Goal: Transaction & Acquisition: Purchase product/service

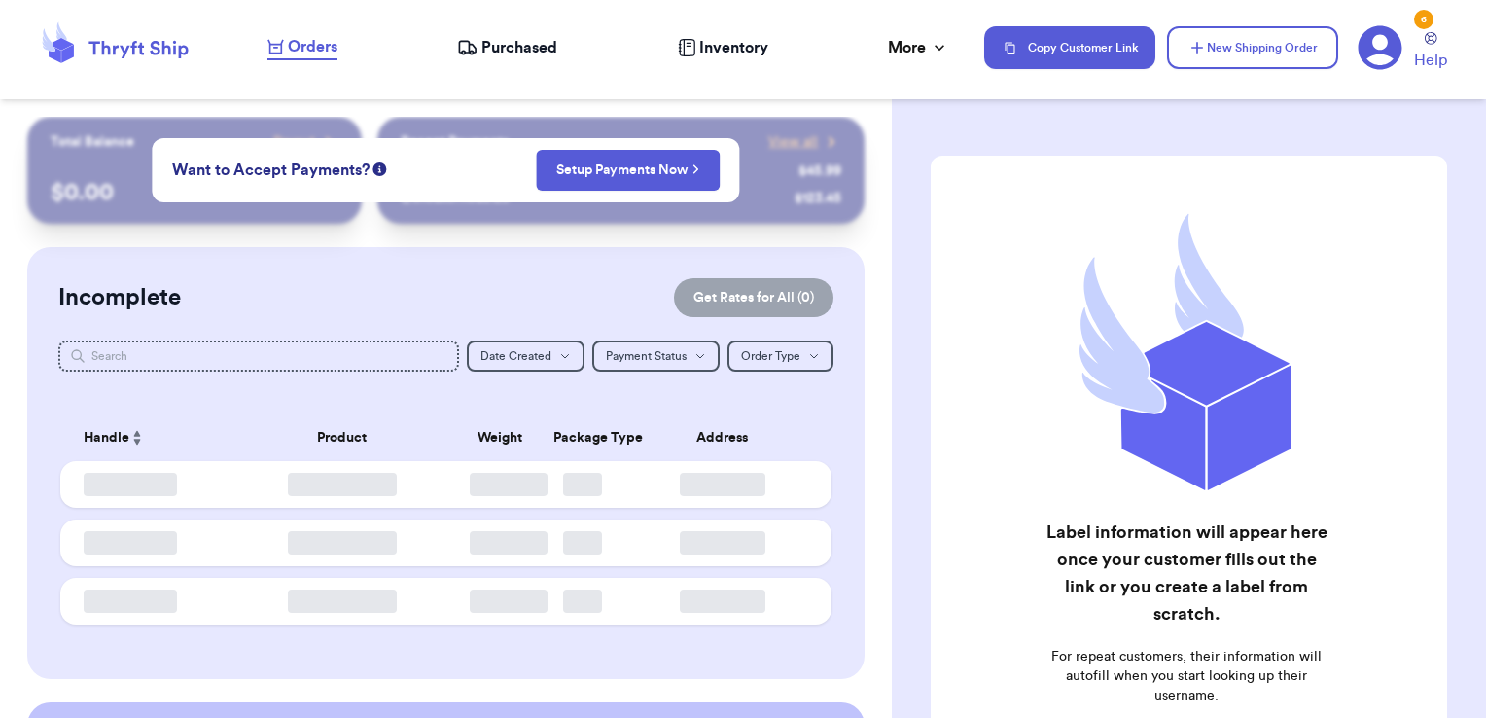
checkbox input "false"
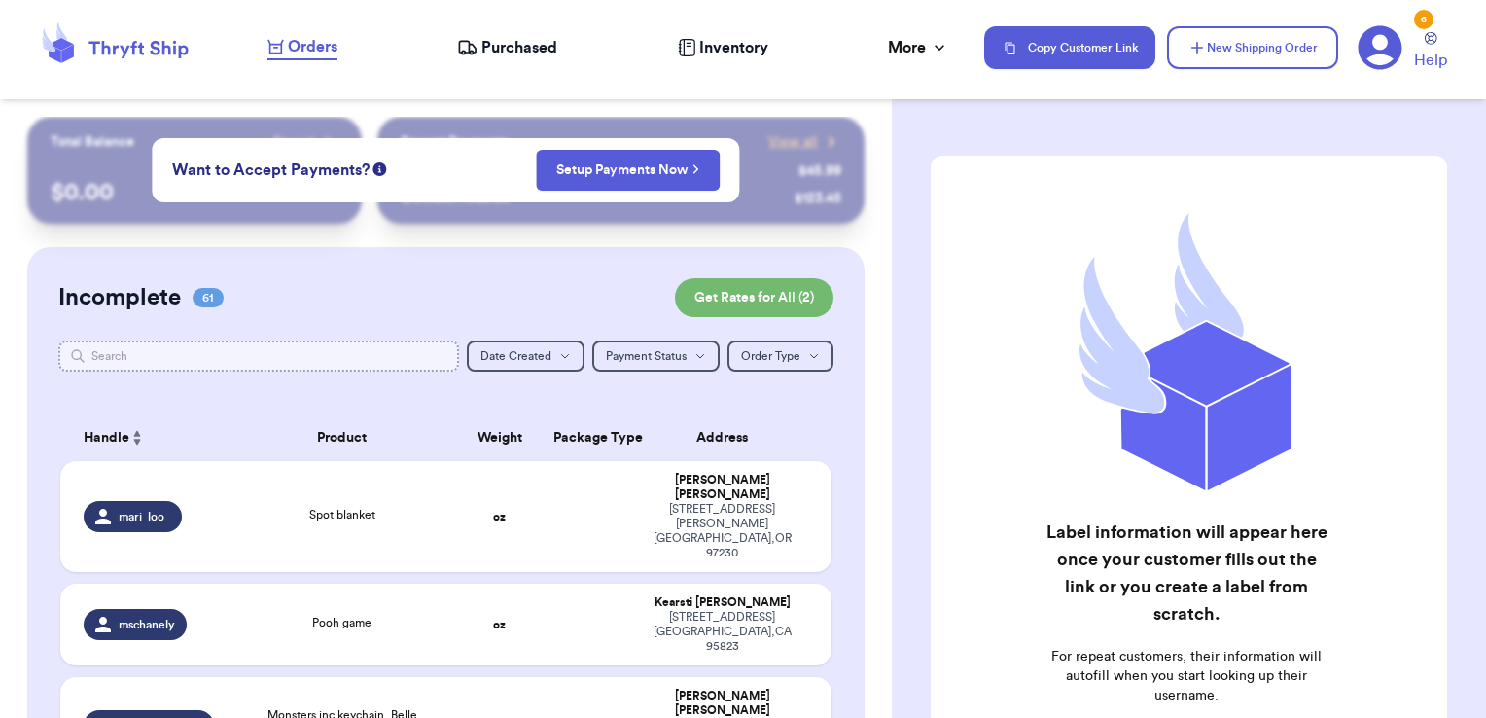
click at [208, 348] on input "text" at bounding box center [259, 355] width 402 height 31
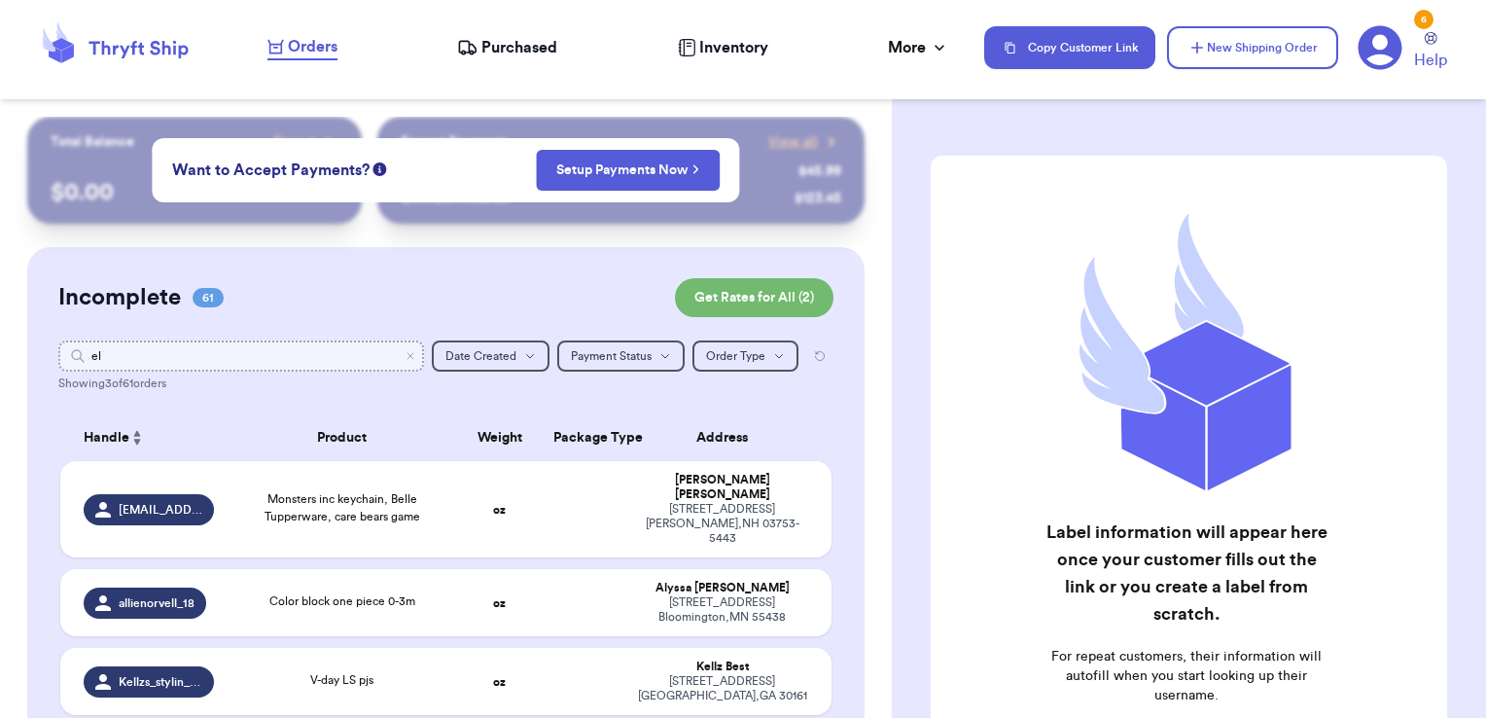
type input "e"
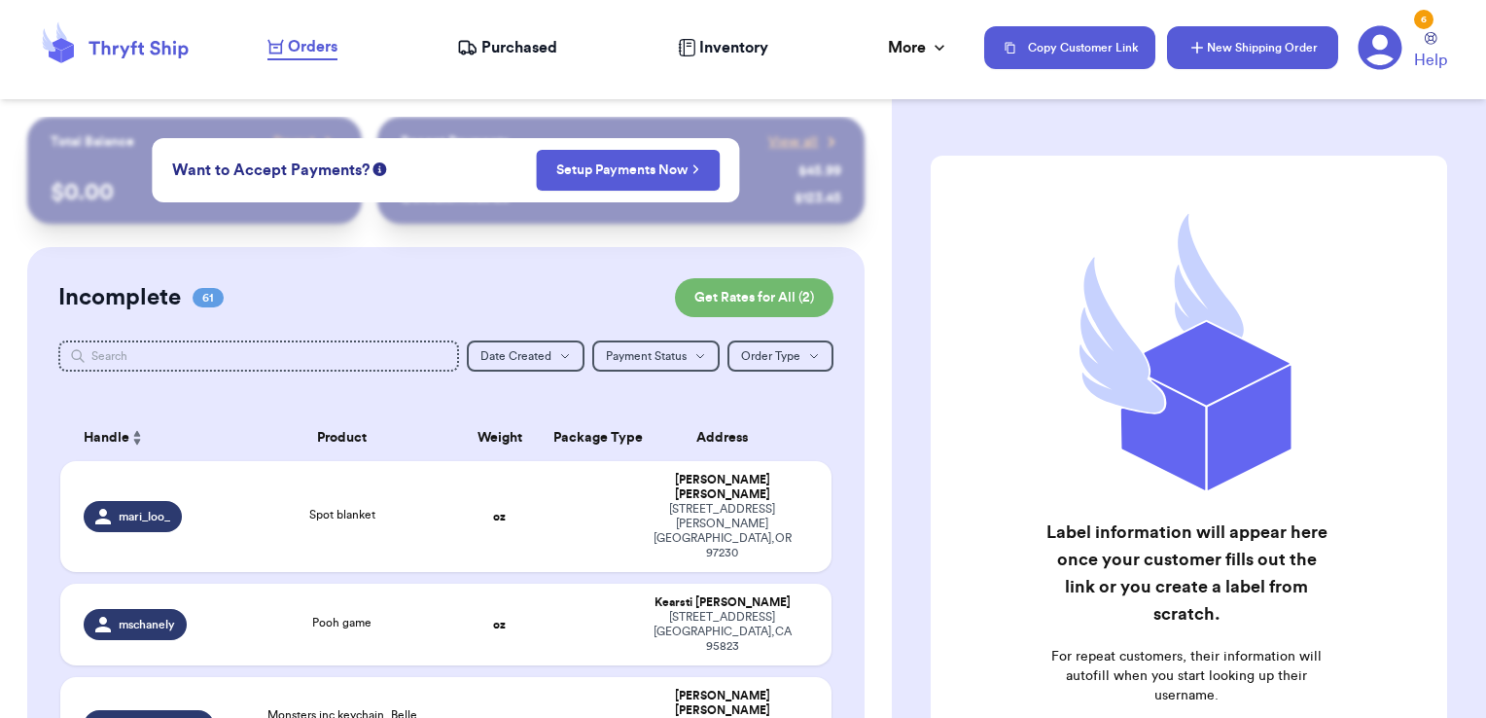
click at [1282, 26] on button "New Shipping Order" at bounding box center [1252, 47] width 171 height 43
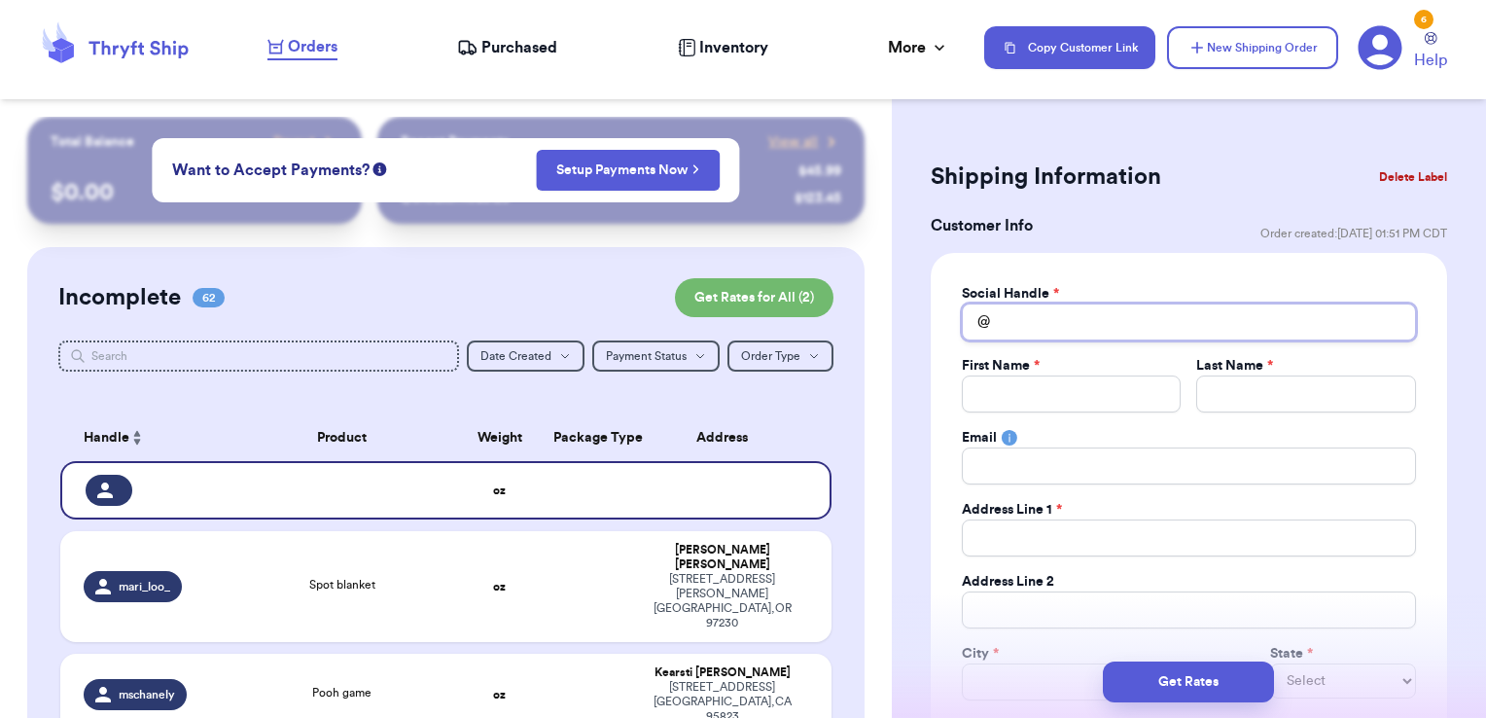
click at [1054, 331] on input "Total Amount Paid" at bounding box center [1189, 322] width 454 height 37
type input "e"
type input "el"
type input "ell"
type input "[PERSON_NAME]"
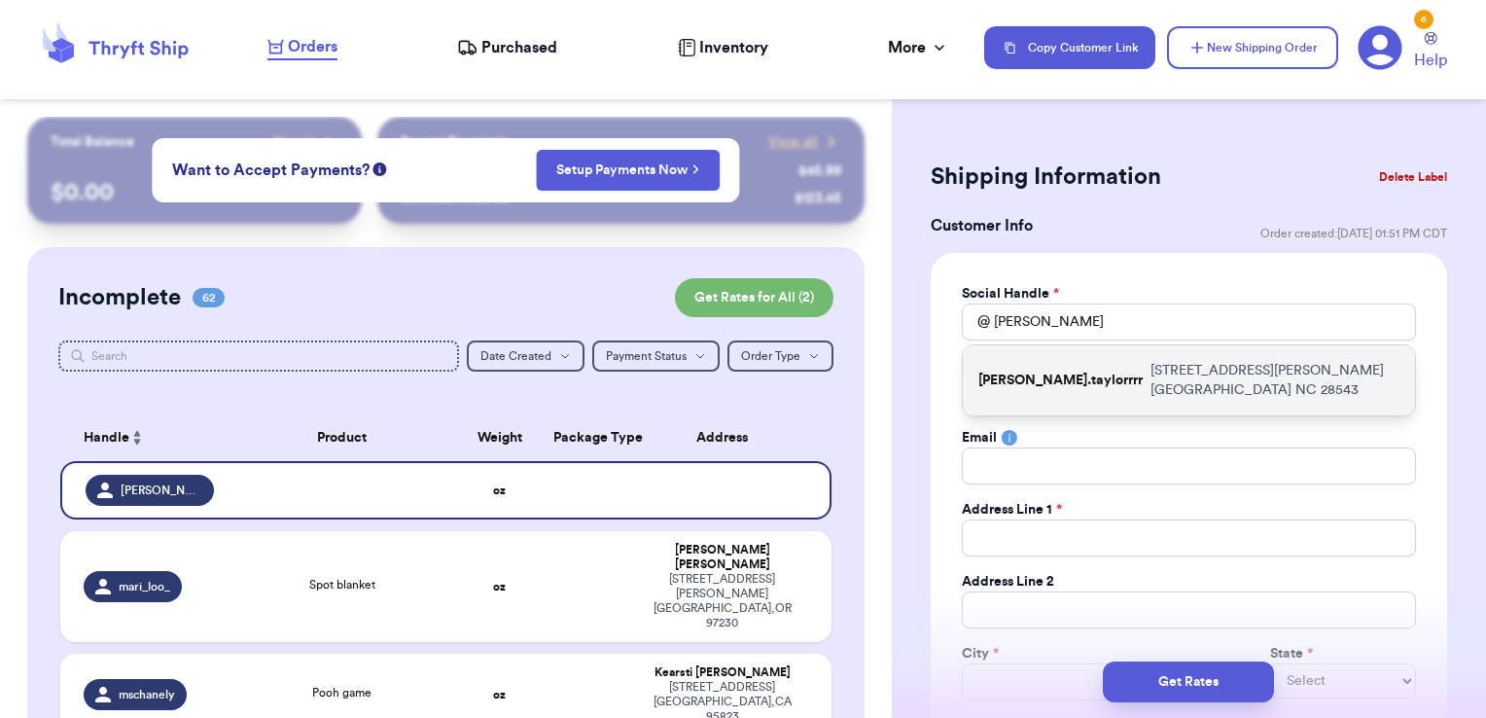
click at [1053, 371] on p "[PERSON_NAME].taylorrrr" at bounding box center [1061, 380] width 164 height 19
type input "[PERSON_NAME].taylorrrr"
type input "[PERSON_NAME]"
type input "[EMAIL_ADDRESS][DOMAIN_NAME]"
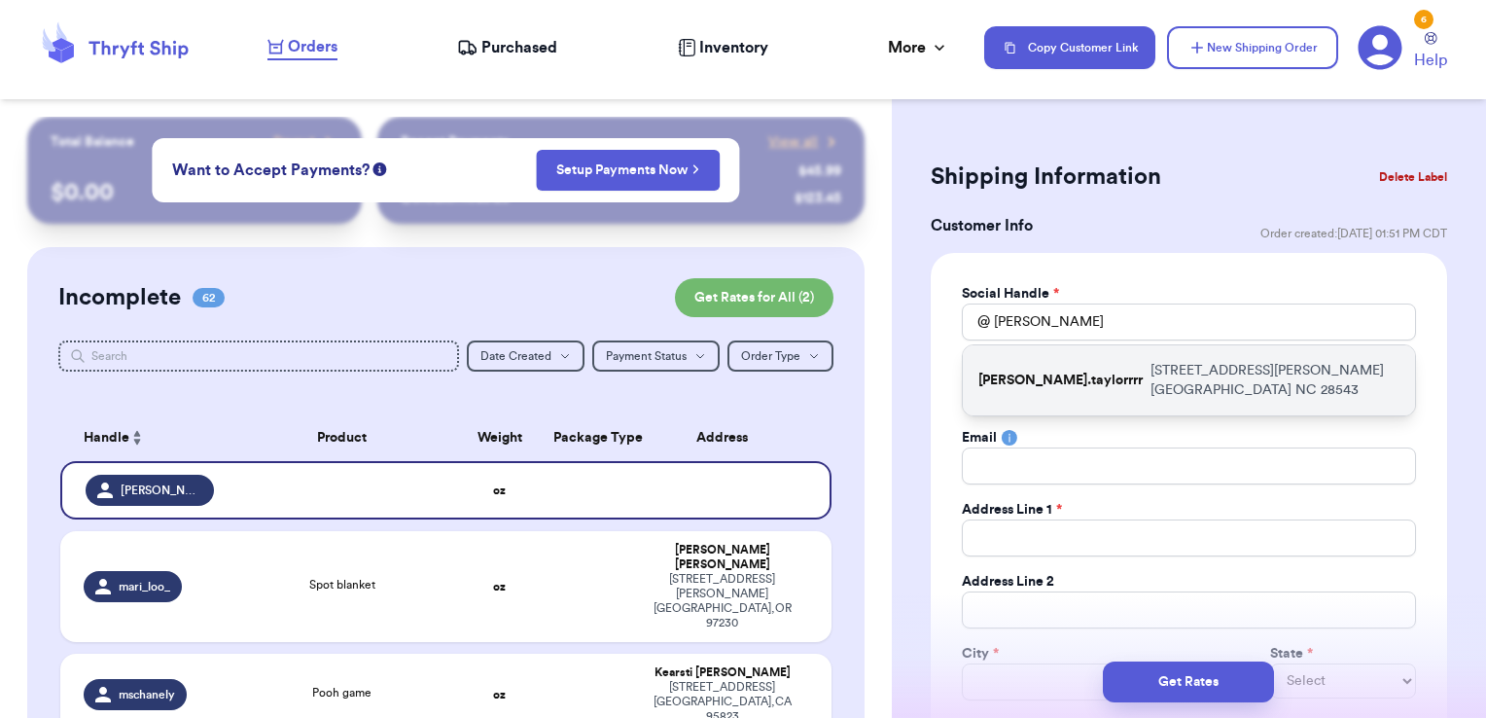
type input "[STREET_ADDRESS][PERSON_NAME]"
type input "[GEOGRAPHIC_DATA]"
select select "NC"
type input "28543"
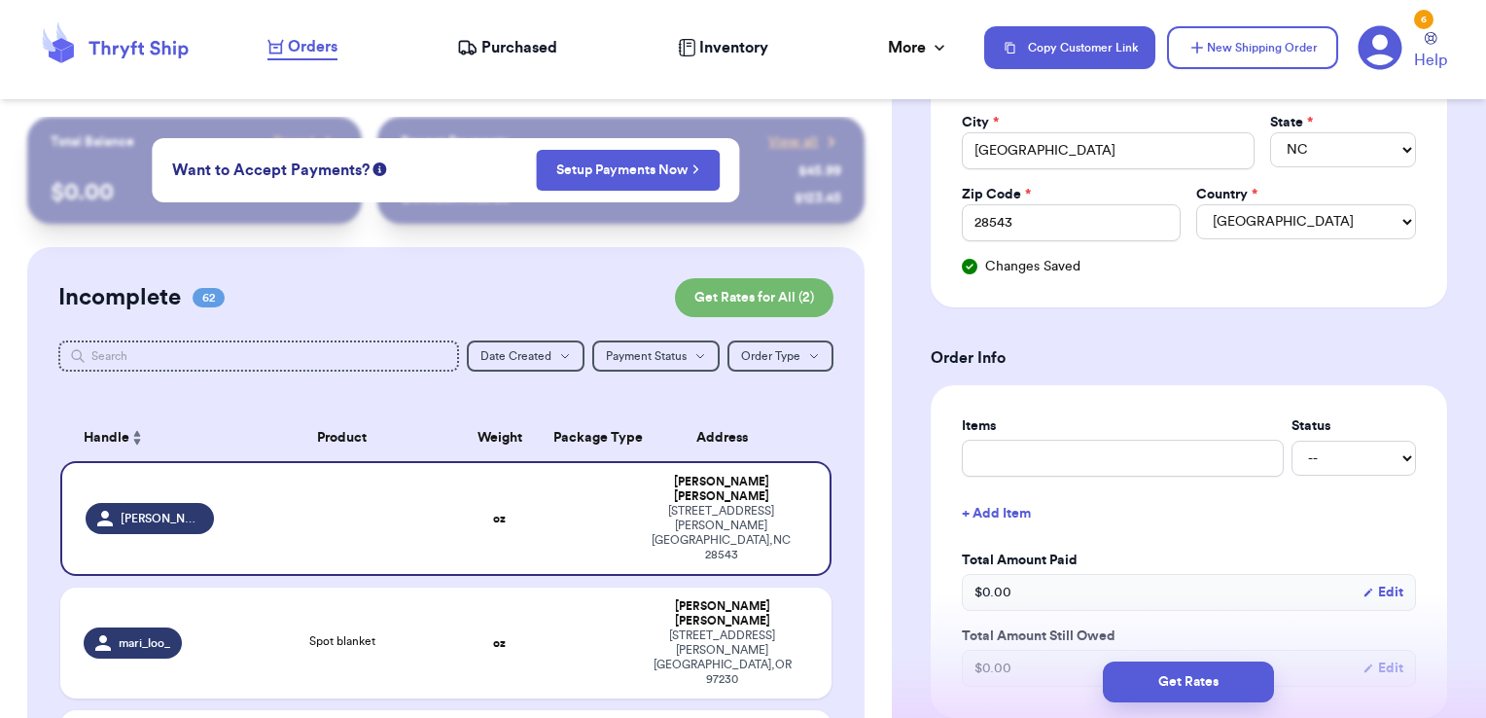
scroll to position [728, 0]
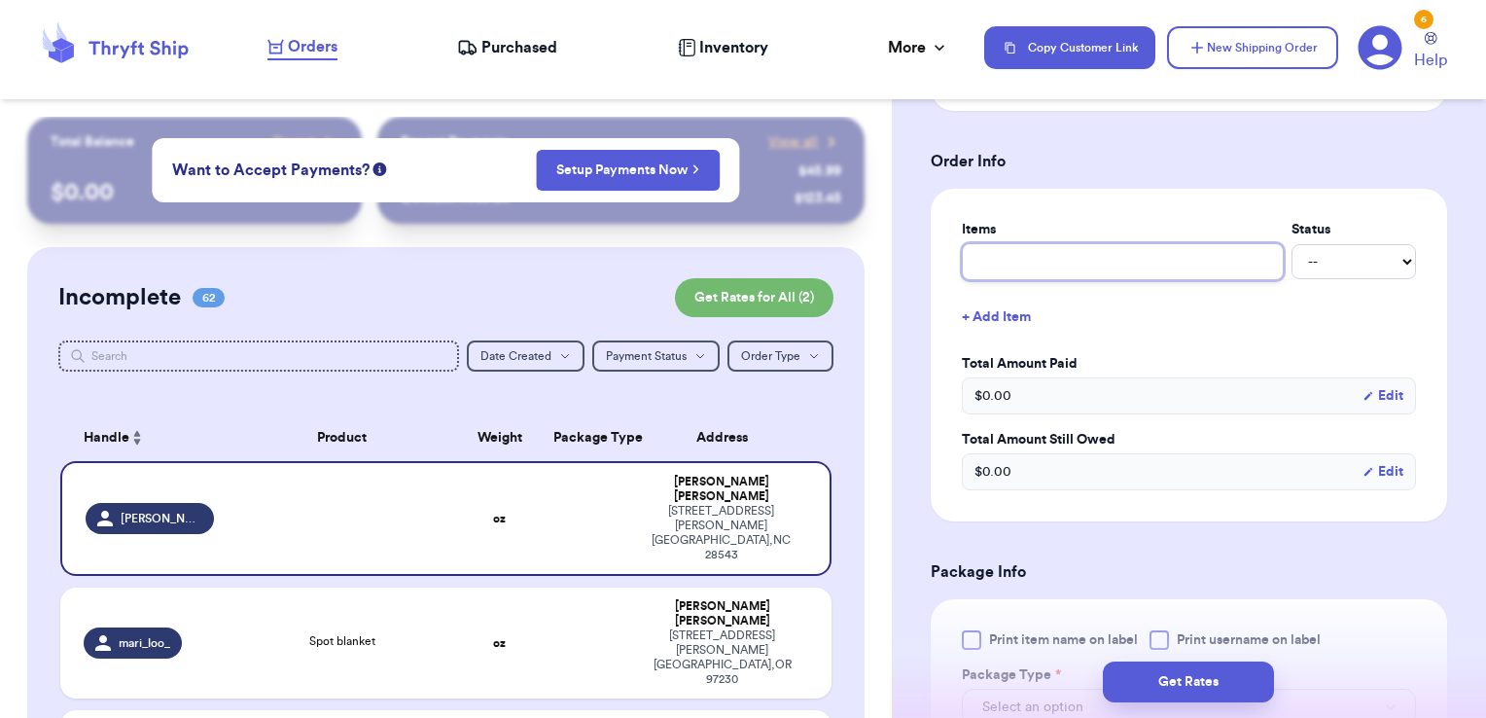
click at [1028, 254] on input "text" at bounding box center [1123, 261] width 322 height 37
type input "clothes- thank you!"
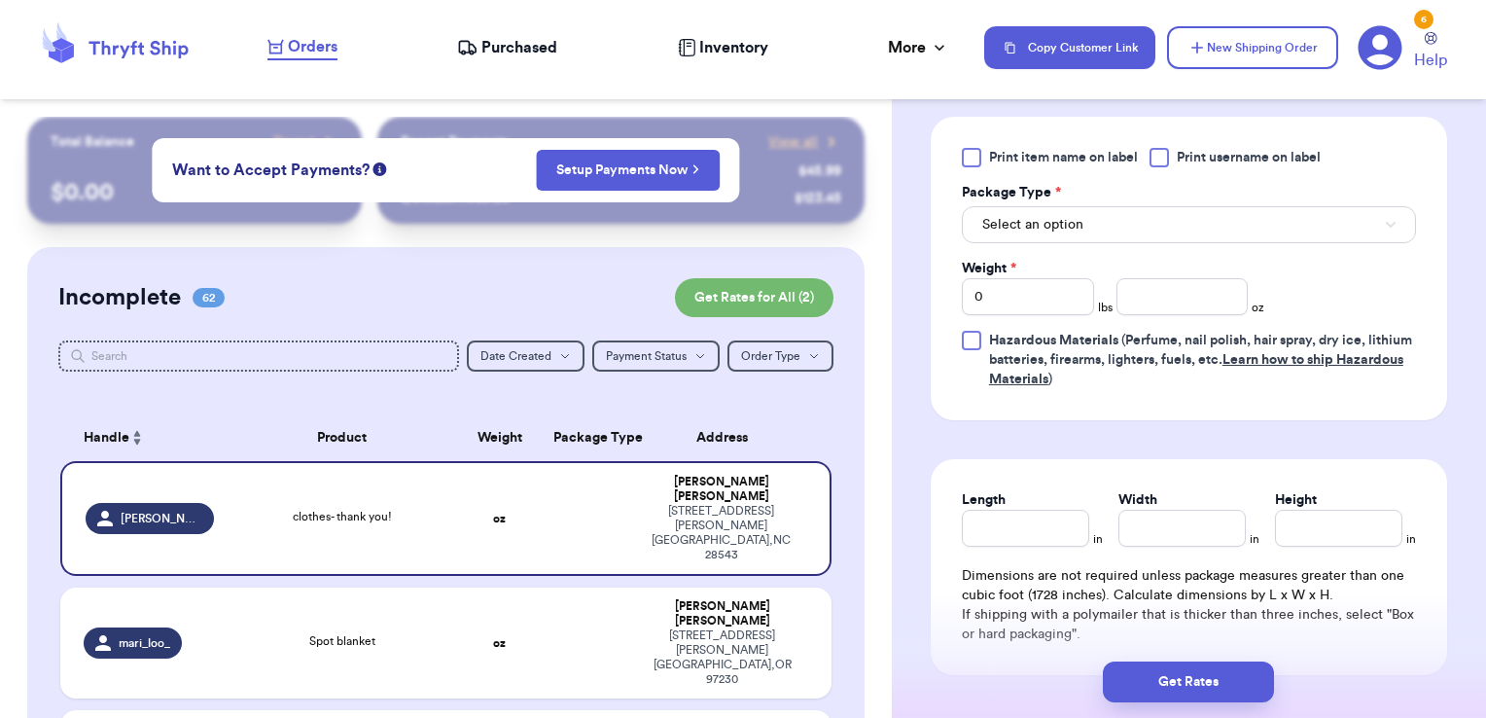
scroll to position [1247, 0]
click at [1214, 155] on span "Print username on label" at bounding box center [1249, 155] width 144 height 19
click at [0, 0] on input "Print username on label" at bounding box center [0, 0] width 0 height 0
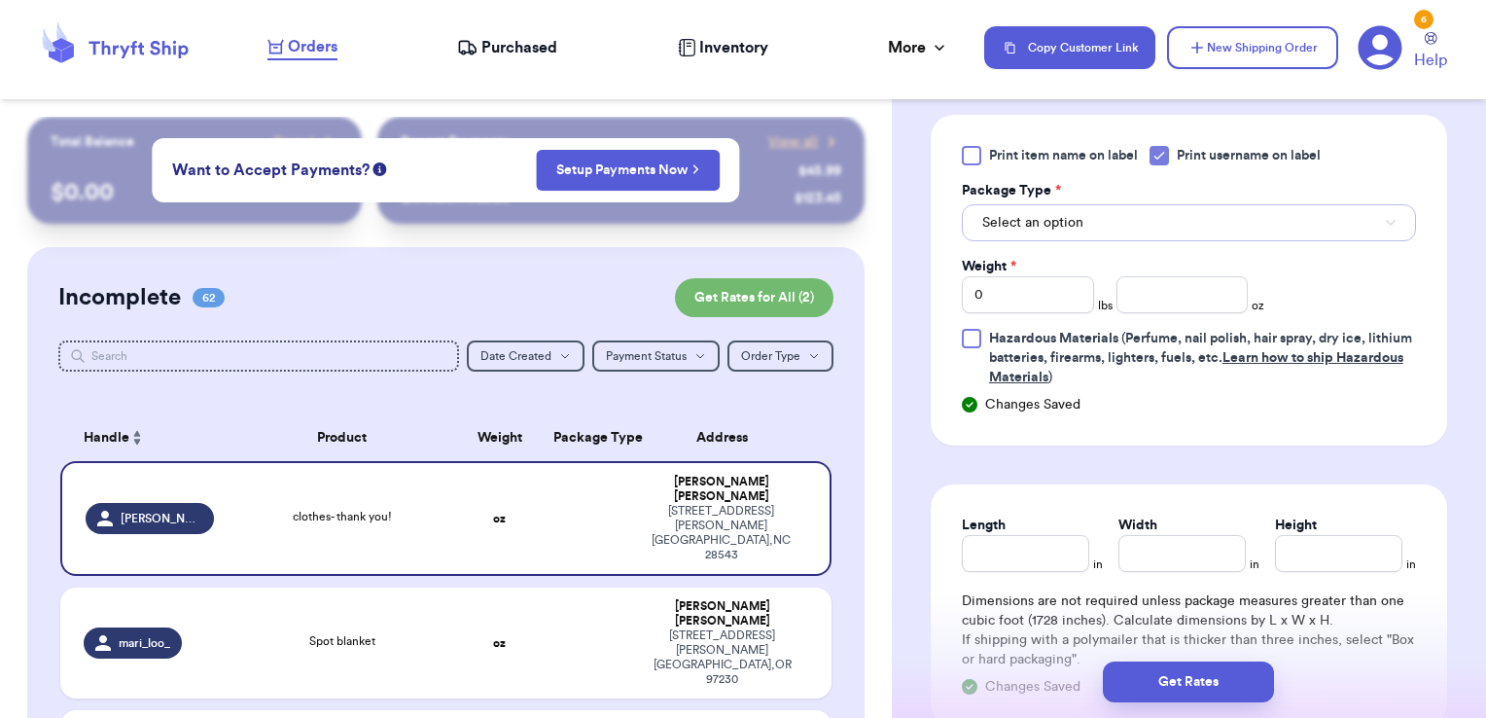
click at [1182, 225] on button "Select an option" at bounding box center [1189, 222] width 454 height 37
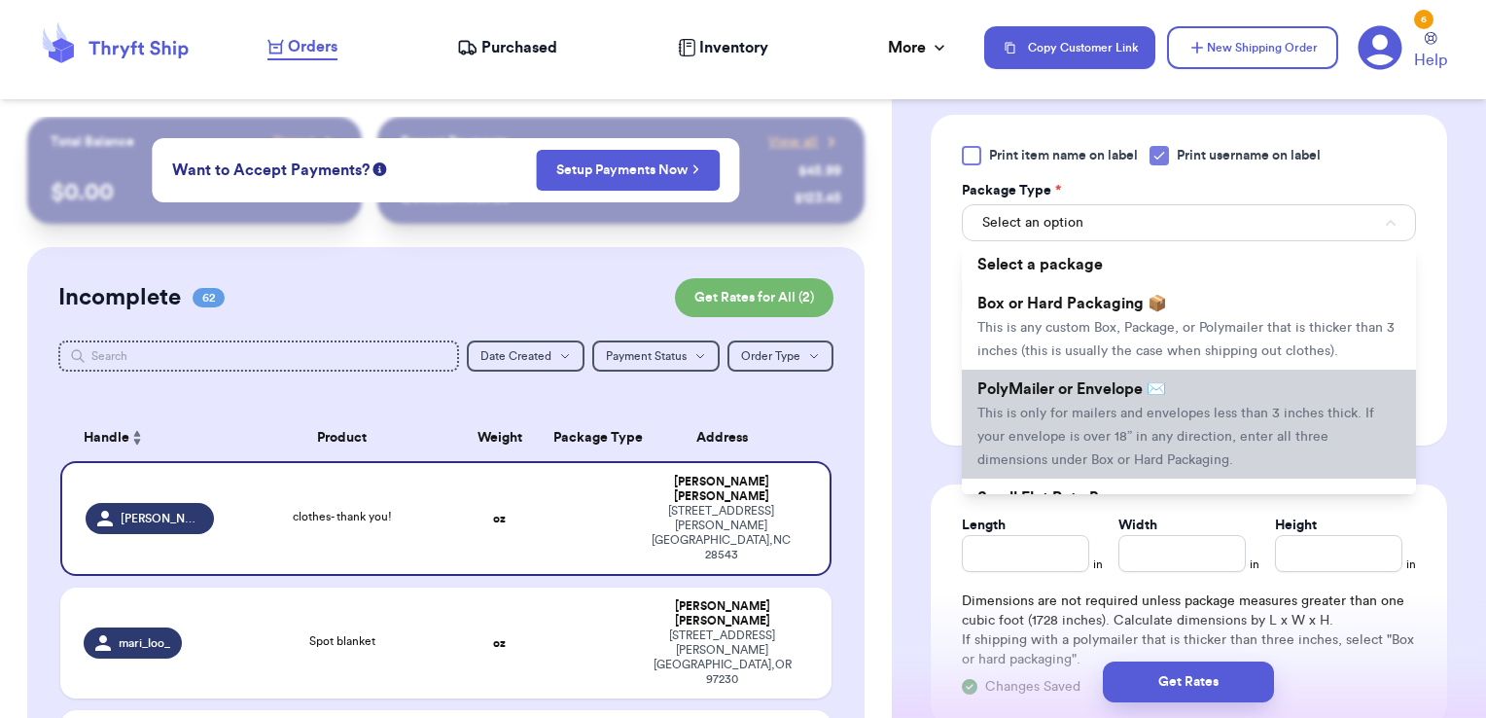
click at [1119, 397] on span "PolyMailer or Envelope ✉️" at bounding box center [1072, 389] width 189 height 16
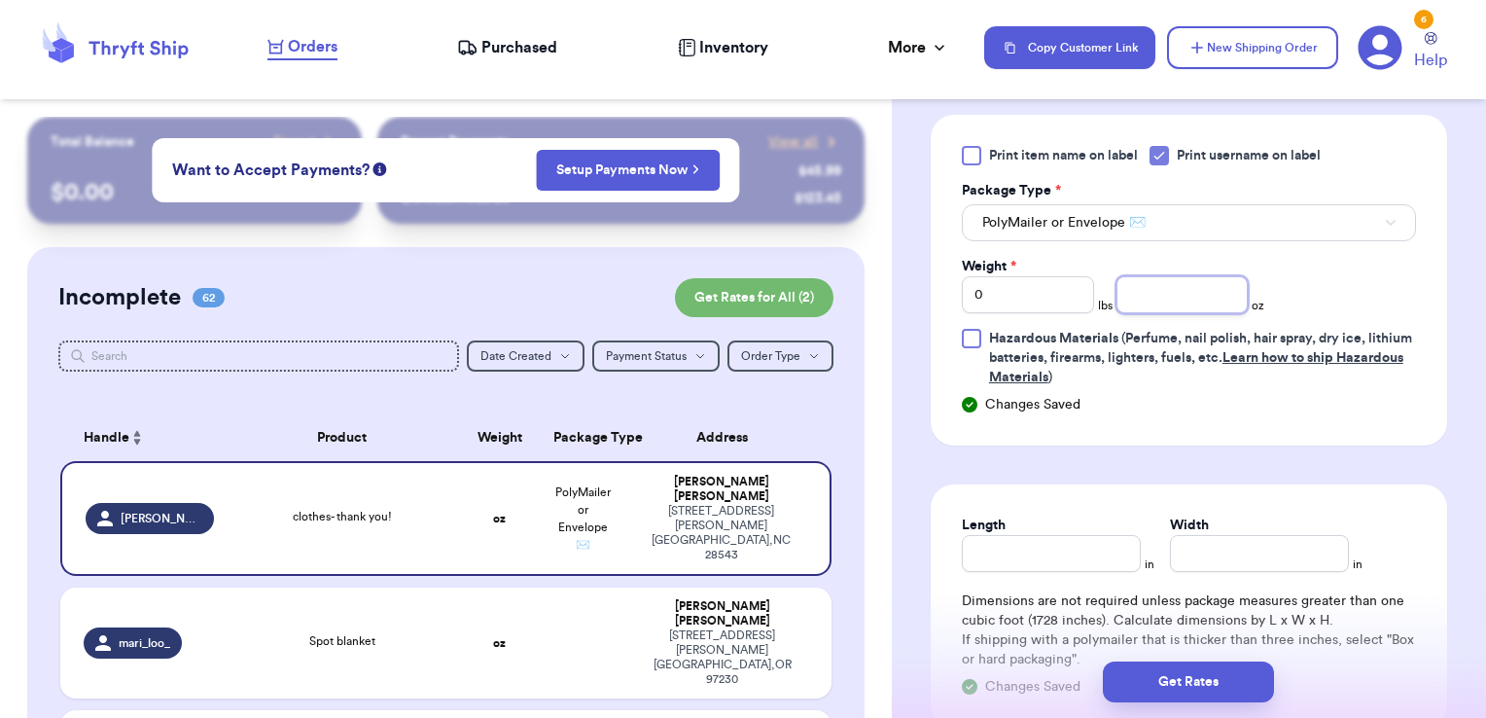
click at [1132, 292] on input "number" at bounding box center [1183, 294] width 132 height 37
type input "3.60"
click at [1213, 692] on button "Get Rates" at bounding box center [1188, 681] width 171 height 41
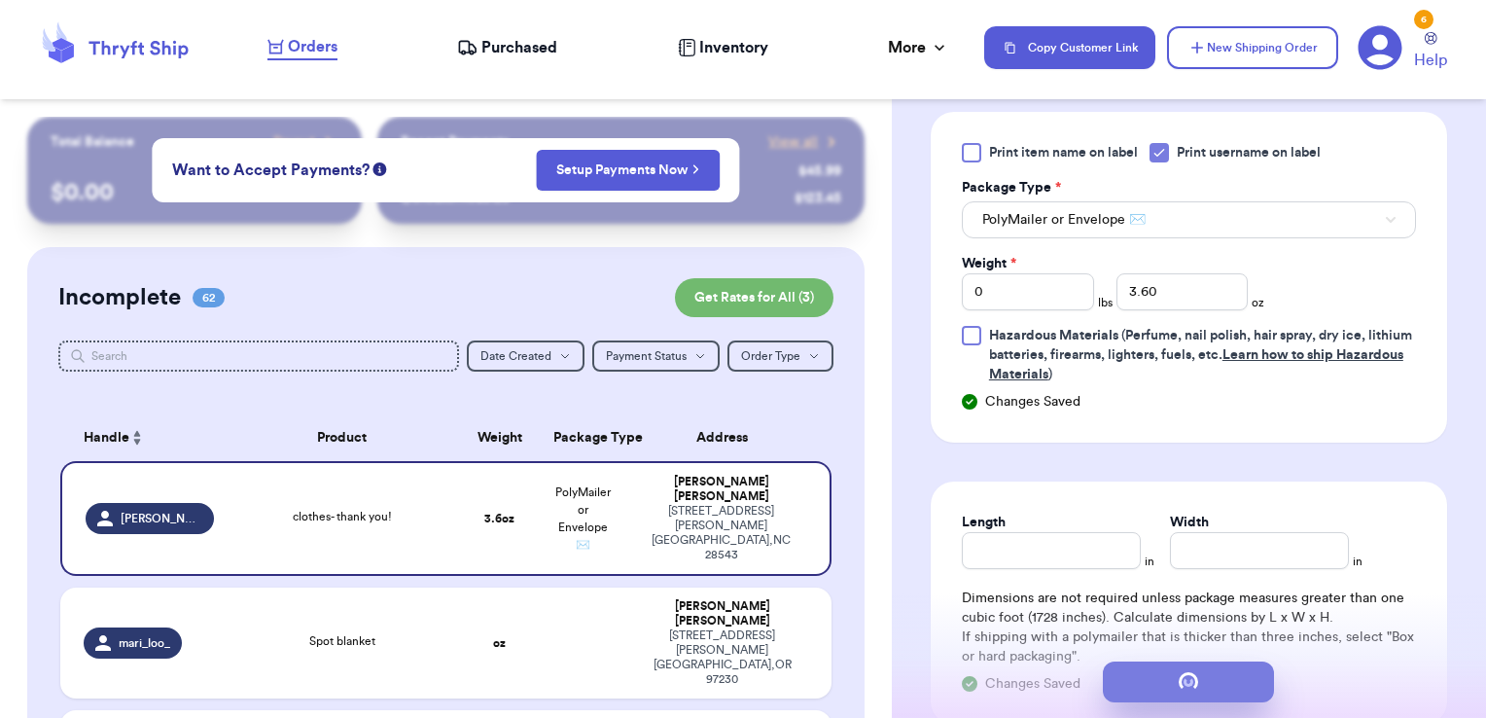
scroll to position [0, 0]
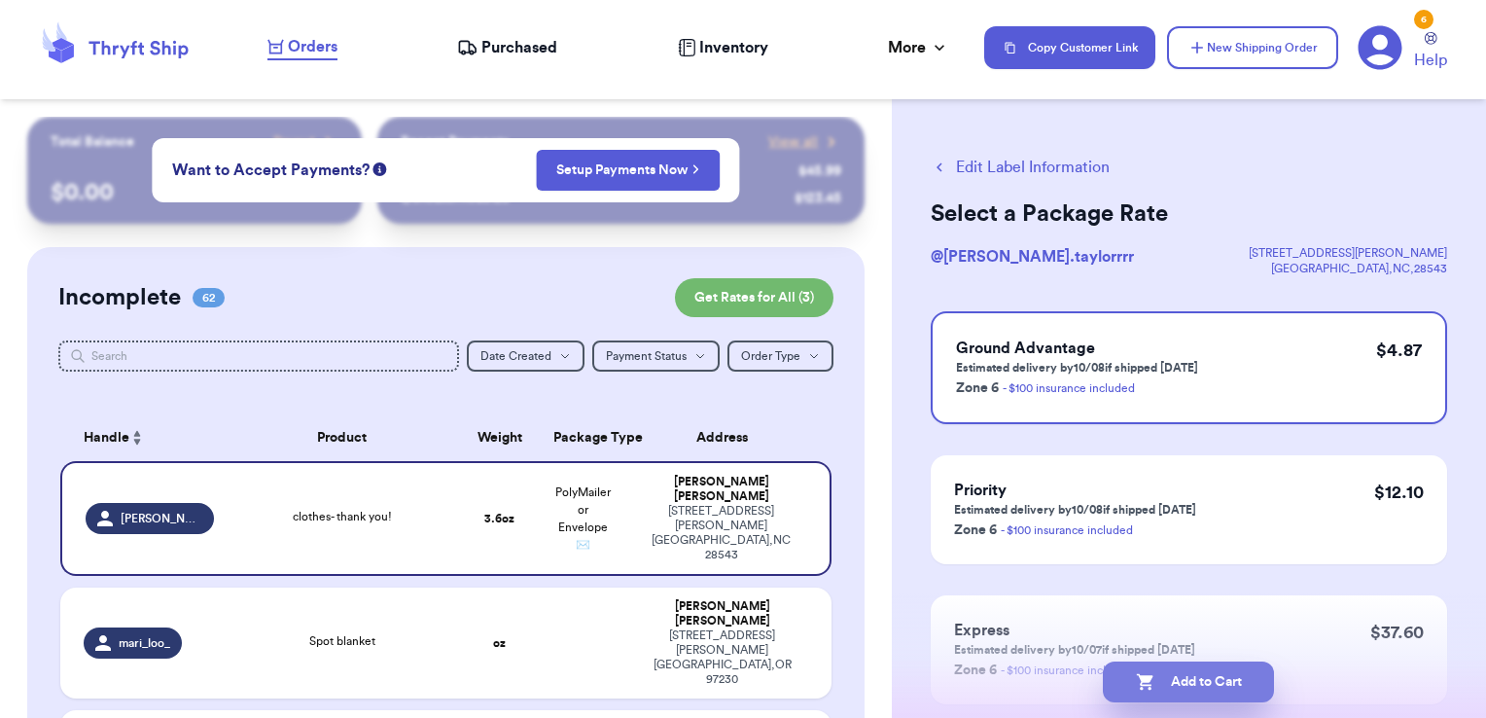
click at [1238, 685] on button "Add to Cart" at bounding box center [1188, 681] width 171 height 41
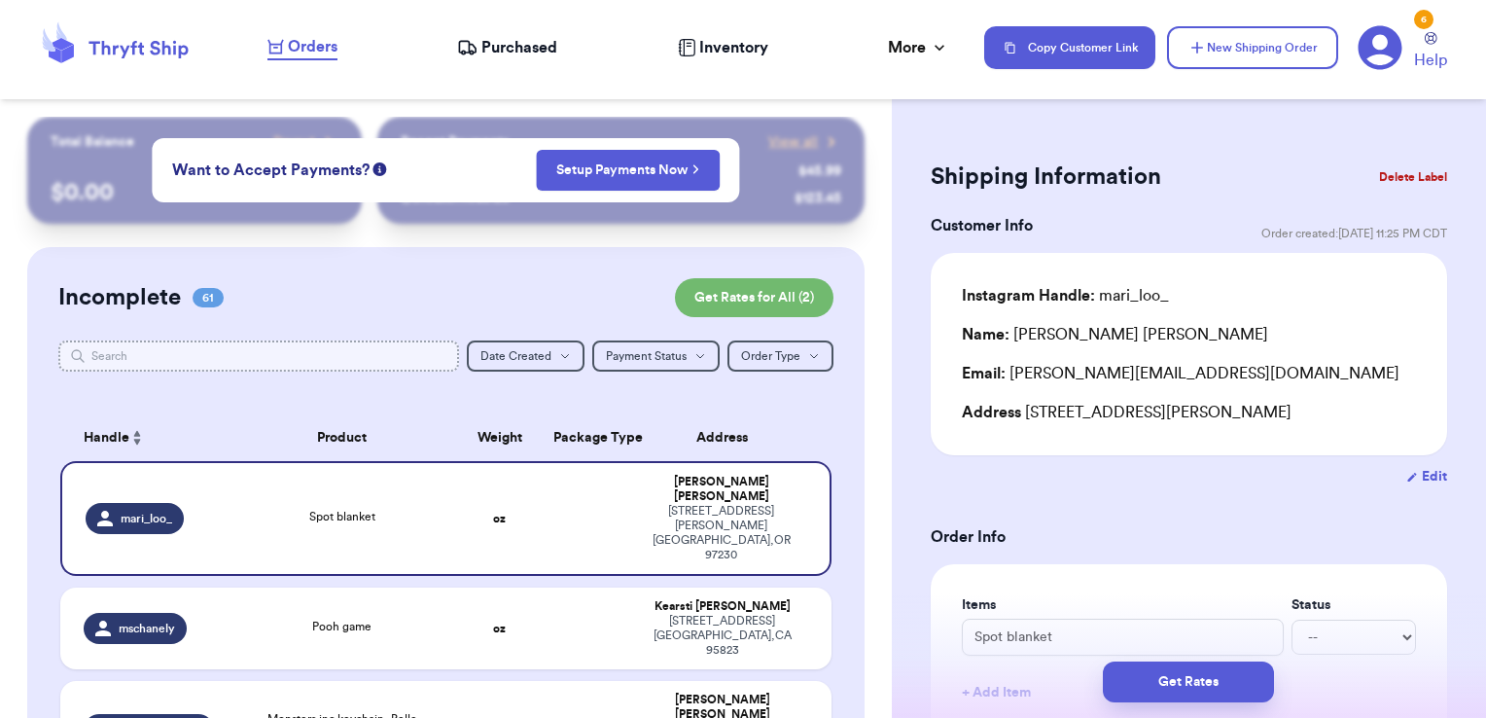
click at [168, 354] on input "text" at bounding box center [259, 355] width 402 height 31
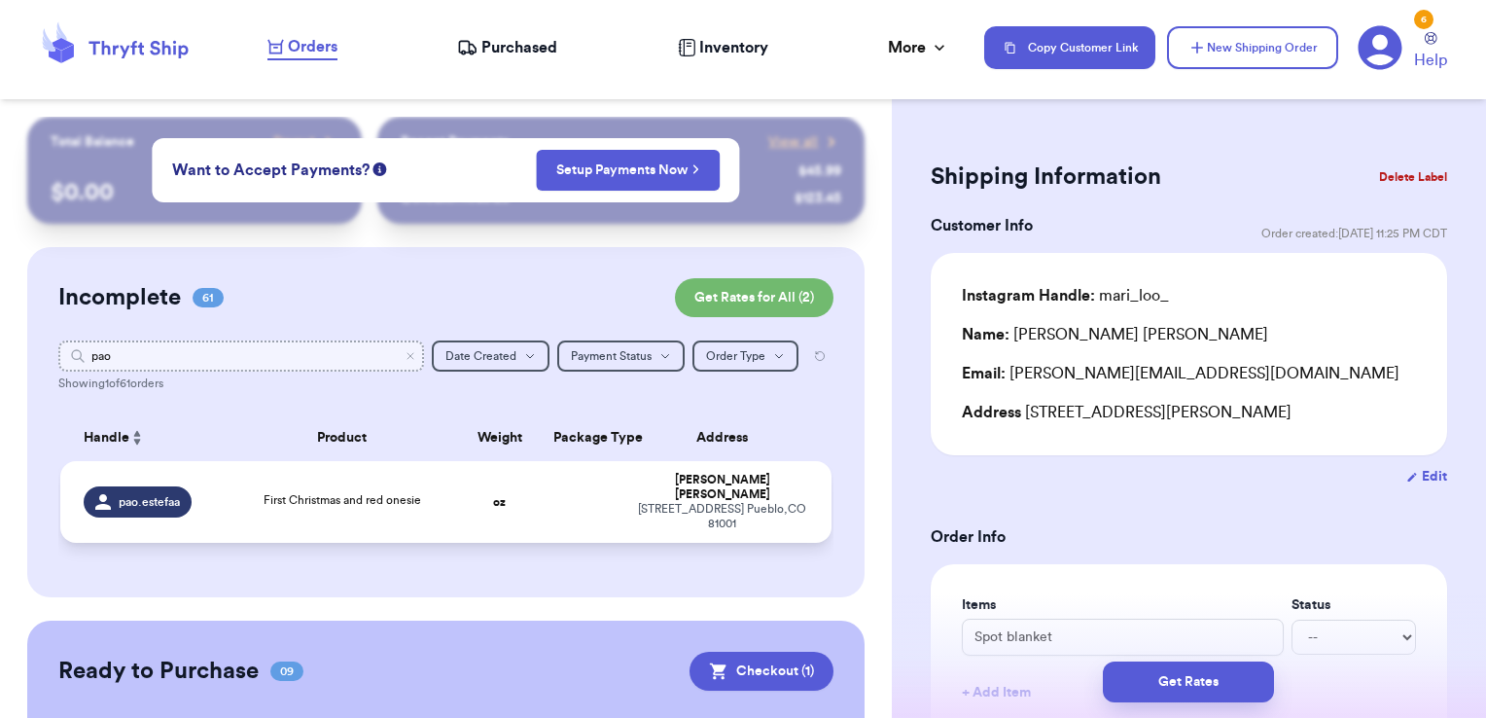
type input "pao"
click at [591, 491] on td at bounding box center [583, 502] width 83 height 82
type input "First Christmas and red onesie"
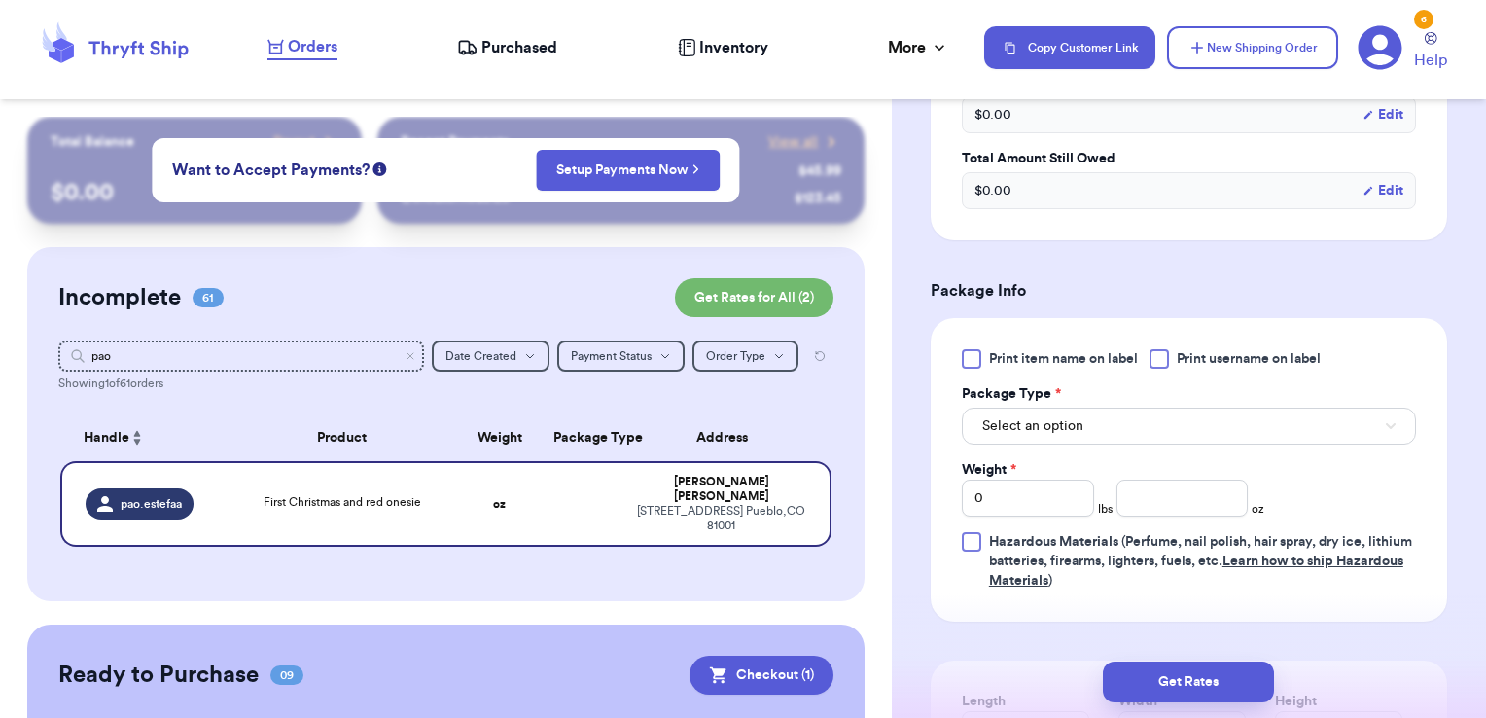
scroll to position [658, 0]
click at [1158, 361] on div at bounding box center [1159, 357] width 19 height 19
click at [0, 0] on input "Print username on label" at bounding box center [0, 0] width 0 height 0
click at [1109, 422] on button "Select an option" at bounding box center [1189, 425] width 454 height 37
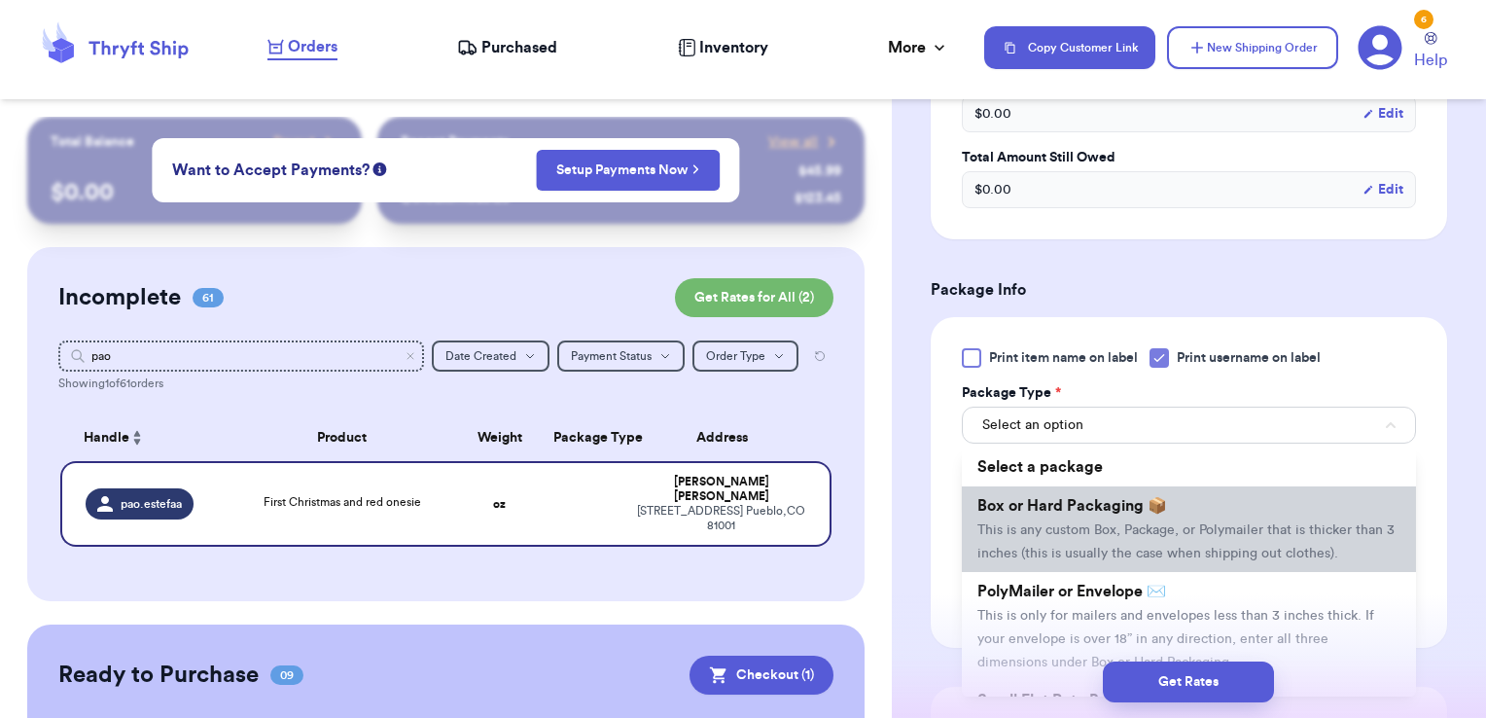
click at [1082, 531] on span "This is any custom Box, Package, or Polymailer that is thicker than 3 inches (t…" at bounding box center [1186, 541] width 417 height 37
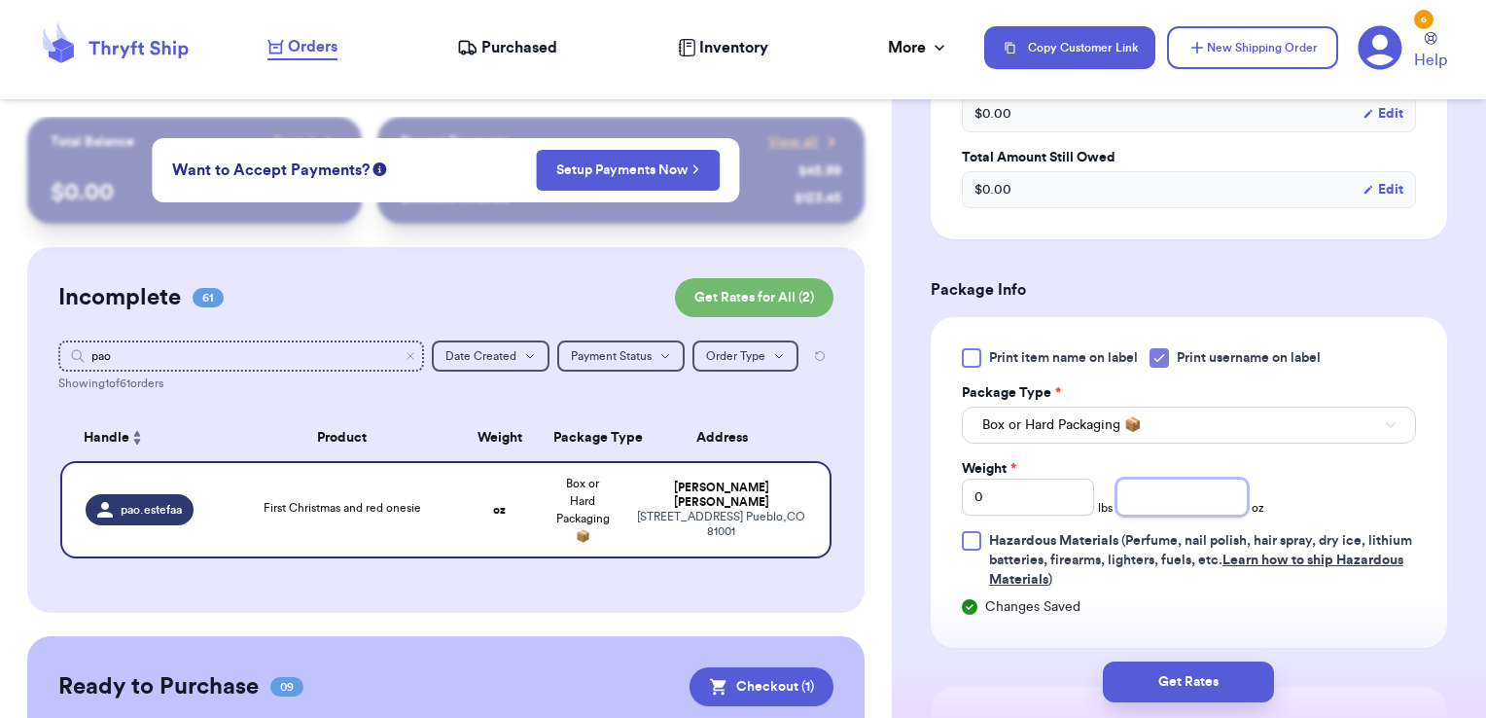
click at [1219, 494] on input "number" at bounding box center [1183, 497] width 132 height 37
type input "13.25"
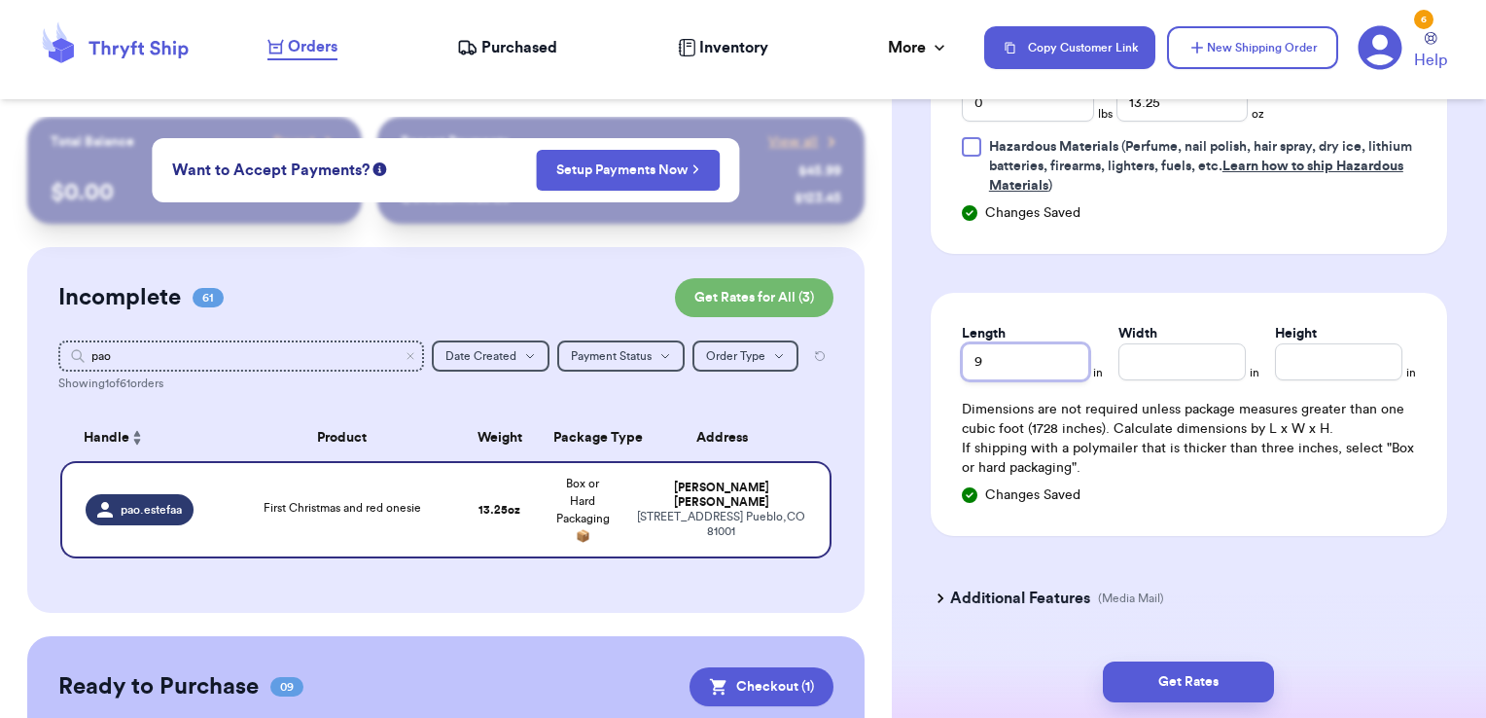
type input "9"
type input "7"
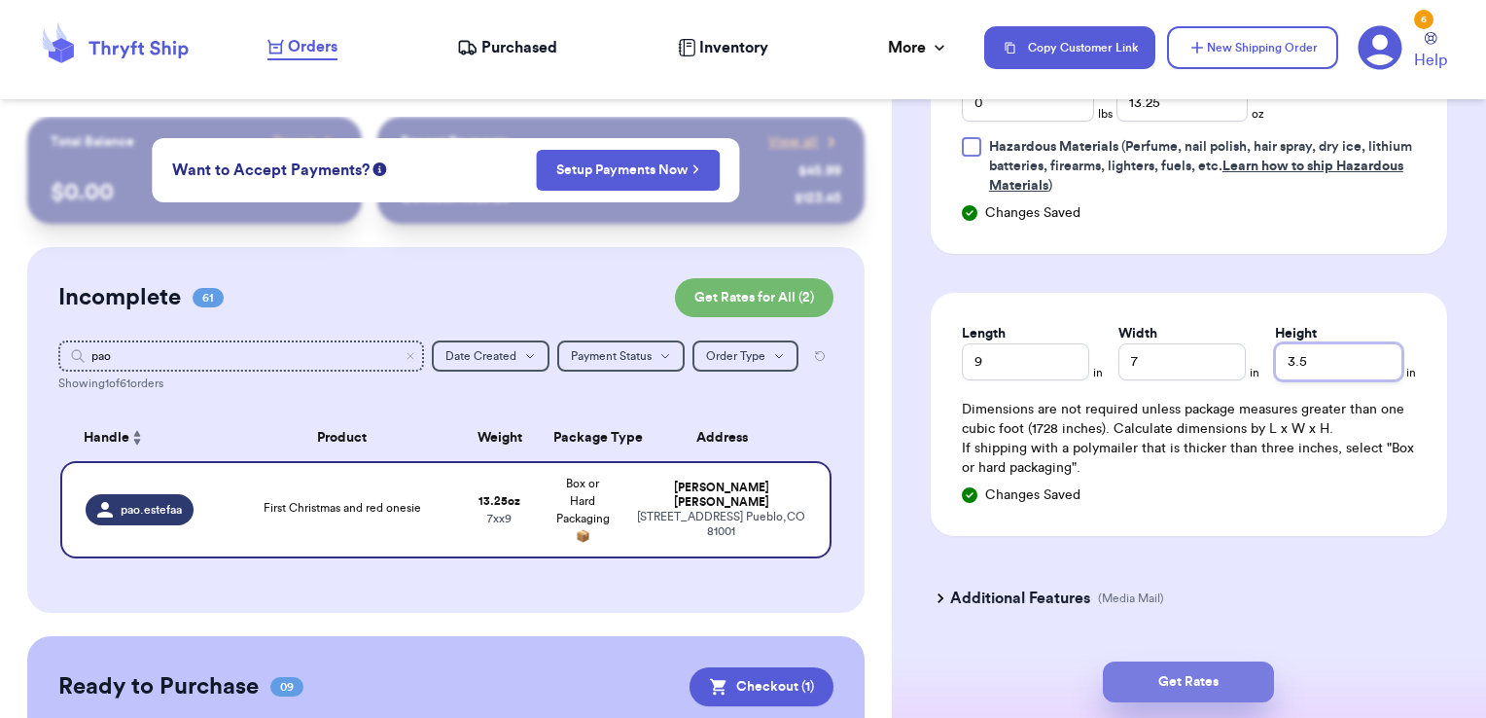
type input "3.5"
click at [1233, 682] on button "Get Rates" at bounding box center [1188, 681] width 171 height 41
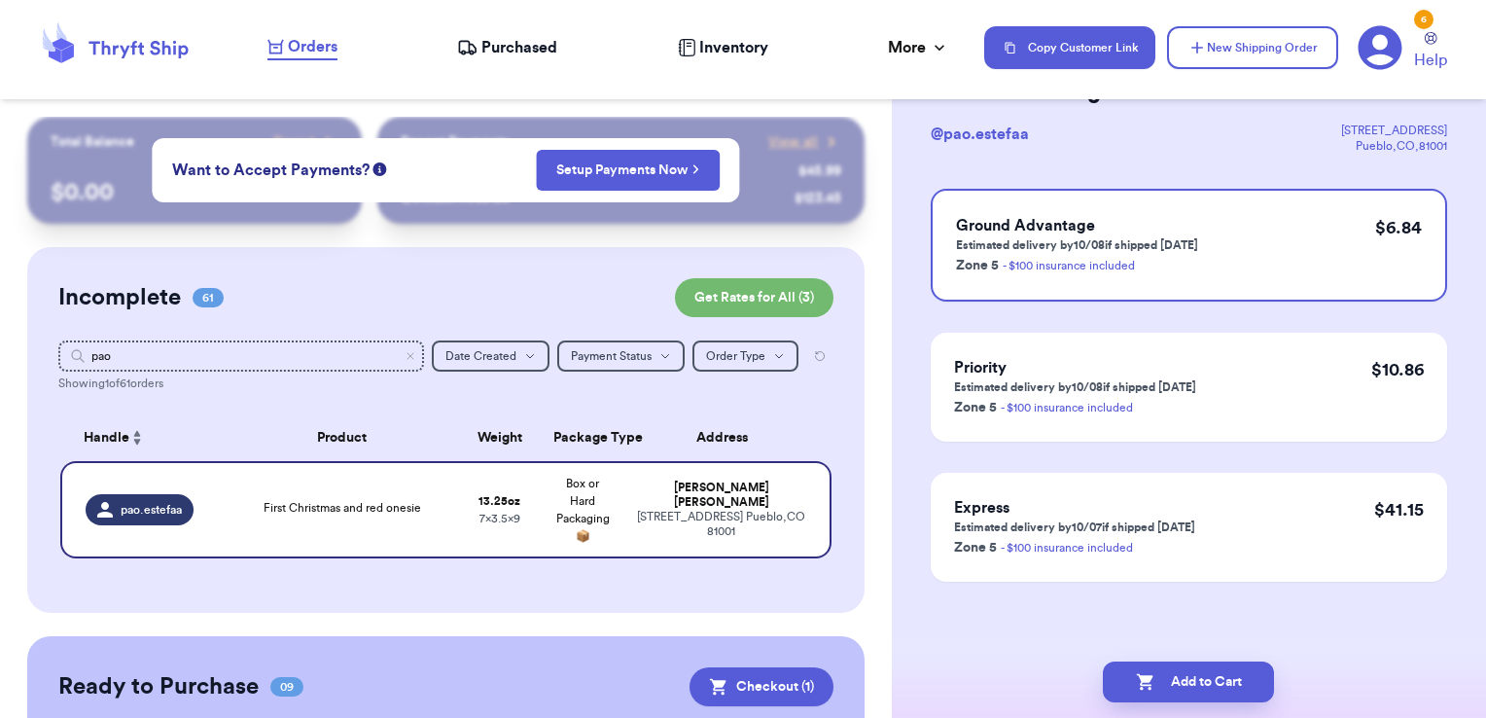
scroll to position [0, 0]
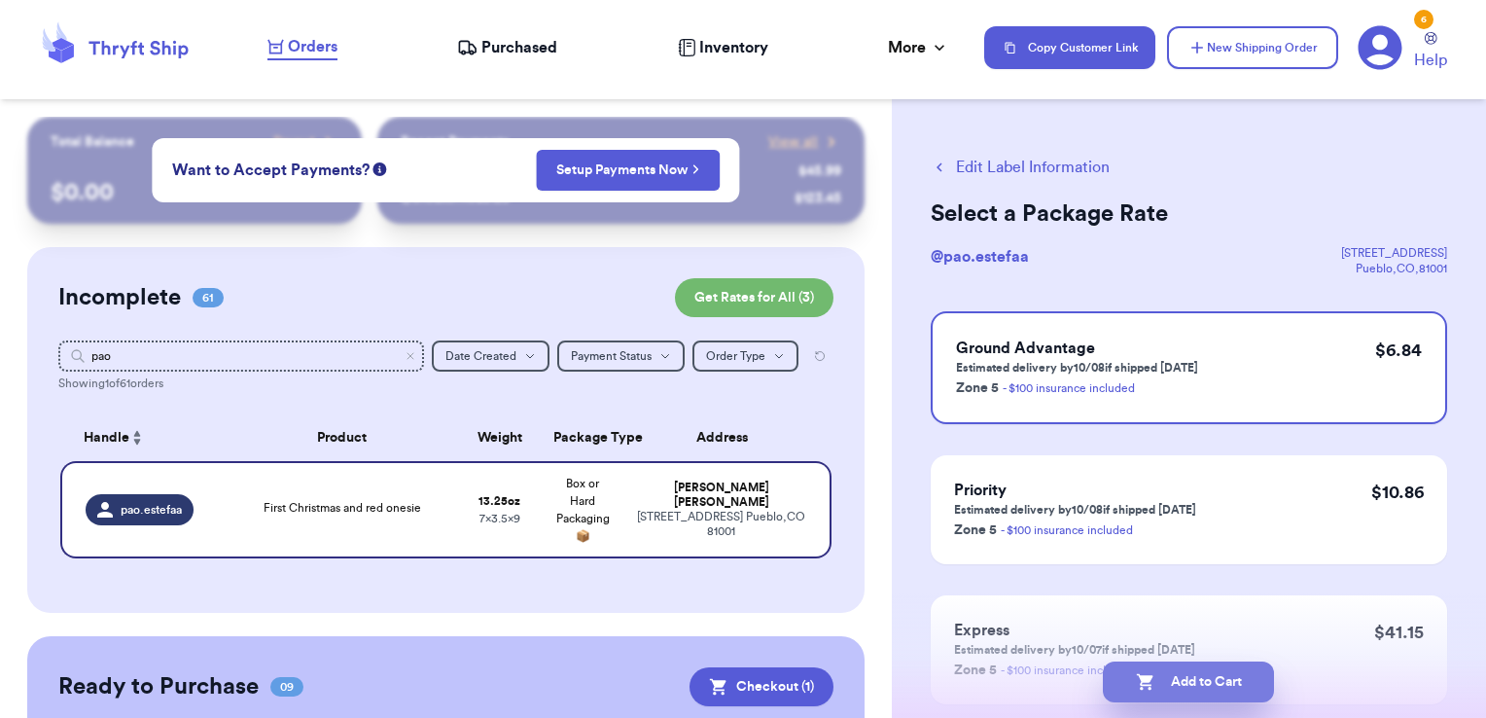
click at [1238, 684] on button "Add to Cart" at bounding box center [1188, 681] width 171 height 41
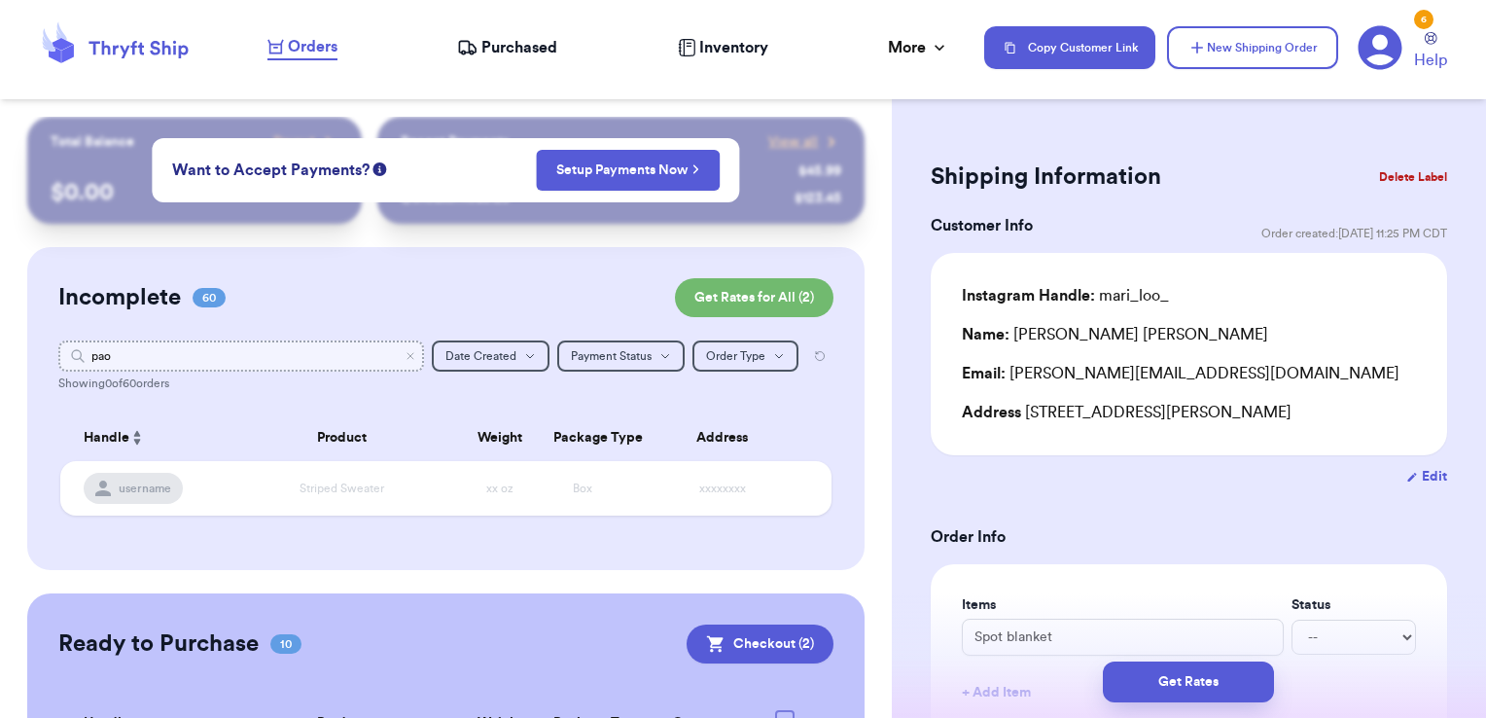
click at [397, 362] on input "pao" at bounding box center [241, 355] width 367 height 31
click at [405, 356] on icon "Clear search" at bounding box center [411, 356] width 12 height 12
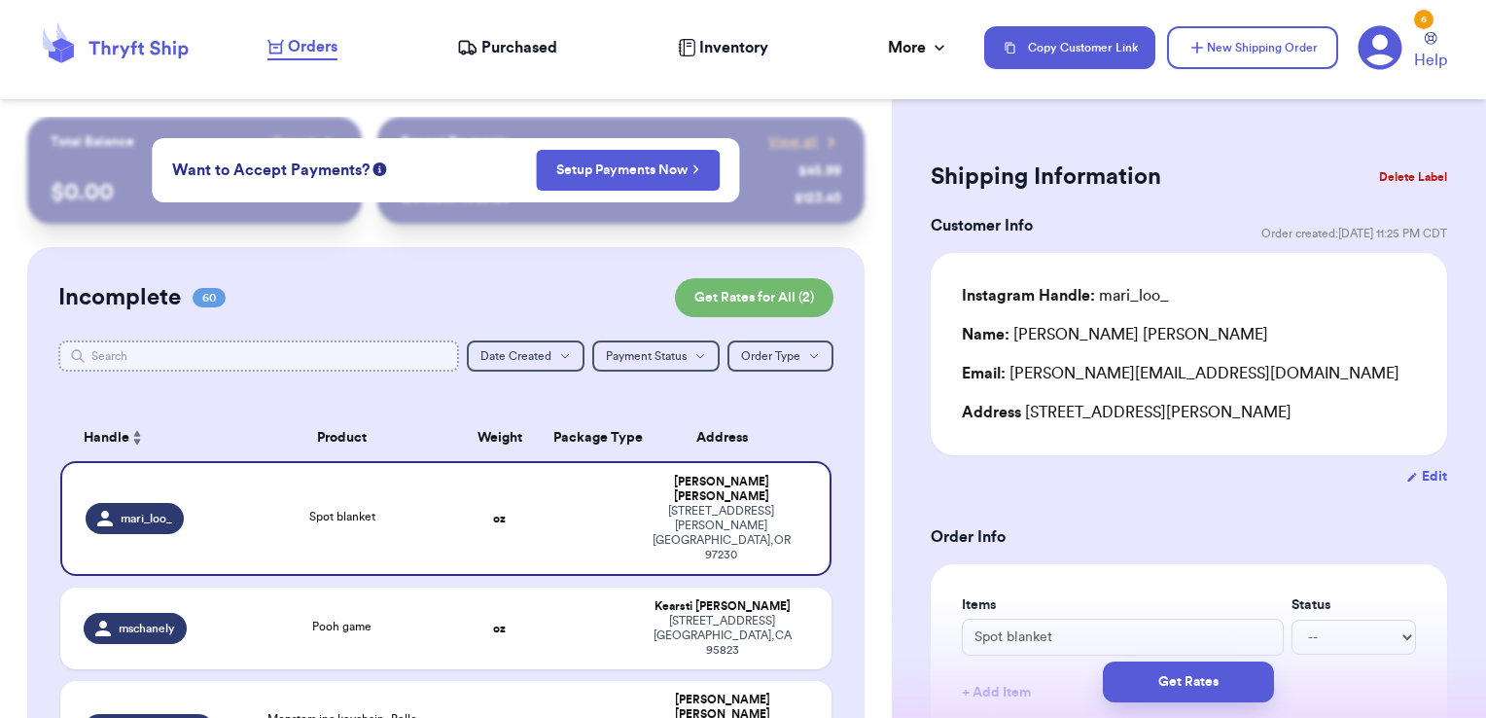
click at [355, 355] on input "text" at bounding box center [259, 355] width 402 height 31
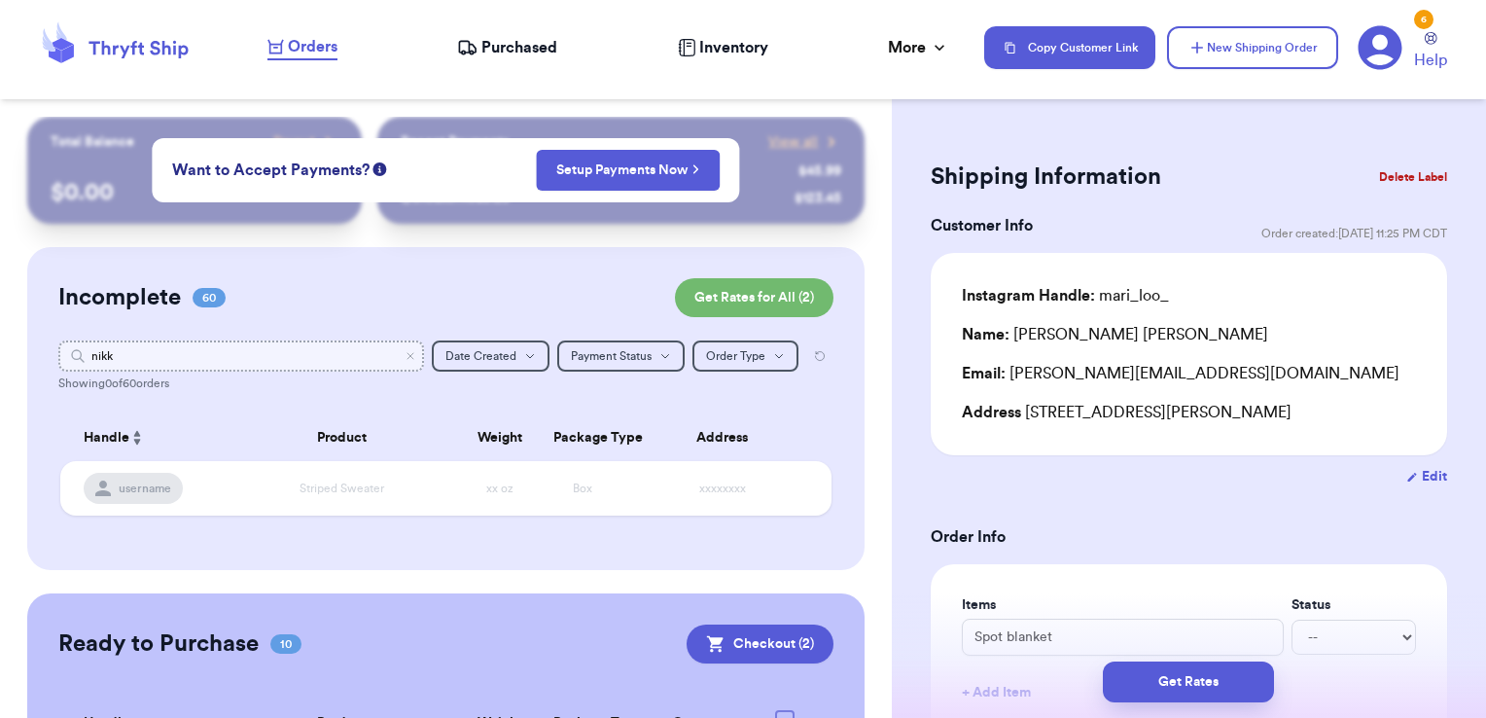
type input "nik"
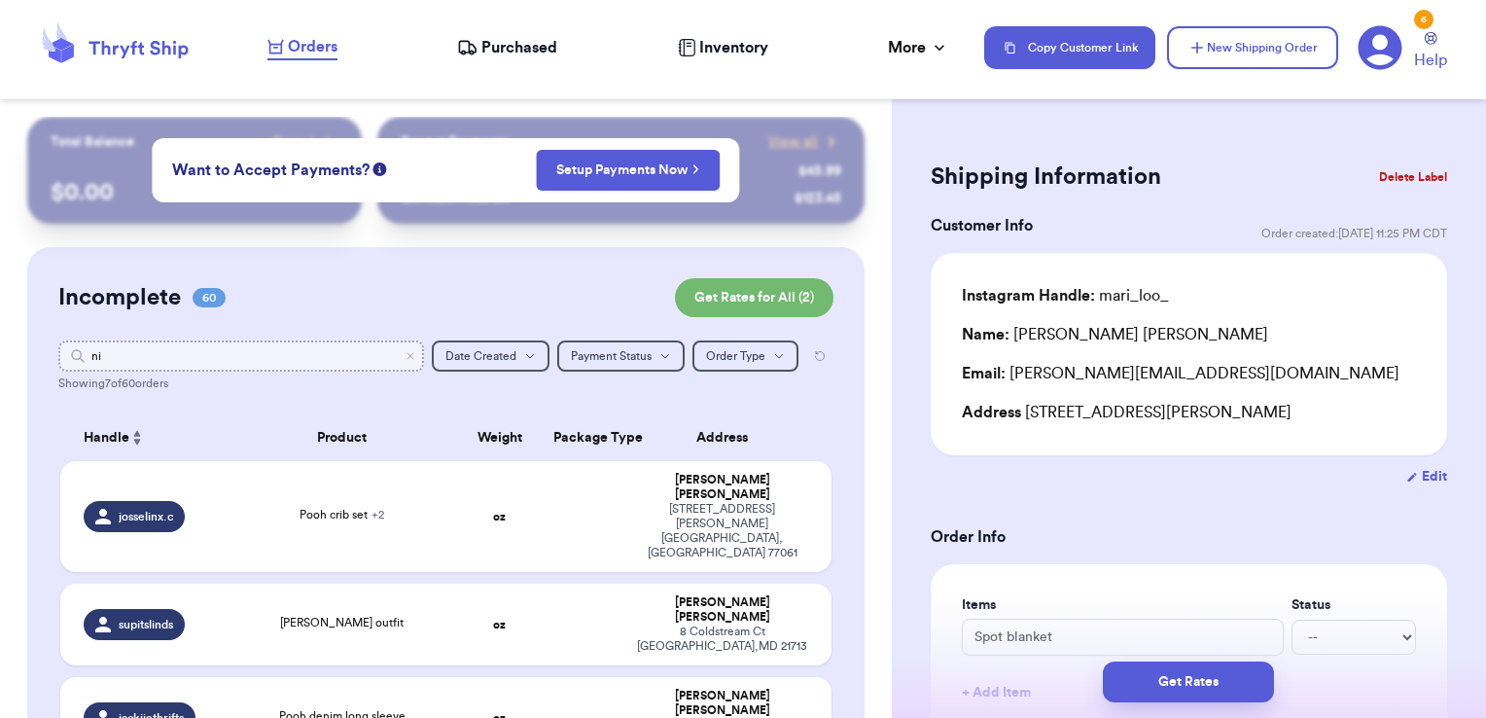
type input "n"
type input "nikk"
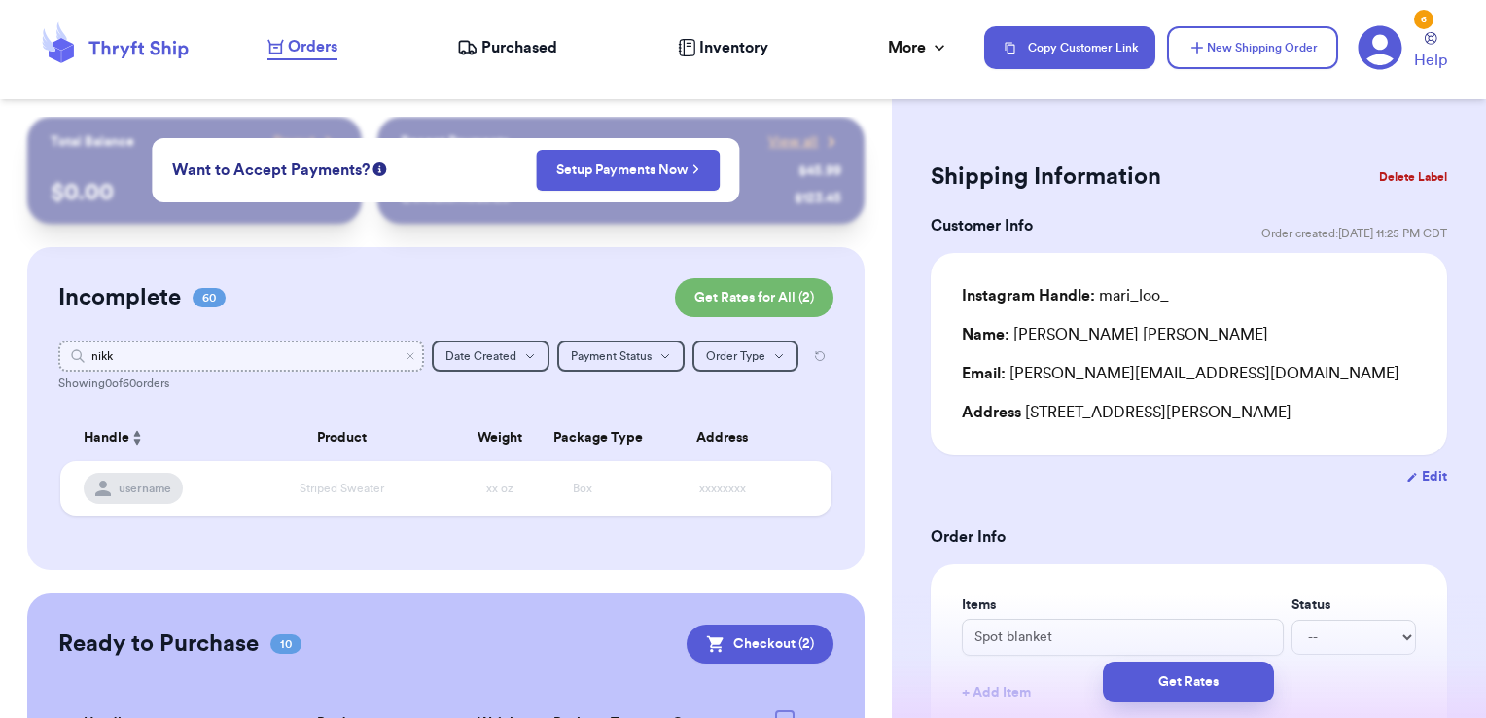
type input "nik"
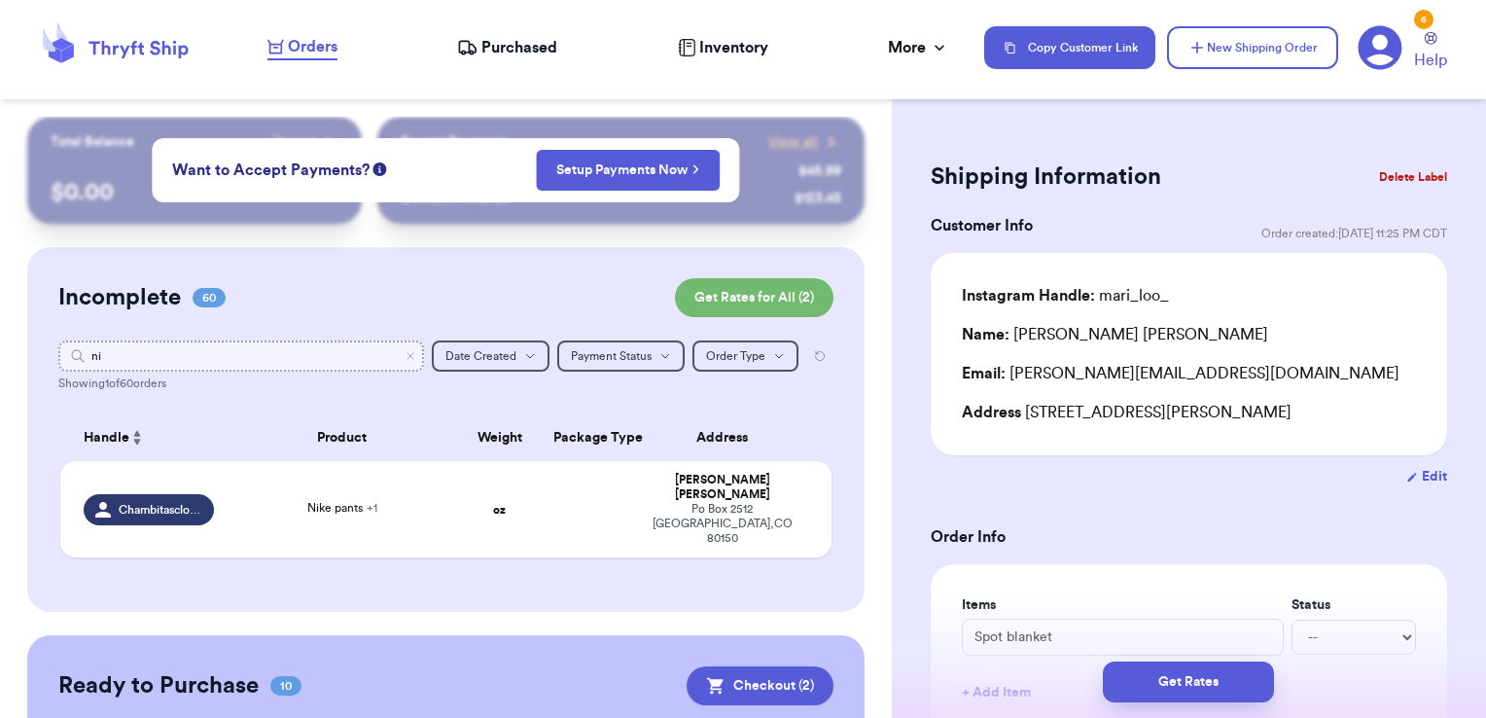
type input "n"
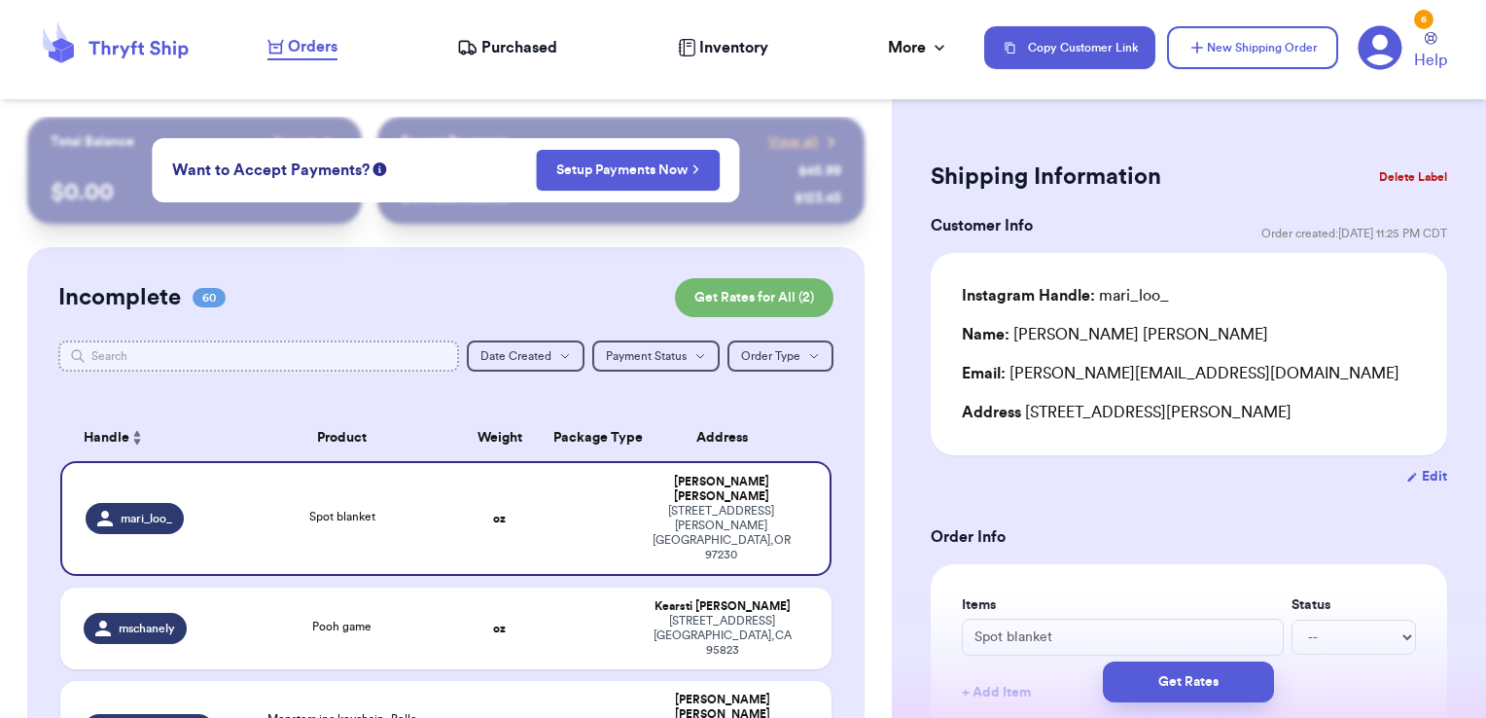
click at [264, 352] on input "text" at bounding box center [259, 355] width 402 height 31
type input "s"
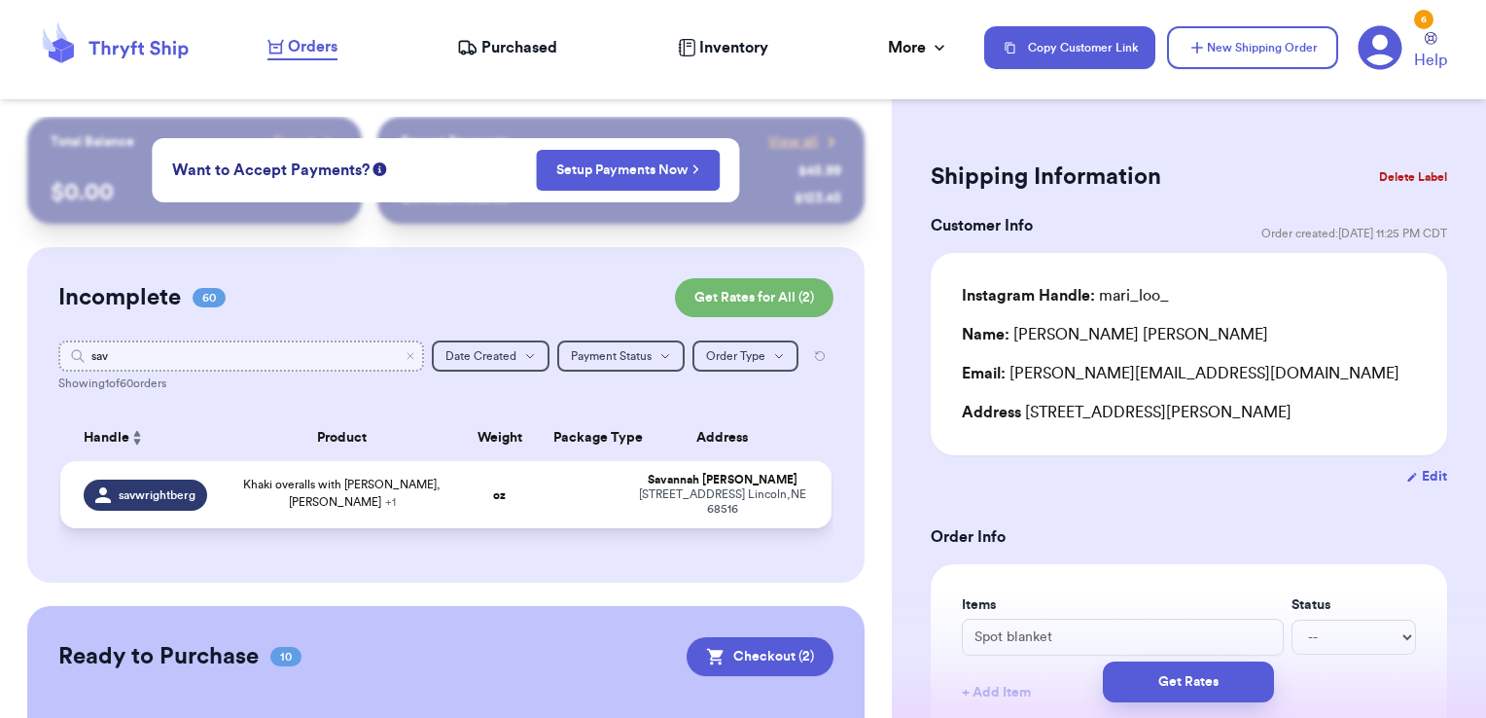
type input "sav"
click at [552, 498] on td at bounding box center [583, 494] width 83 height 67
type input "snowman pants, baby’s first Christmas outfit"
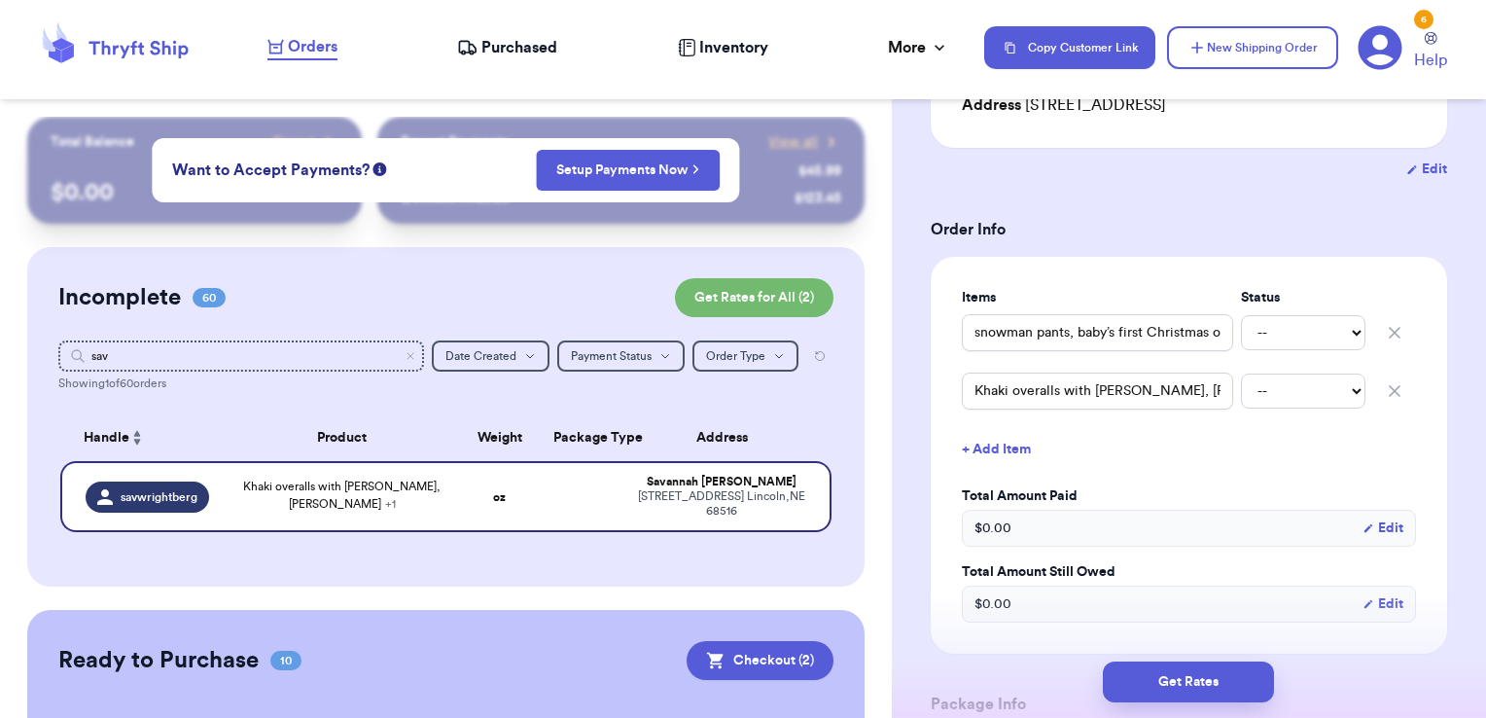
scroll to position [346, 0]
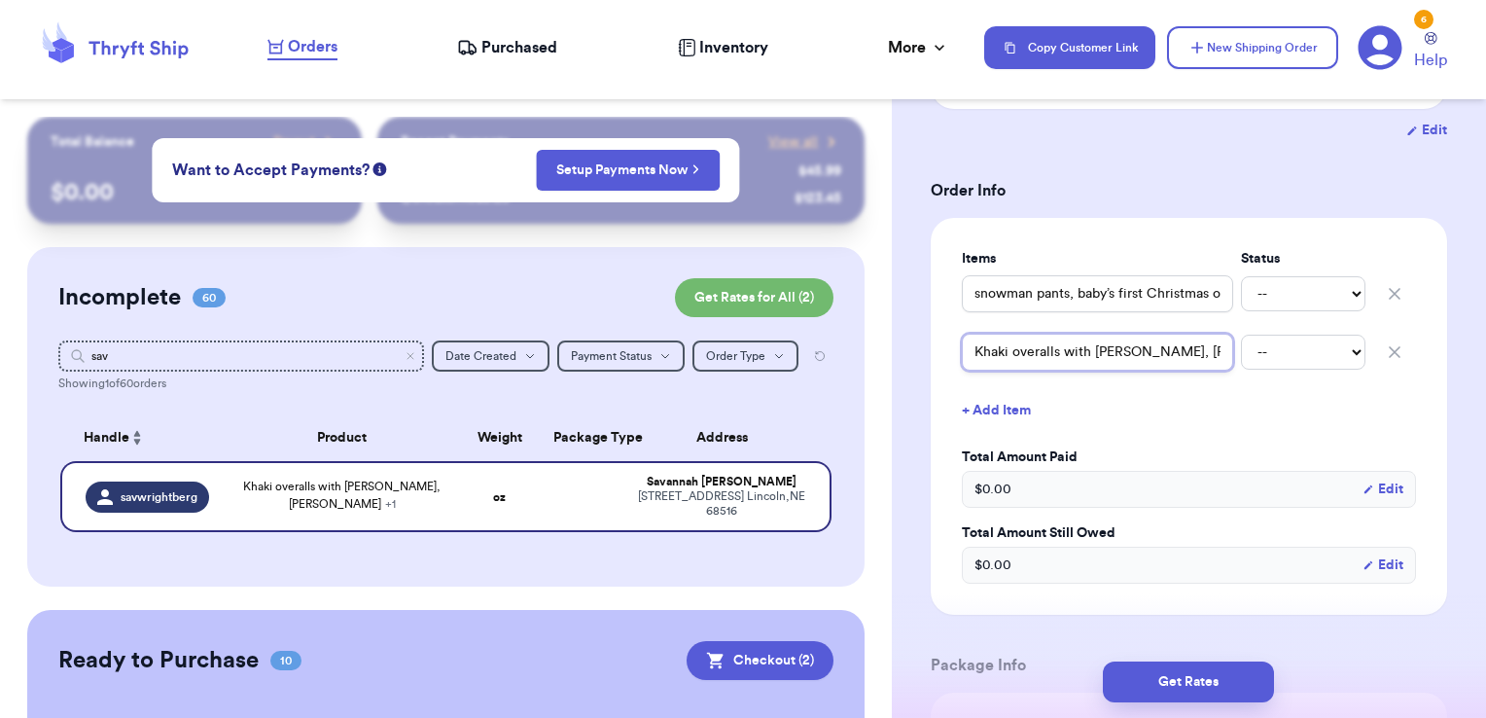
drag, startPoint x: 1191, startPoint y: 349, endPoint x: 942, endPoint y: 342, distance: 249.1
click at [942, 342] on div "Items Status snowman pants, baby’s first Christmas outfit -- Paid Owes Khaki ov…" at bounding box center [1189, 416] width 517 height 397
type input "lls"
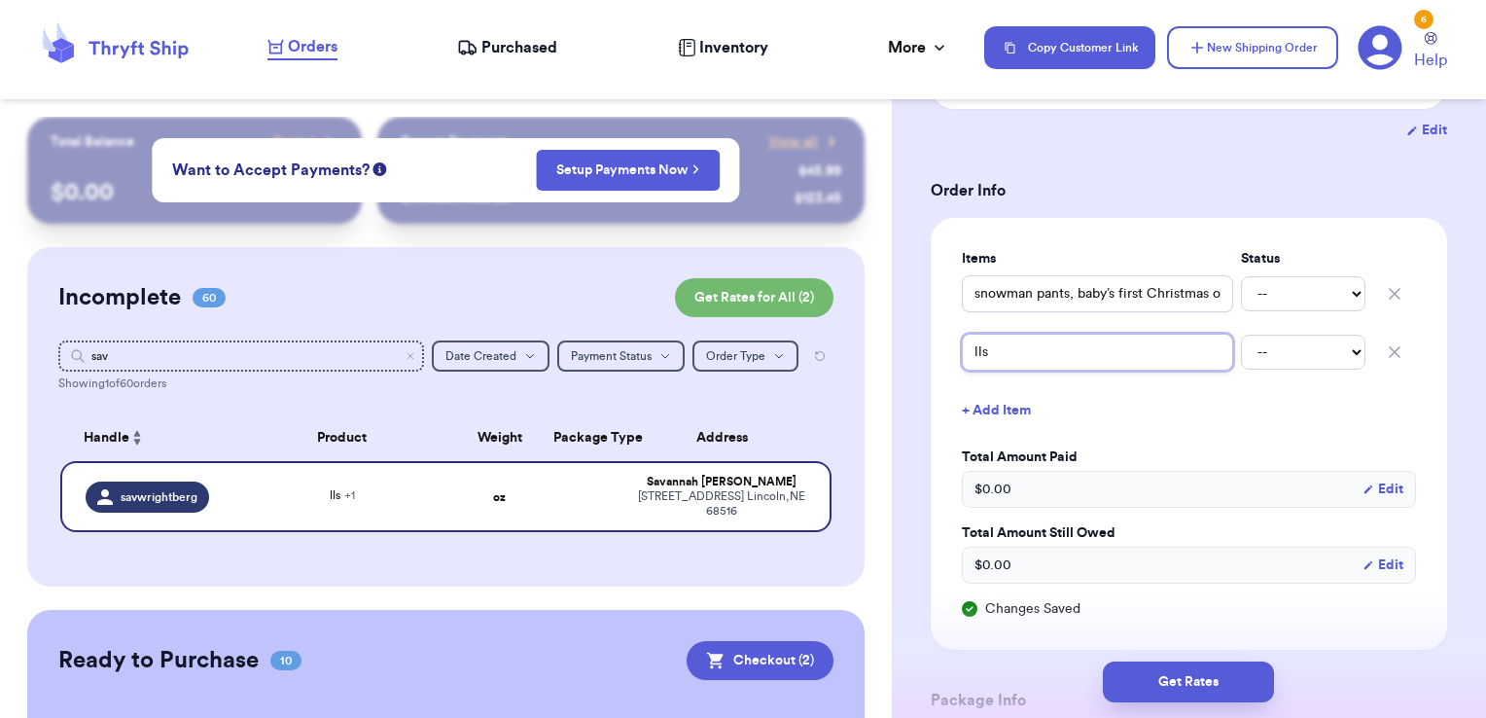
drag, startPoint x: 1024, startPoint y: 356, endPoint x: 852, endPoint y: 349, distance: 172.3
click at [852, 349] on div "Customer Link New Order Total Balance Payout $ 0.00 Recent Payments View all @ …" at bounding box center [743, 359] width 1486 height 718
click at [1390, 352] on icon "button" at bounding box center [1395, 352] width 10 height 10
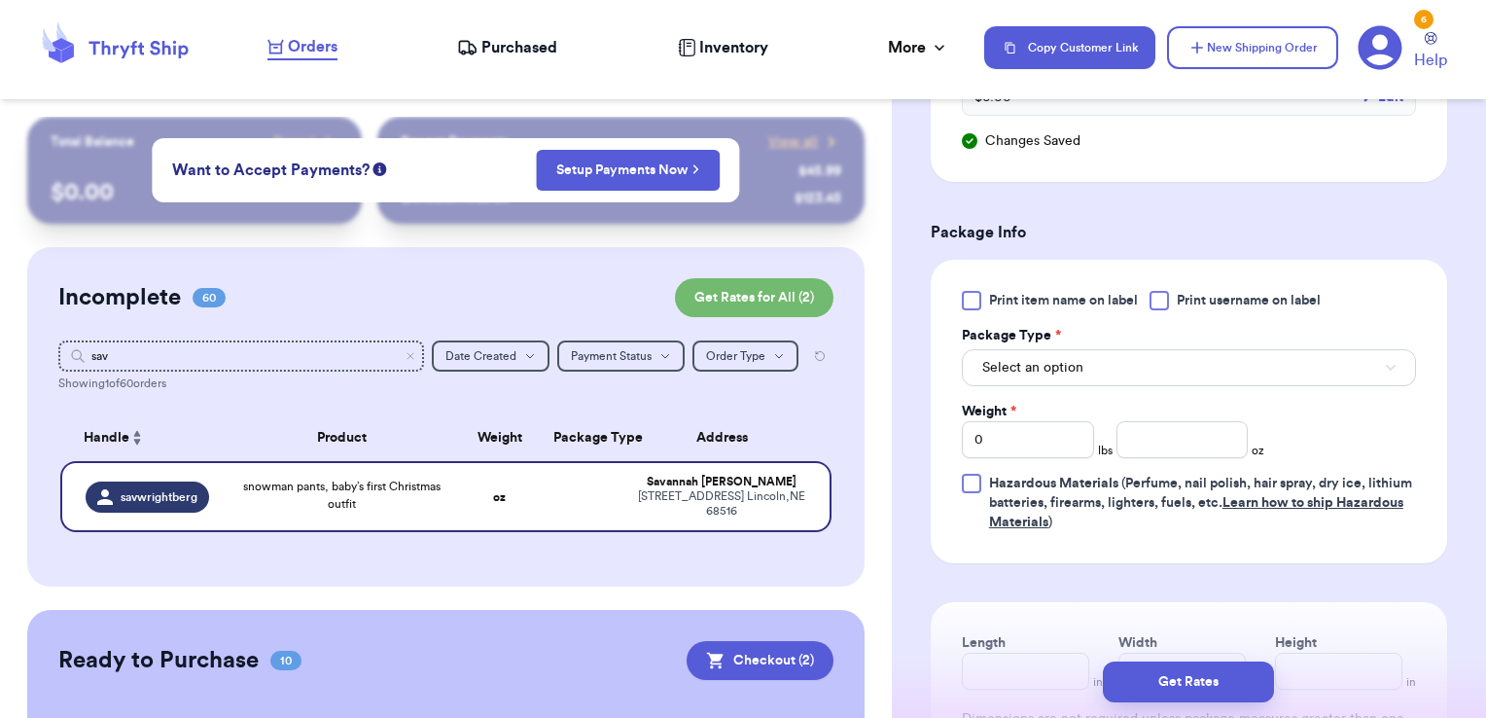
scroll to position [751, 0]
click at [1265, 304] on span "Print username on label" at bounding box center [1249, 299] width 144 height 19
click at [0, 0] on input "Print username on label" at bounding box center [0, 0] width 0 height 0
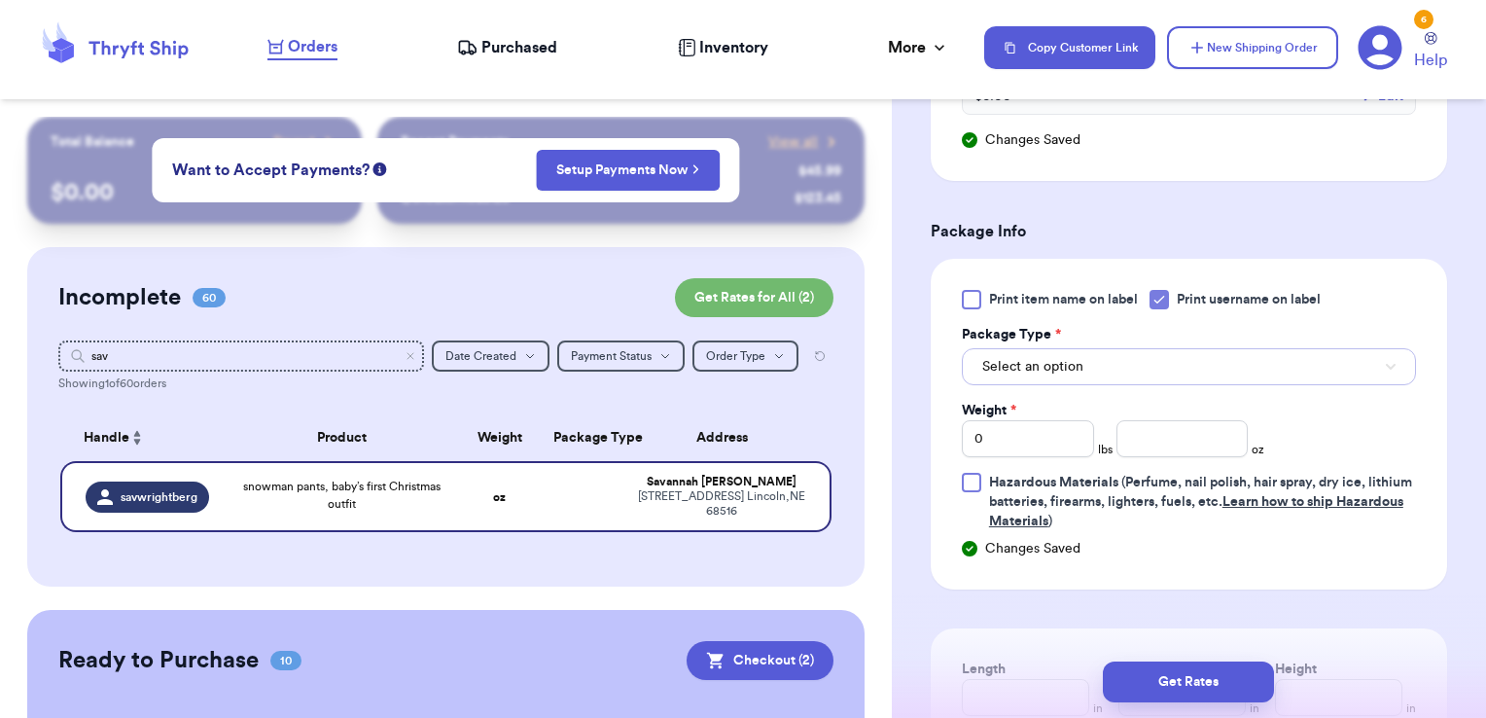
click at [1194, 365] on button "Select an option" at bounding box center [1189, 366] width 454 height 37
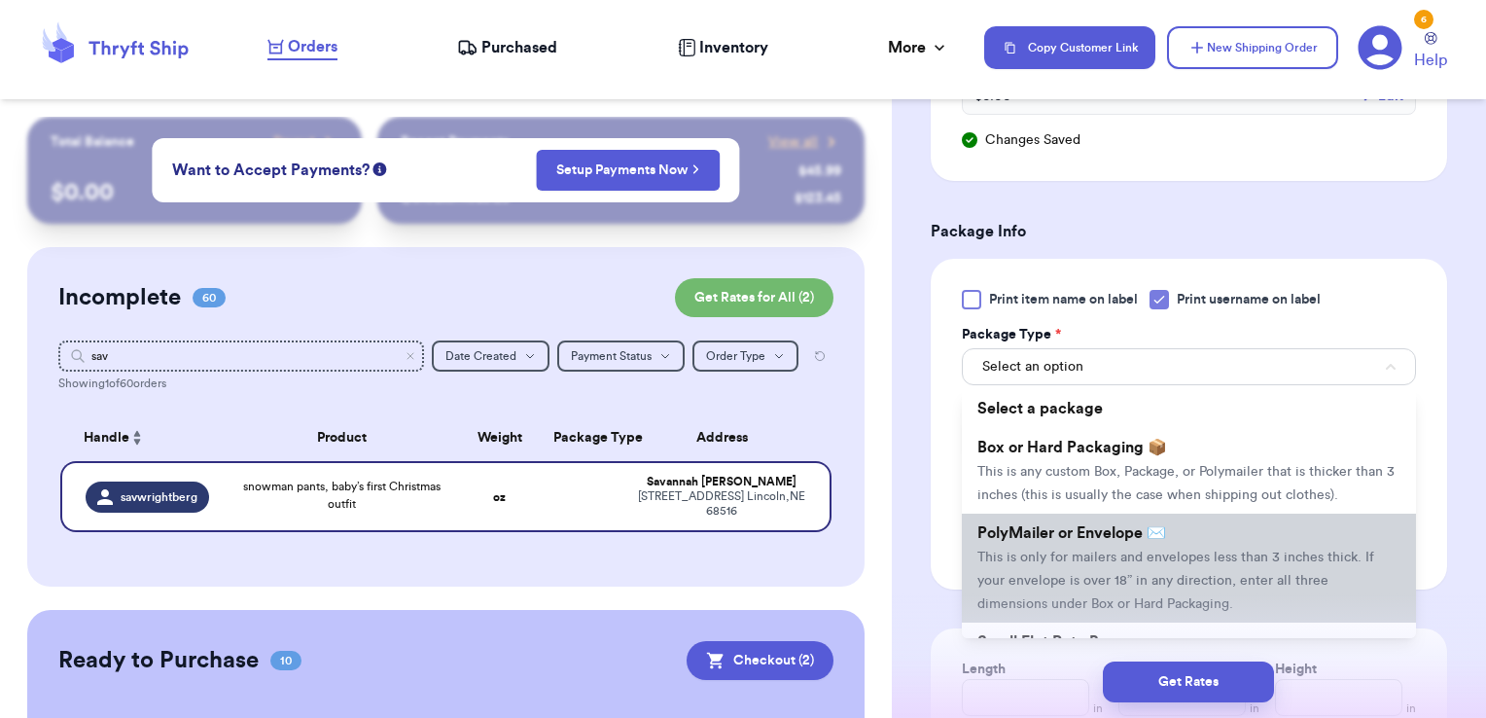
click at [1097, 541] on span "PolyMailer or Envelope ✉️" at bounding box center [1072, 533] width 189 height 16
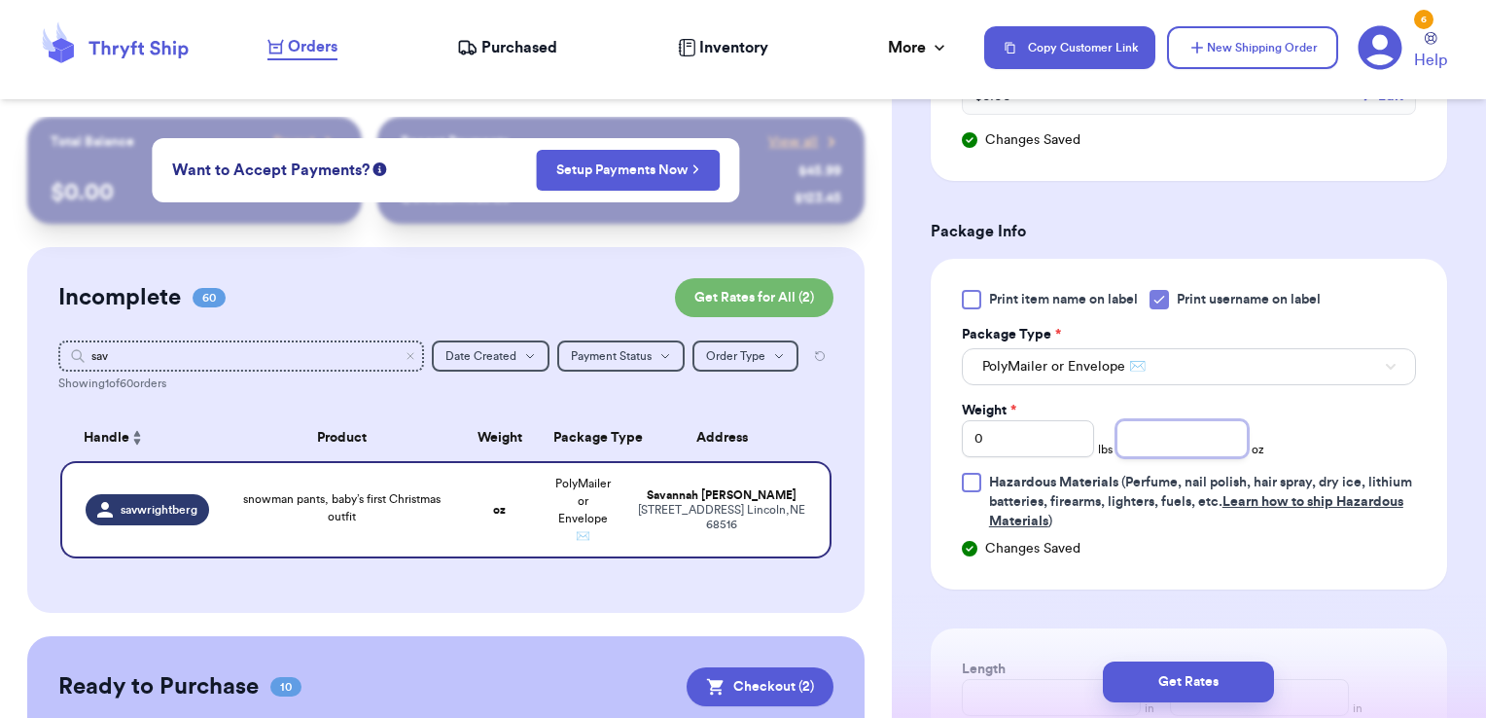
click at [1141, 450] on input "number" at bounding box center [1183, 438] width 132 height 37
type input "9.56"
click at [1208, 682] on button "Get Rates" at bounding box center [1188, 681] width 171 height 41
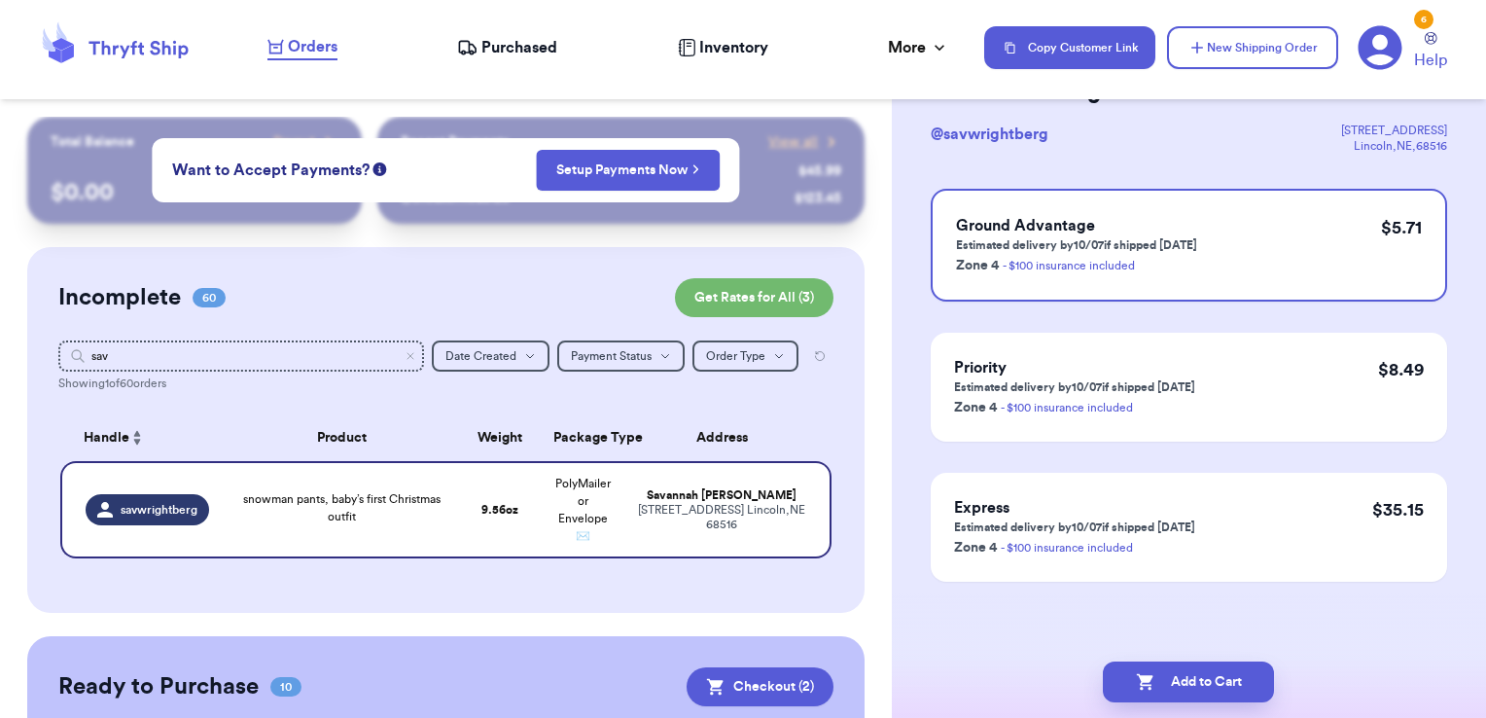
scroll to position [0, 0]
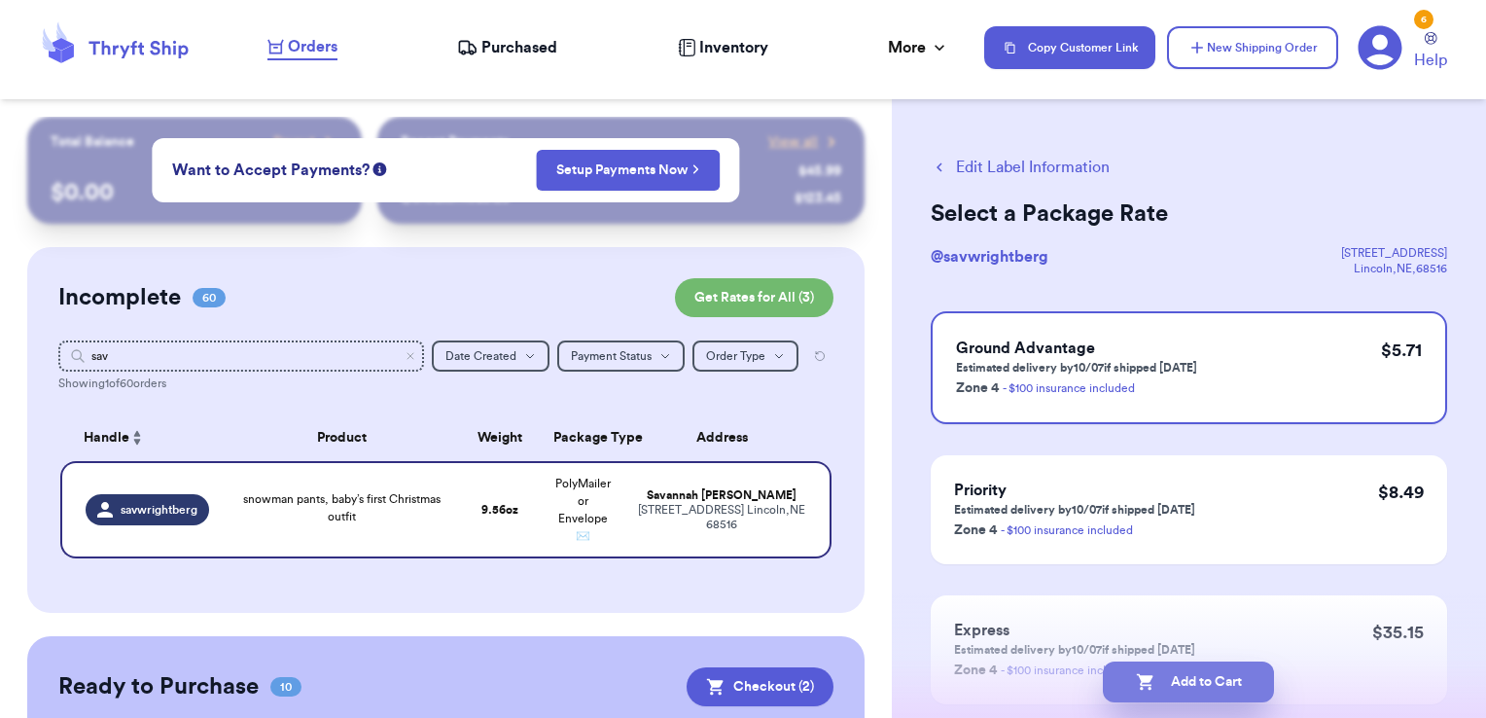
click at [1245, 680] on button "Add to Cart" at bounding box center [1188, 681] width 171 height 41
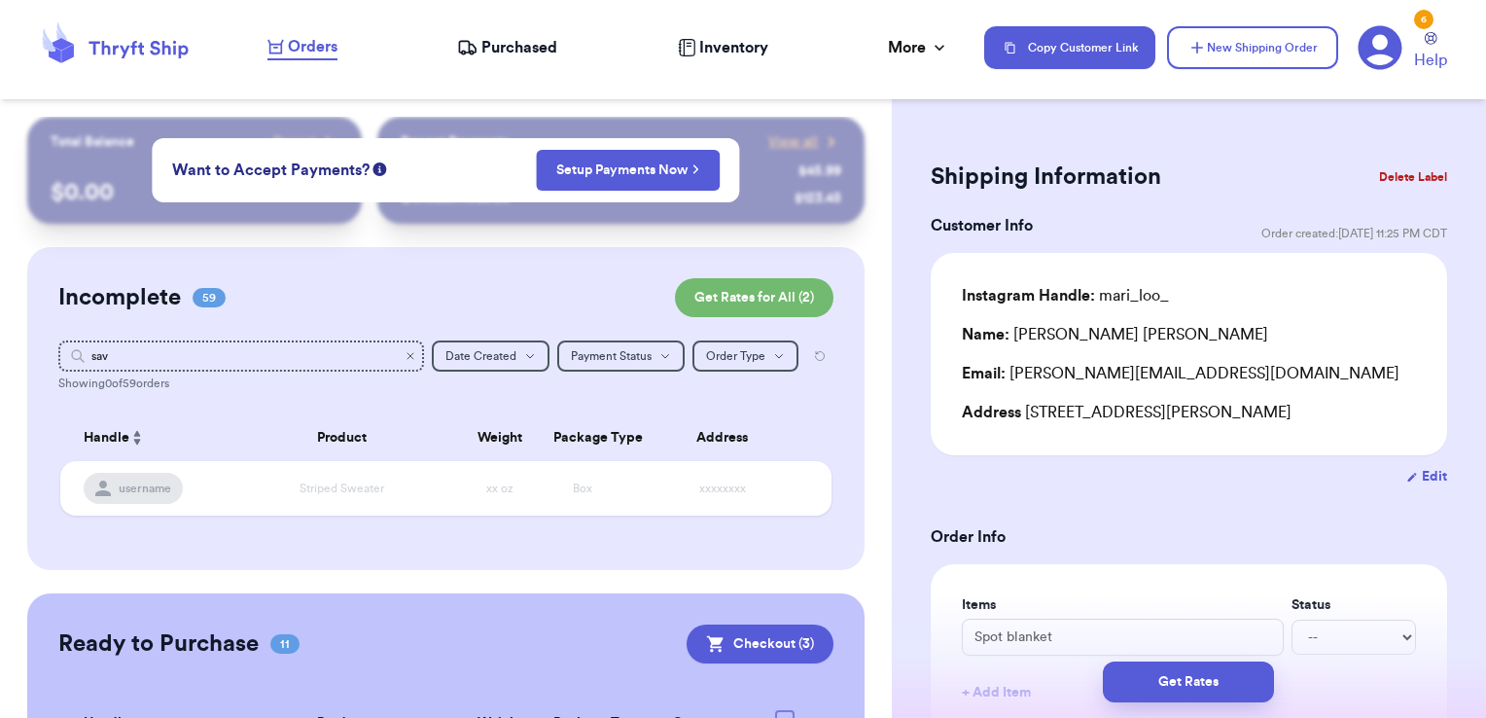
click at [405, 353] on icon "Clear search" at bounding box center [411, 356] width 12 height 12
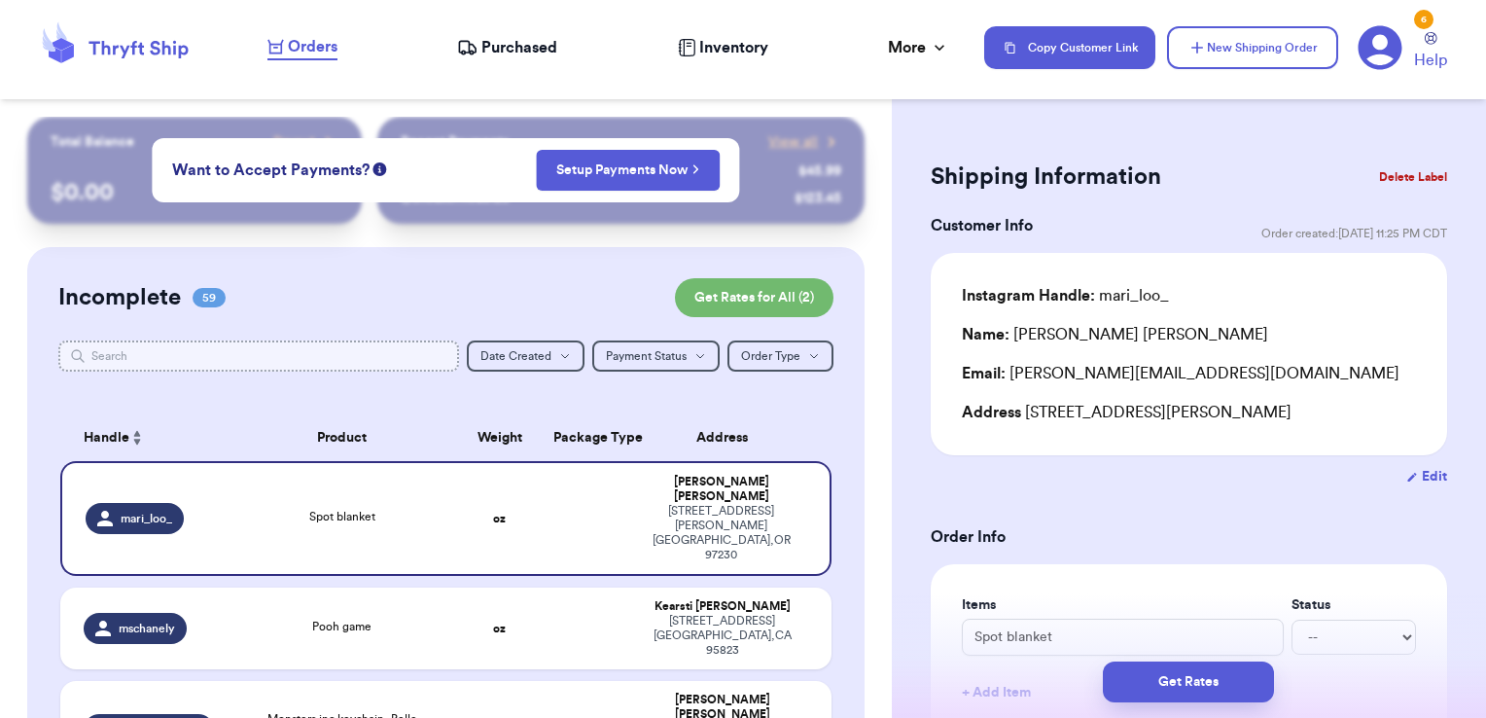
click at [400, 353] on input "text" at bounding box center [259, 355] width 402 height 31
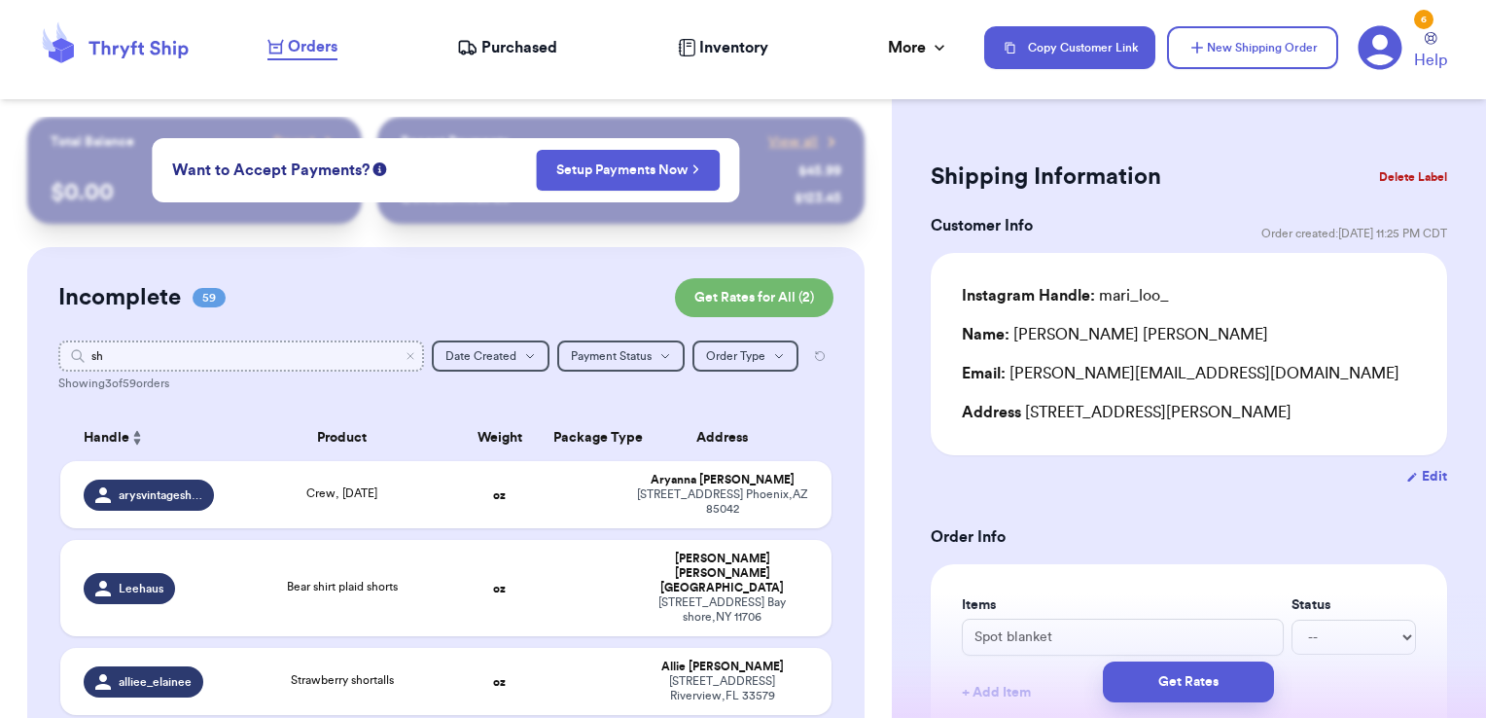
type input "s"
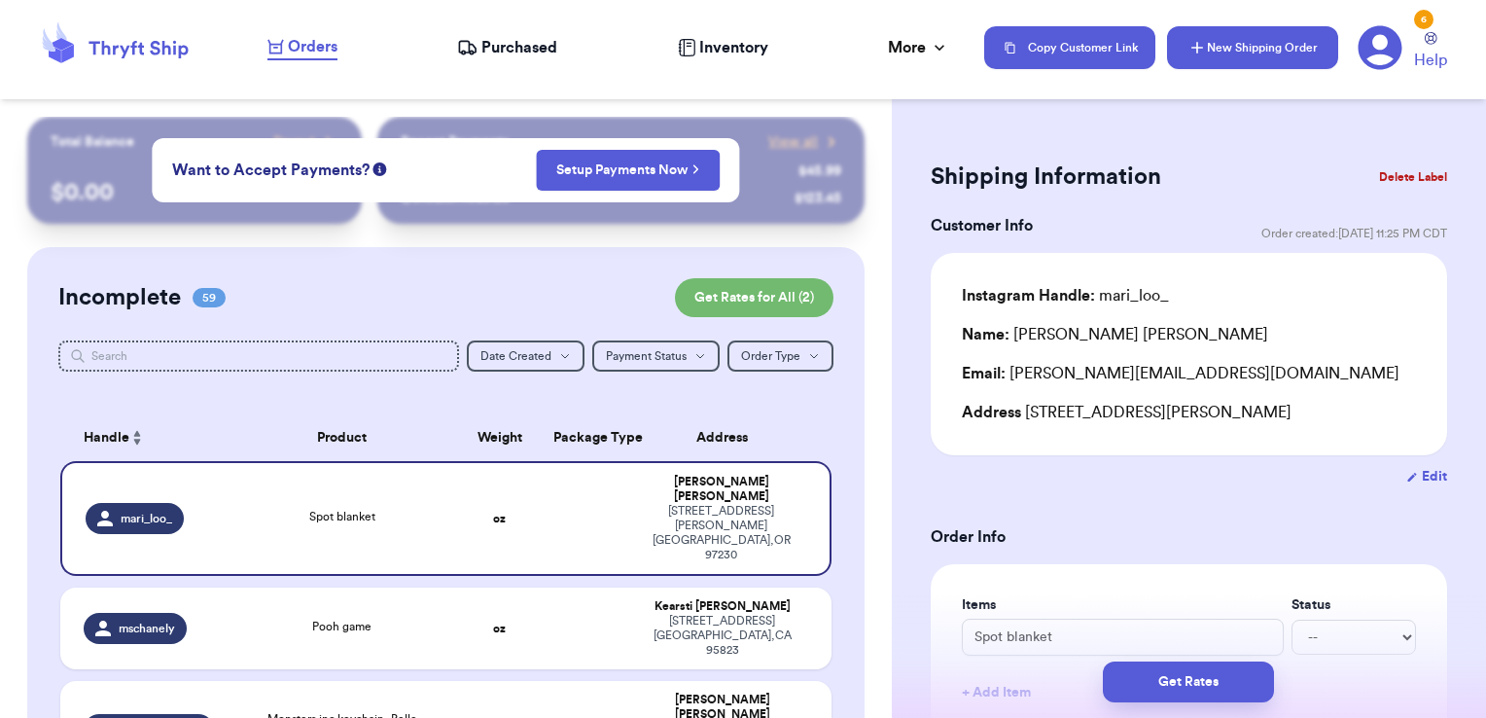
click at [1201, 49] on icon "button" at bounding box center [1197, 47] width 19 height 19
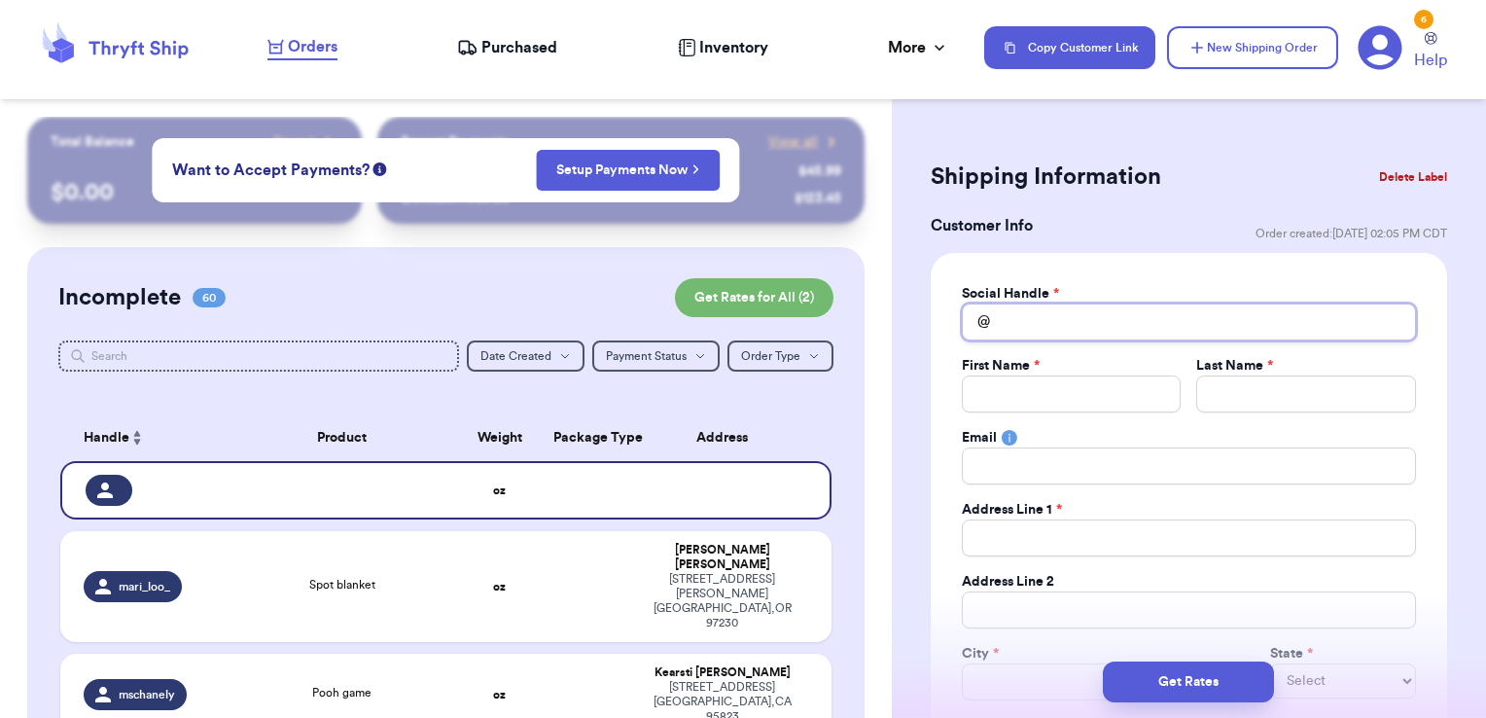
click at [1124, 327] on input "Total Amount Paid" at bounding box center [1189, 322] width 454 height 37
type input "s"
type input "sh"
type input "sho"
type input "shor"
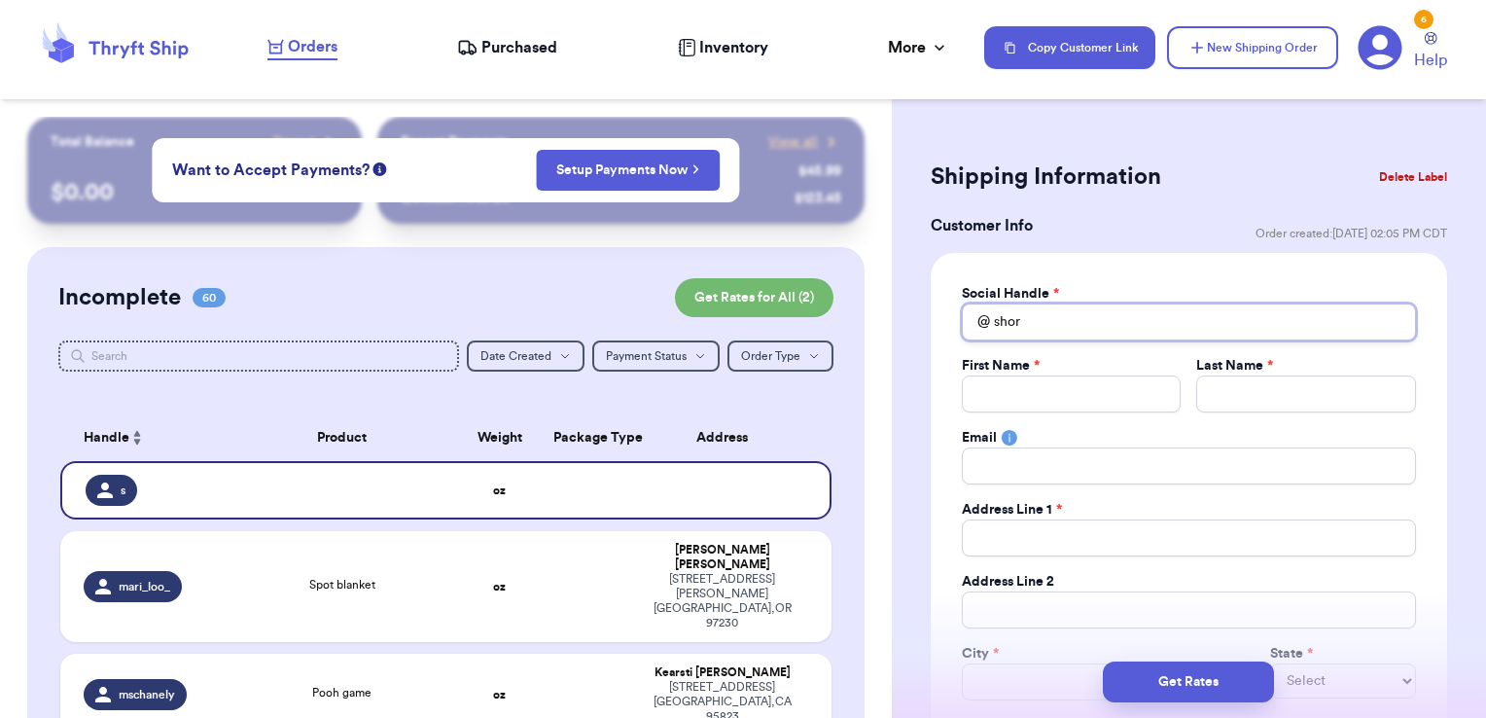
type input "short"
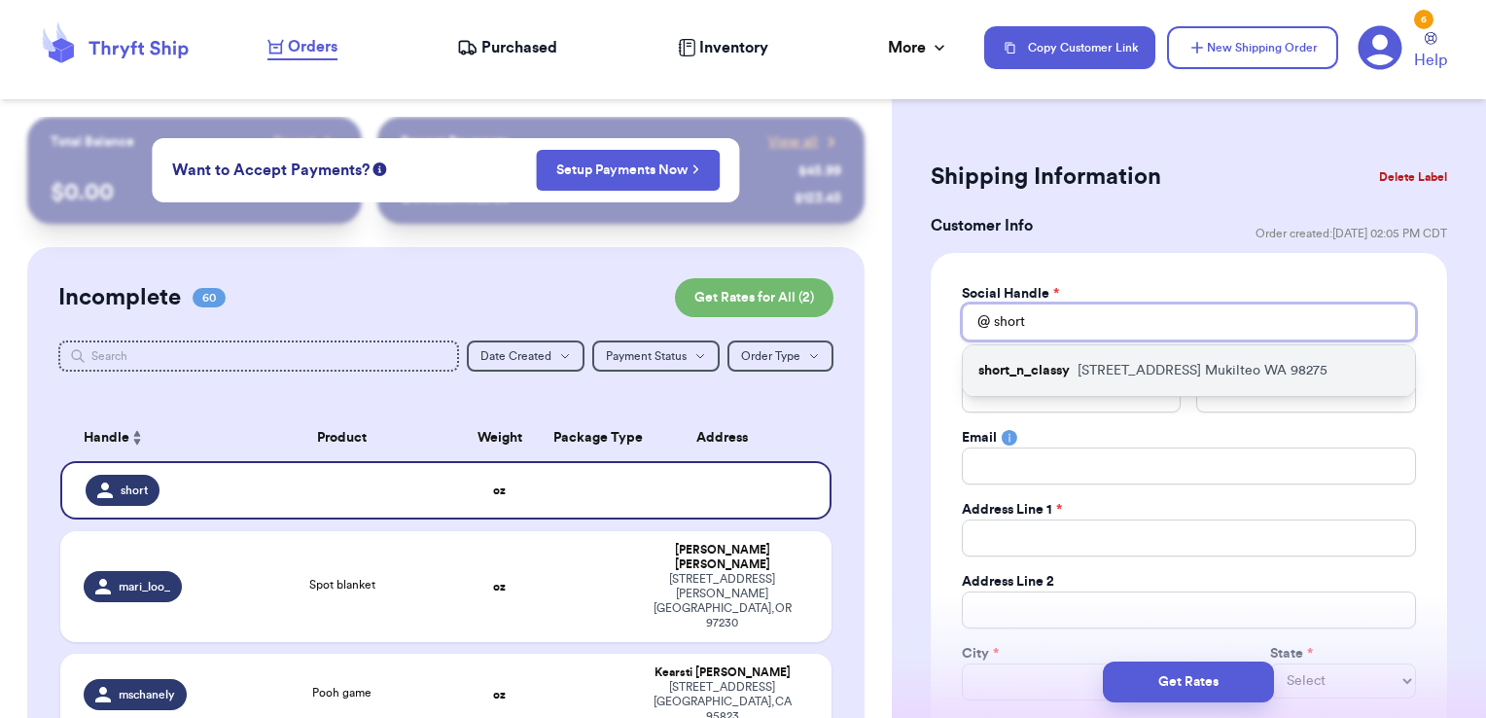
type input "short"
click at [1126, 365] on p "[STREET_ADDRESS]" at bounding box center [1203, 370] width 250 height 19
type input "short_n_classy"
type input "[PERSON_NAME]"
type input "West"
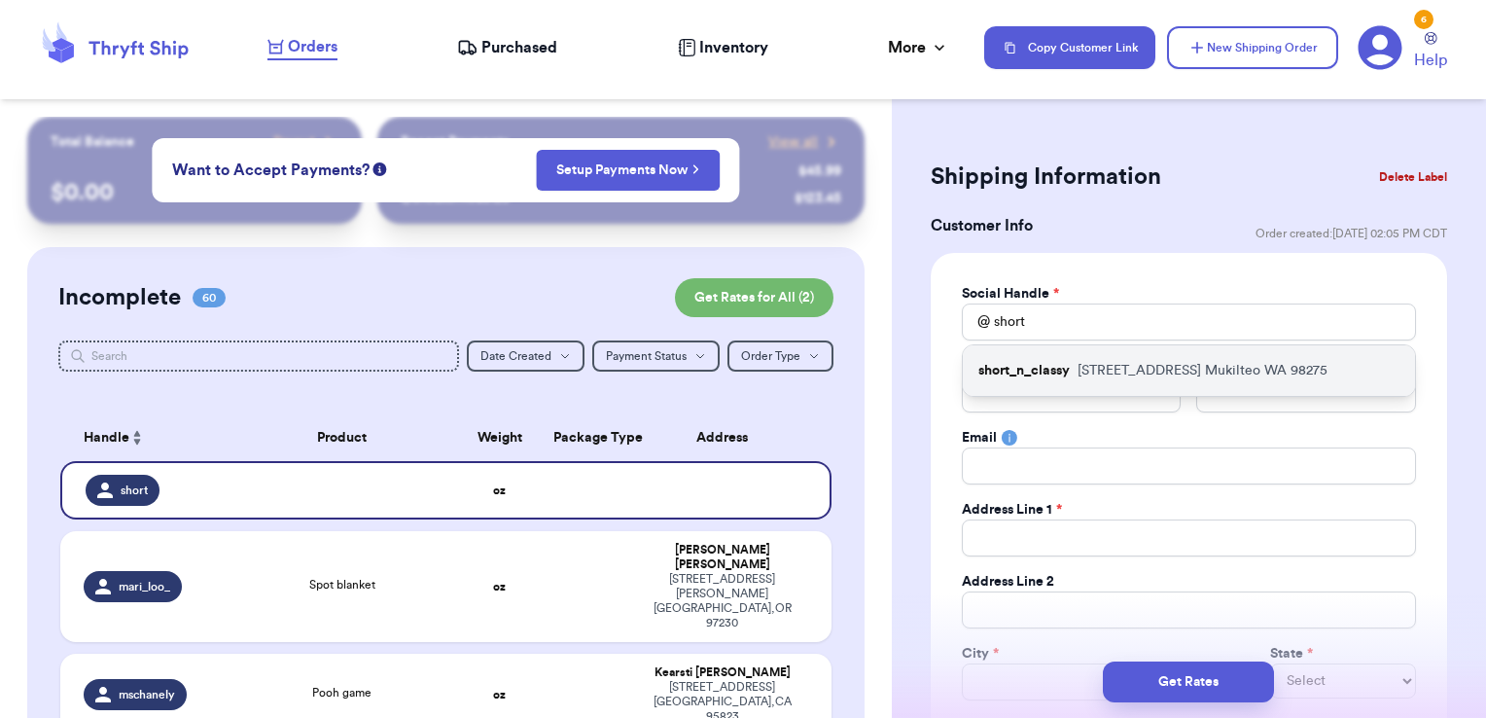
type input "[EMAIL_ADDRESS][DOMAIN_NAME]"
type input "[STREET_ADDRESS]"
type input "Mukilteo"
select select "WA"
type input "98275"
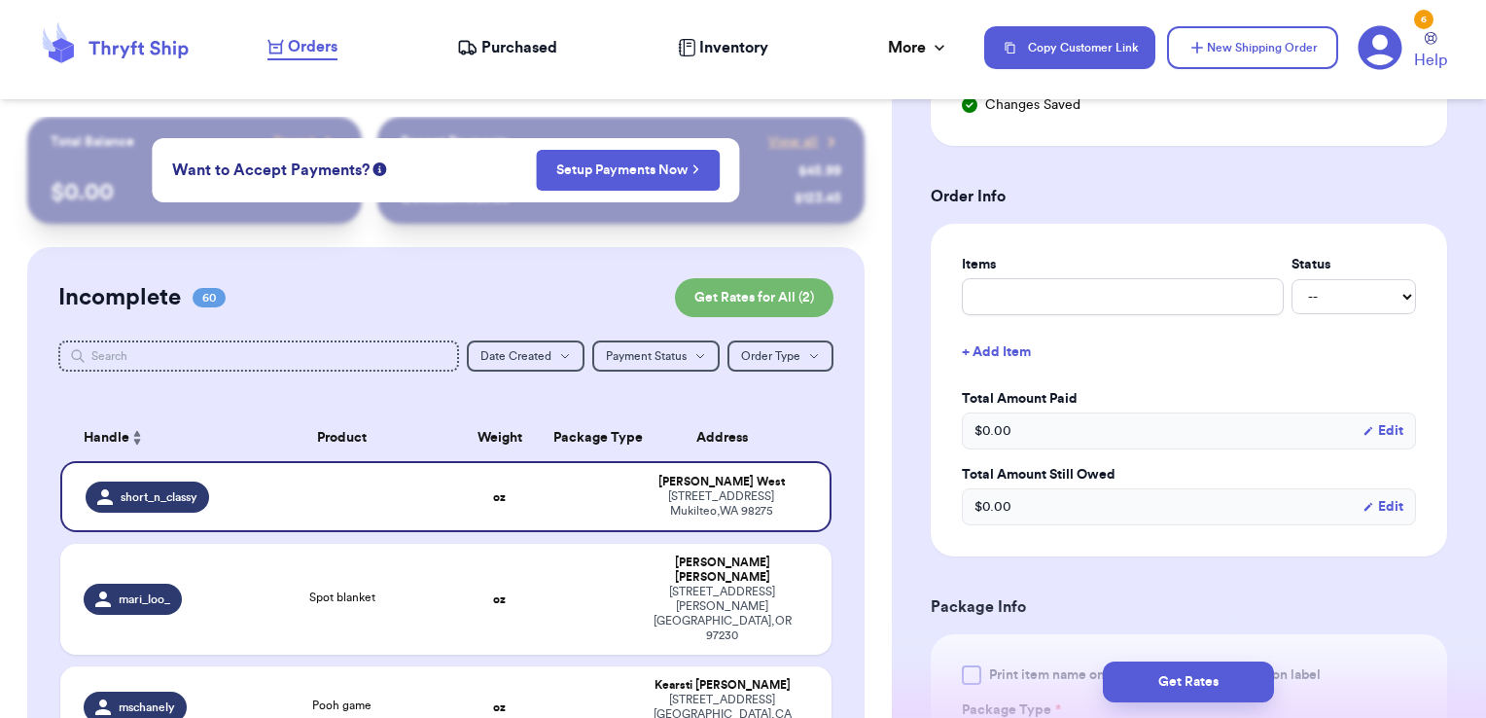
scroll to position [695, 0]
click at [1053, 286] on input "text" at bounding box center [1123, 294] width 322 height 37
type input "clothes- thank you!"
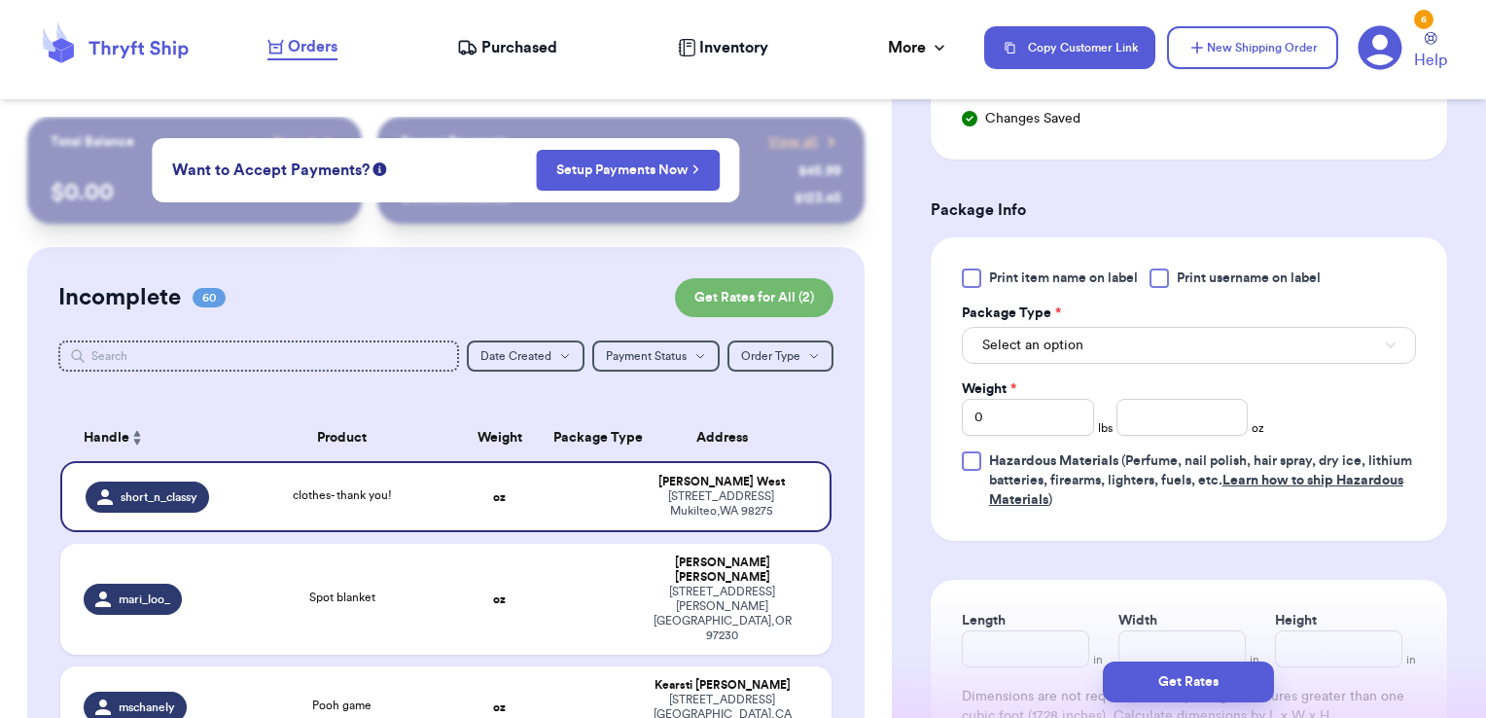
scroll to position [1126, 0]
click at [1164, 268] on div at bounding box center [1159, 276] width 19 height 19
click at [0, 0] on input "Print username on label" at bounding box center [0, 0] width 0 height 0
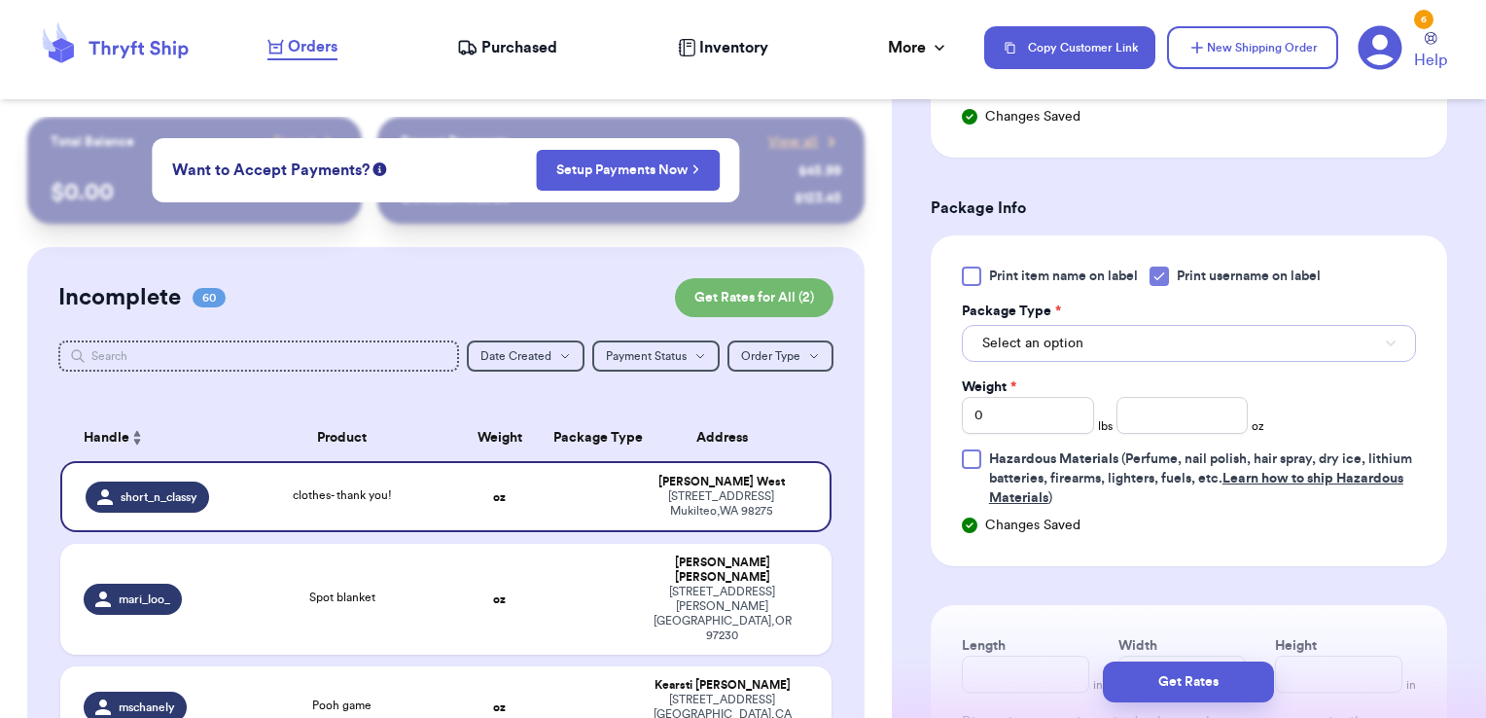
click at [1120, 340] on button "Select an option" at bounding box center [1189, 343] width 454 height 37
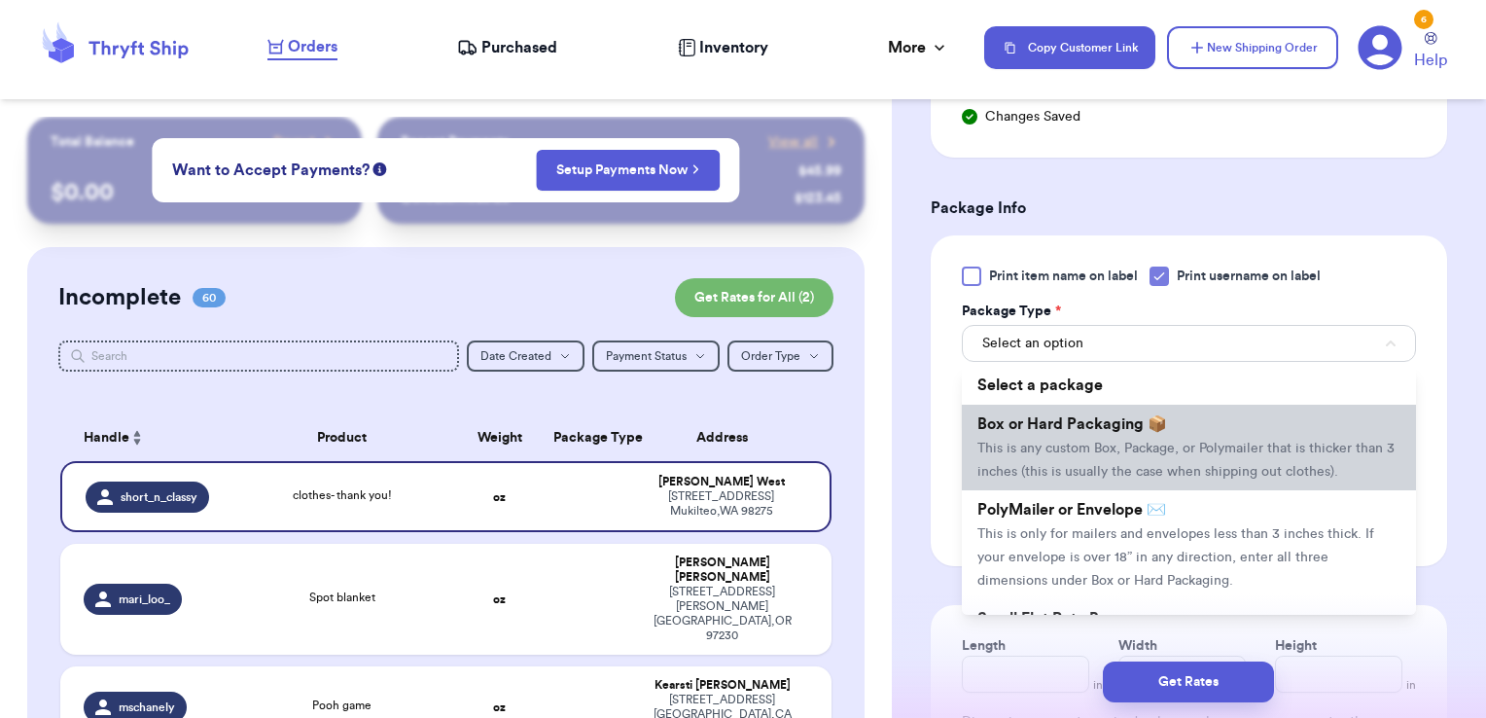
click at [1060, 490] on li "Box or Hard Packaging 📦 This is any custom Box, Package, or Polymailer that is …" at bounding box center [1189, 448] width 454 height 86
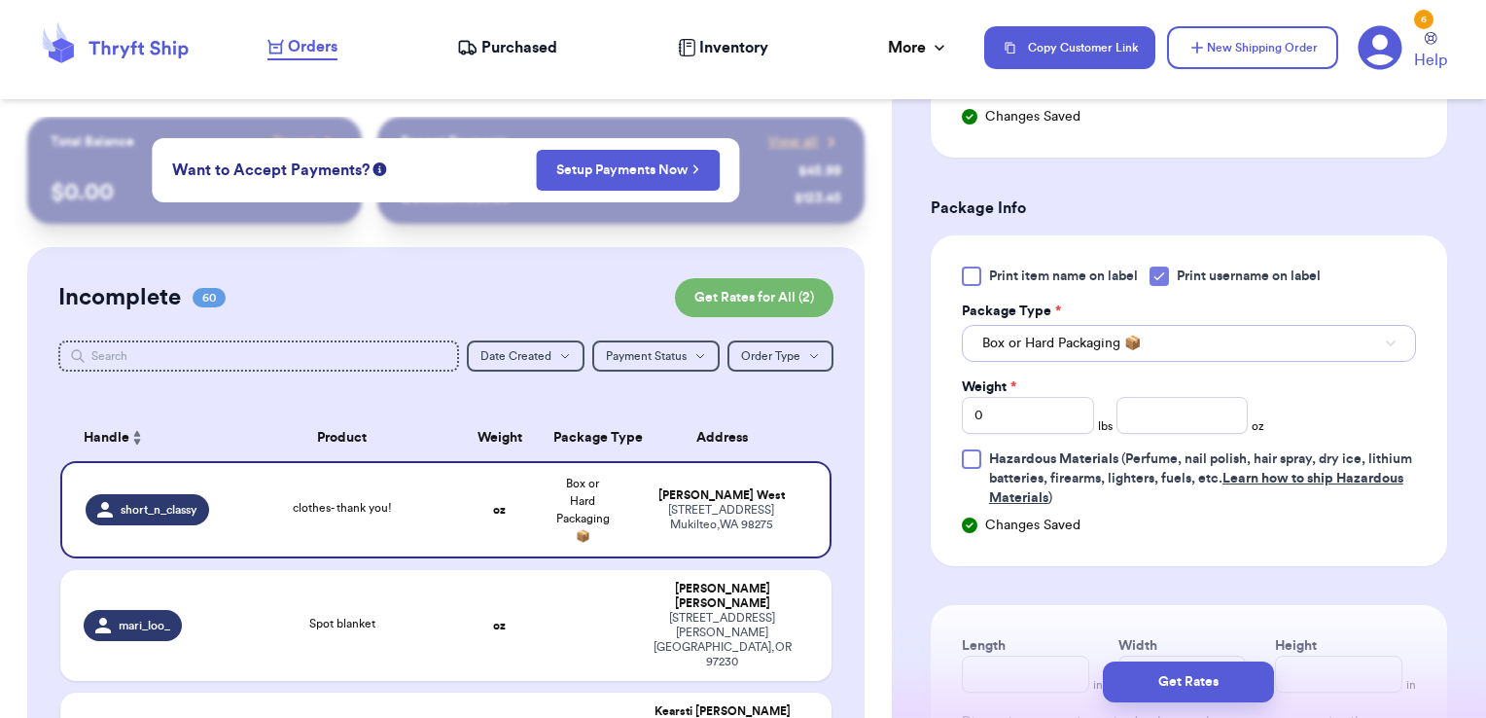
click at [1082, 334] on span "Box or Hard Packaging 📦" at bounding box center [1062, 343] width 159 height 19
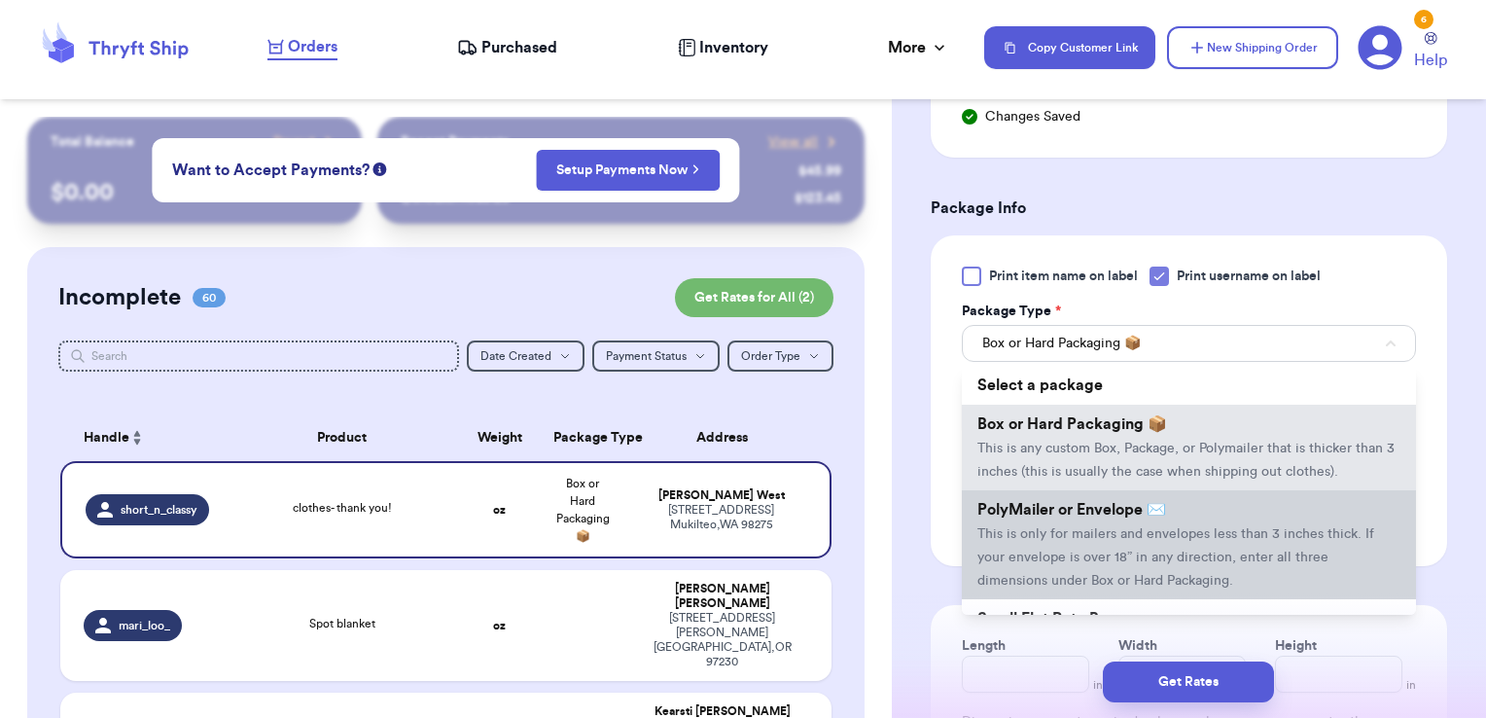
click at [1040, 548] on span "This is only for mailers and envelopes less than 3 inches thick. If your envelo…" at bounding box center [1176, 557] width 397 height 60
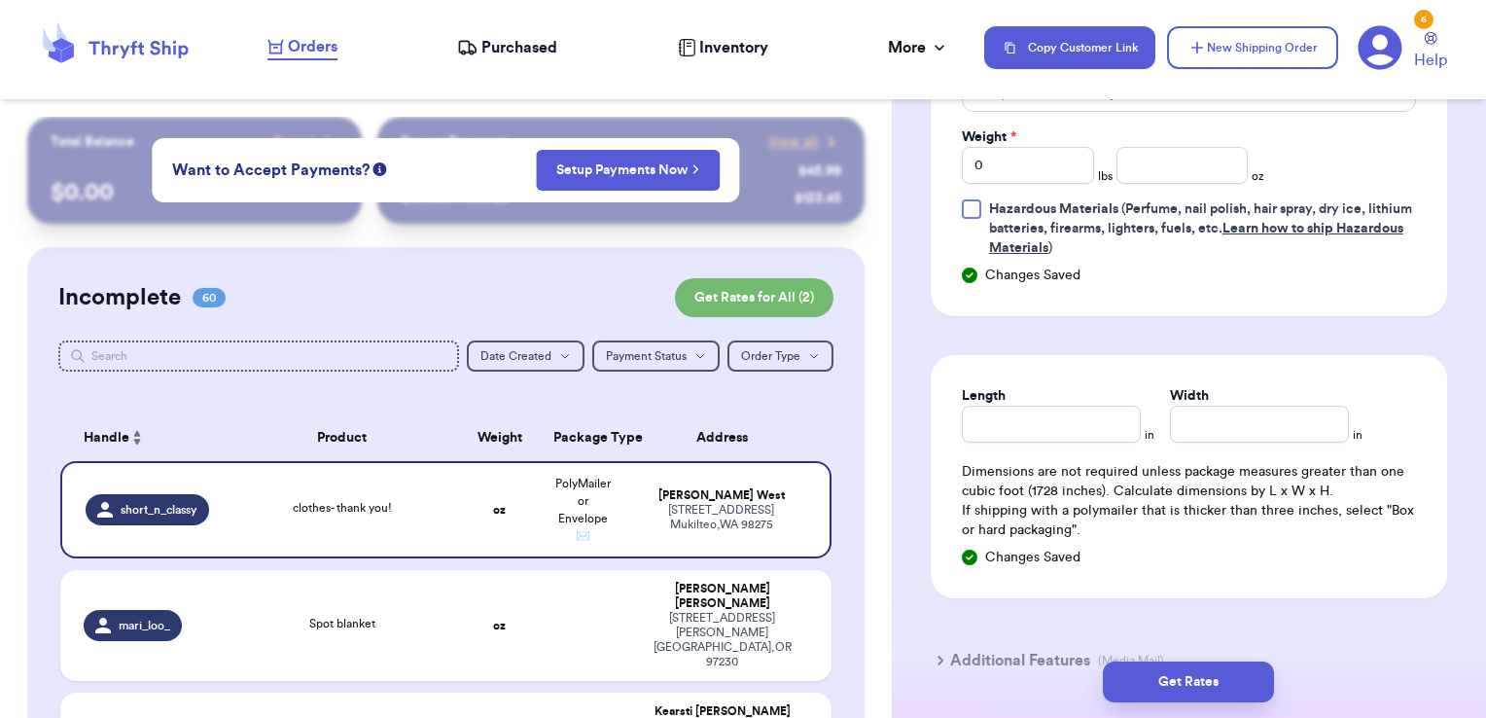
scroll to position [1381, 0]
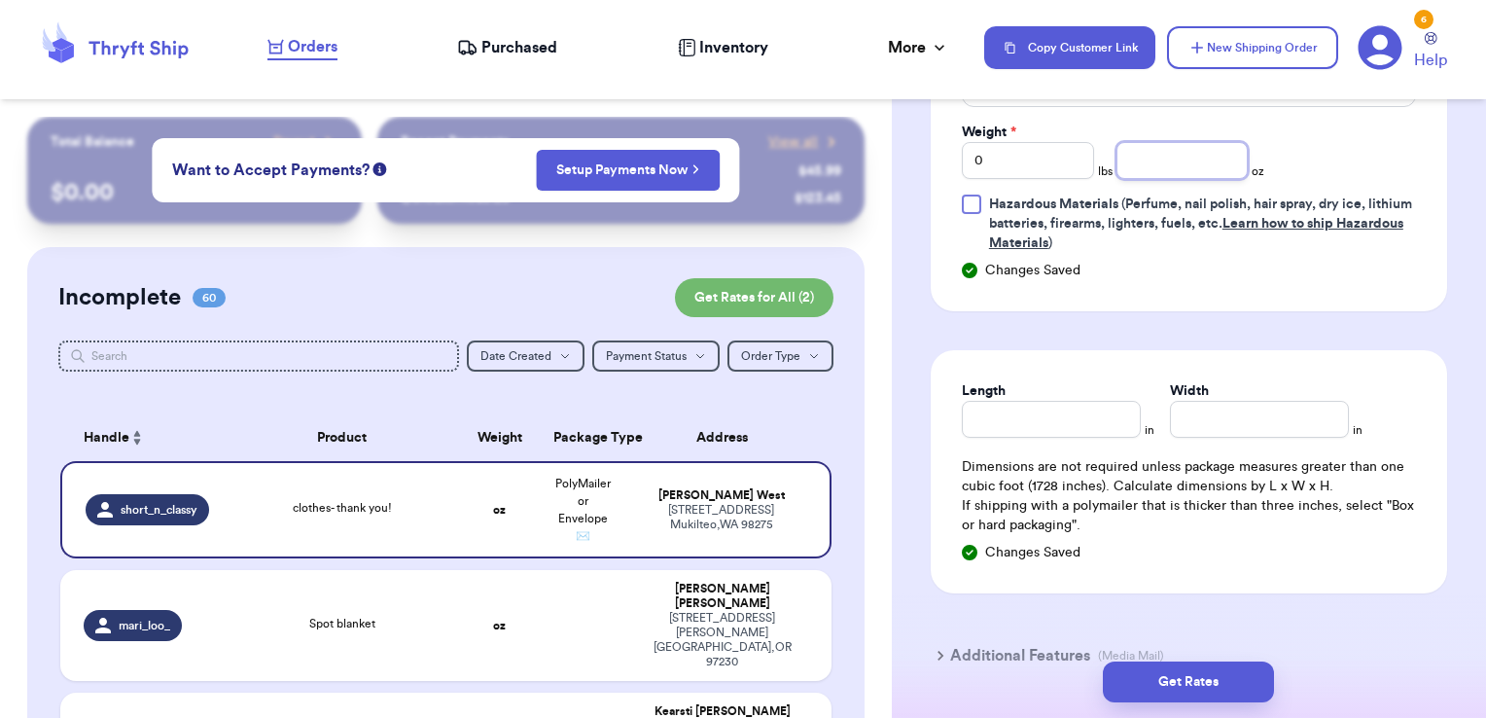
click at [1166, 156] on input "number" at bounding box center [1183, 160] width 132 height 37
type input "13.58"
click at [1183, 680] on button "Get Rates" at bounding box center [1188, 681] width 171 height 41
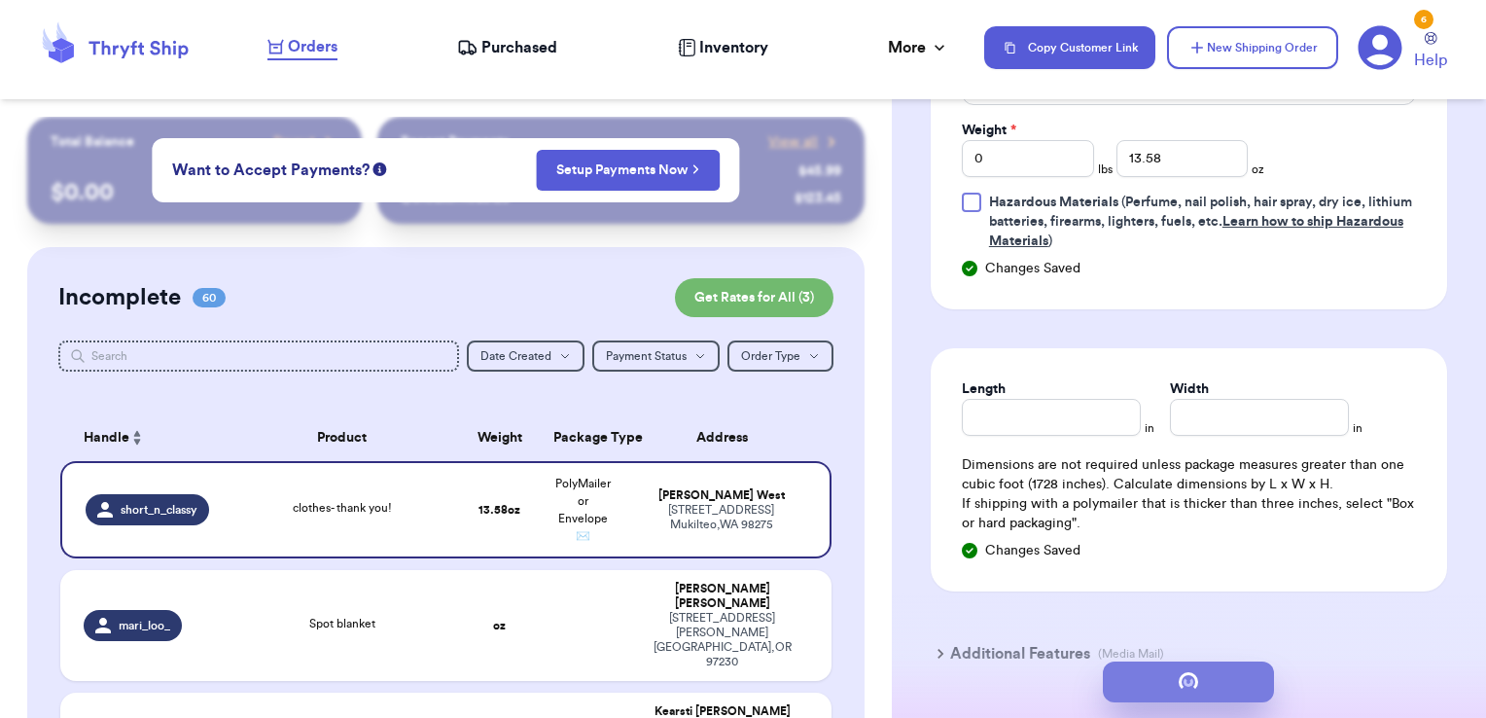
scroll to position [0, 0]
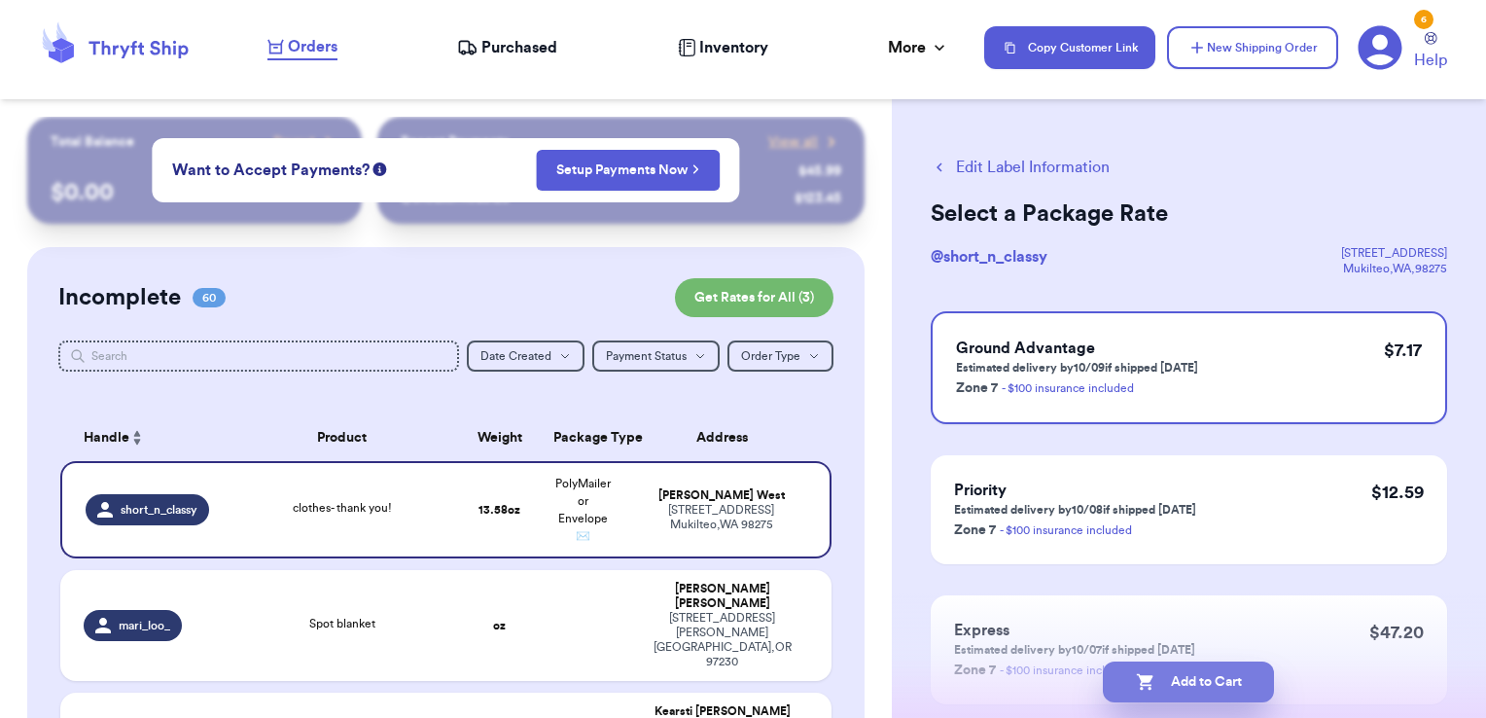
click at [1268, 675] on button "Add to Cart" at bounding box center [1188, 681] width 171 height 41
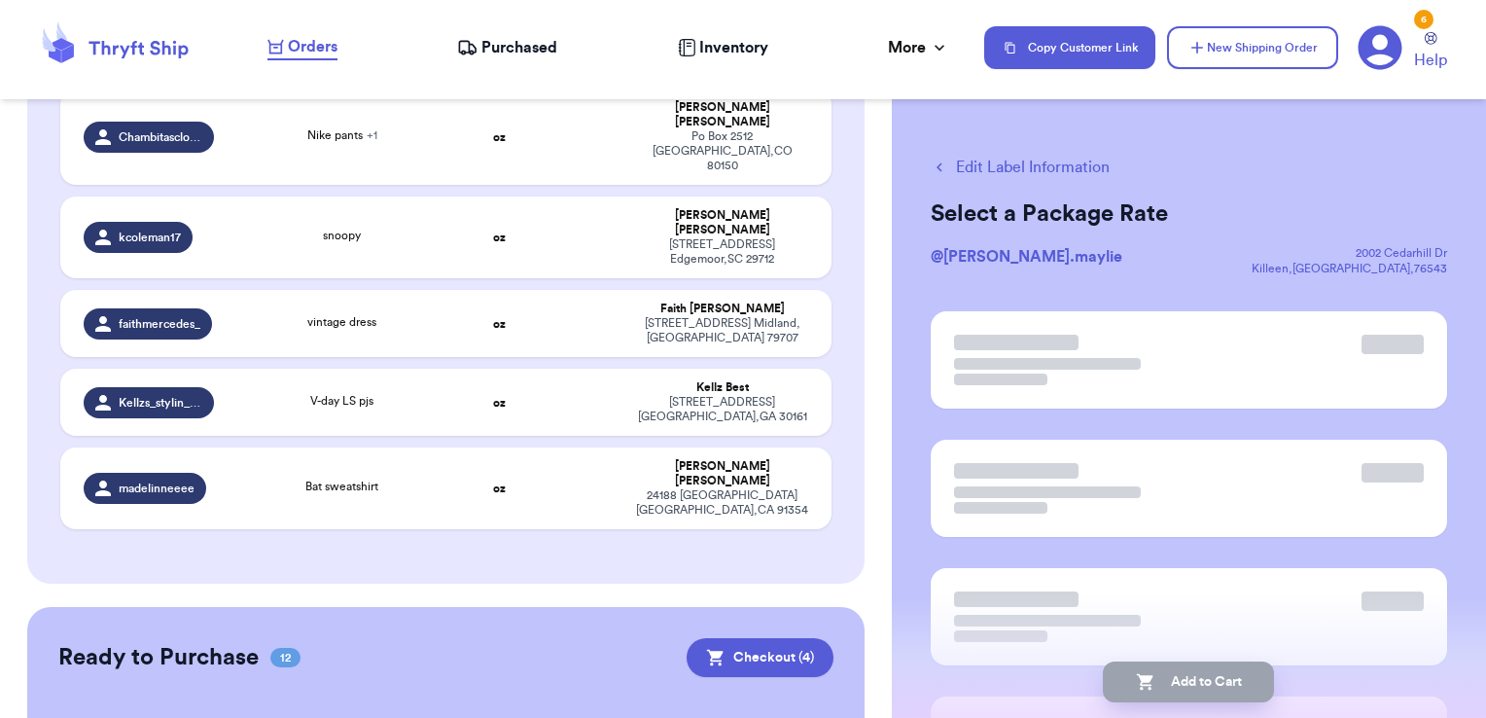
scroll to position [5436, 0]
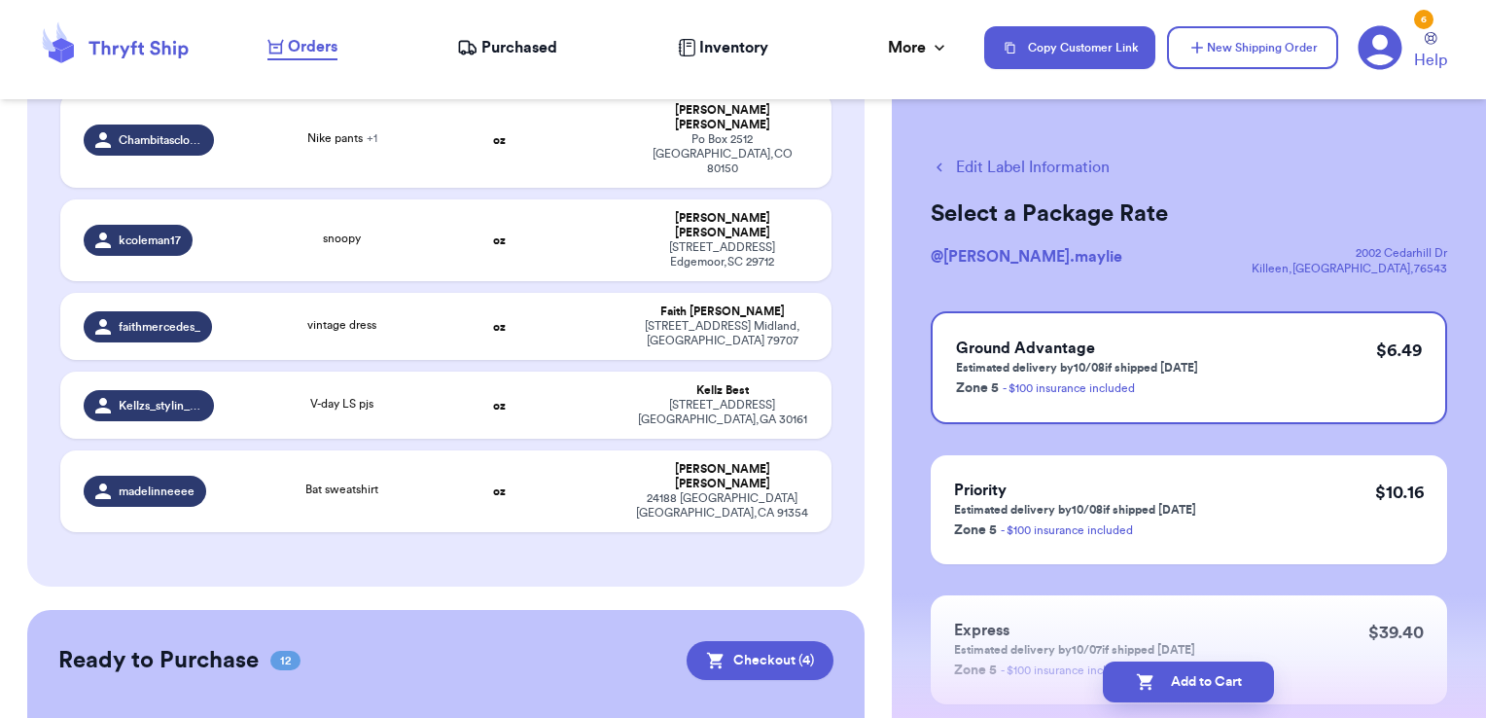
click at [1015, 163] on button "Edit Label Information" at bounding box center [1020, 167] width 179 height 23
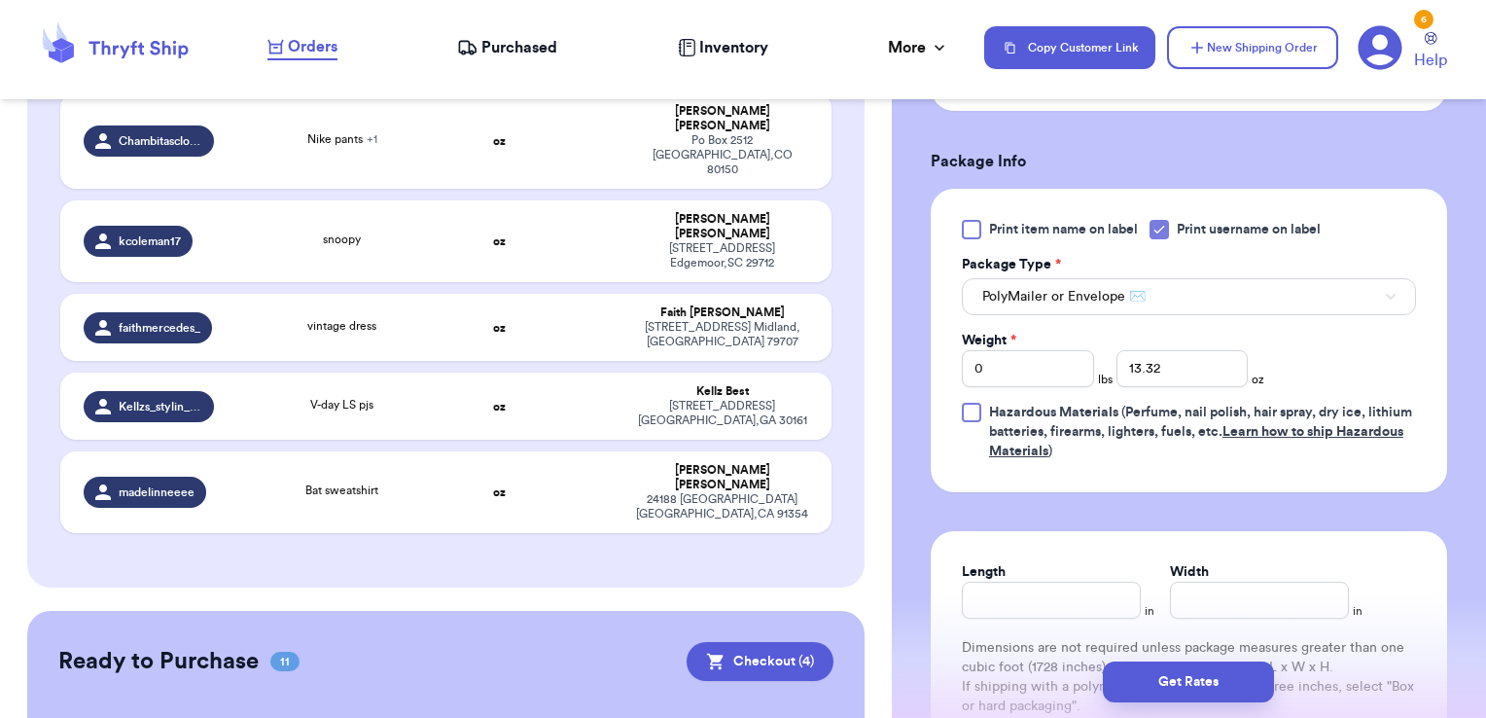
scroll to position [840, 0]
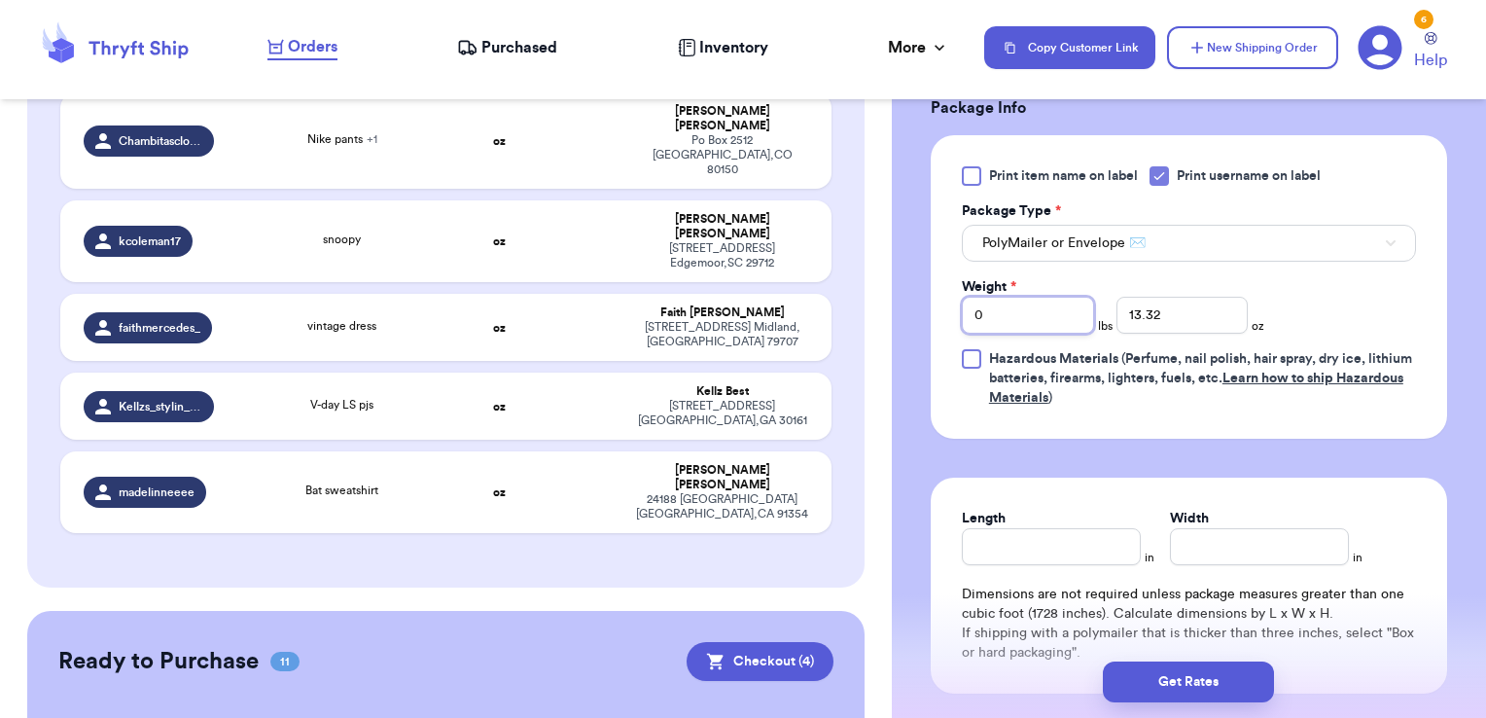
drag, startPoint x: 1008, startPoint y: 326, endPoint x: 901, endPoint y: 331, distance: 107.1
click at [901, 331] on div "Shipping Information Delete Label Customer Info Order created: [DATE] 09:57 PM …" at bounding box center [1189, 104] width 594 height 1654
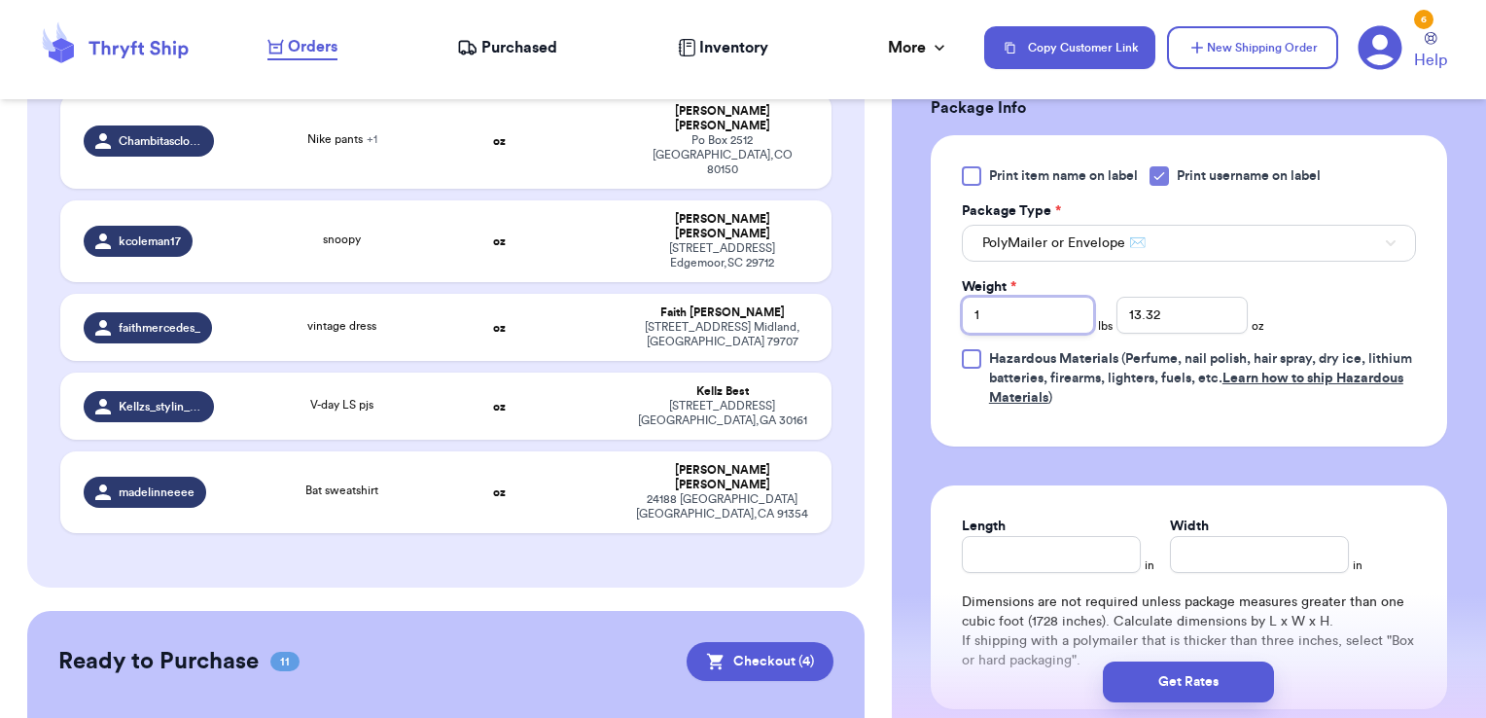
type input "1"
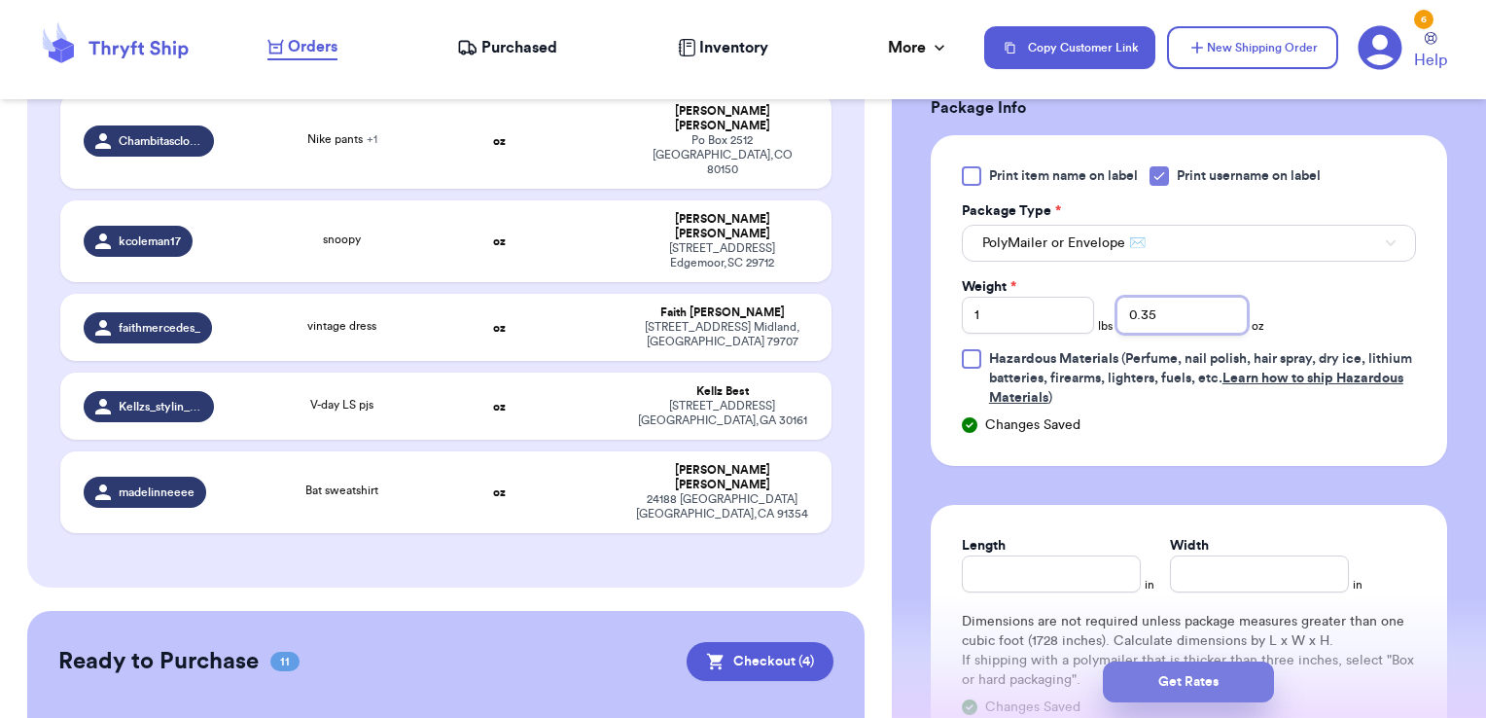
type input "0.35"
click at [1218, 685] on button "Get Rates" at bounding box center [1188, 681] width 171 height 41
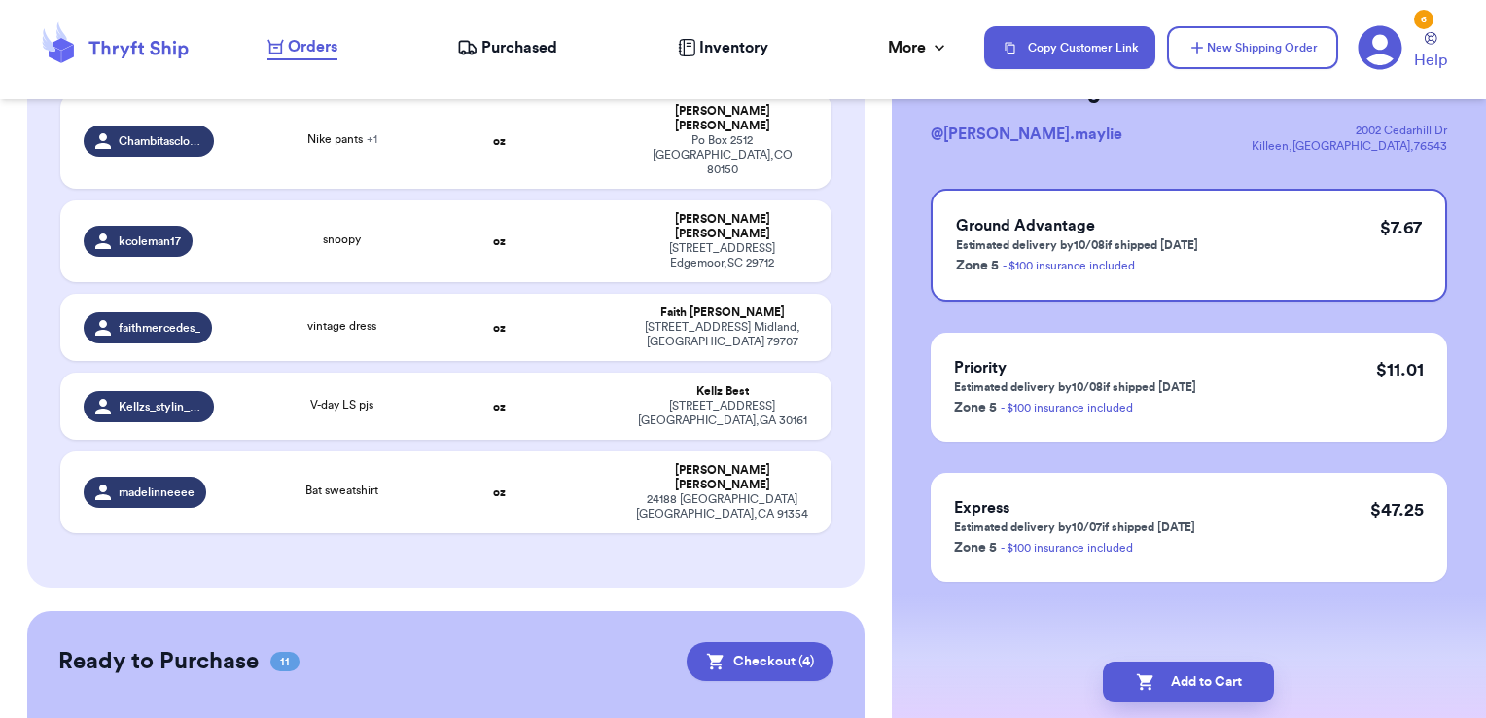
scroll to position [0, 0]
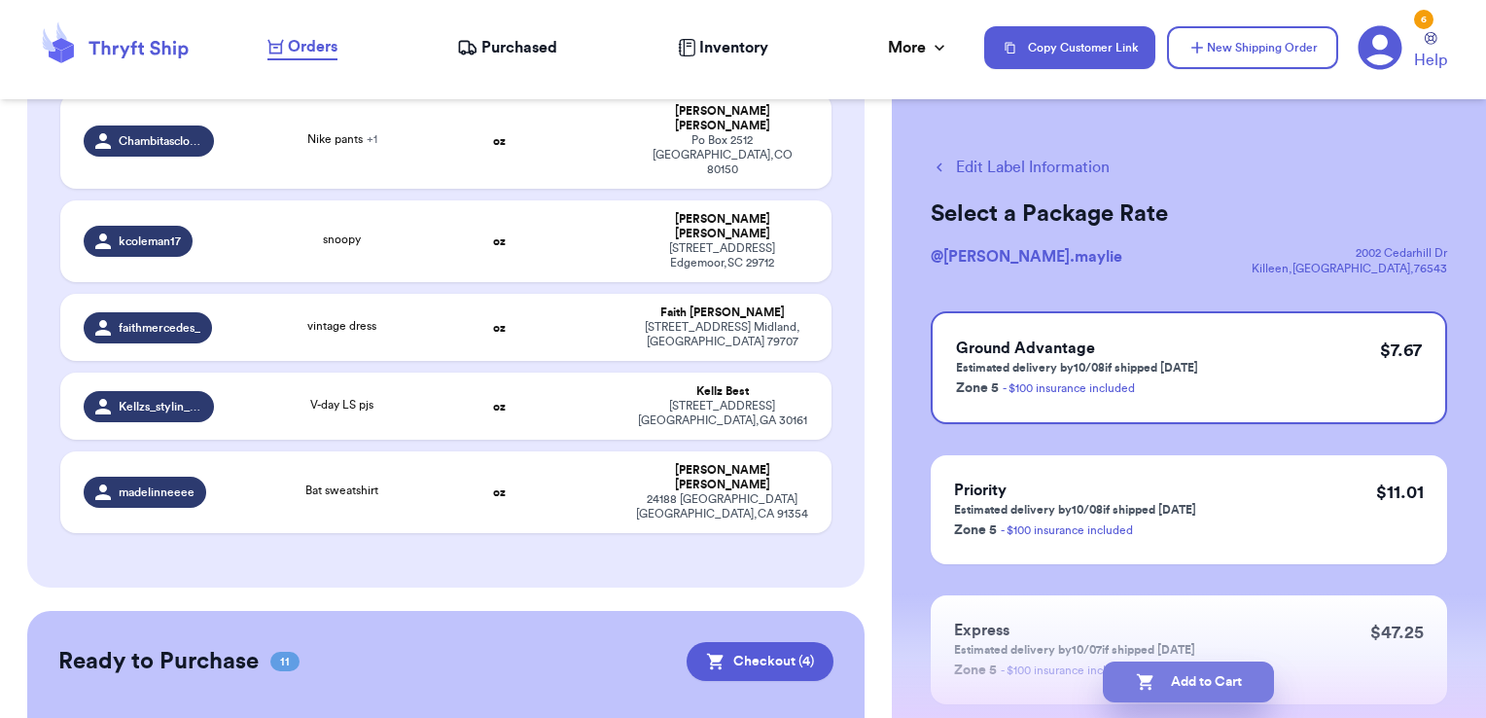
click at [1262, 692] on button "Add to Cart" at bounding box center [1188, 681] width 171 height 41
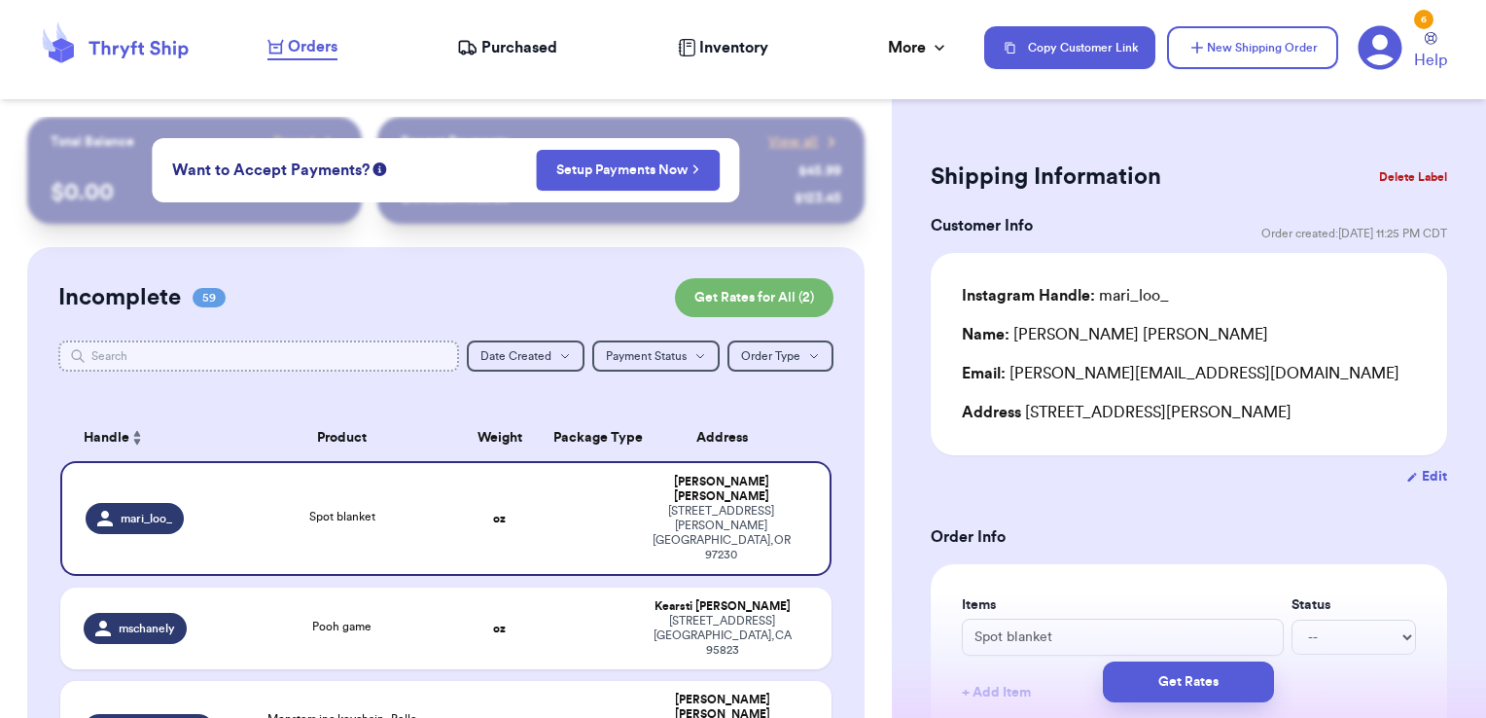
click at [365, 354] on input "text" at bounding box center [259, 355] width 402 height 31
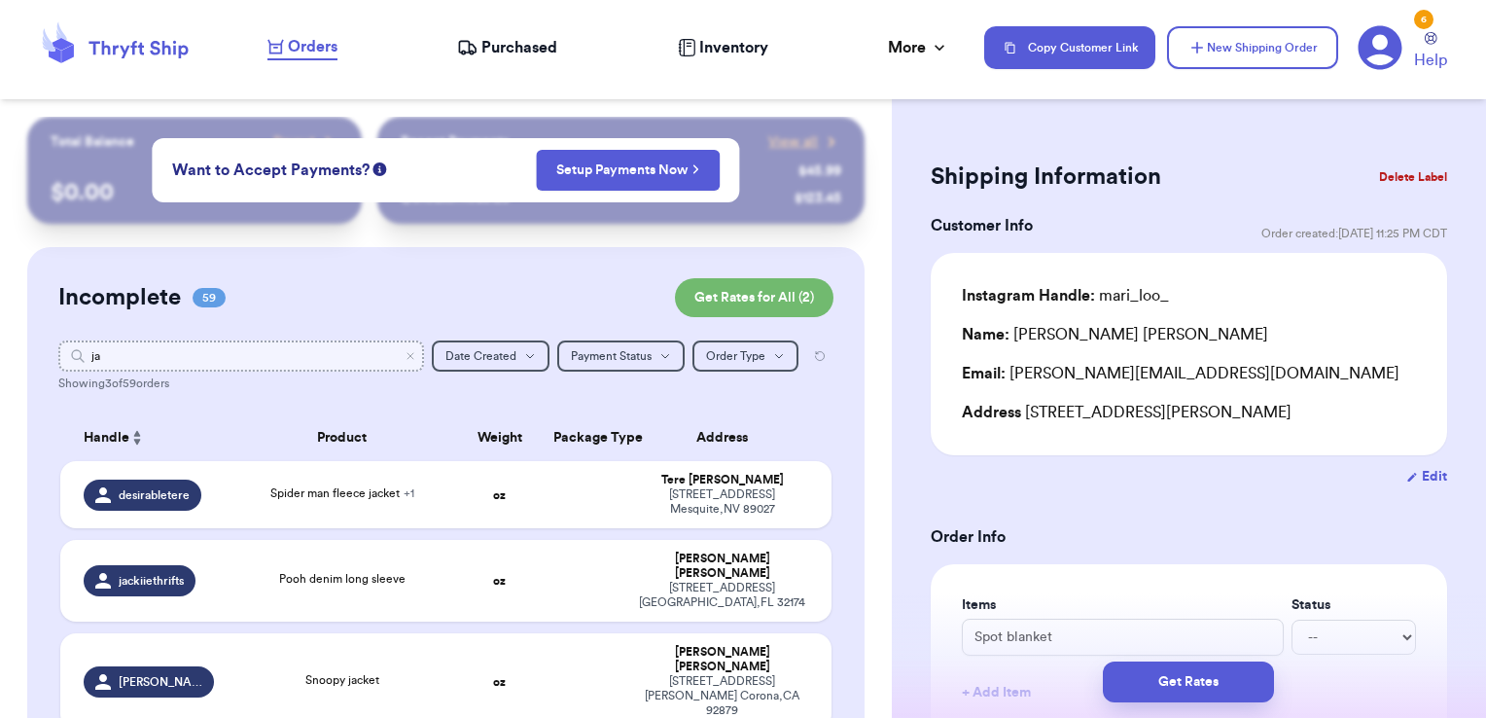
type input "jan"
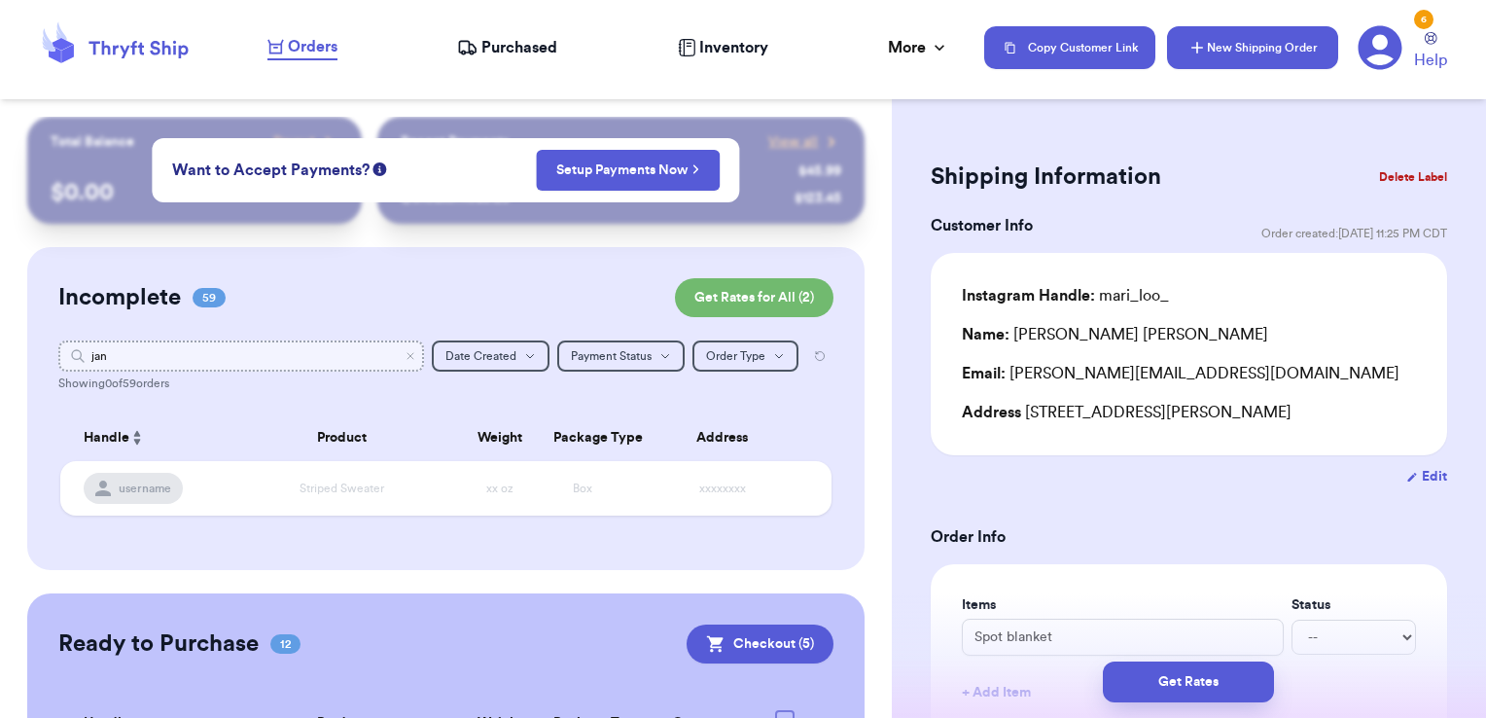
type input "jan"
click at [1223, 60] on button "New Shipping Order" at bounding box center [1252, 47] width 171 height 43
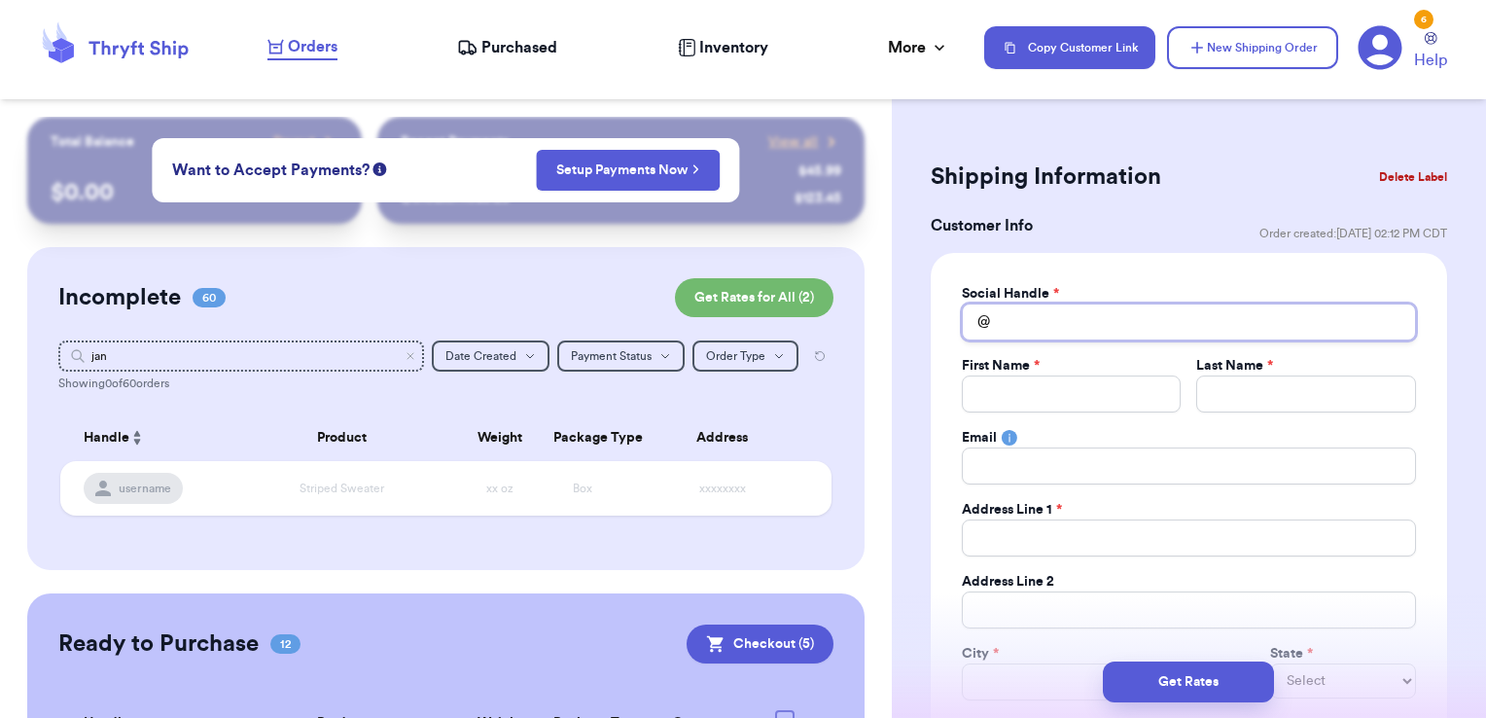
click at [1059, 319] on input "Total Amount Paid" at bounding box center [1189, 322] width 454 height 37
type input "j"
type input "ja"
type input "jan"
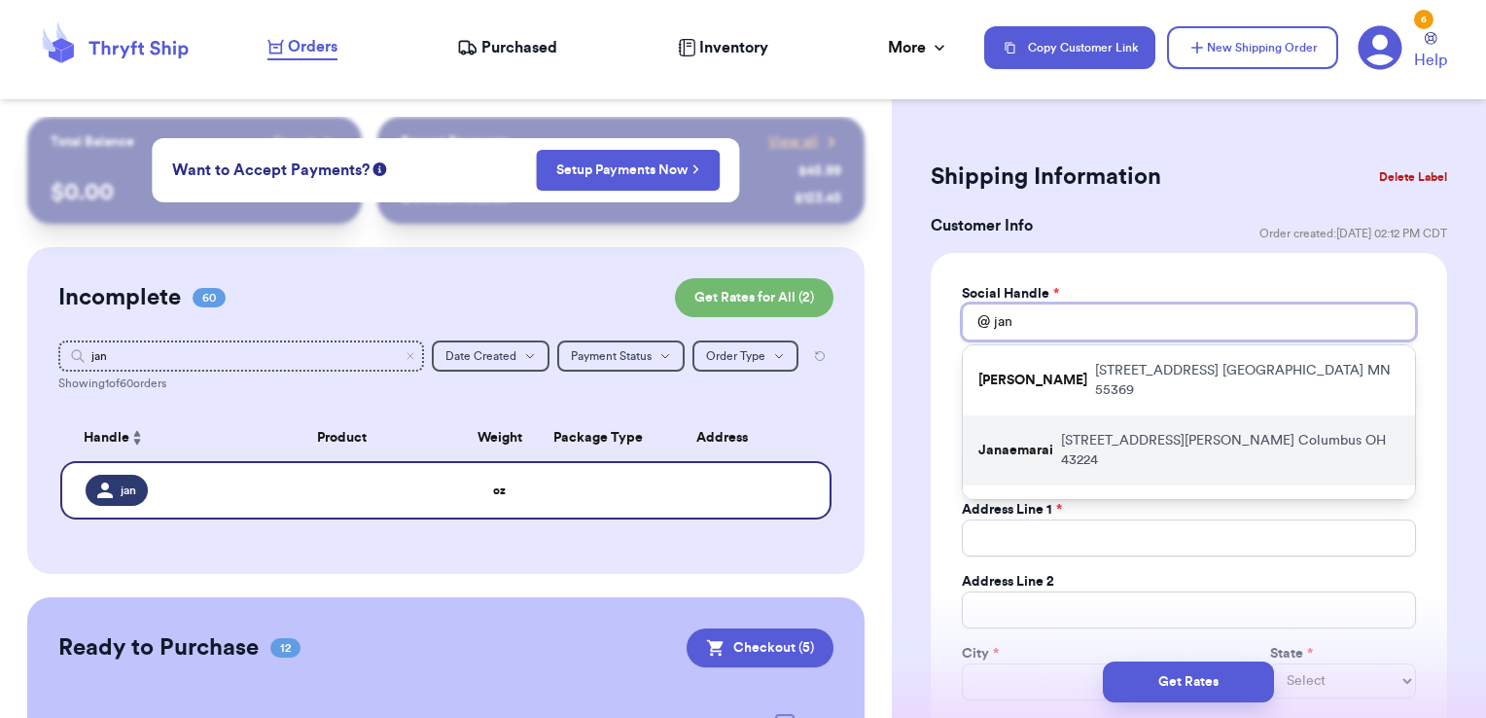
type input "jan"
click at [1051, 441] on p "Janaemarai" at bounding box center [1016, 450] width 75 height 19
type input "Janaemarai"
type input "[PERSON_NAME]"
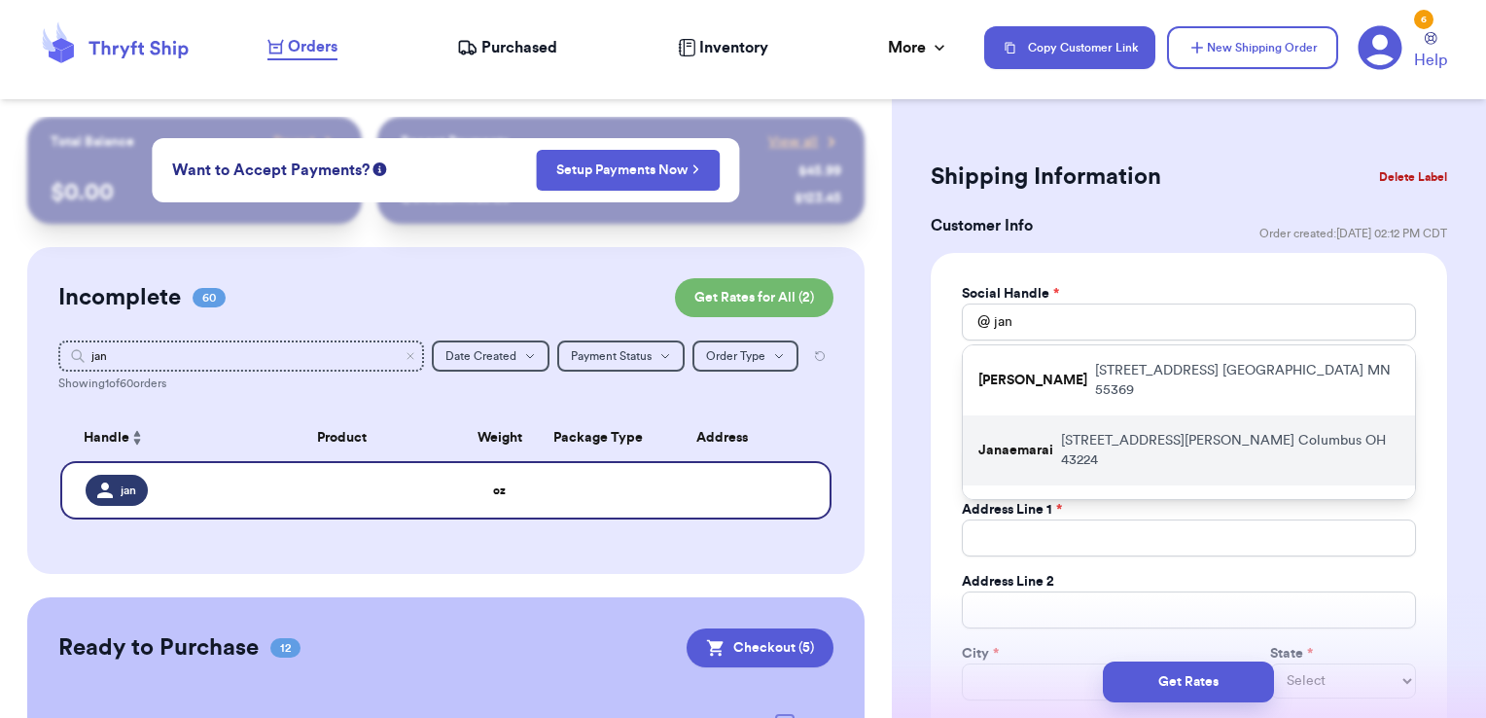
type input "[EMAIL_ADDRESS][DOMAIN_NAME]"
type input "[STREET_ADDRESS][PERSON_NAME]"
type input "Apt C"
type input "Columbus"
select select "OH"
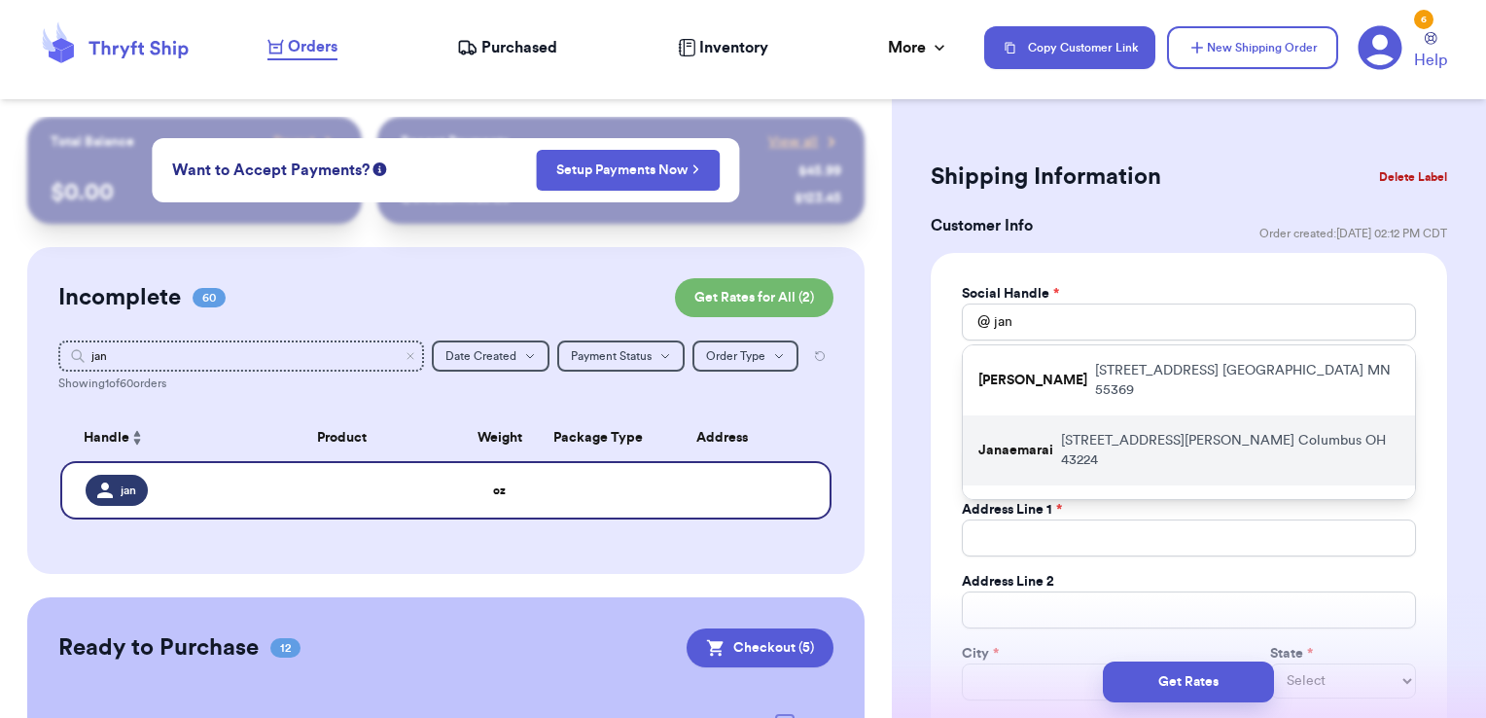
type input "43224"
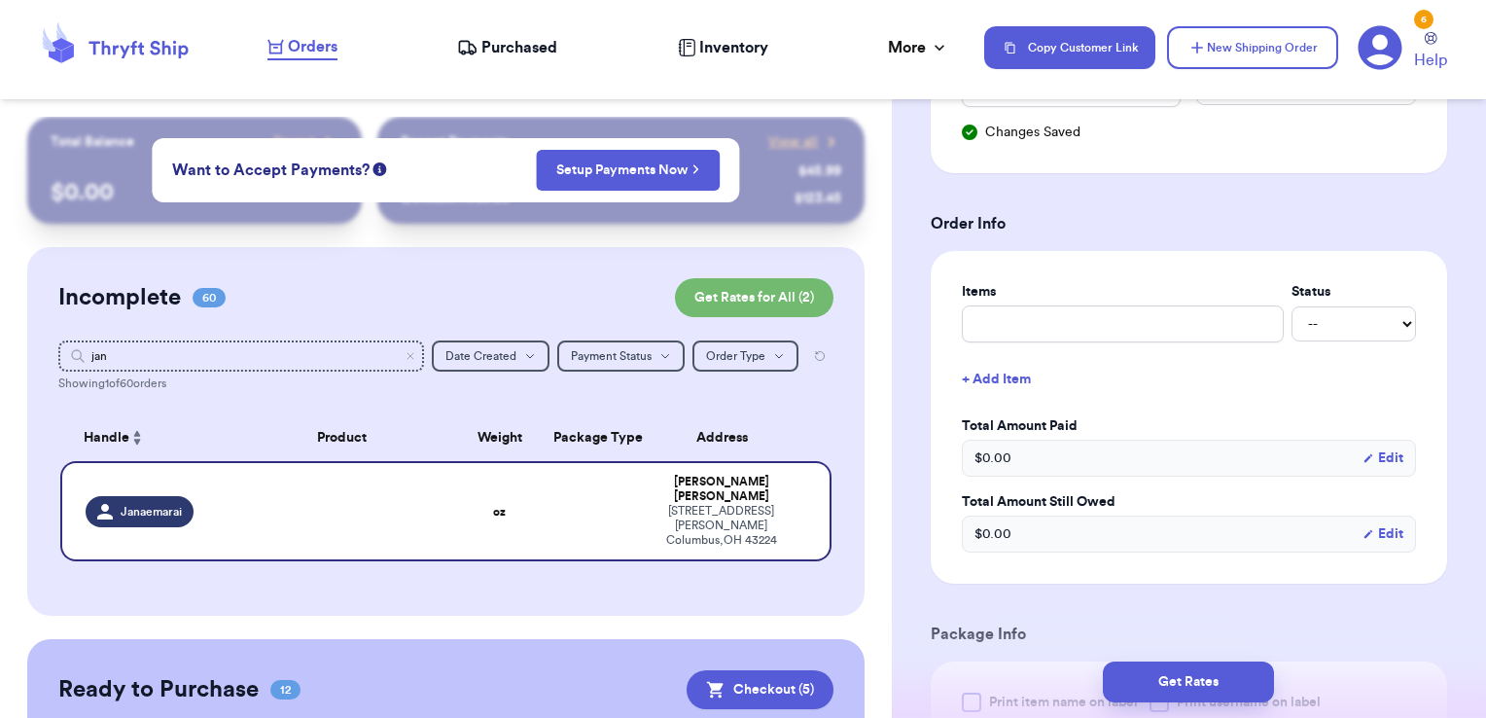
scroll to position [672, 0]
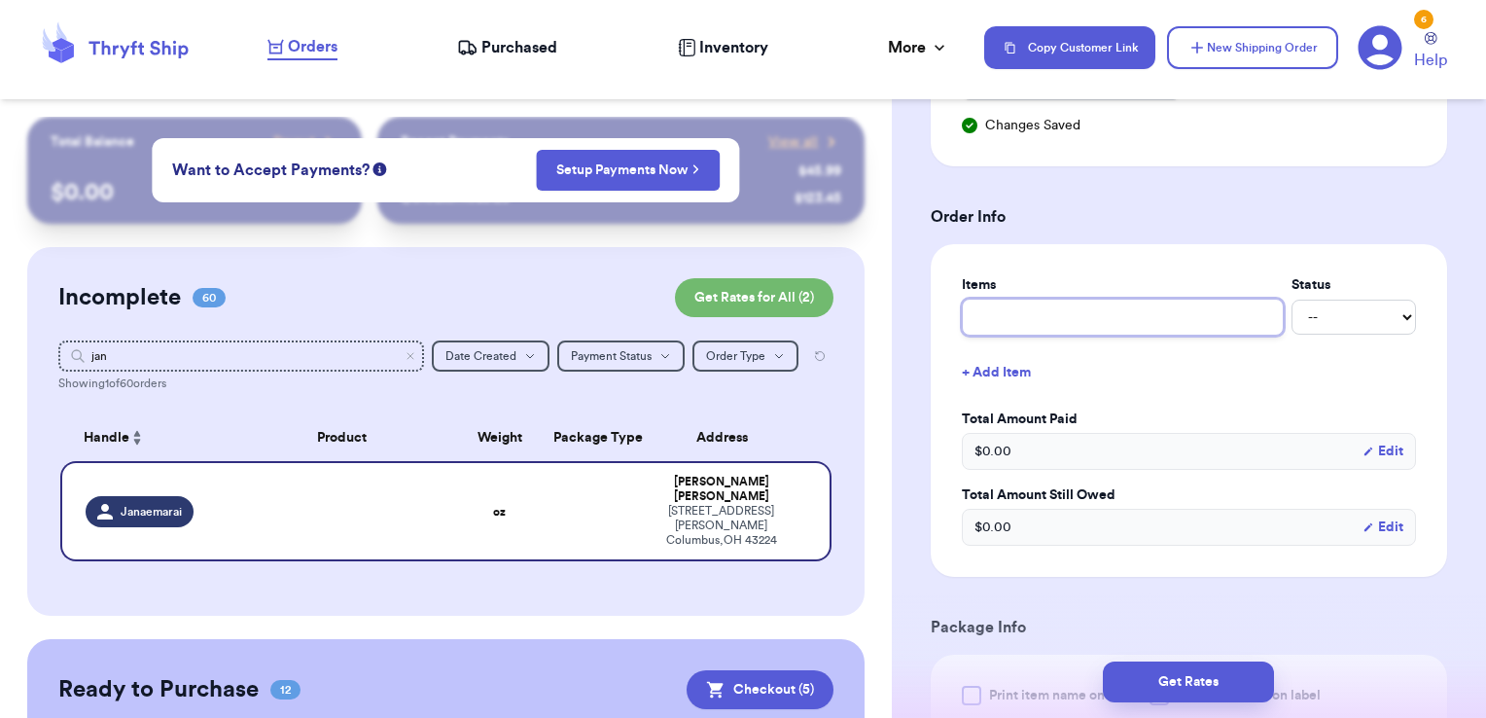
click at [1026, 321] on input "text" at bounding box center [1123, 317] width 322 height 37
type input "clothes- thank you!"
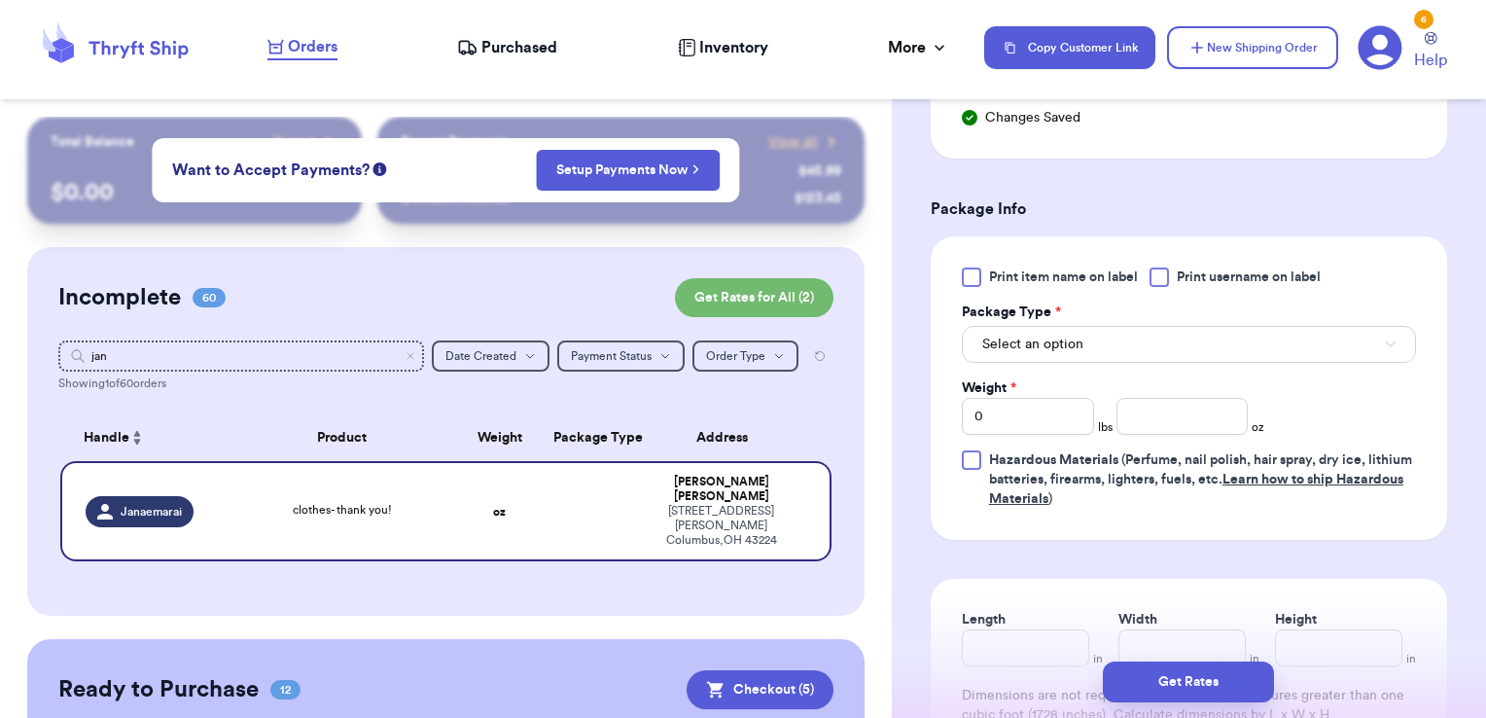
scroll to position [1127, 0]
click at [1156, 268] on div at bounding box center [1159, 275] width 19 height 19
click at [0, 0] on input "Print username on label" at bounding box center [0, 0] width 0 height 0
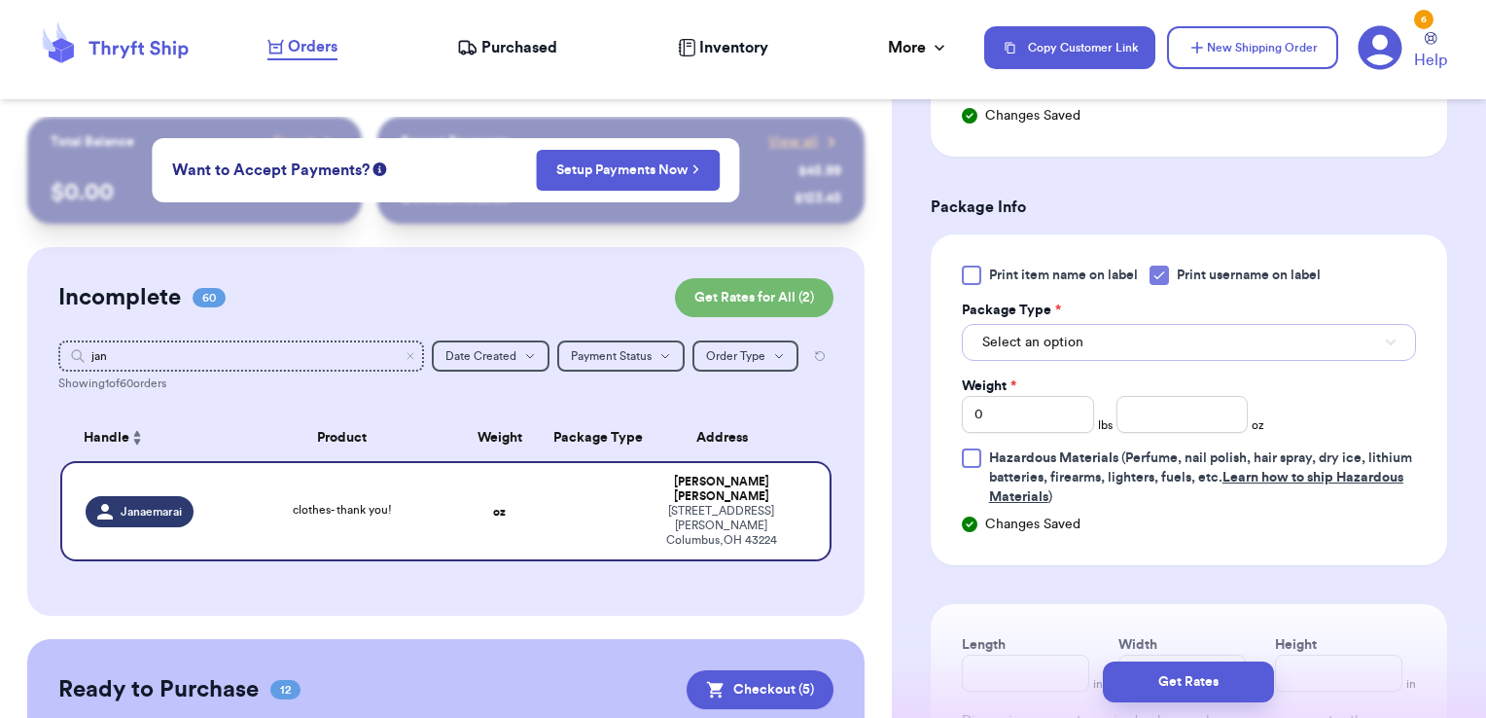
click at [1114, 327] on button "Select an option" at bounding box center [1189, 342] width 454 height 37
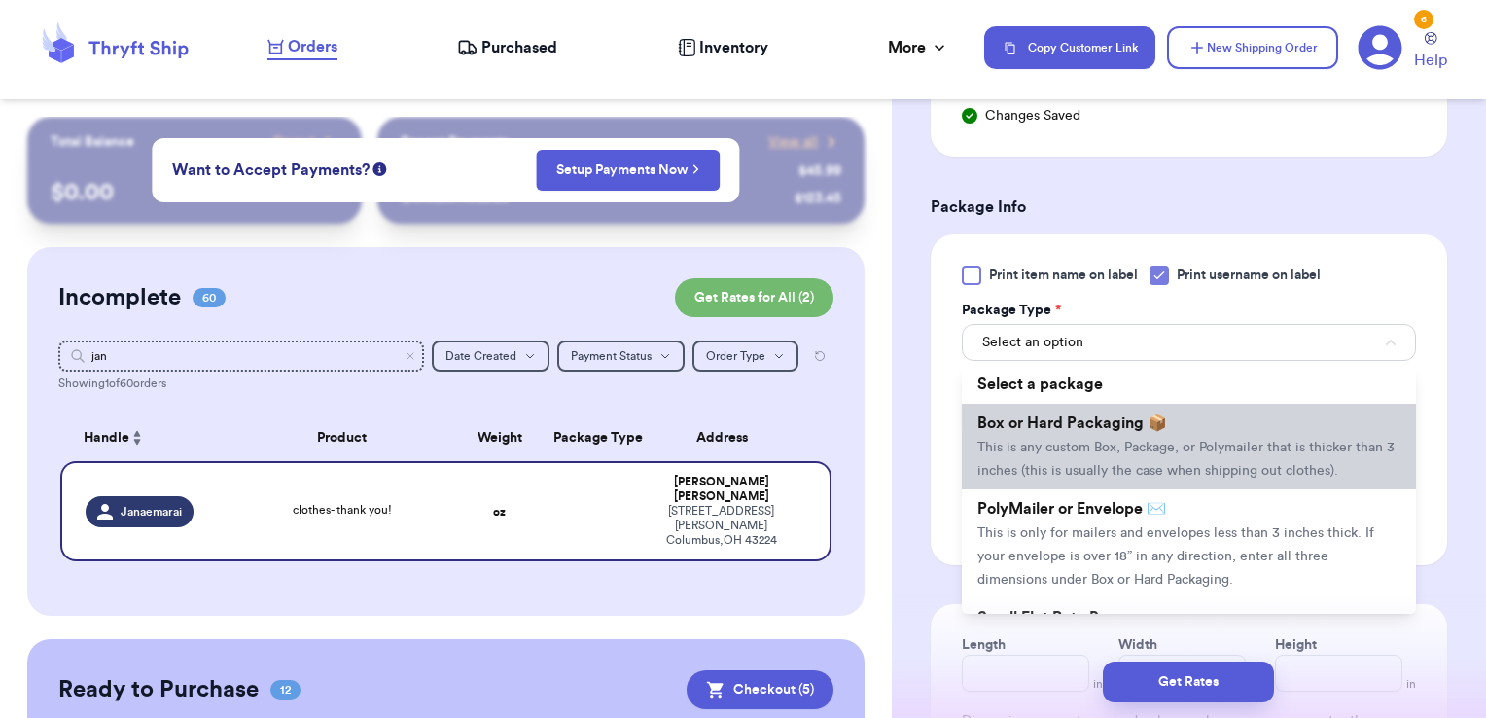
click at [1085, 418] on span "Box or Hard Packaging 📦" at bounding box center [1073, 423] width 190 height 16
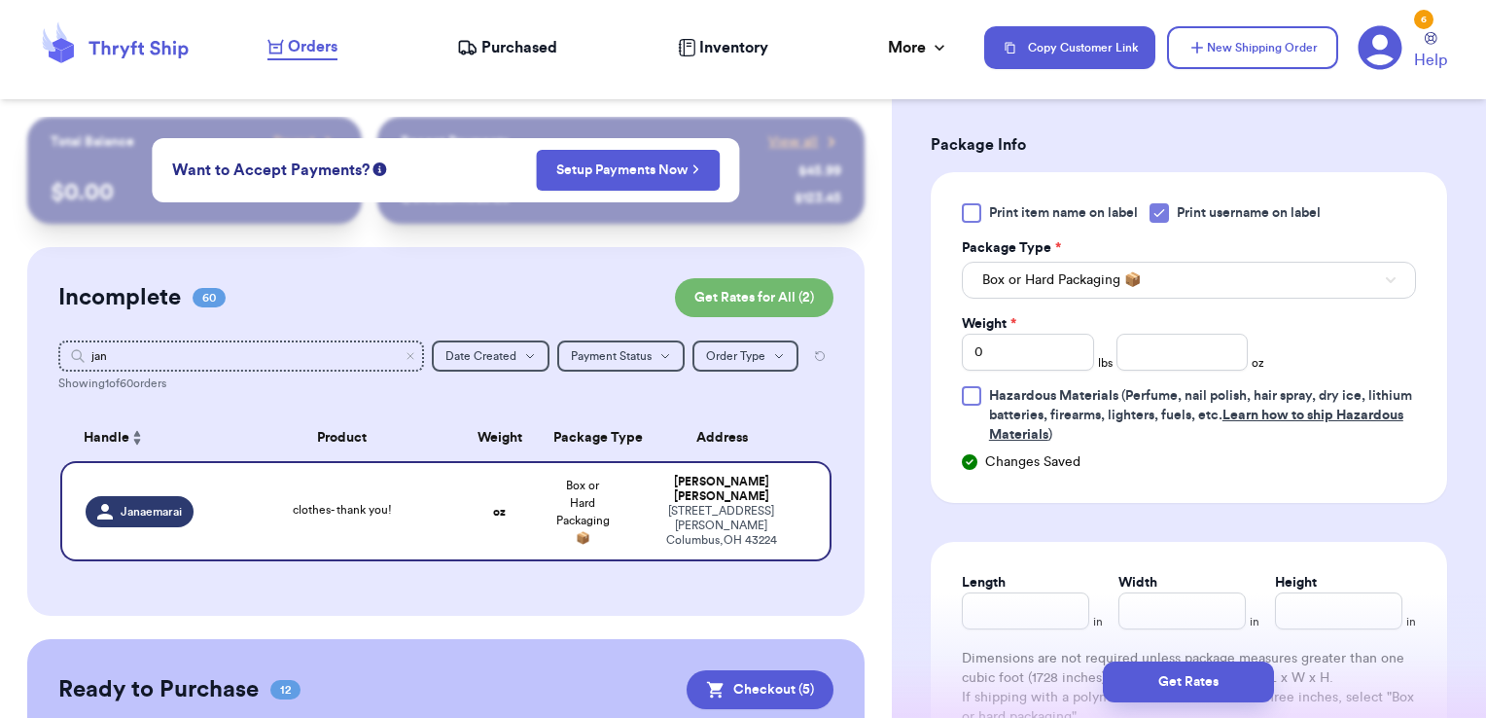
scroll to position [1191, 0]
drag, startPoint x: 1016, startPoint y: 347, endPoint x: 848, endPoint y: 323, distance: 169.1
click at [848, 323] on div "Customer Link New Order Total Balance Payout $ 0.00 Recent Payments View all @ …" at bounding box center [743, 359] width 1486 height 718
type input "15.98"
type input "9"
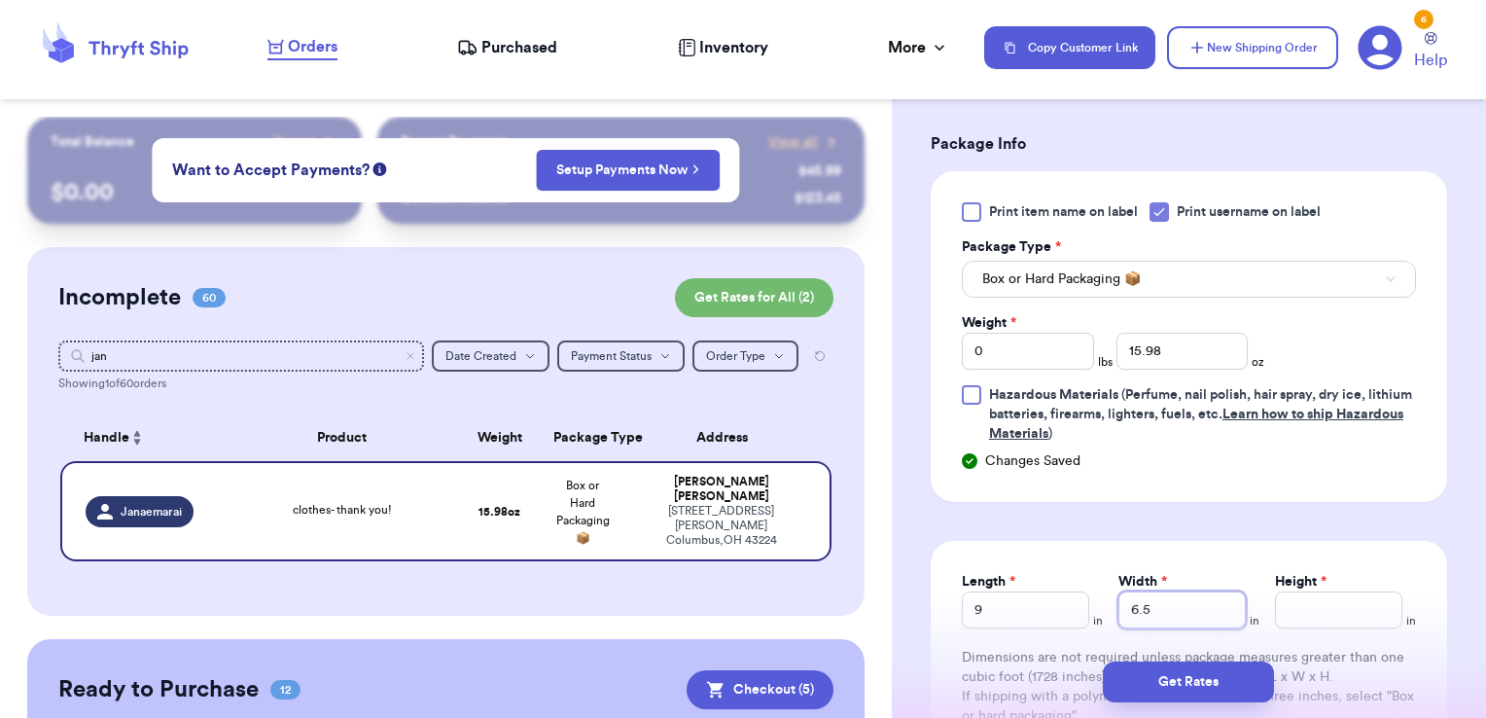
type input "6.5"
type input "5"
click at [1191, 679] on button "Get Rates" at bounding box center [1188, 681] width 171 height 41
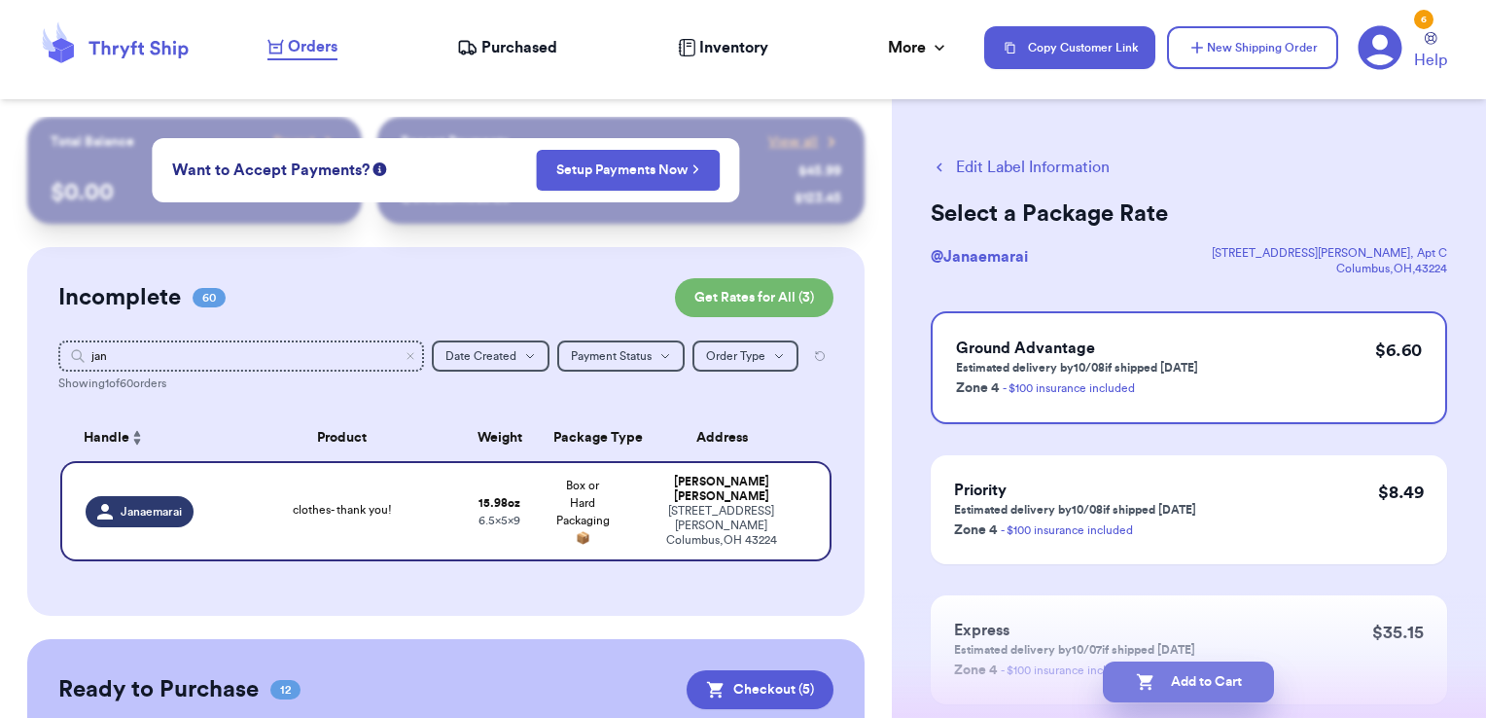
click at [1268, 680] on button "Add to Cart" at bounding box center [1188, 681] width 171 height 41
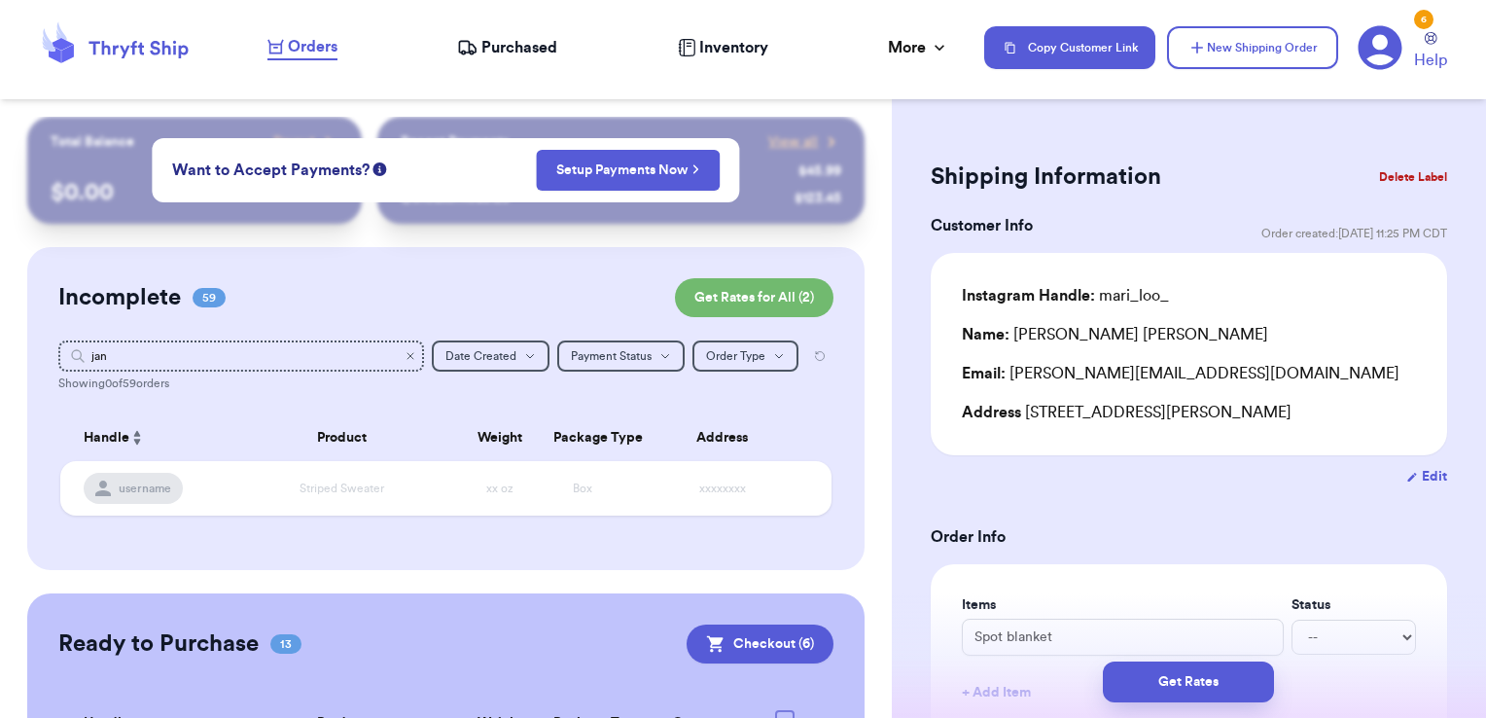
click at [405, 354] on icon "Clear search" at bounding box center [411, 356] width 12 height 12
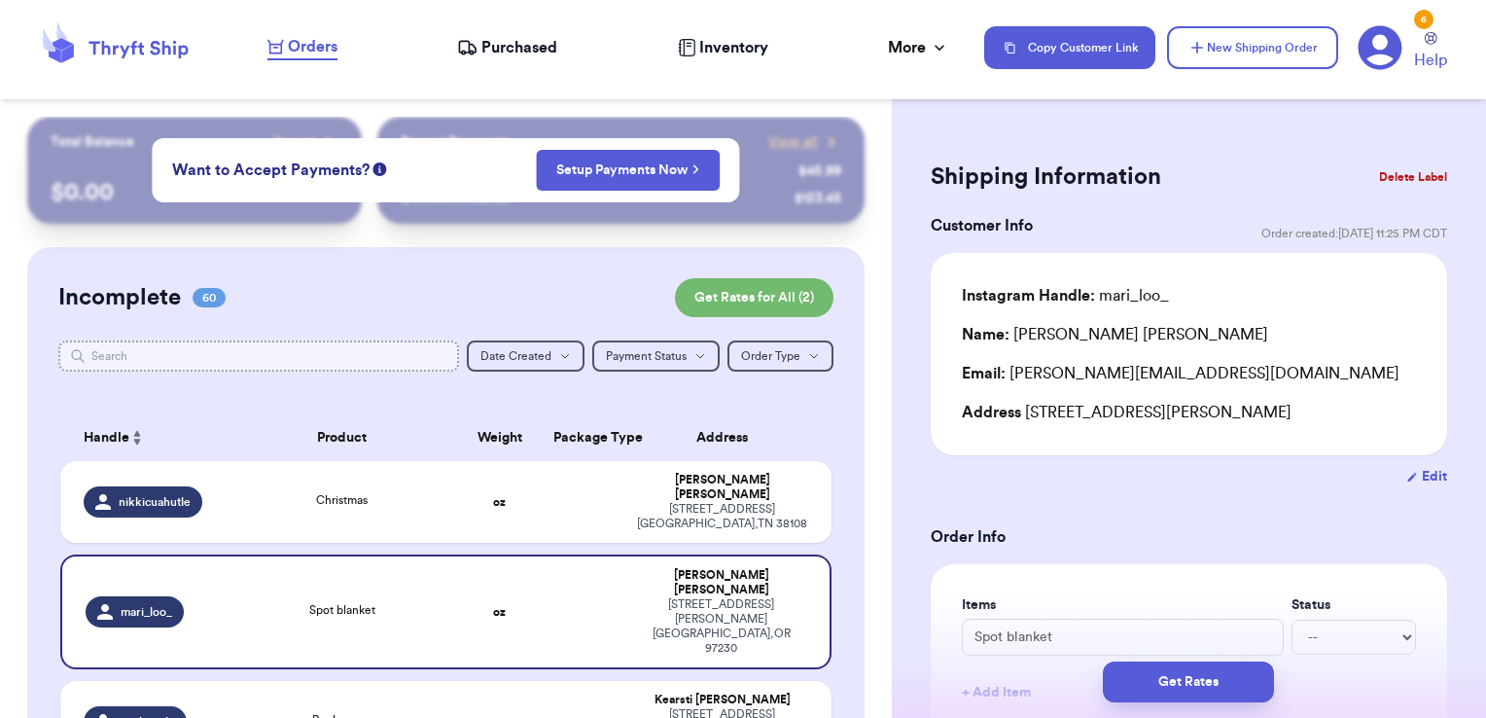
click at [335, 361] on input "text" at bounding box center [259, 355] width 402 height 31
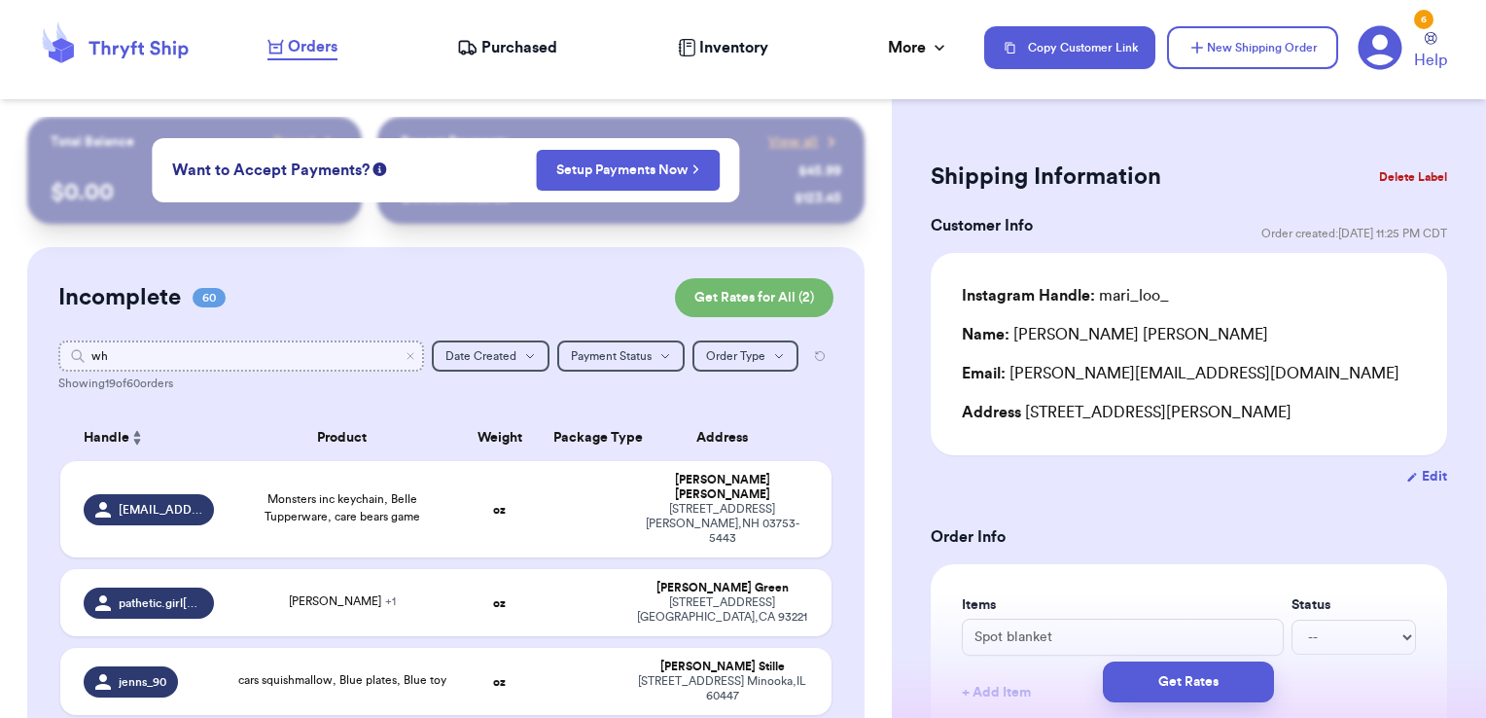
type input "wha"
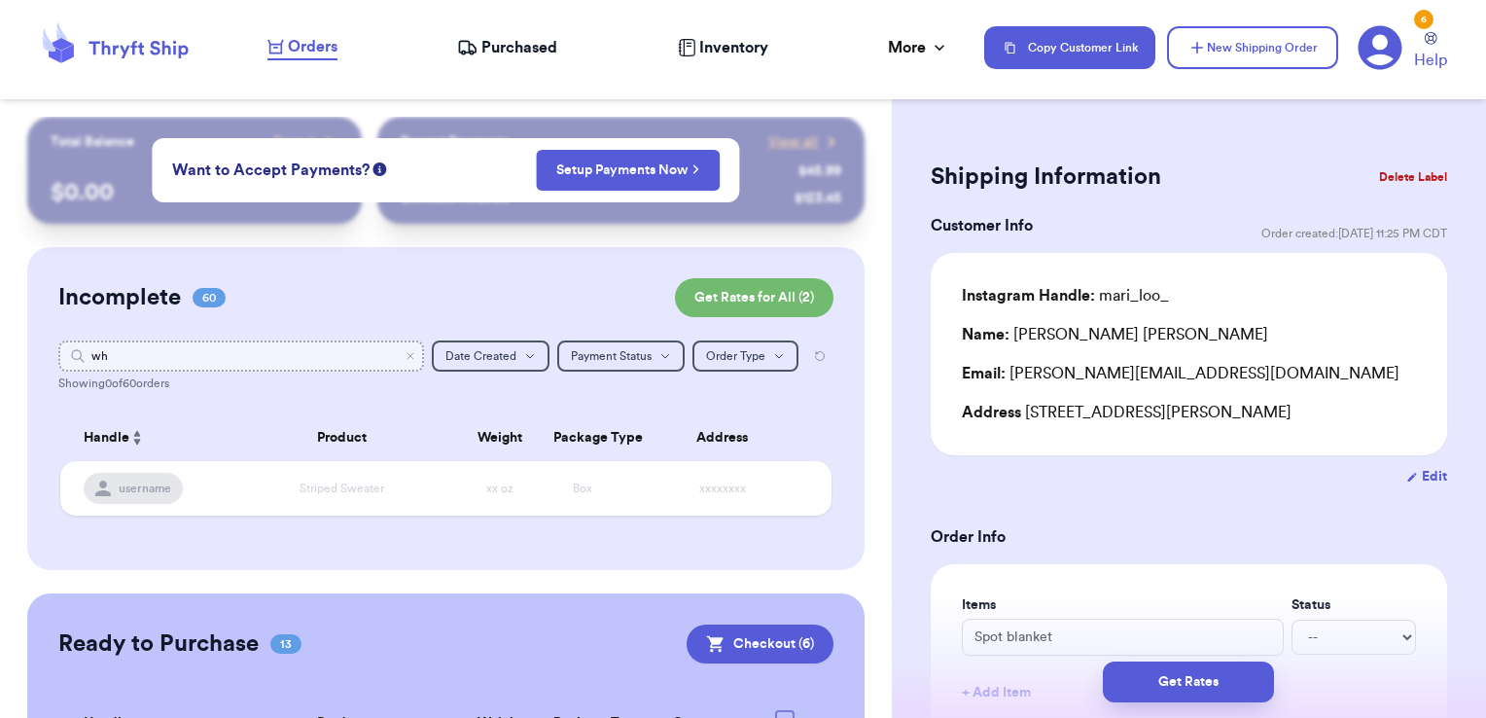
type input "w"
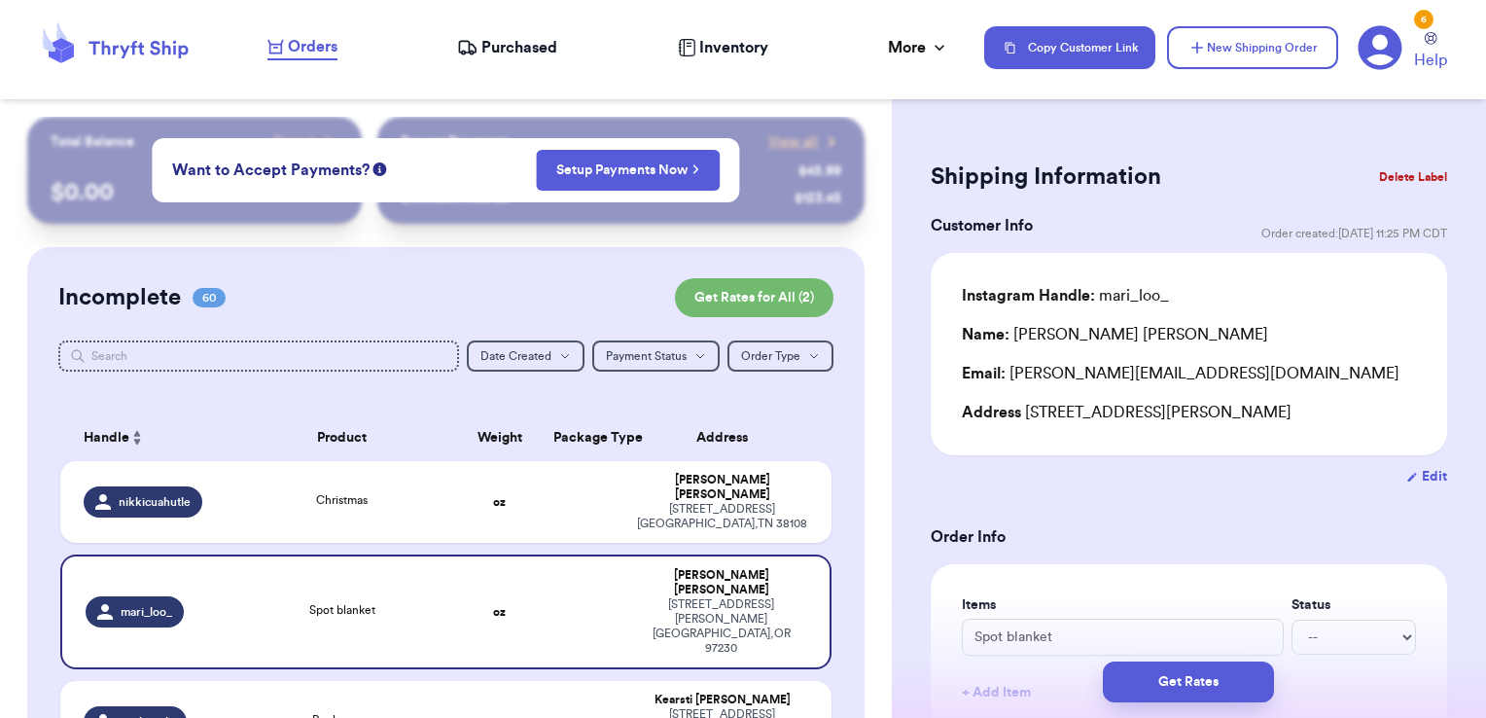
click at [1210, 24] on div "Copy Customer Link New Shipping Order 6 Help" at bounding box center [1223, 48] width 479 height 48
click at [1210, 37] on button "New Shipping Order" at bounding box center [1252, 47] width 171 height 43
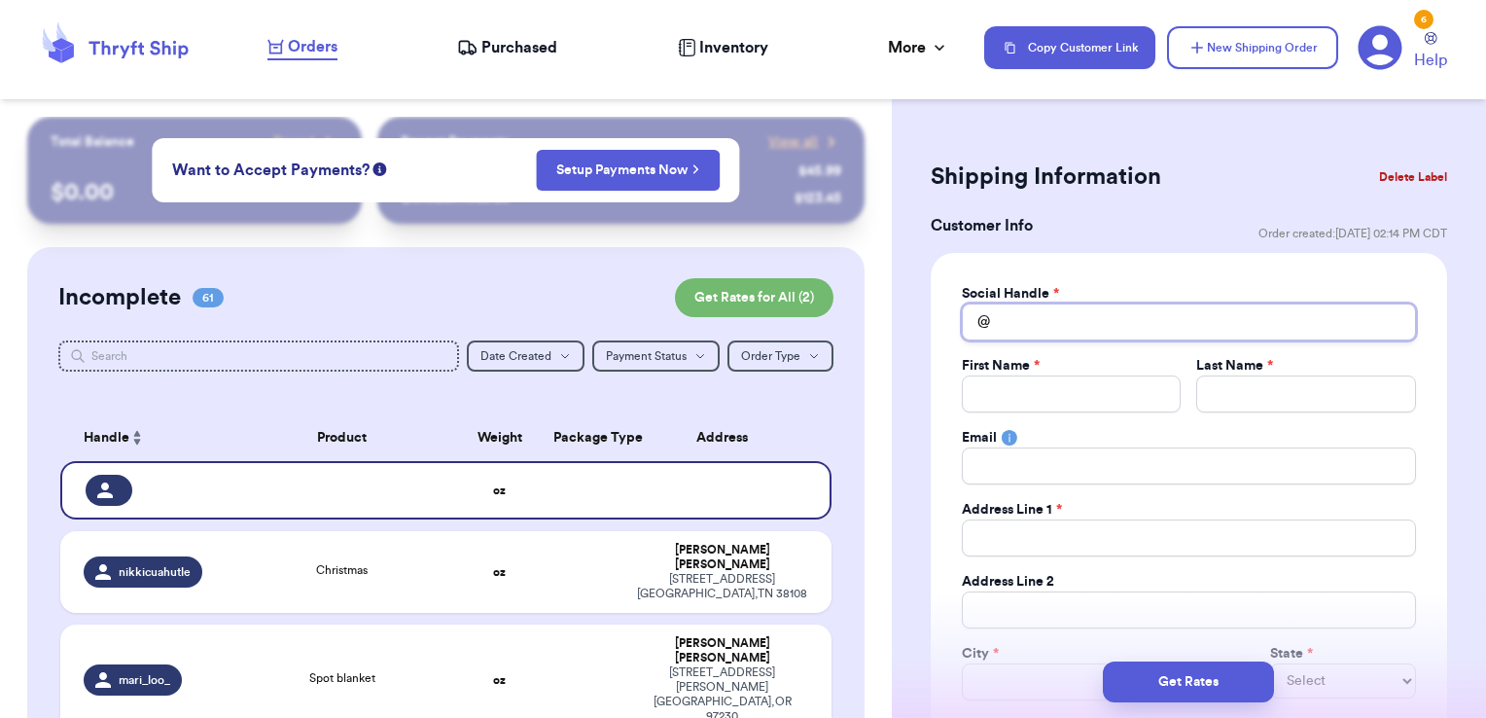
type input "w"
click at [1041, 332] on input "w" at bounding box center [1189, 322] width 454 height 37
type input "wh"
type input "wha"
type input "whars"
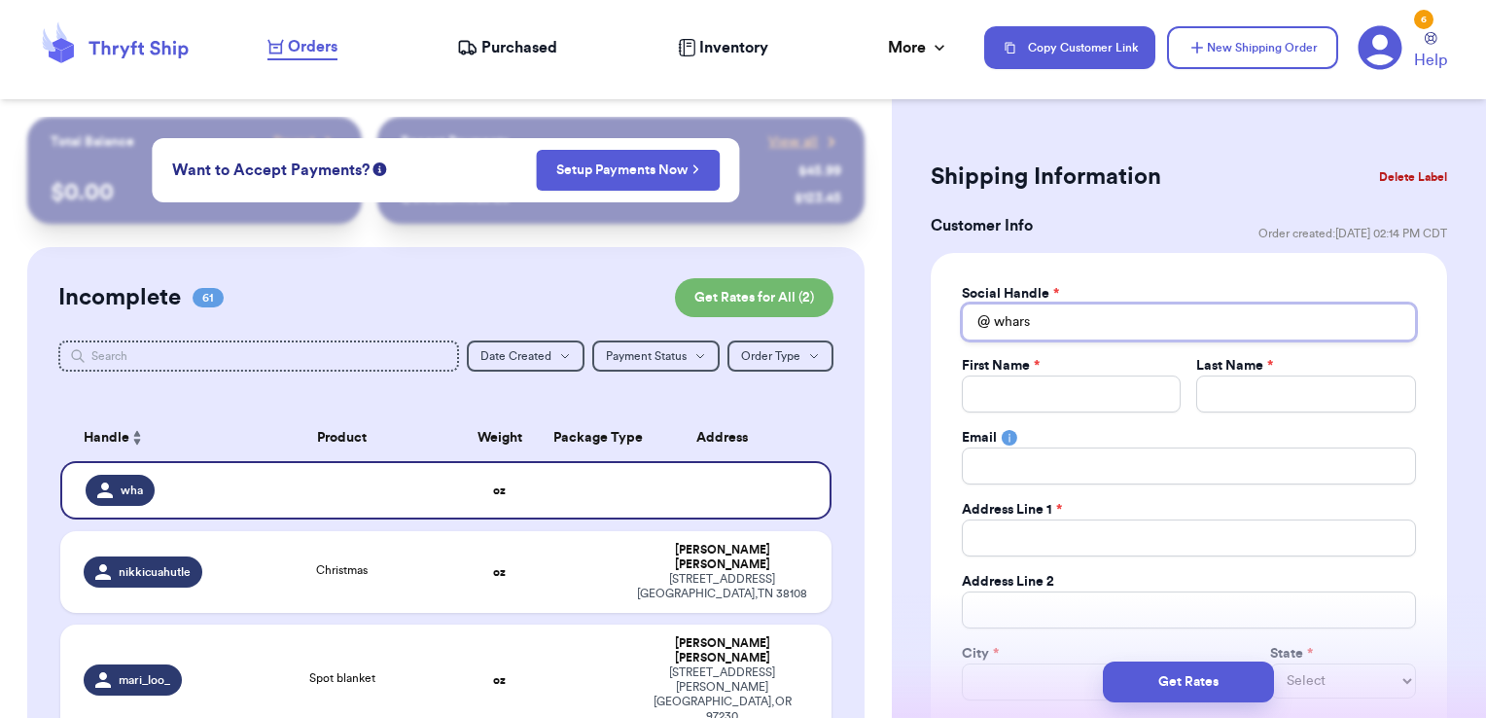
type input "whar"
type input "wha"
type input "what"
type input "whats"
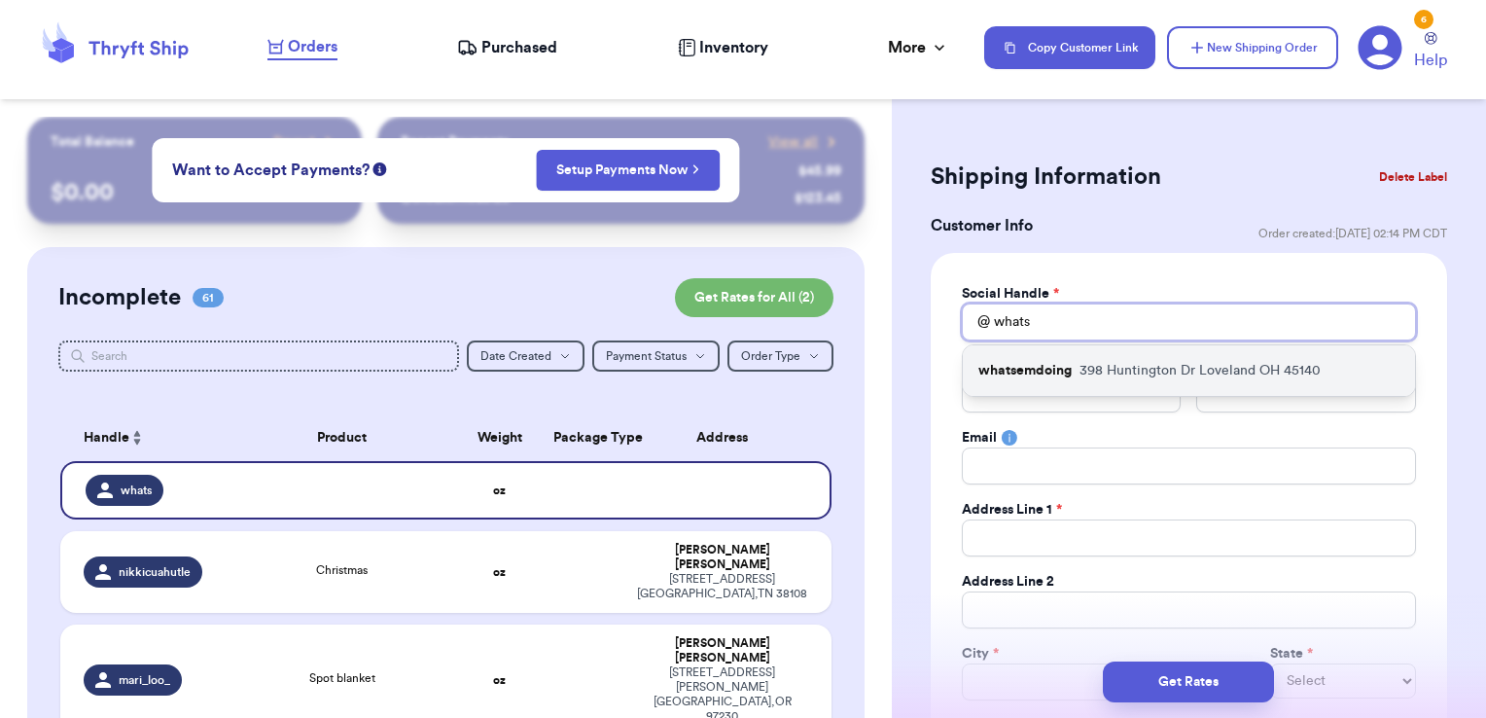
type input "whats"
click at [1041, 380] on div "whatsemdoing [STREET_ADDRESS][PERSON_NAME]" at bounding box center [1189, 370] width 452 height 51
type input "whatsemdoing"
type input "[PERSON_NAME]"
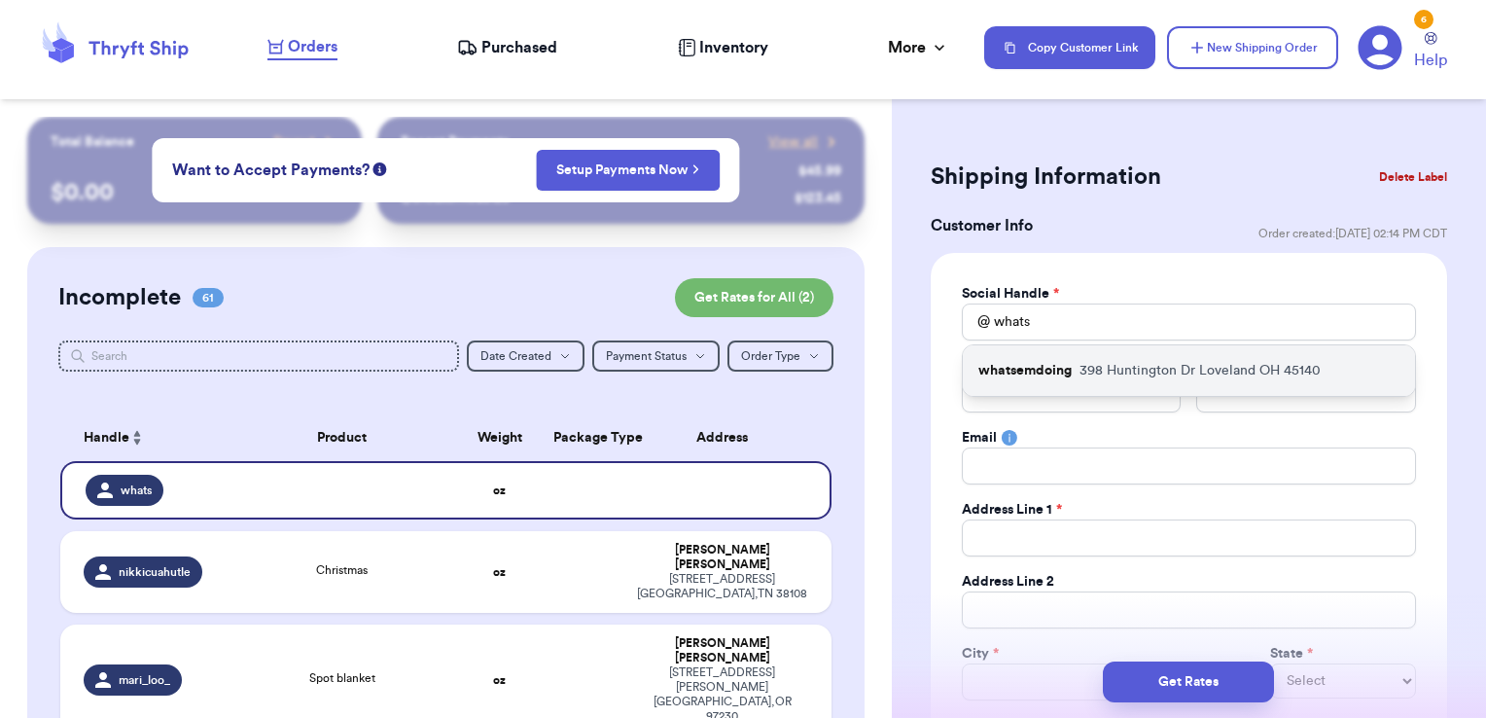
type input "[EMAIL_ADDRESS][PERSON_NAME][DOMAIN_NAME]"
type input "398 Huntington Dr"
type input "Loveland"
select select "OH"
type input "45140"
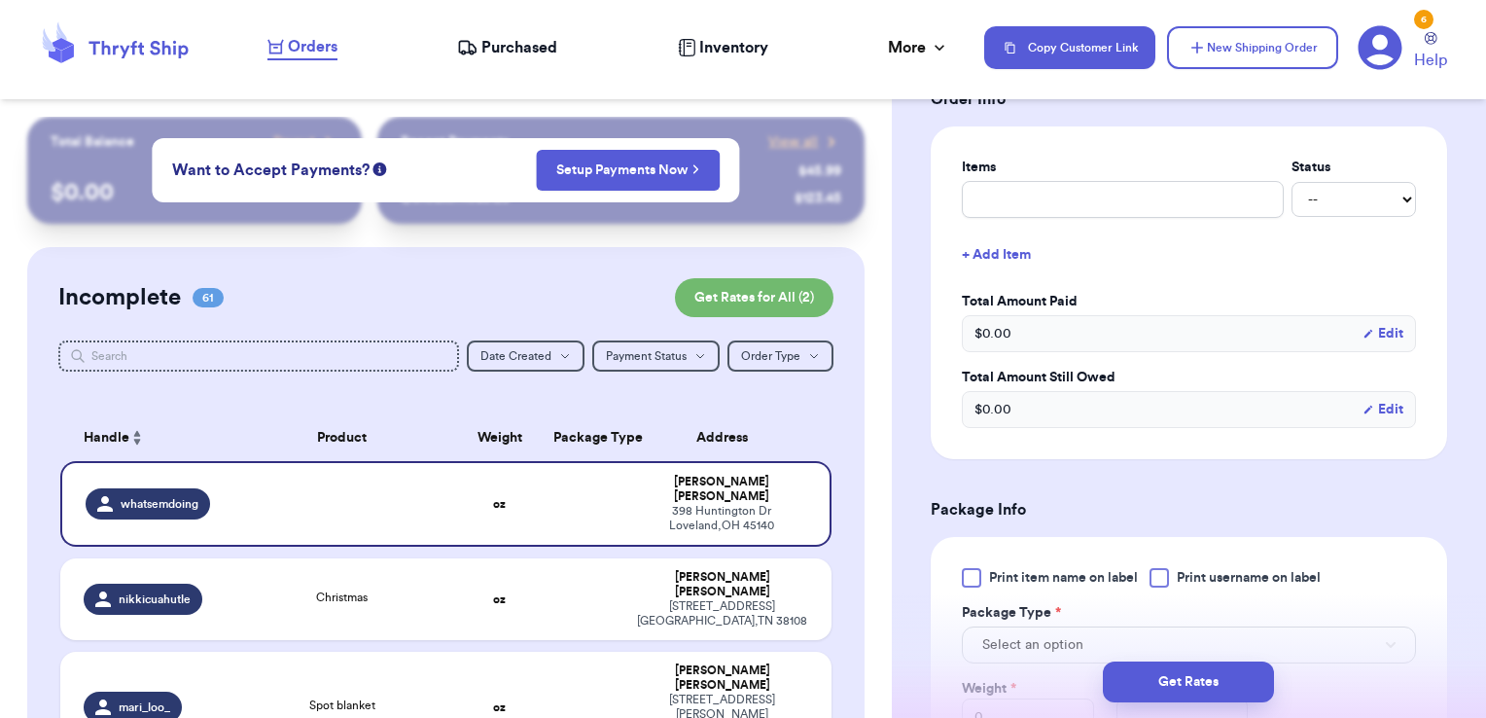
scroll to position [801, 0]
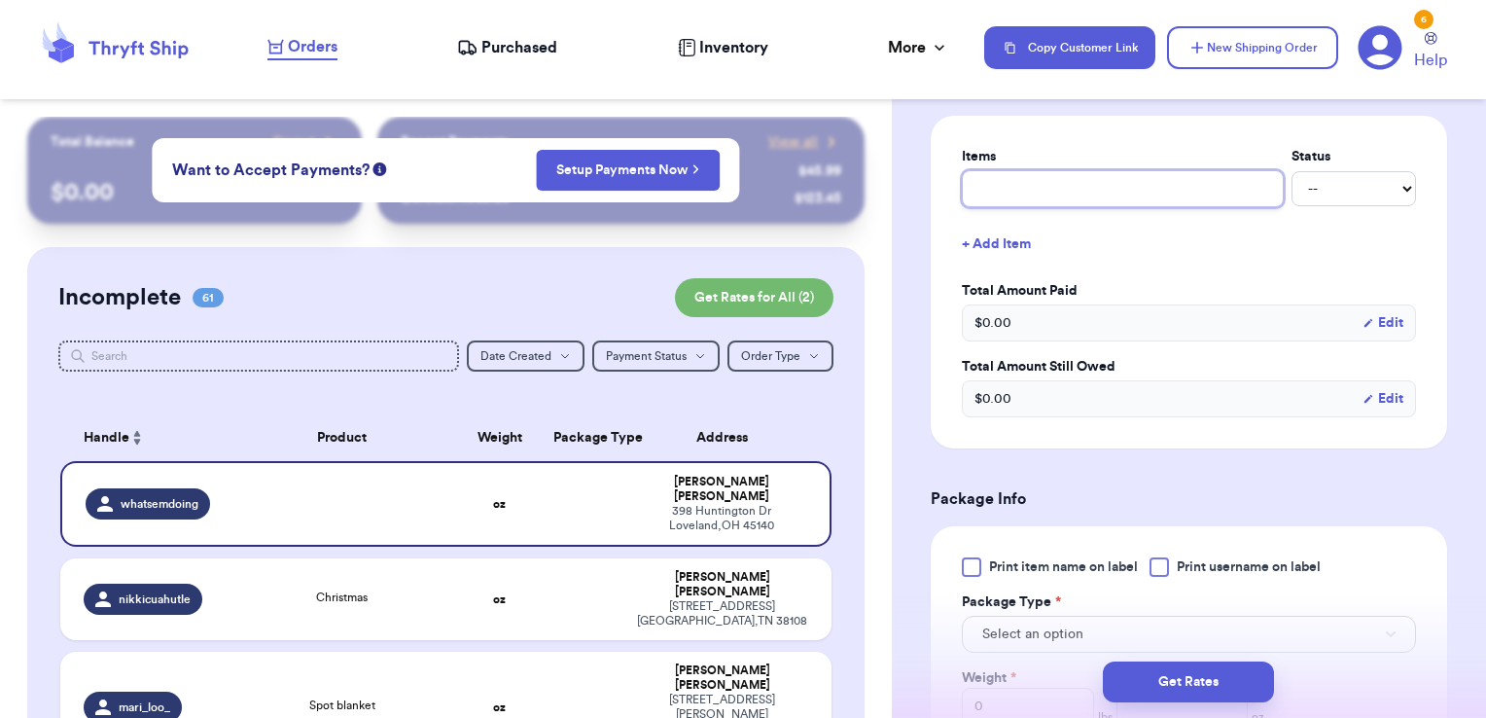
click at [1048, 192] on input "text" at bounding box center [1123, 188] width 322 height 37
type input "clothes- thank you!"
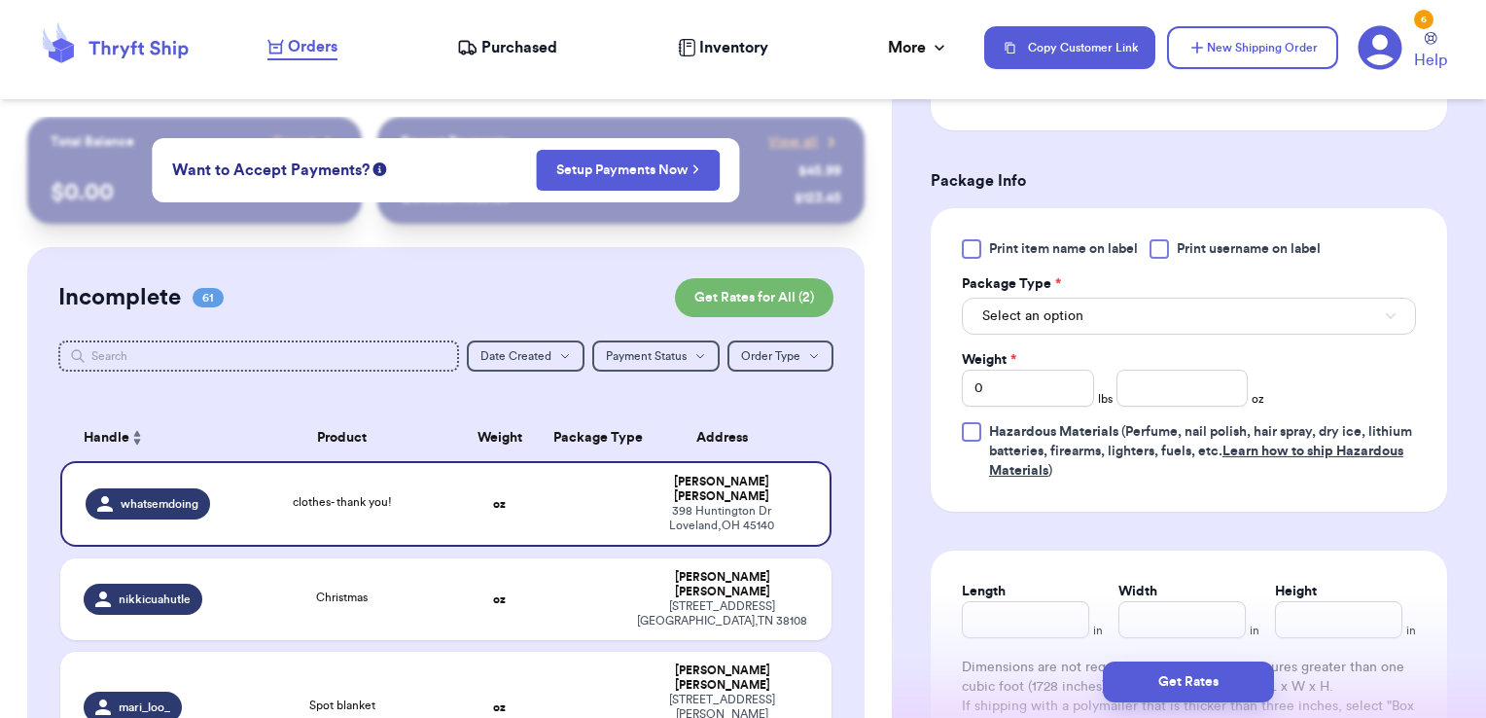
scroll to position [1155, 0]
click at [1167, 250] on div at bounding box center [1159, 247] width 19 height 19
click at [0, 0] on input "Print username on label" at bounding box center [0, 0] width 0 height 0
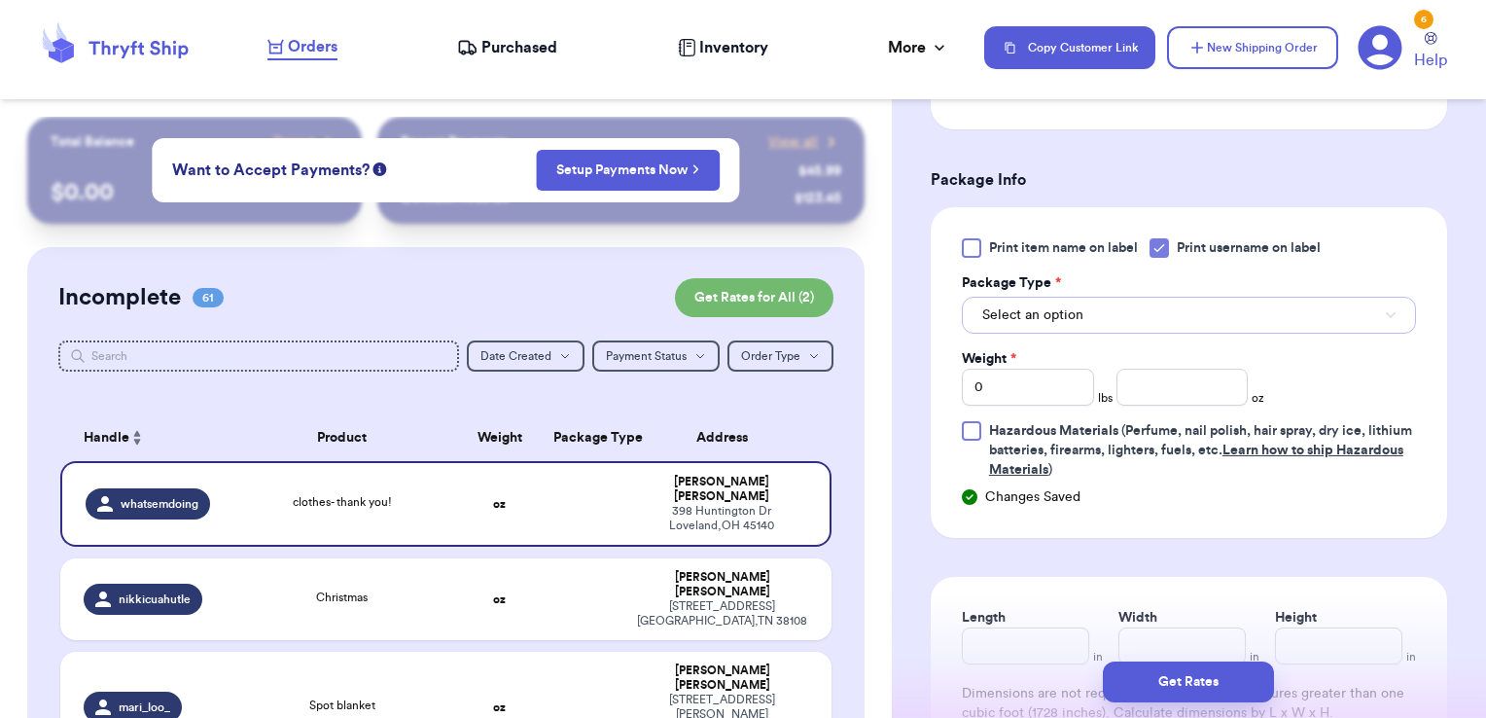
click at [1136, 302] on button "Select an option" at bounding box center [1189, 315] width 454 height 37
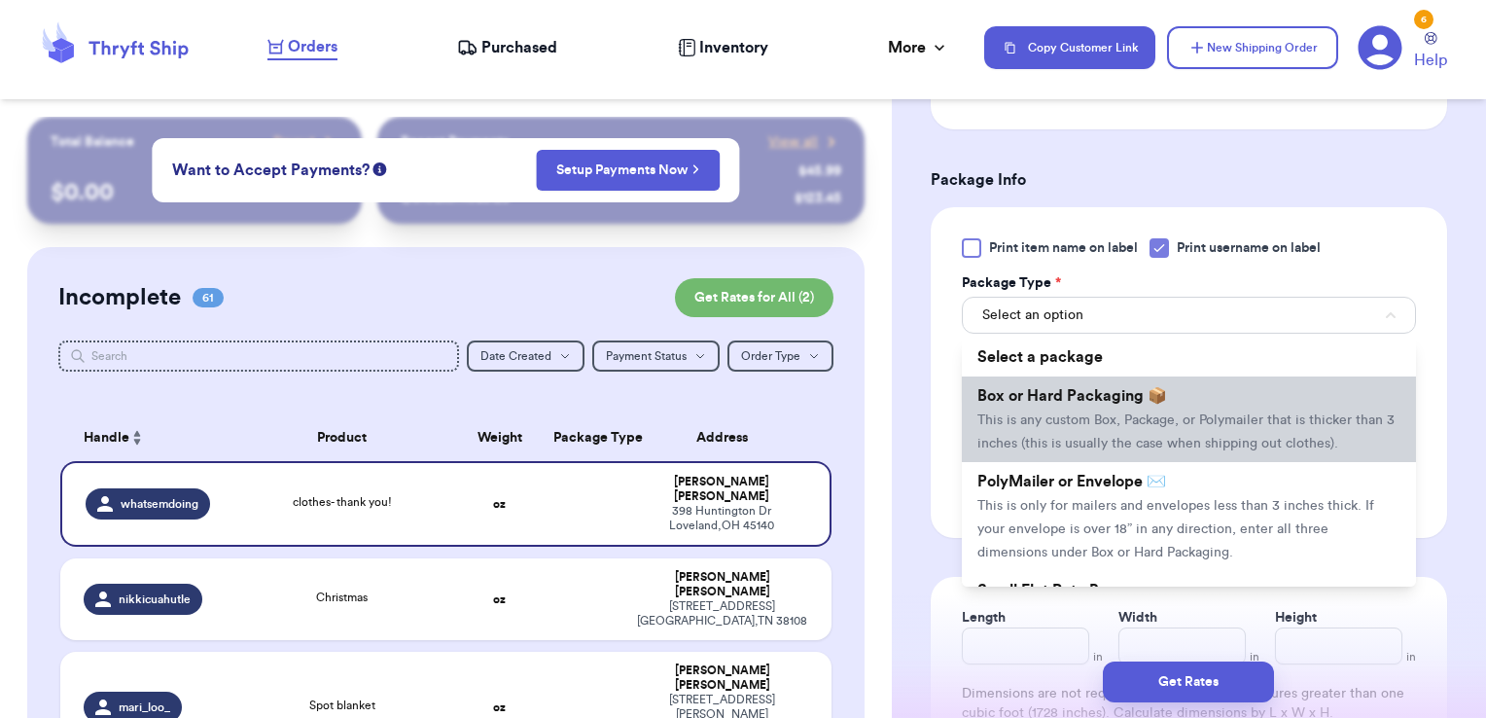
click at [1103, 389] on span "Box or Hard Packaging 📦" at bounding box center [1073, 396] width 190 height 16
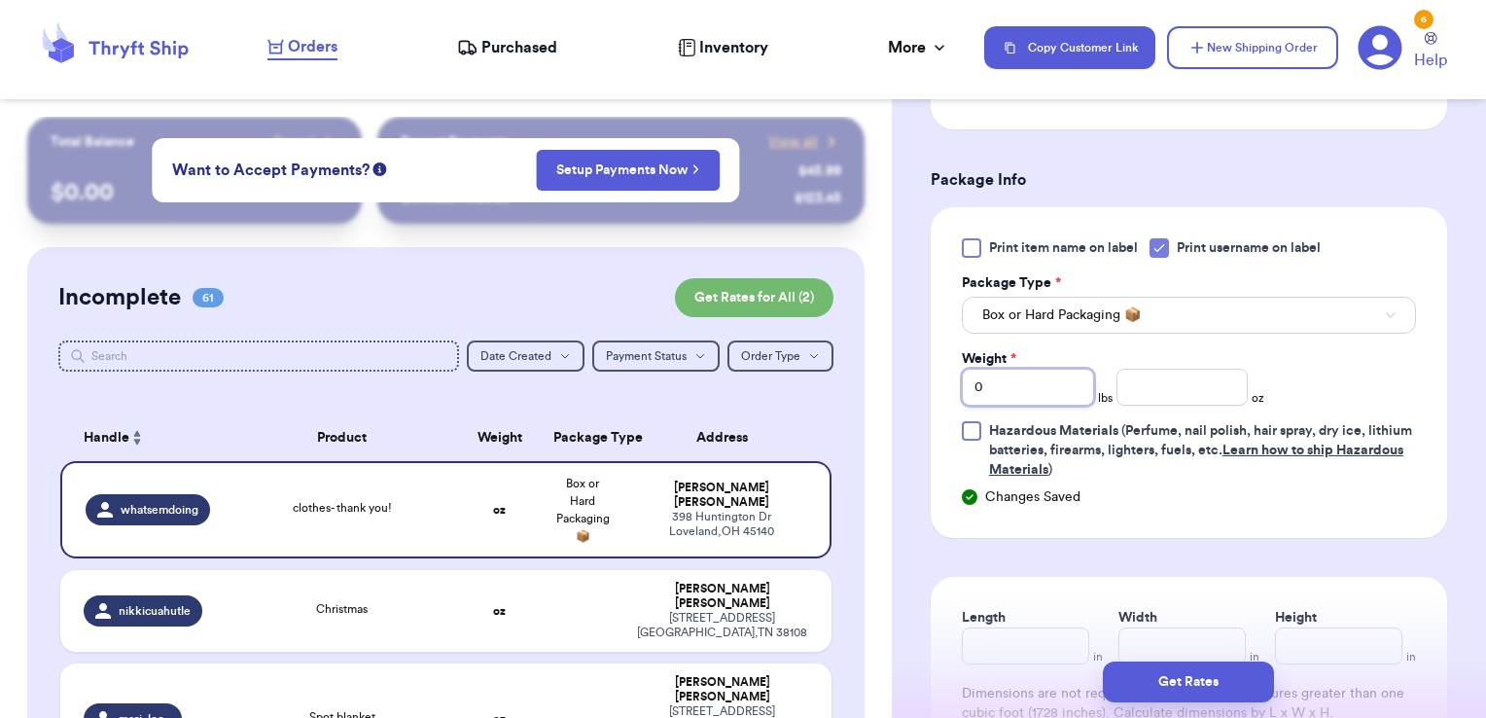
drag, startPoint x: 1032, startPoint y: 372, endPoint x: 907, endPoint y: 363, distance: 125.8
click at [907, 363] on div "Shipping Information Delete Label Customer Info Order created: [DATE] 02:14 PM …" at bounding box center [1189, 9] width 594 height 2095
type input "2"
type input "10.28"
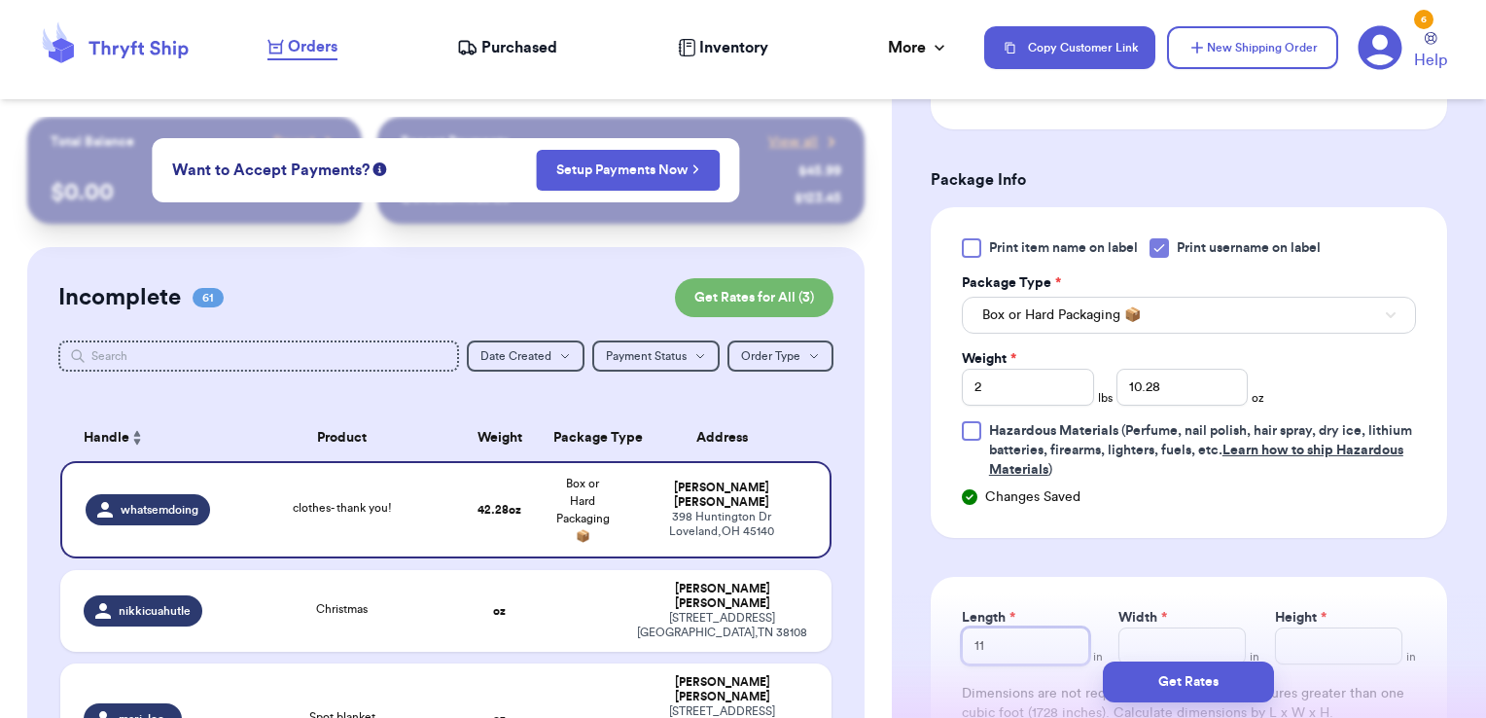
type input "11"
type input "11.5"
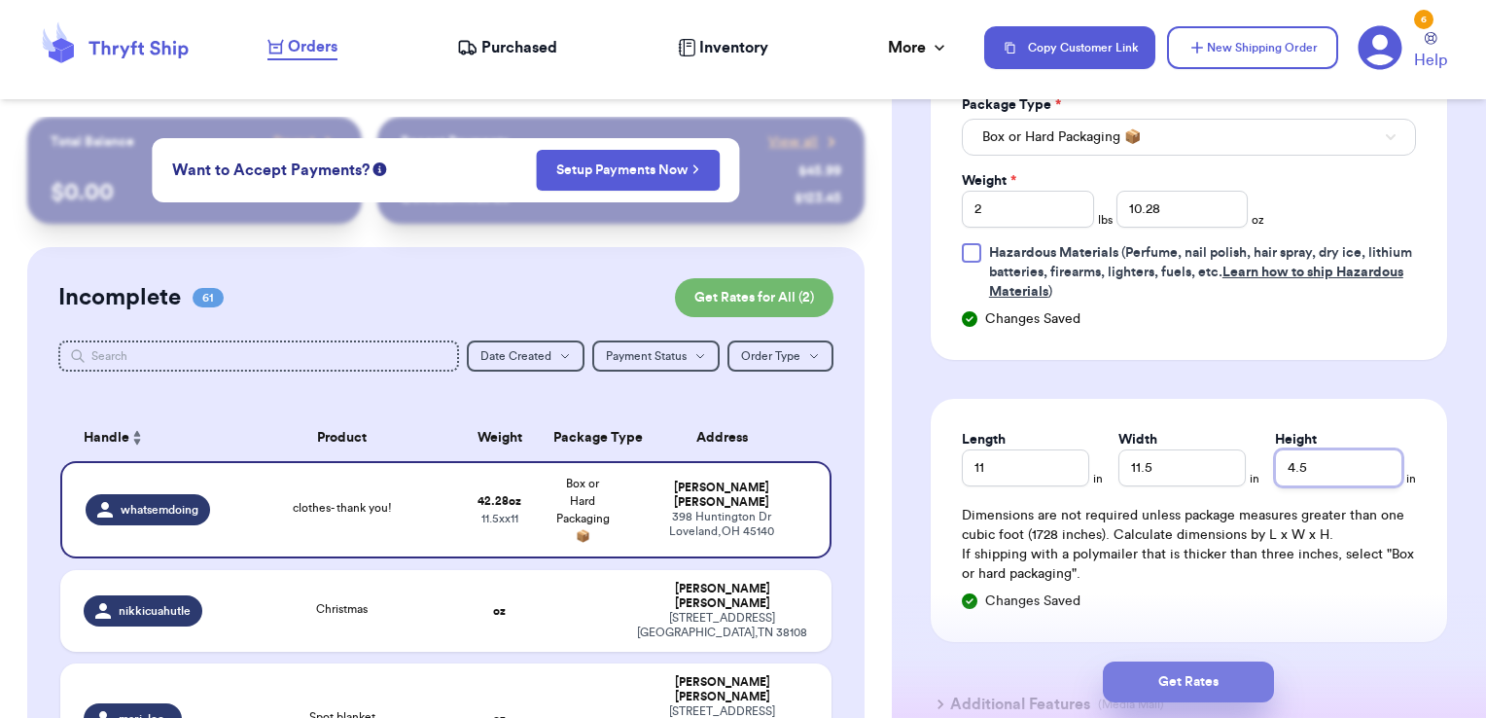
type input "4.5"
click at [1221, 680] on button "Get Rates" at bounding box center [1188, 681] width 171 height 41
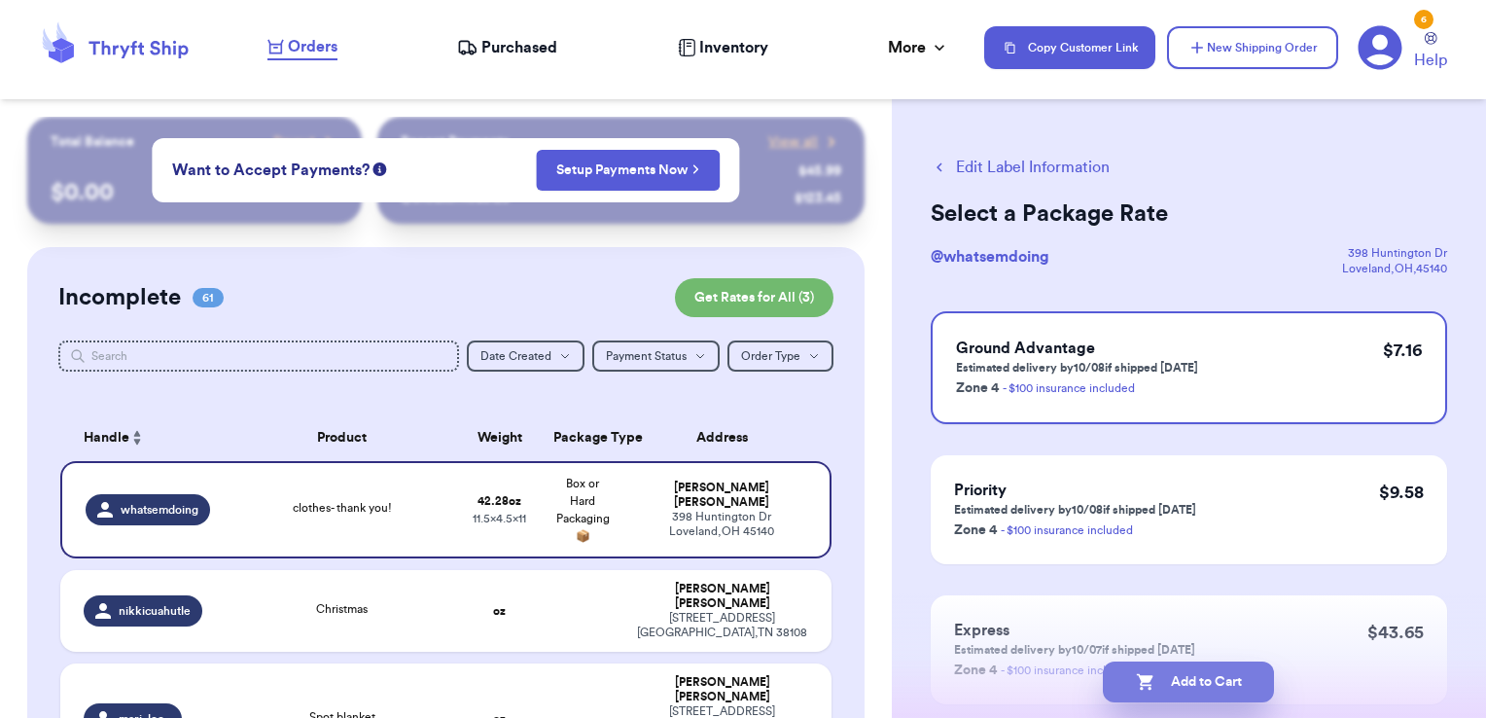
click at [1249, 682] on button "Add to Cart" at bounding box center [1188, 681] width 171 height 41
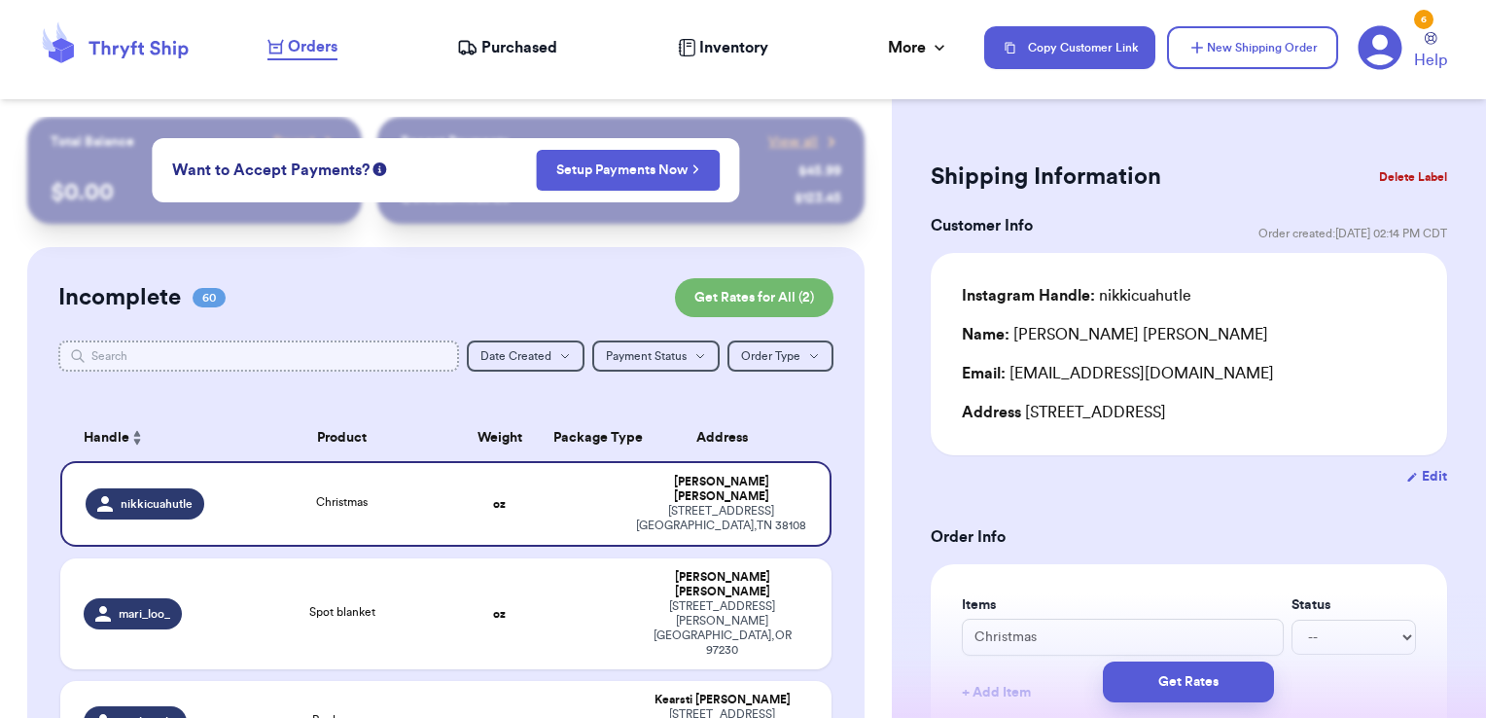
click at [316, 351] on input "text" at bounding box center [259, 355] width 402 height 31
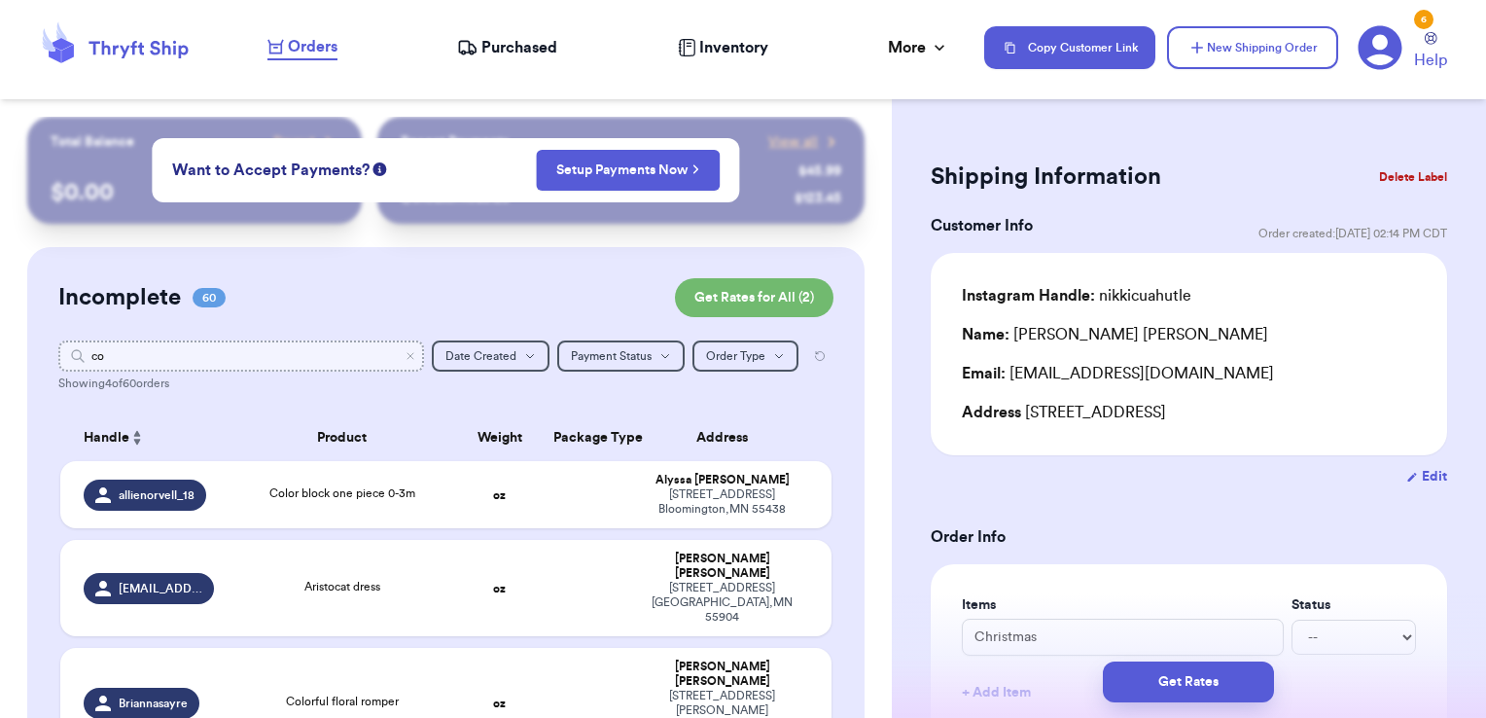
type input "c"
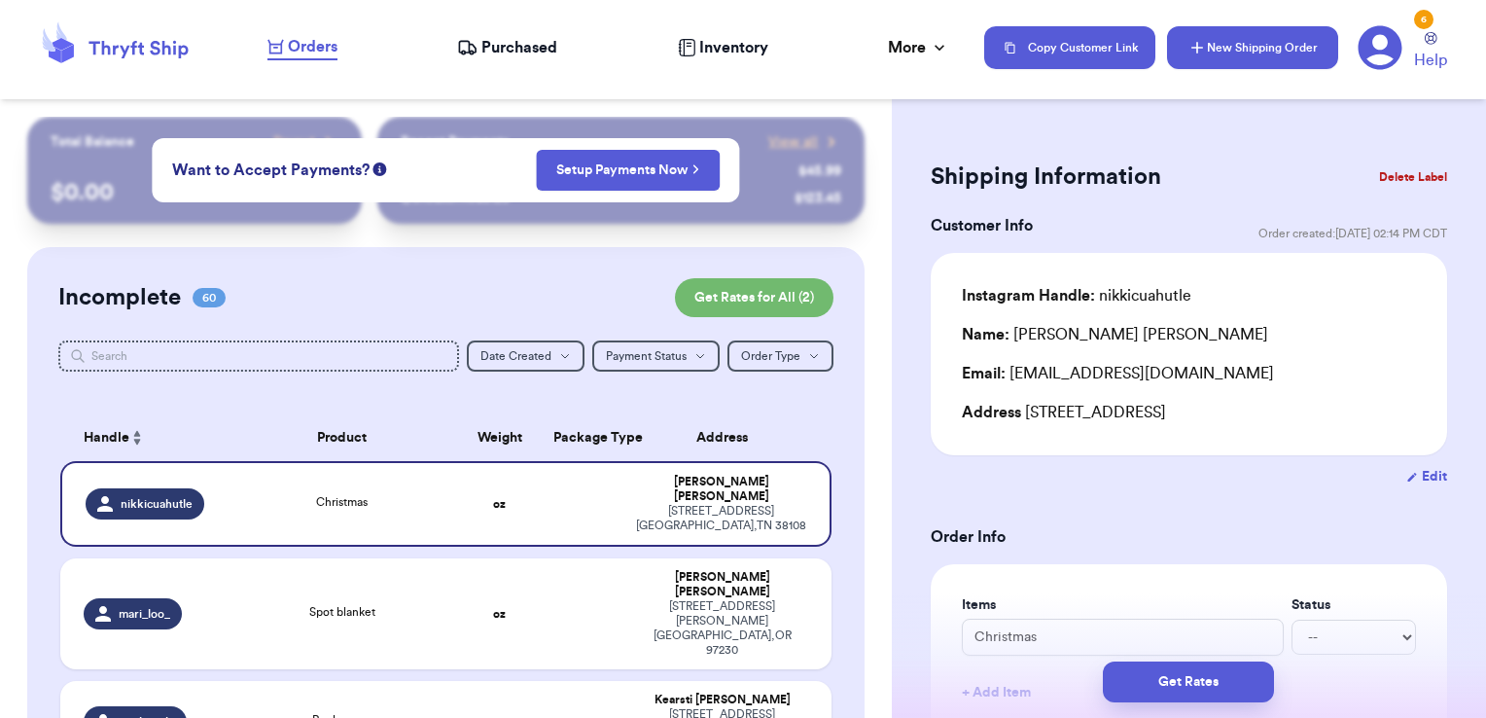
click at [1205, 68] on button "New Shipping Order" at bounding box center [1252, 47] width 171 height 43
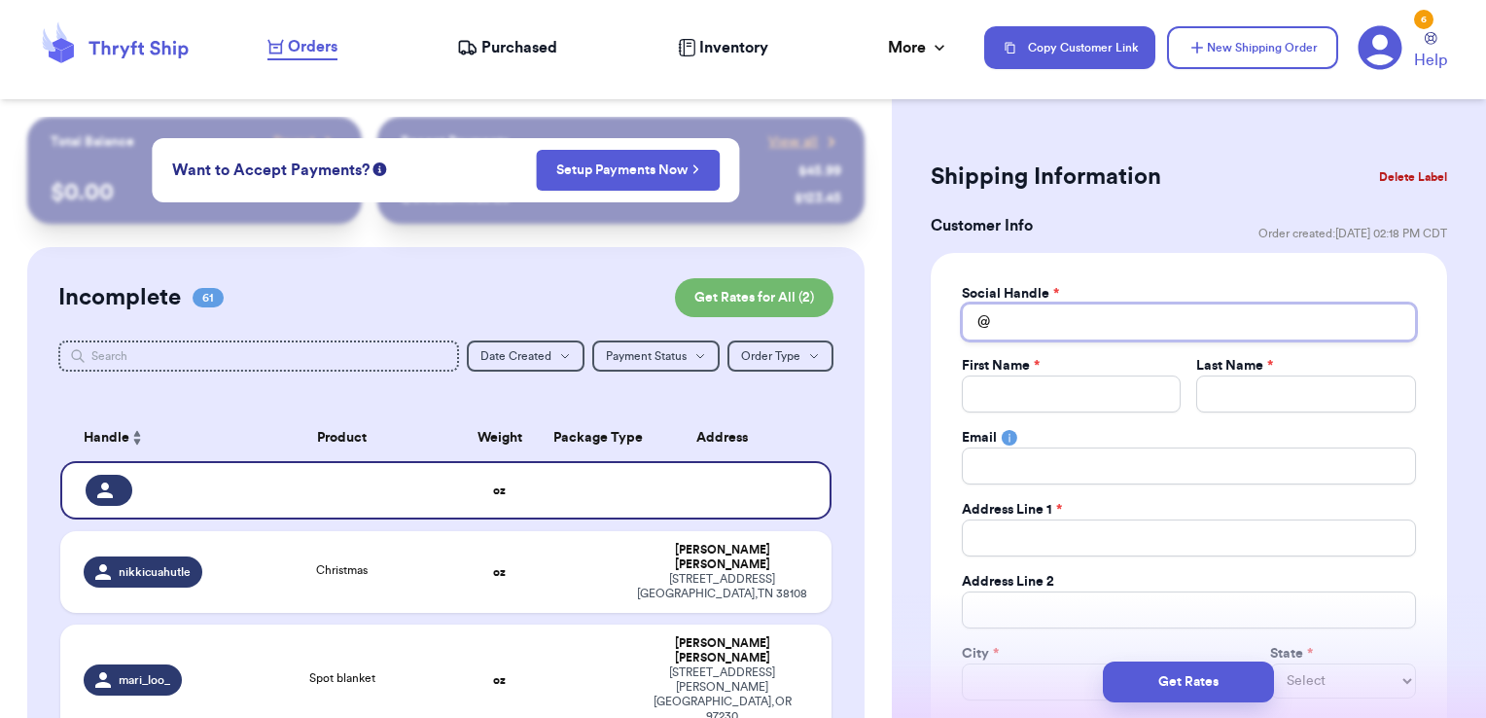
click at [1101, 316] on input "Total Amount Paid" at bounding box center [1189, 322] width 454 height 37
type input "t"
type input "th"
type input "thr"
type input "thri"
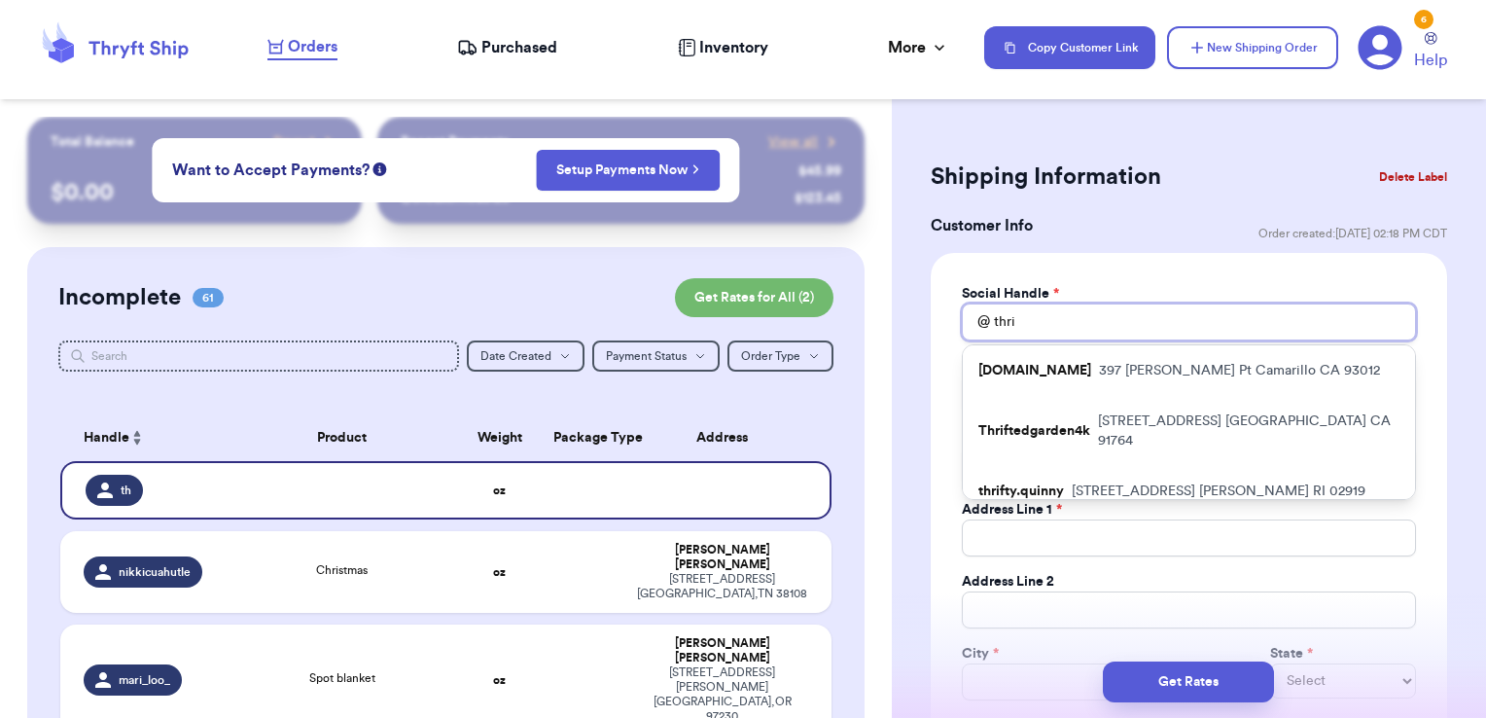
type input "thrif"
type input "thrift"
type input "thrifti"
type input "thriftin"
type input "thrifting"
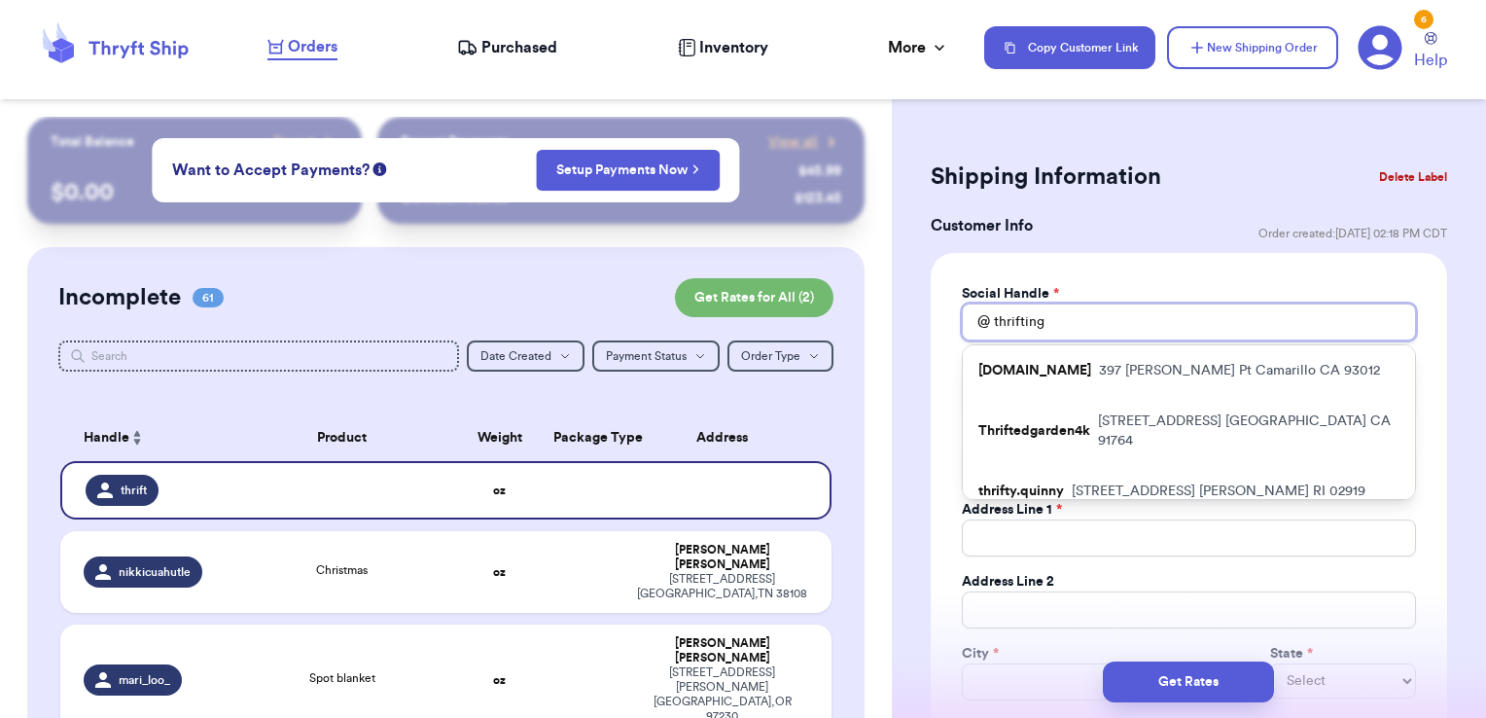
type input "thriftingf"
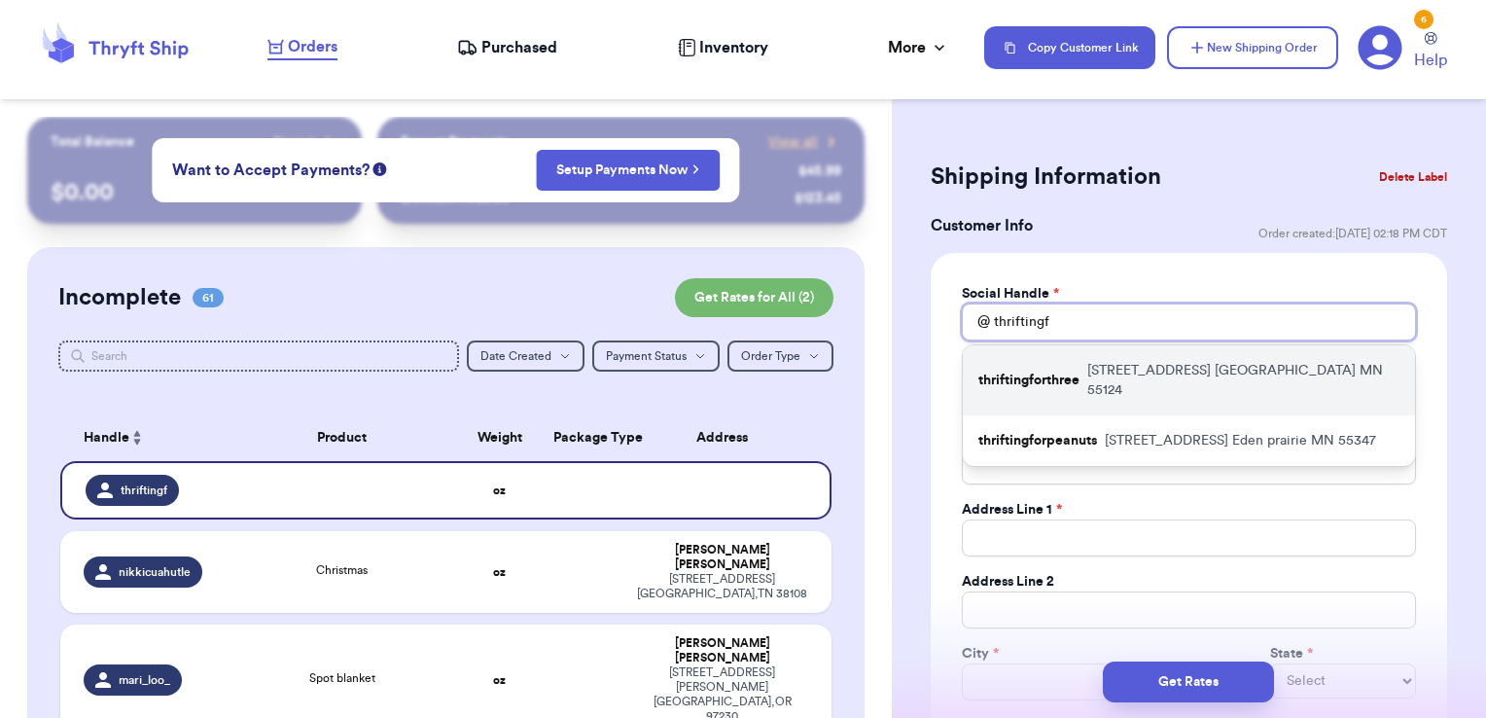
type input "thriftingf"
click at [1125, 366] on p "[STREET_ADDRESS]" at bounding box center [1244, 380] width 312 height 39
type input "thriftingforthree"
type input "[PERSON_NAME]"
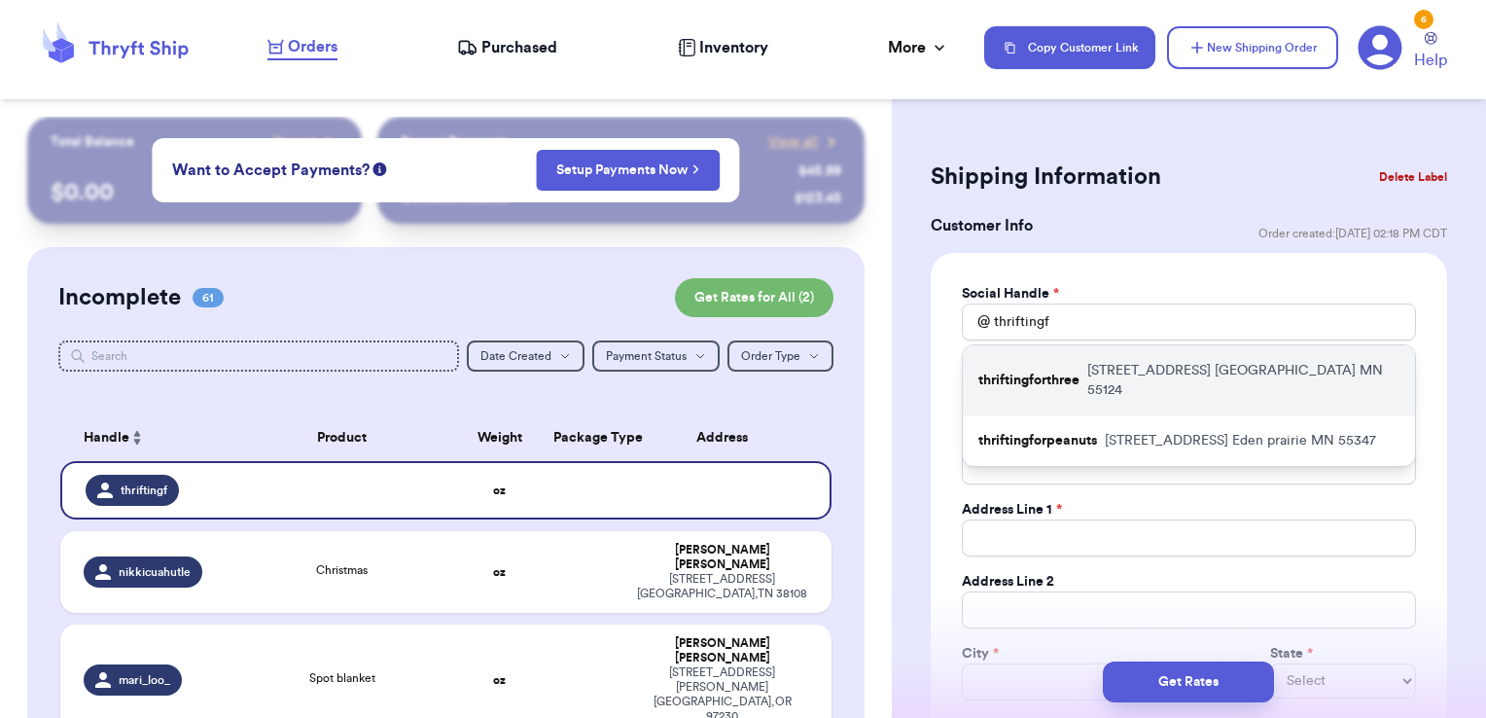
type input "[EMAIL_ADDRESS][DOMAIN_NAME]"
type input "[STREET_ADDRESS]"
type input "[GEOGRAPHIC_DATA]"
select select "MN"
type input "55124"
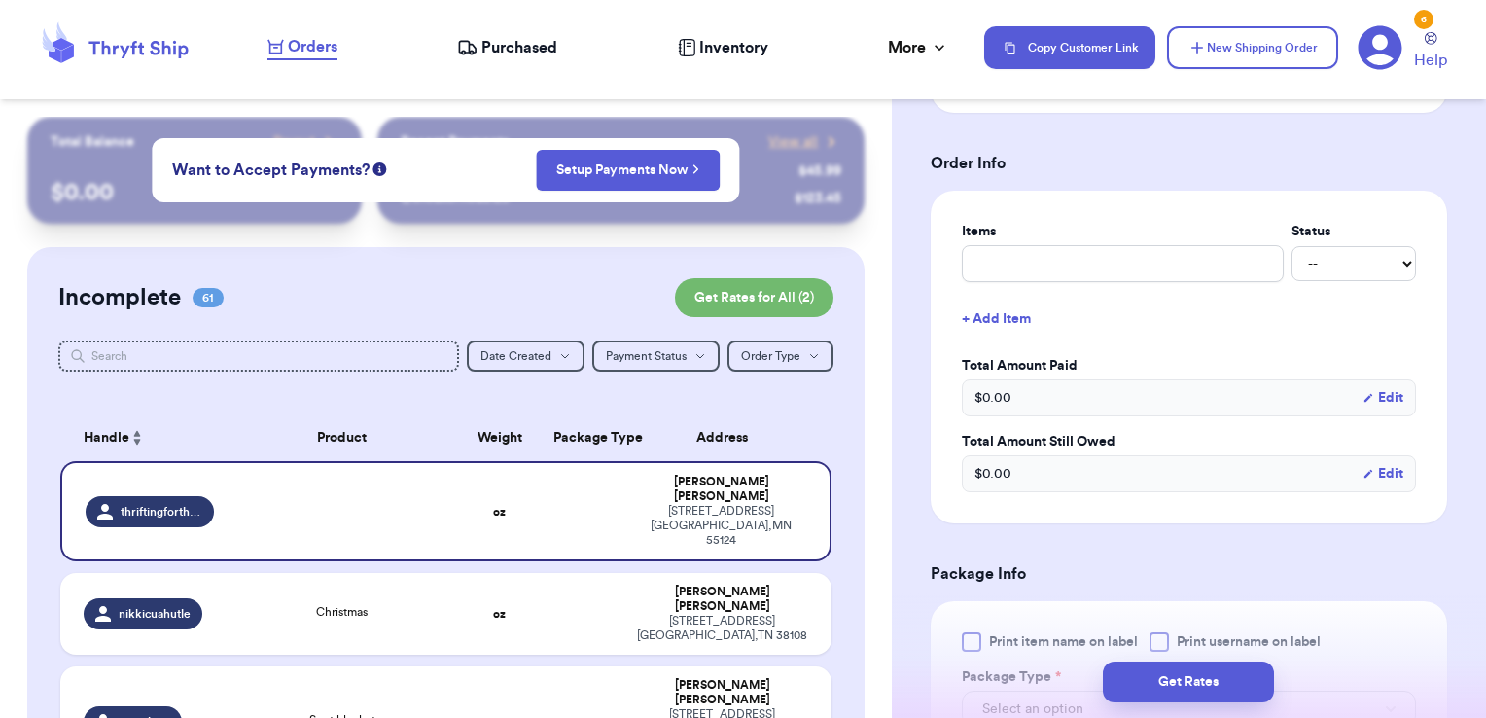
scroll to position [729, 0]
click at [1035, 261] on input "text" at bounding box center [1123, 260] width 322 height 37
type input "clothes- thank you!"
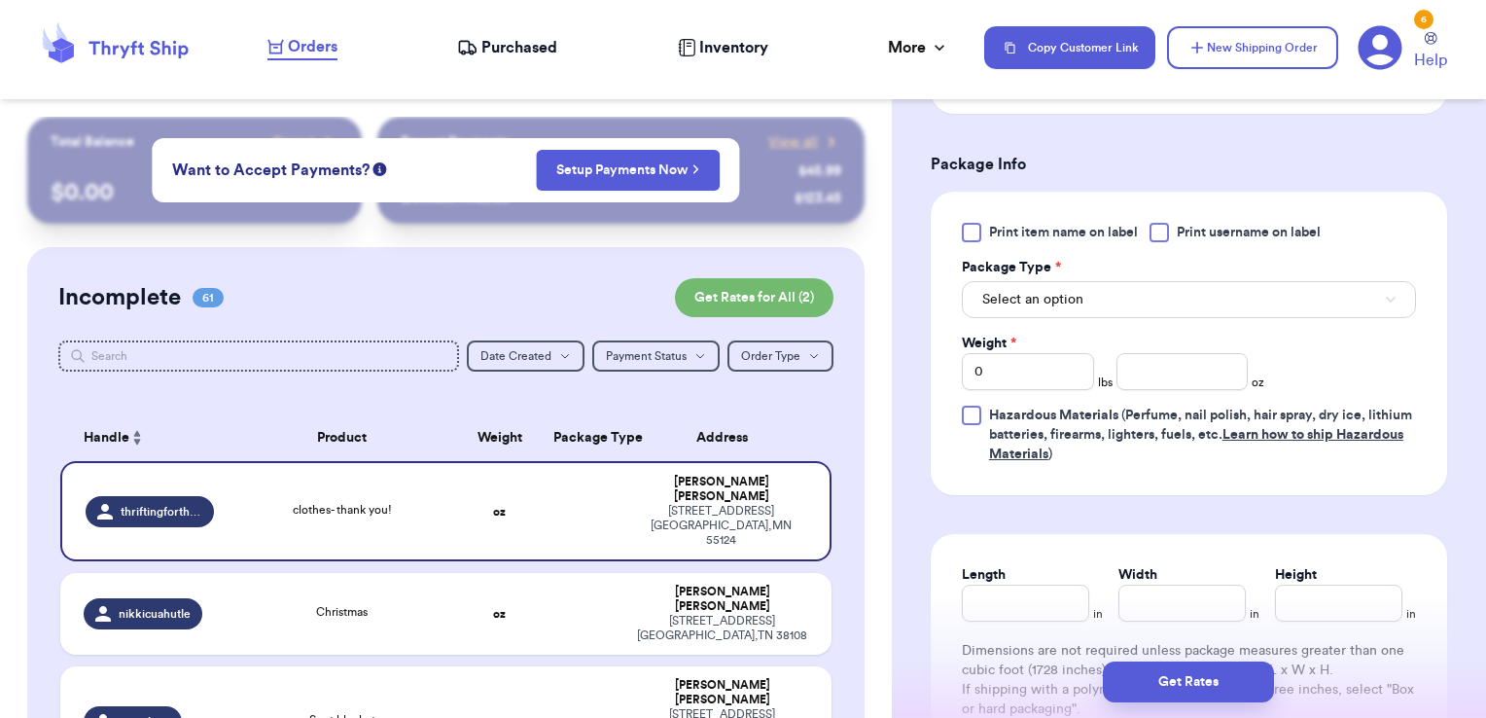
scroll to position [1171, 0]
click at [1191, 227] on span "Print username on label" at bounding box center [1249, 231] width 144 height 19
click at [0, 0] on input "Print username on label" at bounding box center [0, 0] width 0 height 0
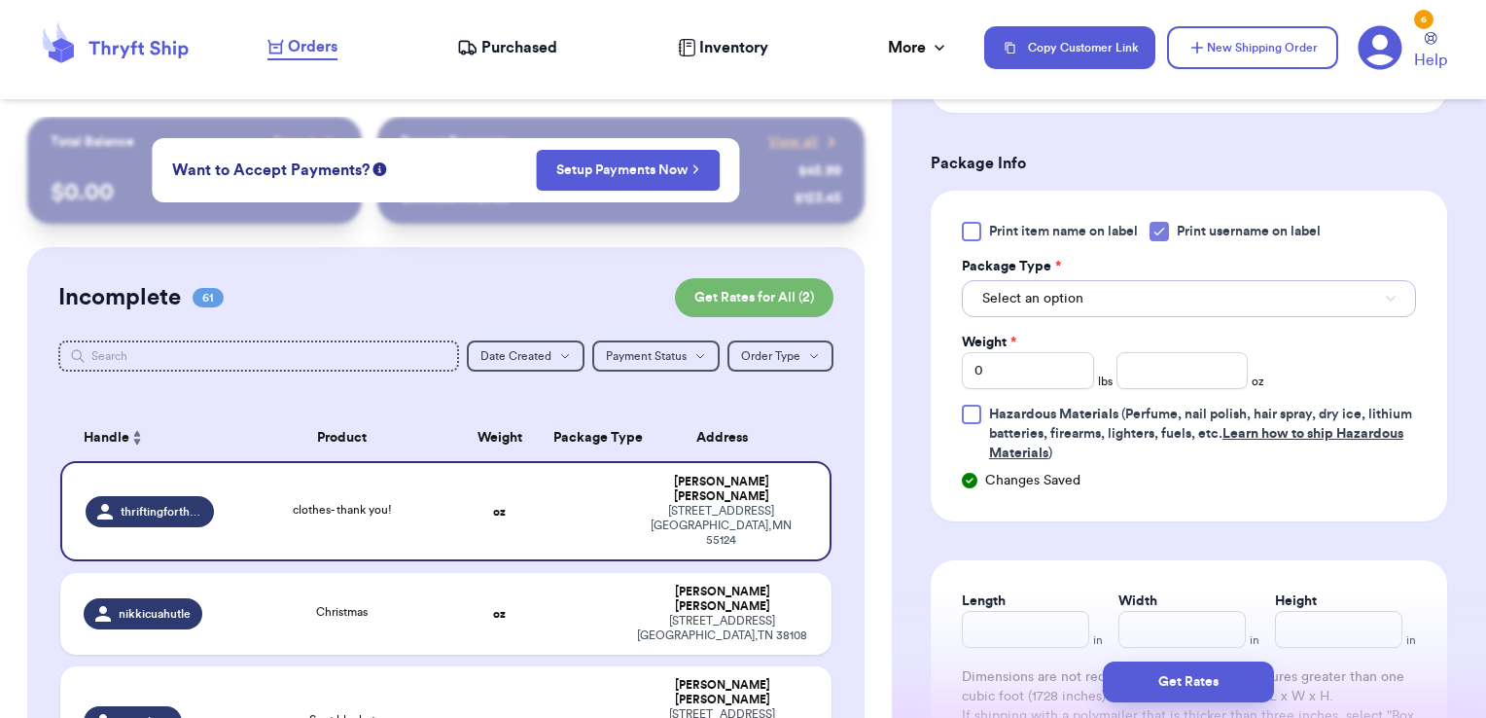
click at [1160, 285] on button "Select an option" at bounding box center [1189, 298] width 454 height 37
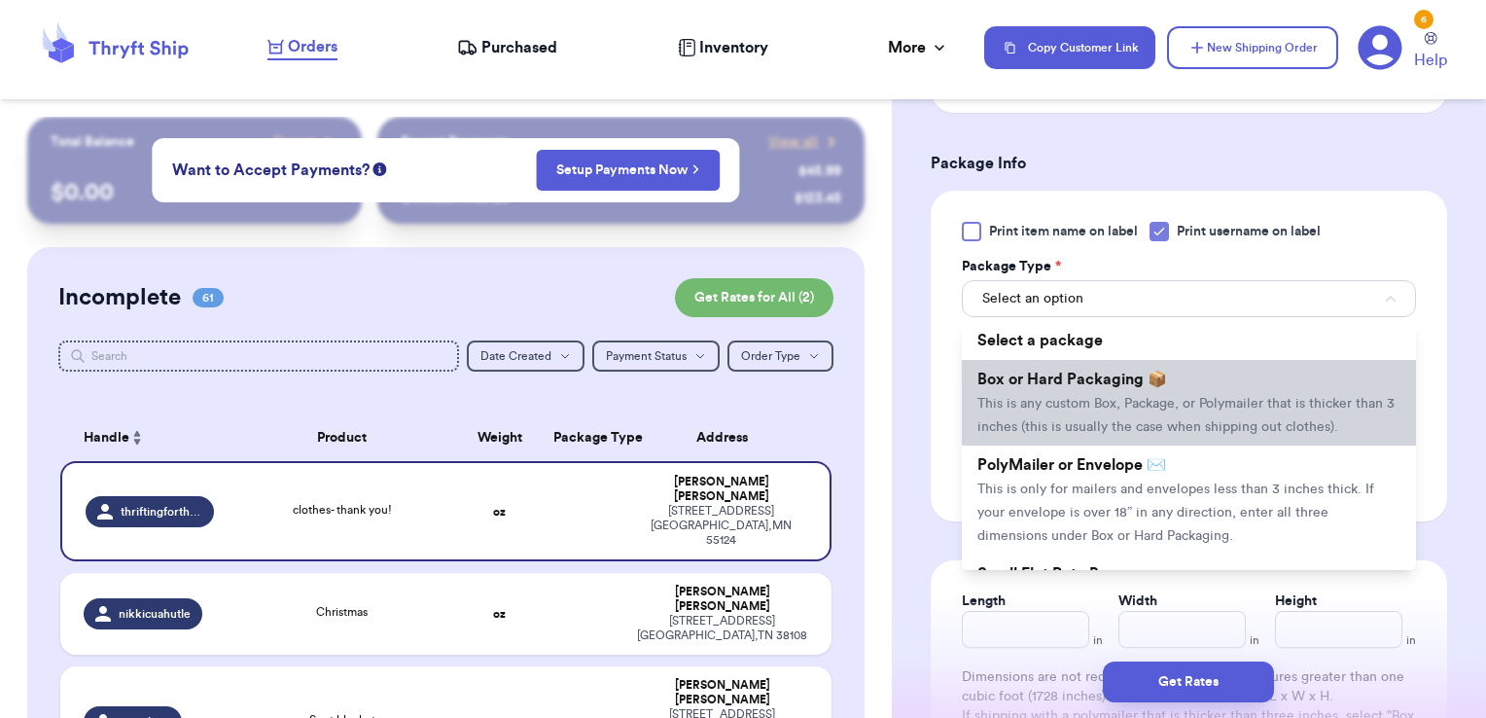
click at [1113, 397] on span "This is any custom Box, Package, or Polymailer that is thicker than 3 inches (t…" at bounding box center [1186, 415] width 417 height 37
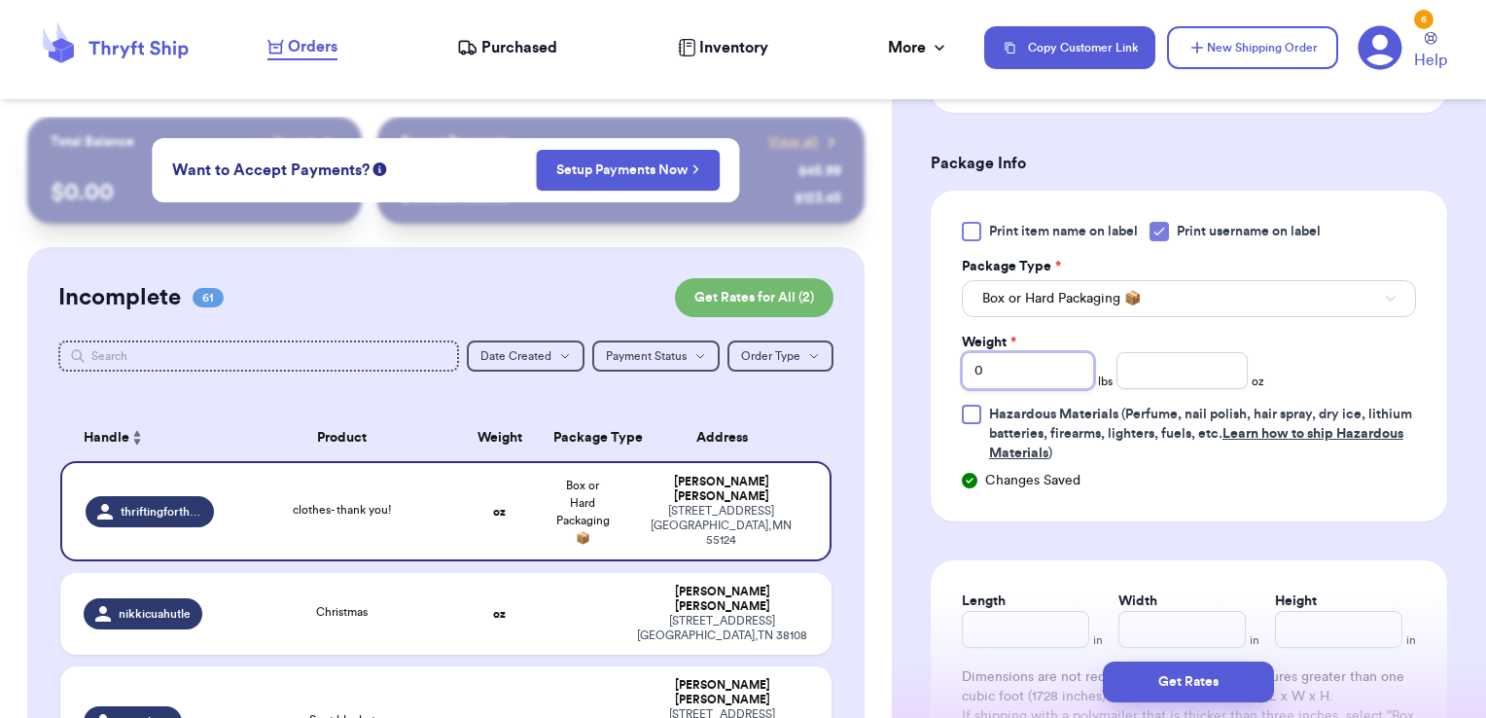
drag, startPoint x: 1045, startPoint y: 374, endPoint x: 914, endPoint y: 353, distance: 131.9
type input "14.48"
type input "9"
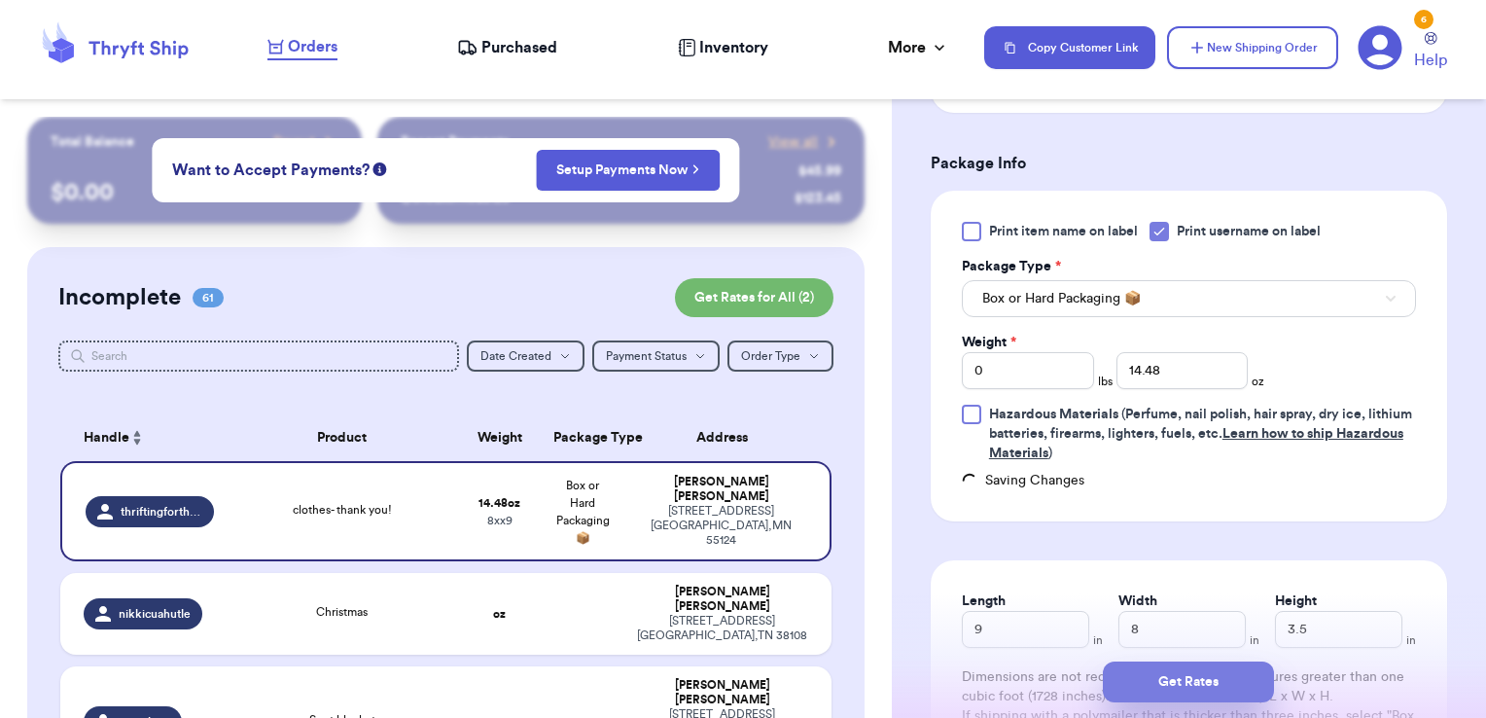
click at [1136, 665] on button "Get Rates" at bounding box center [1188, 681] width 171 height 41
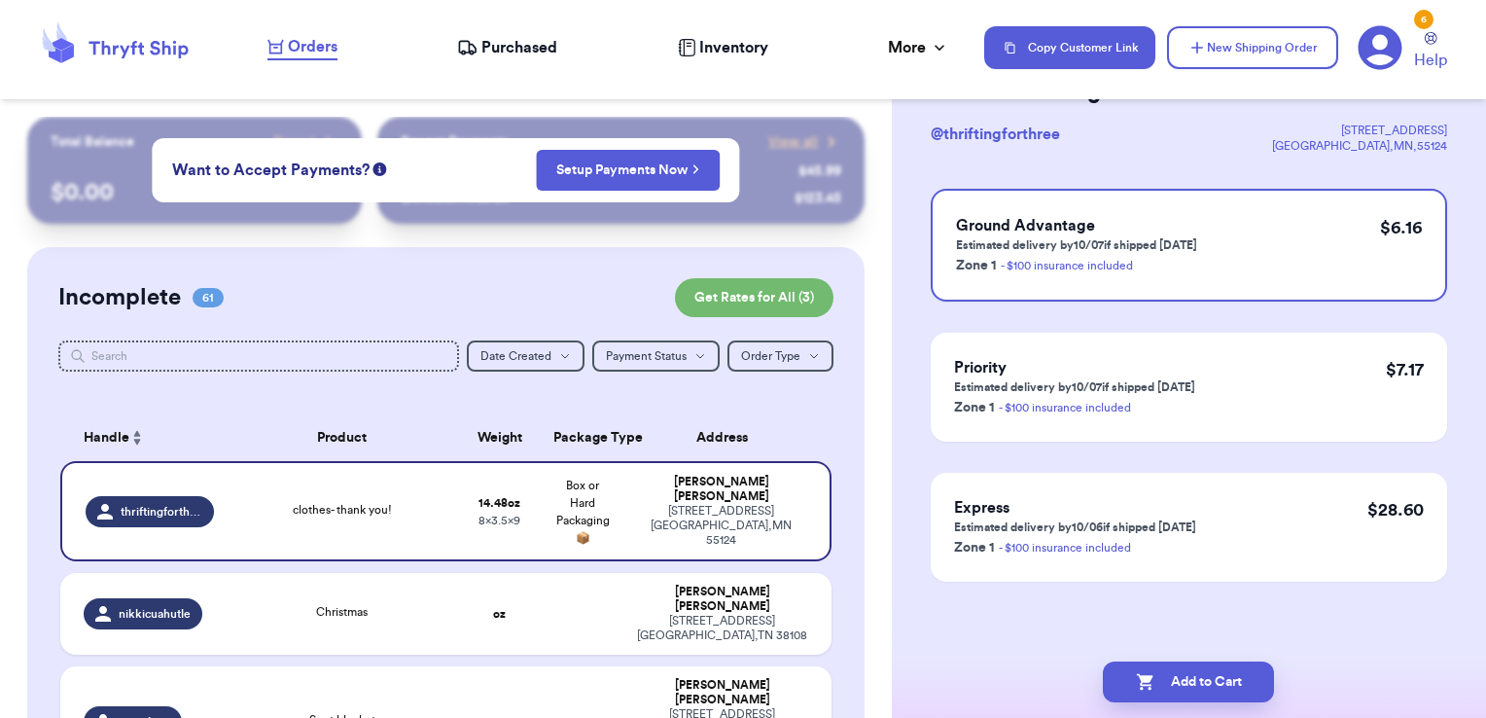
scroll to position [0, 0]
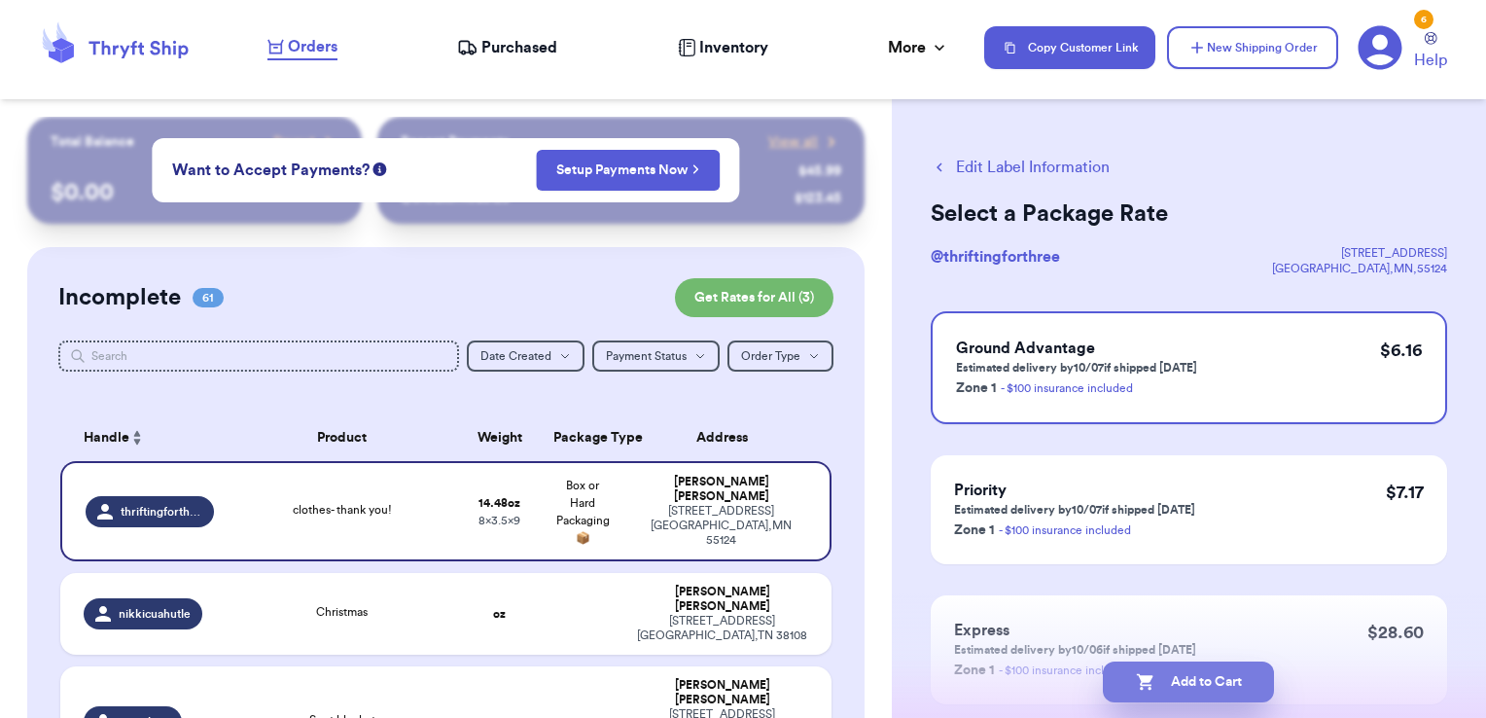
click at [1222, 679] on button "Add to Cart" at bounding box center [1188, 681] width 171 height 41
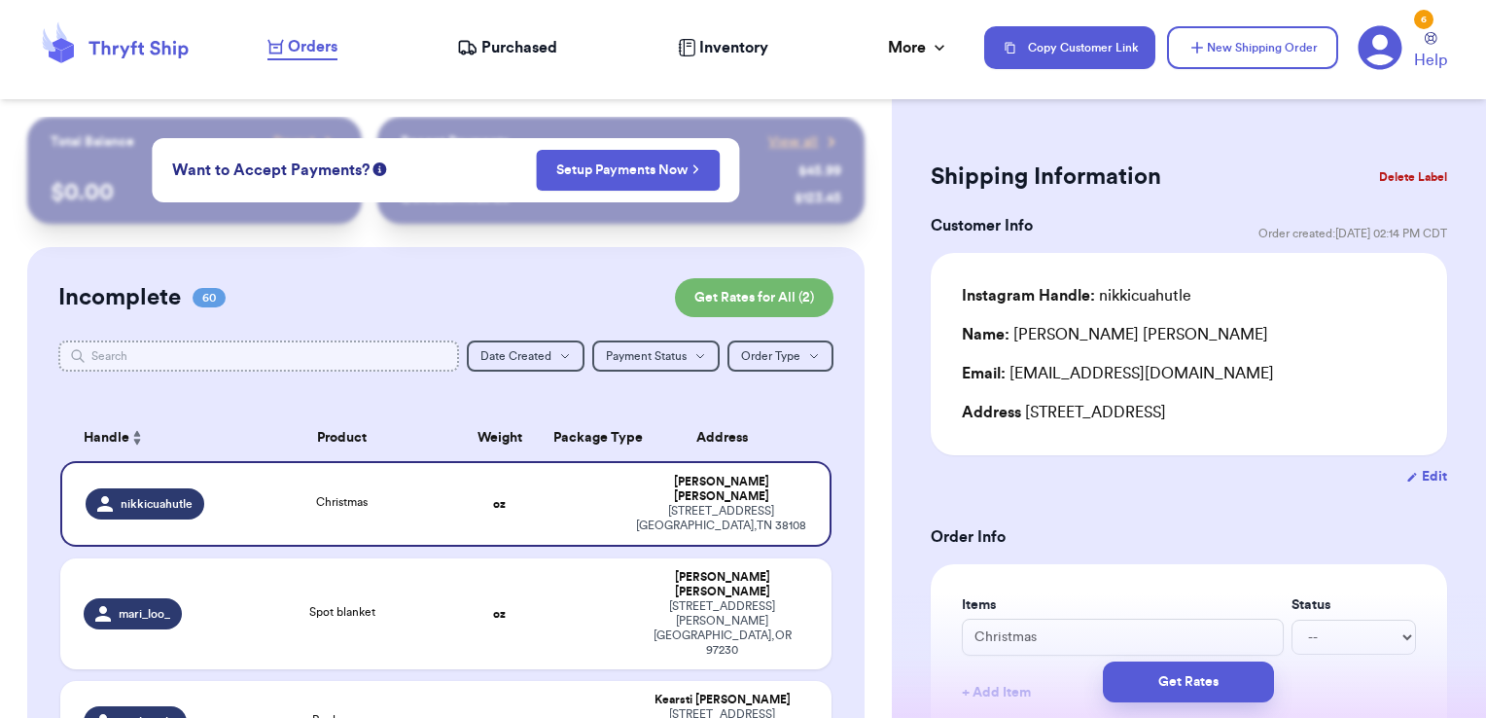
click at [209, 345] on input "text" at bounding box center [259, 355] width 402 height 31
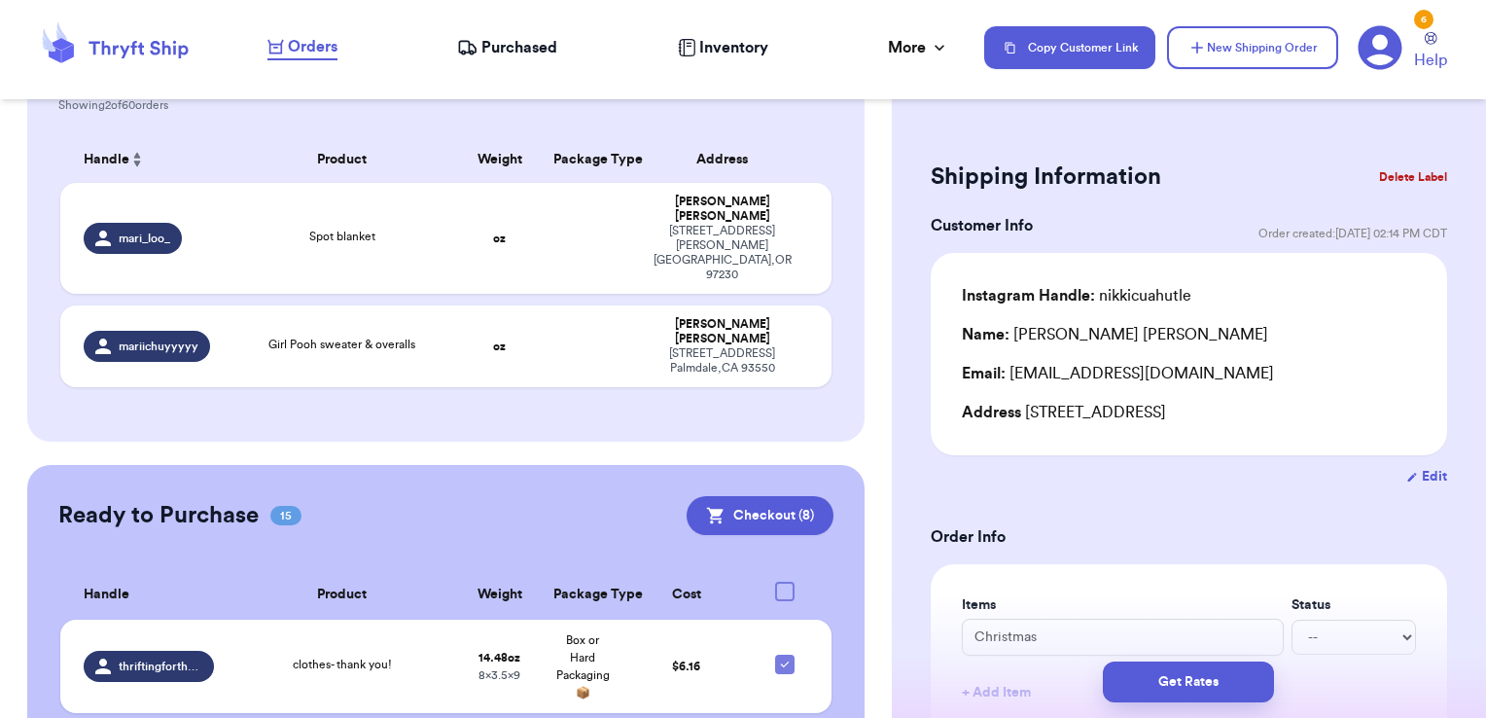
scroll to position [279, 0]
click at [389, 306] on td "Girl Pooh sweater & overalls" at bounding box center [342, 345] width 232 height 82
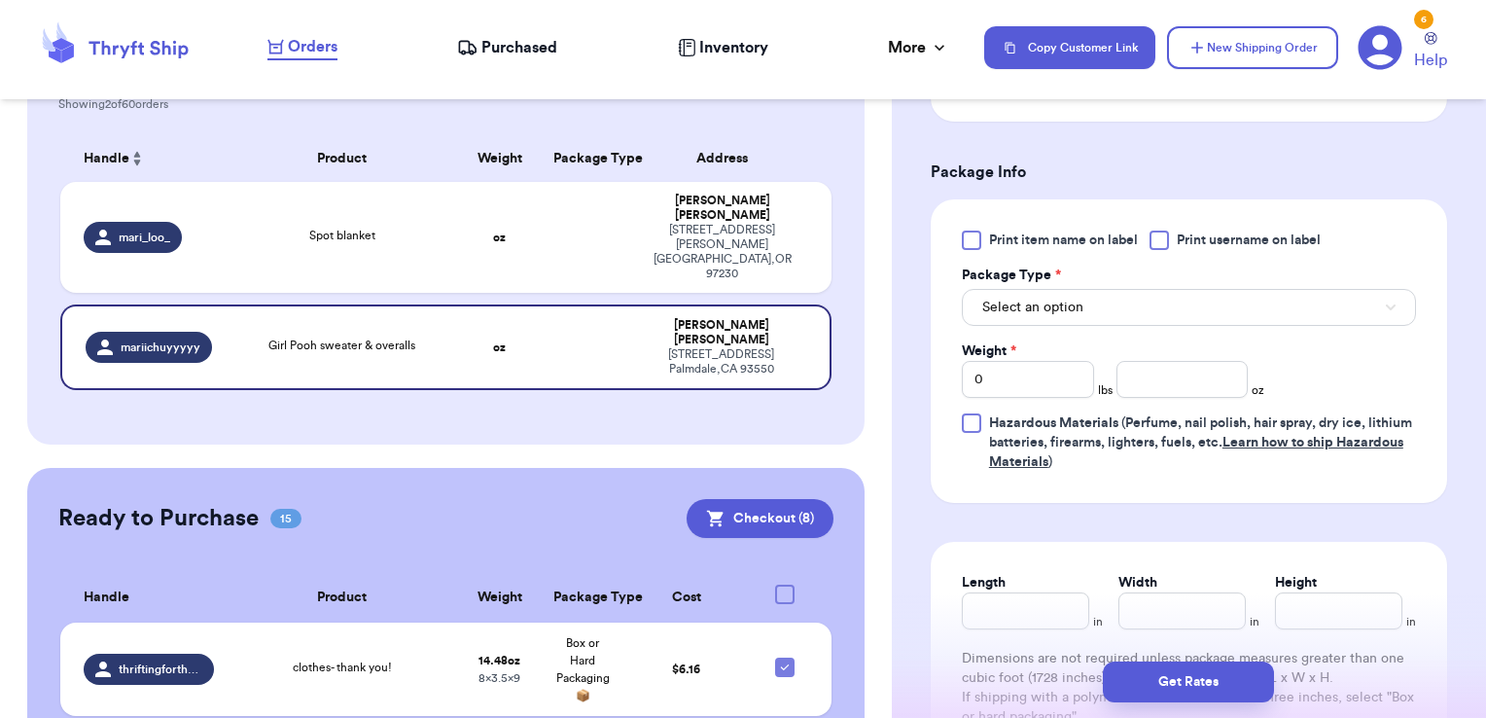
scroll to position [793, 0]
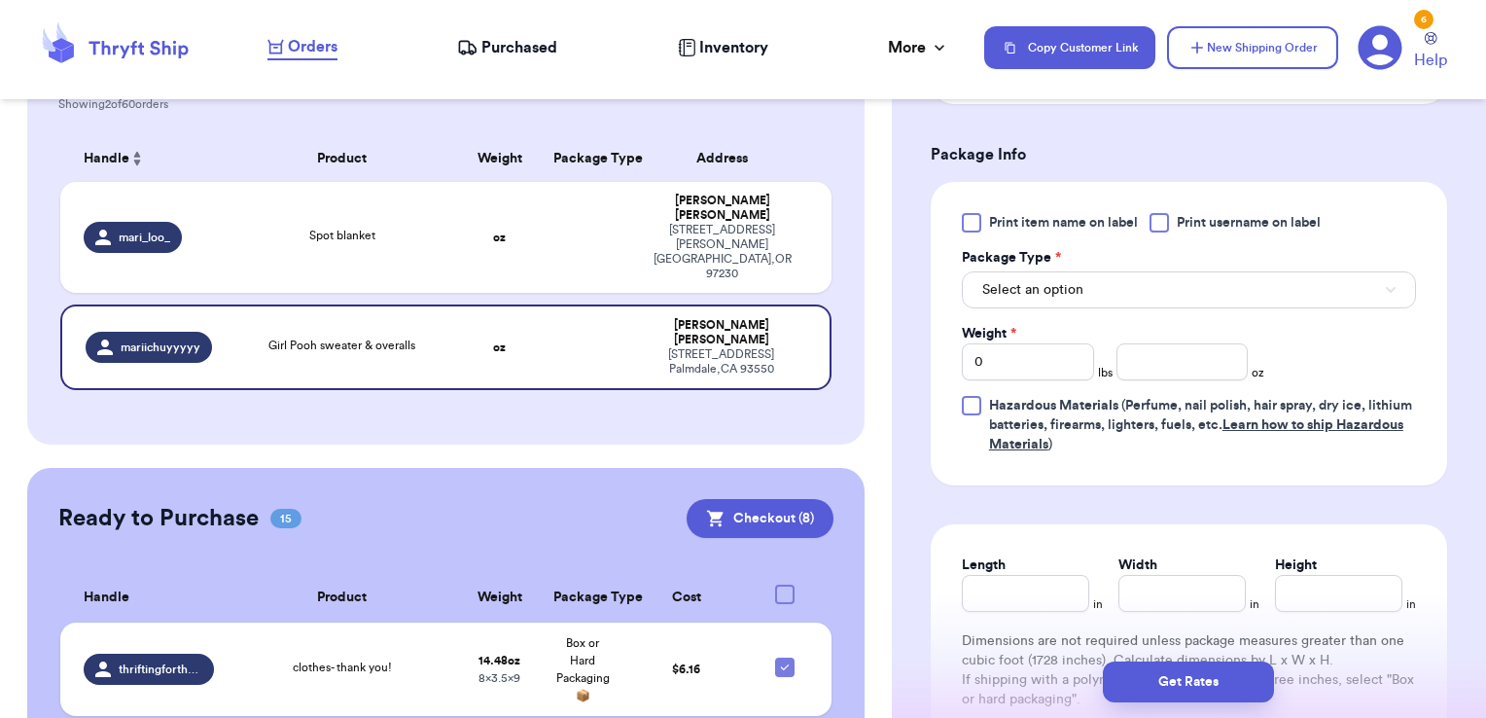
click at [1163, 228] on div at bounding box center [1159, 222] width 19 height 19
click at [0, 0] on input "Print username on label" at bounding box center [0, 0] width 0 height 0
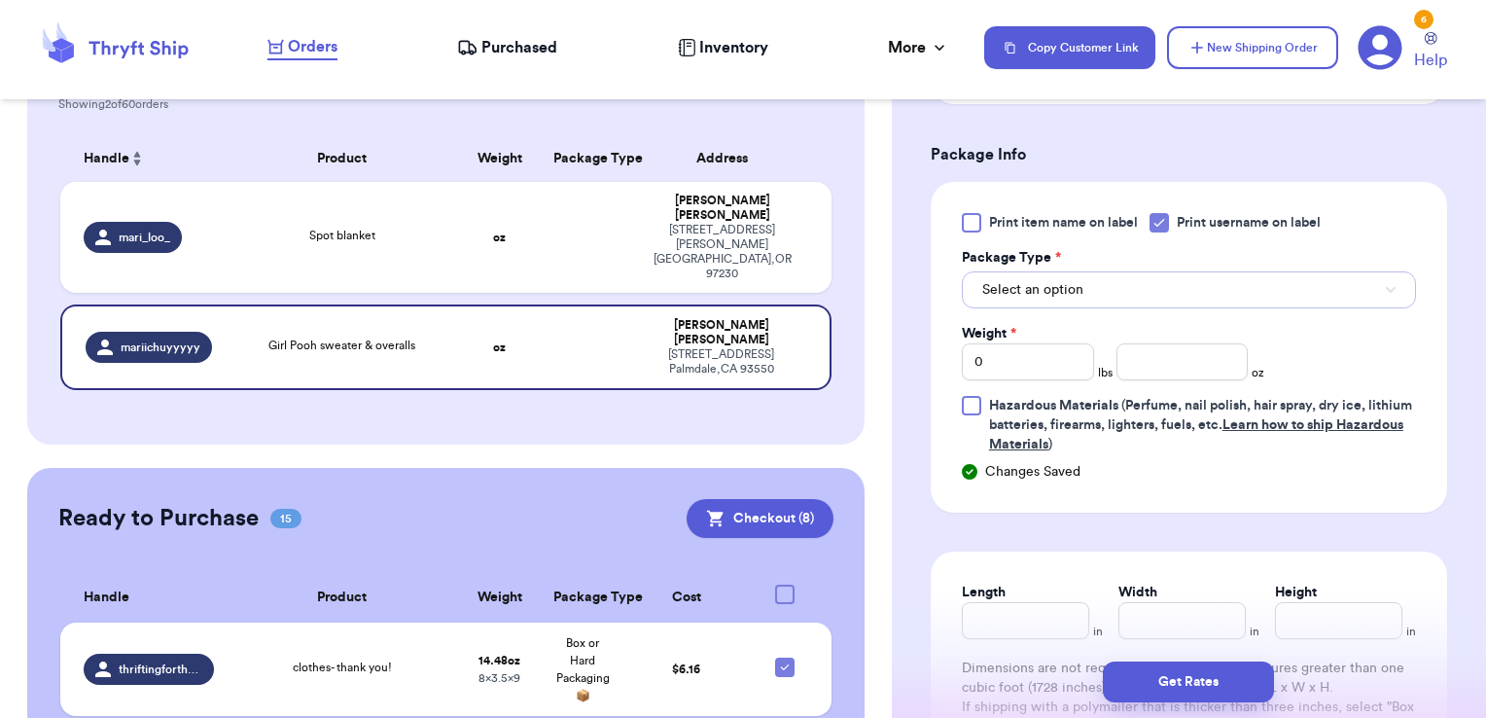
click at [1144, 279] on button "Select an option" at bounding box center [1189, 289] width 454 height 37
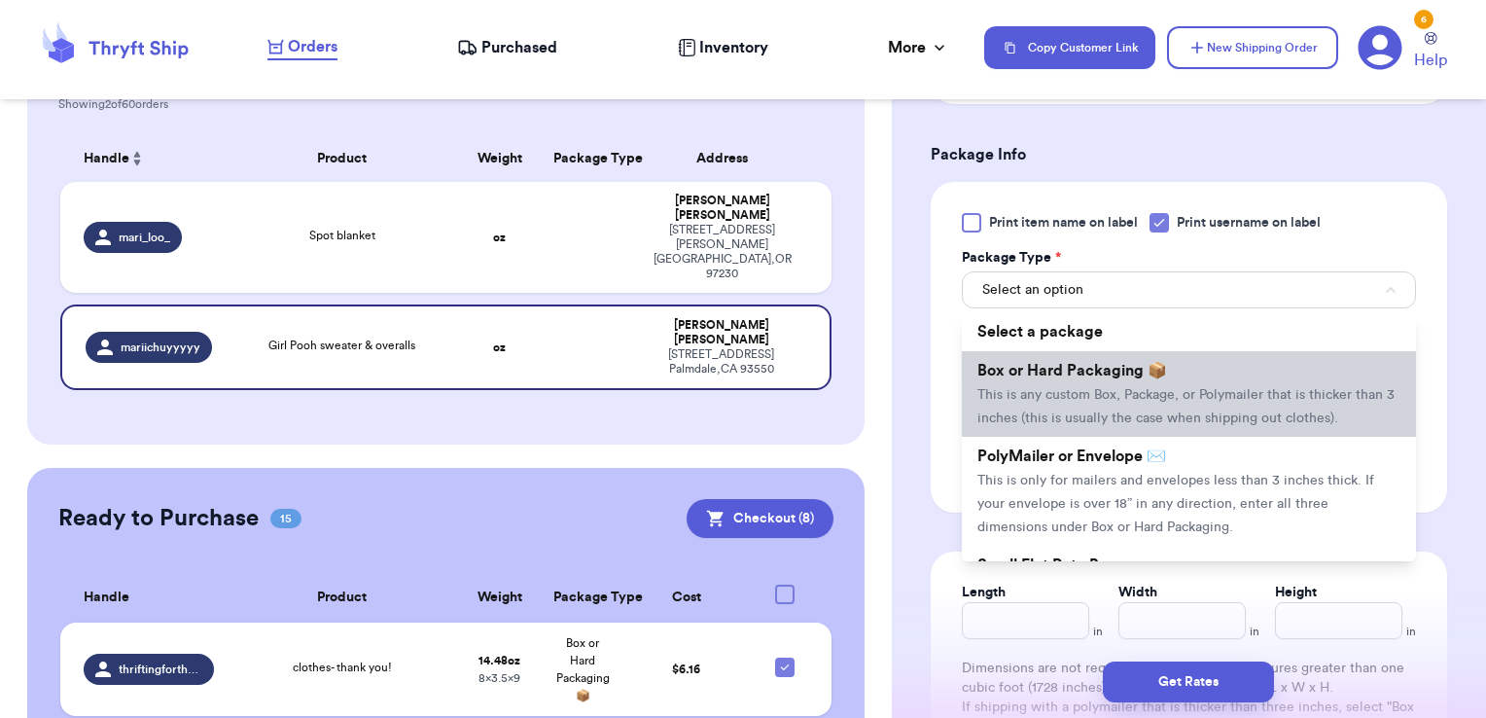
click at [1118, 368] on span "Box or Hard Packaging 📦" at bounding box center [1073, 371] width 190 height 16
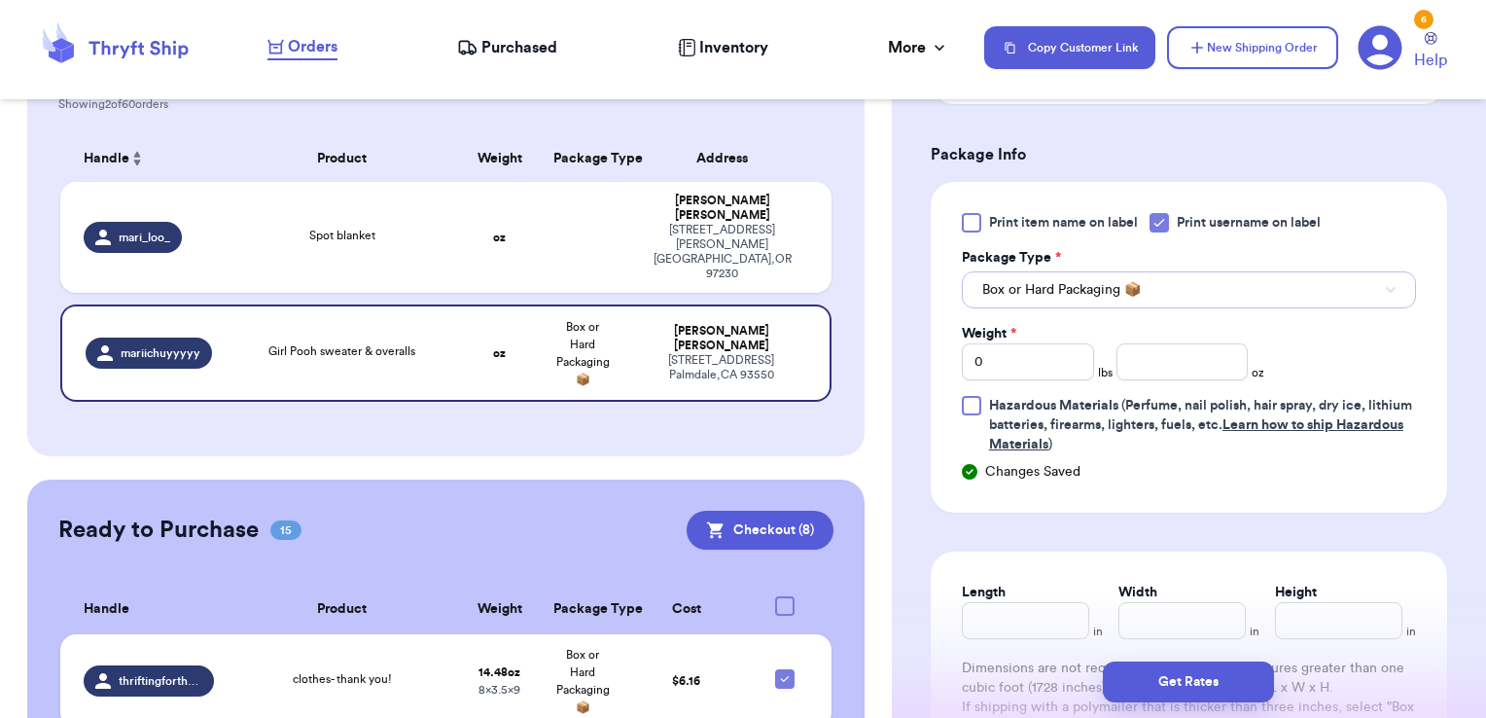
click at [1167, 293] on button "Box or Hard Packaging 📦" at bounding box center [1189, 289] width 454 height 37
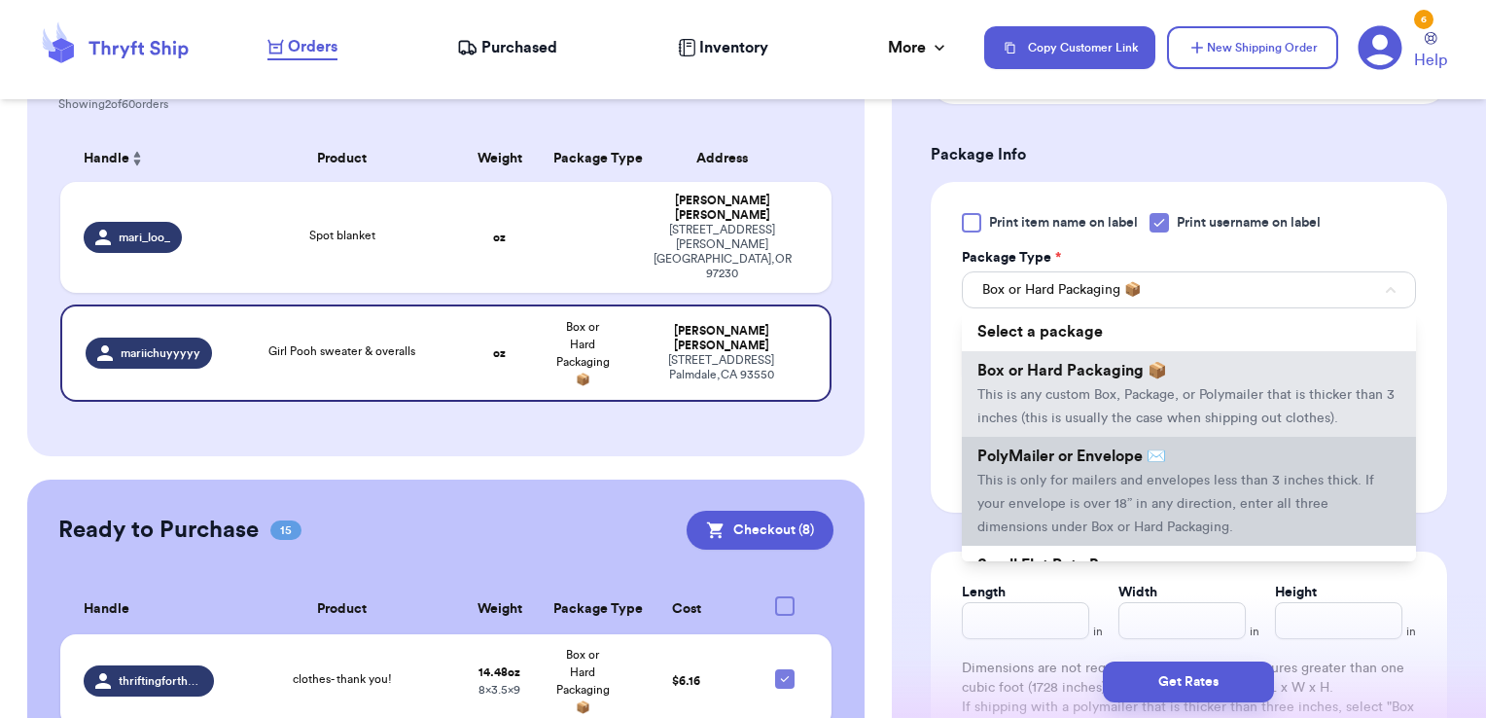
click at [1106, 464] on span "PolyMailer or Envelope ✉️" at bounding box center [1072, 456] width 189 height 16
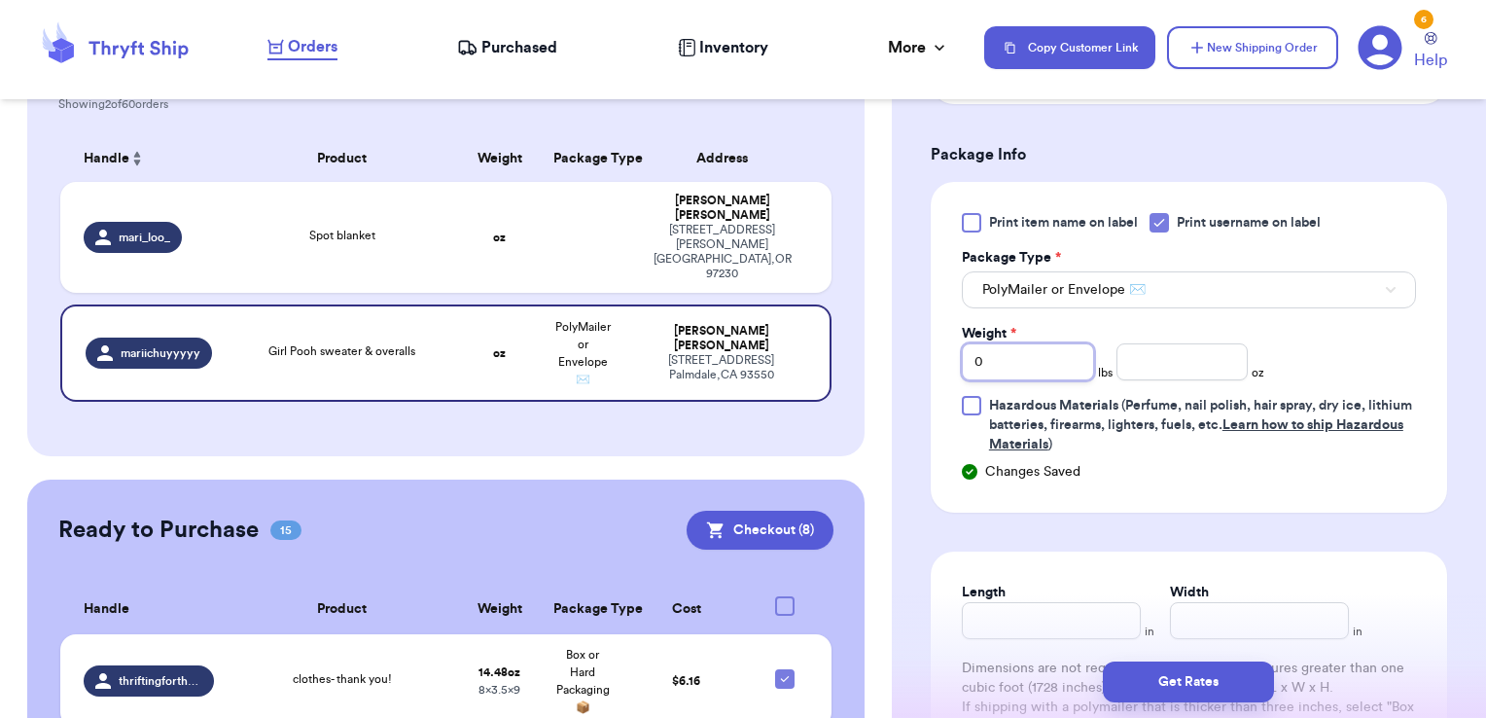
click at [932, 337] on div "Print item name on label Print username on label Package Type * PolyMailer or E…" at bounding box center [1189, 347] width 517 height 331
click at [1173, 681] on button "Get Rates" at bounding box center [1188, 681] width 171 height 41
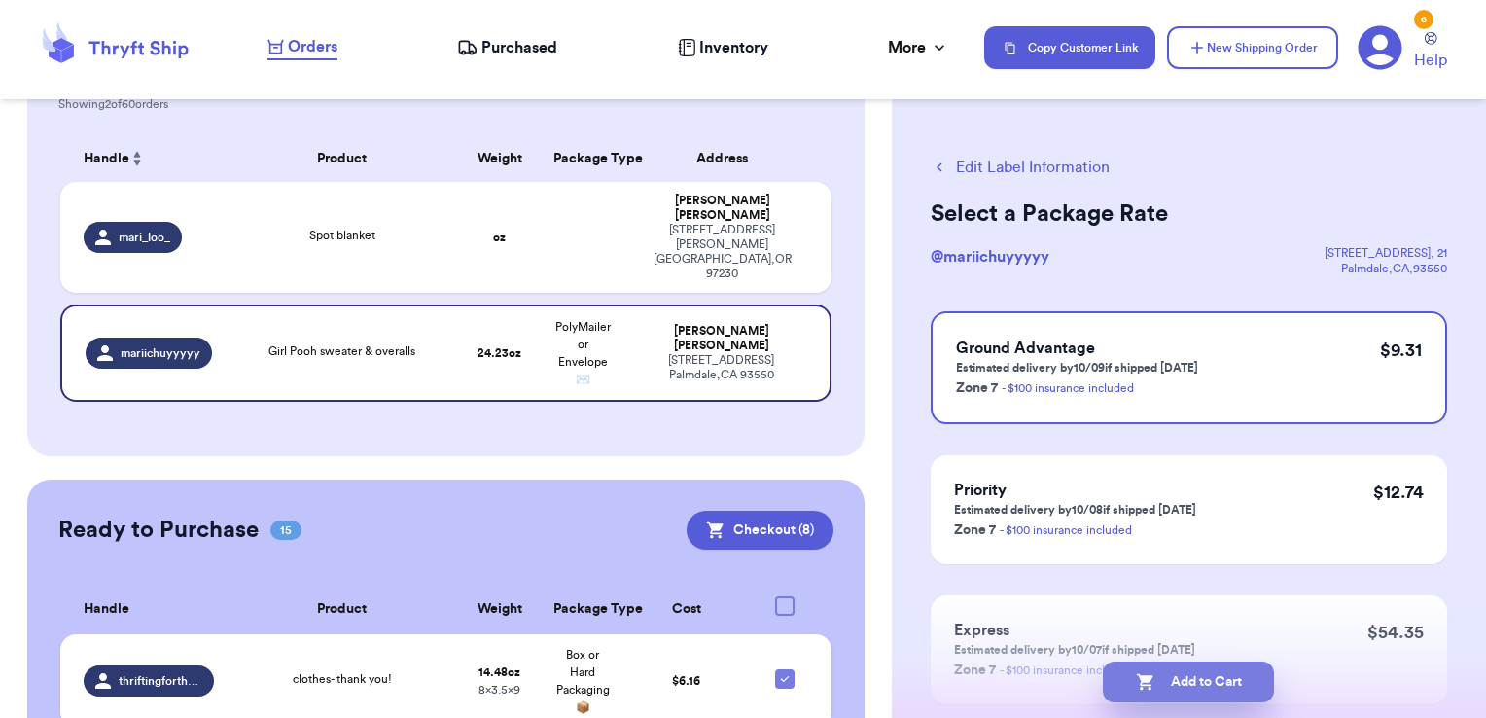
click at [1227, 688] on button "Add to Cart" at bounding box center [1188, 681] width 171 height 41
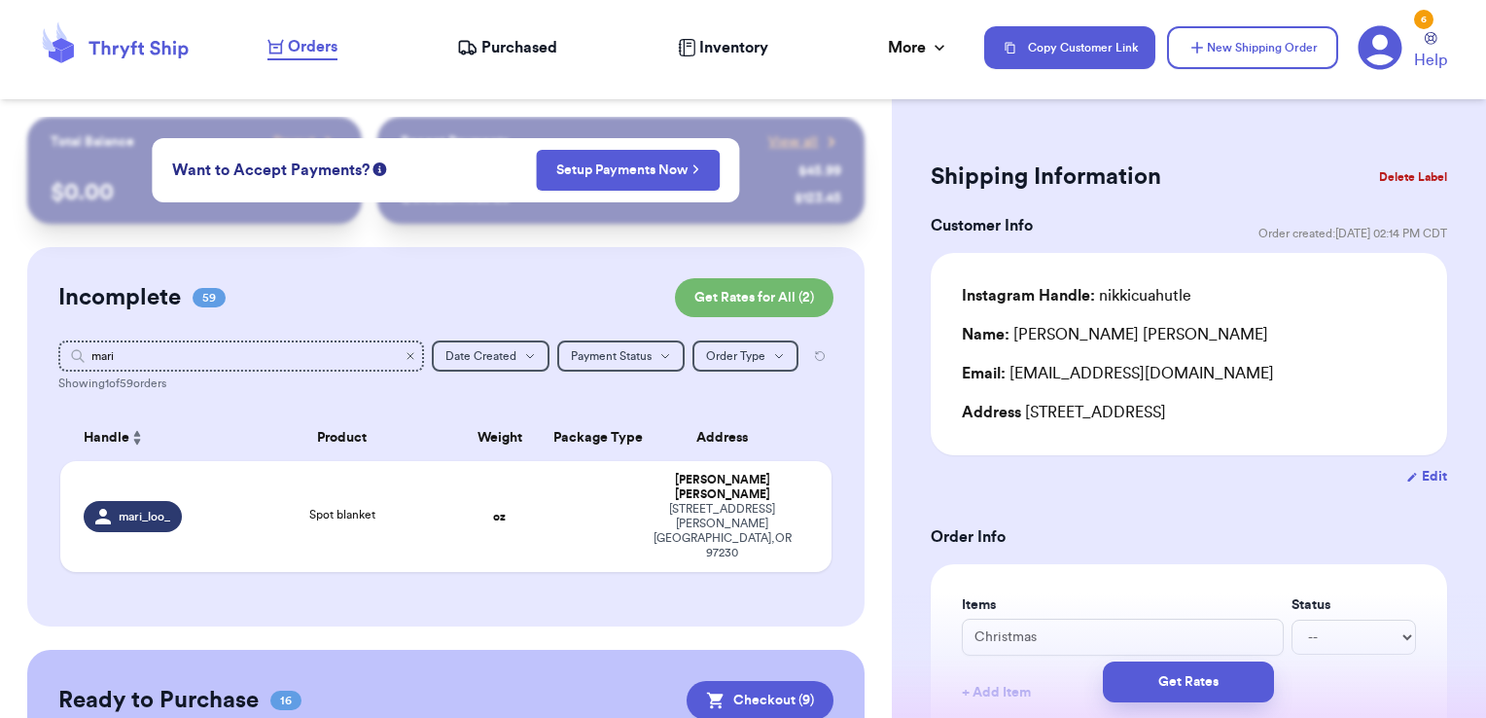
click at [405, 356] on icon "Clear search" at bounding box center [411, 356] width 12 height 12
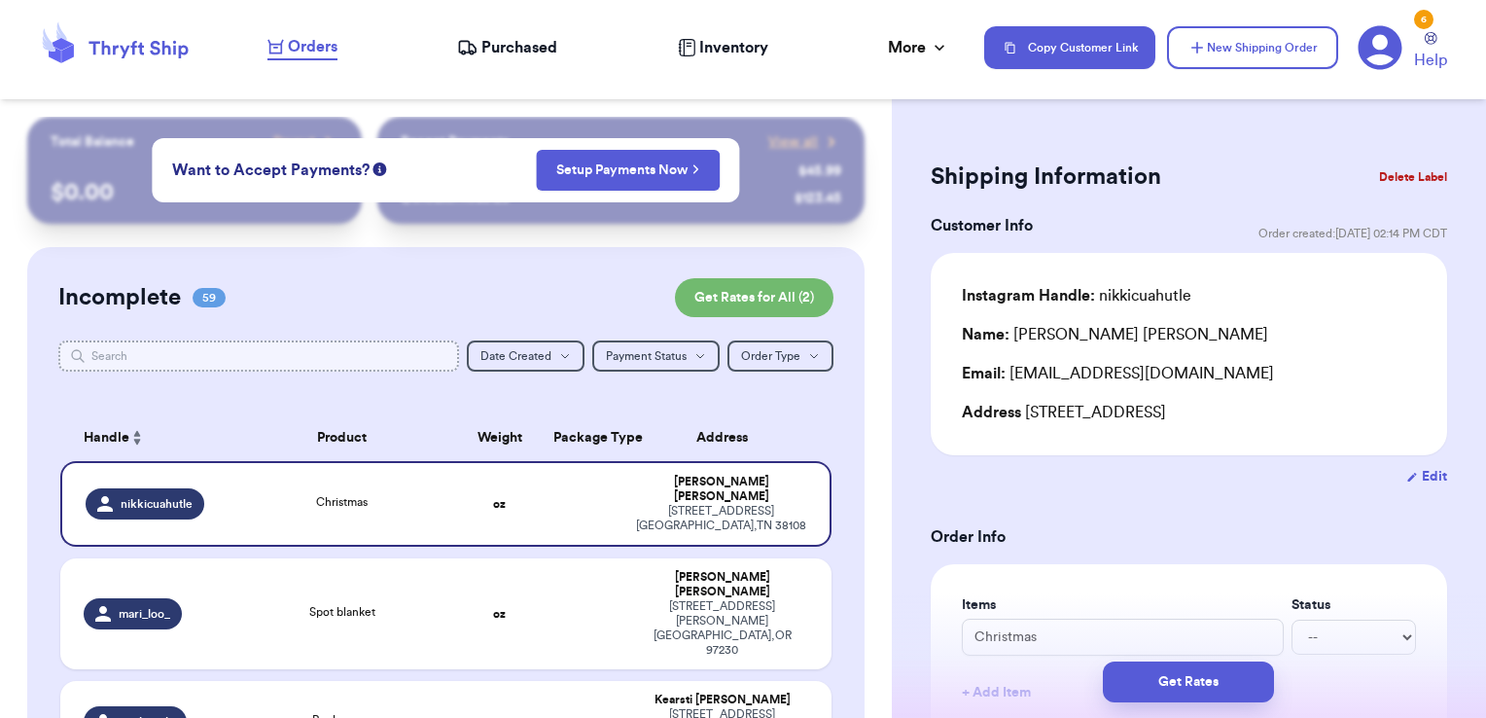
click at [342, 356] on input "text" at bounding box center [259, 355] width 402 height 31
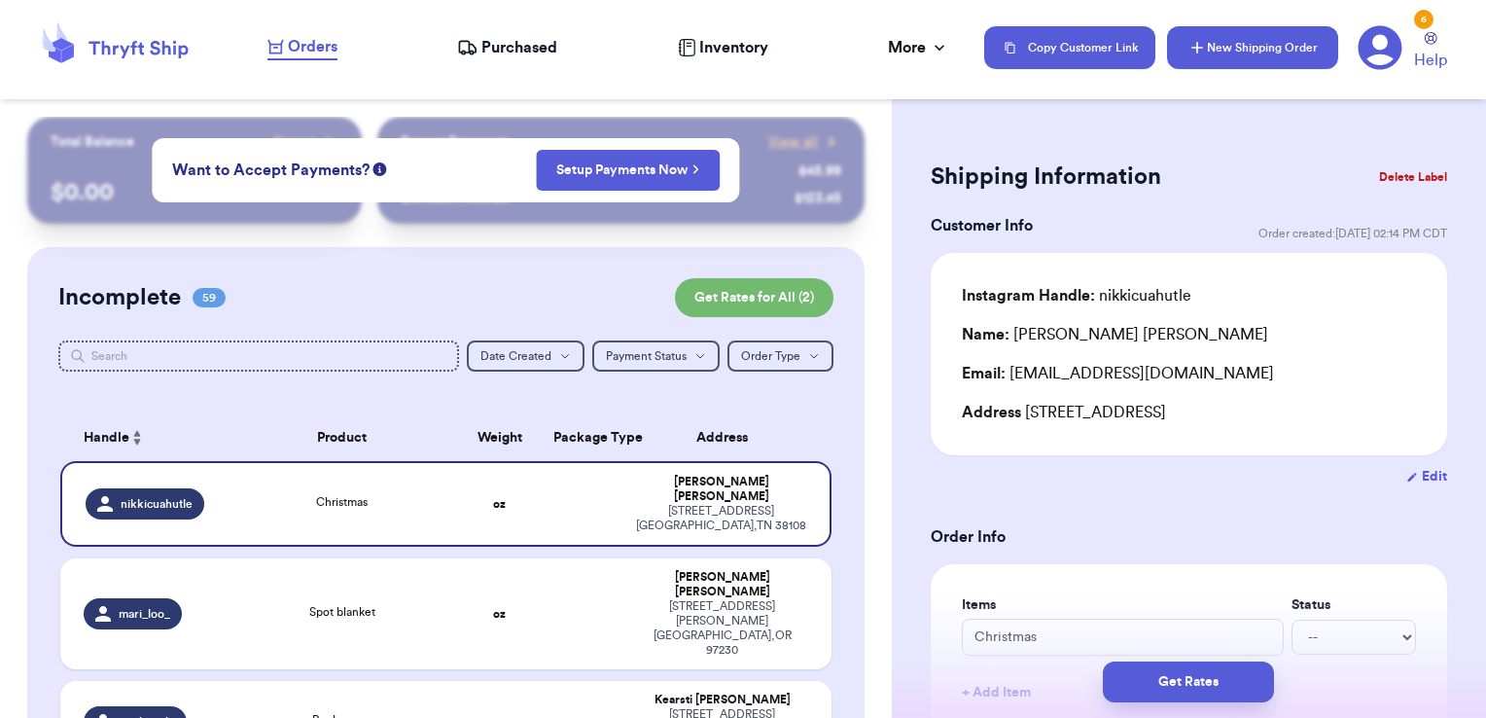
click at [1265, 54] on button "New Shipping Order" at bounding box center [1252, 47] width 171 height 43
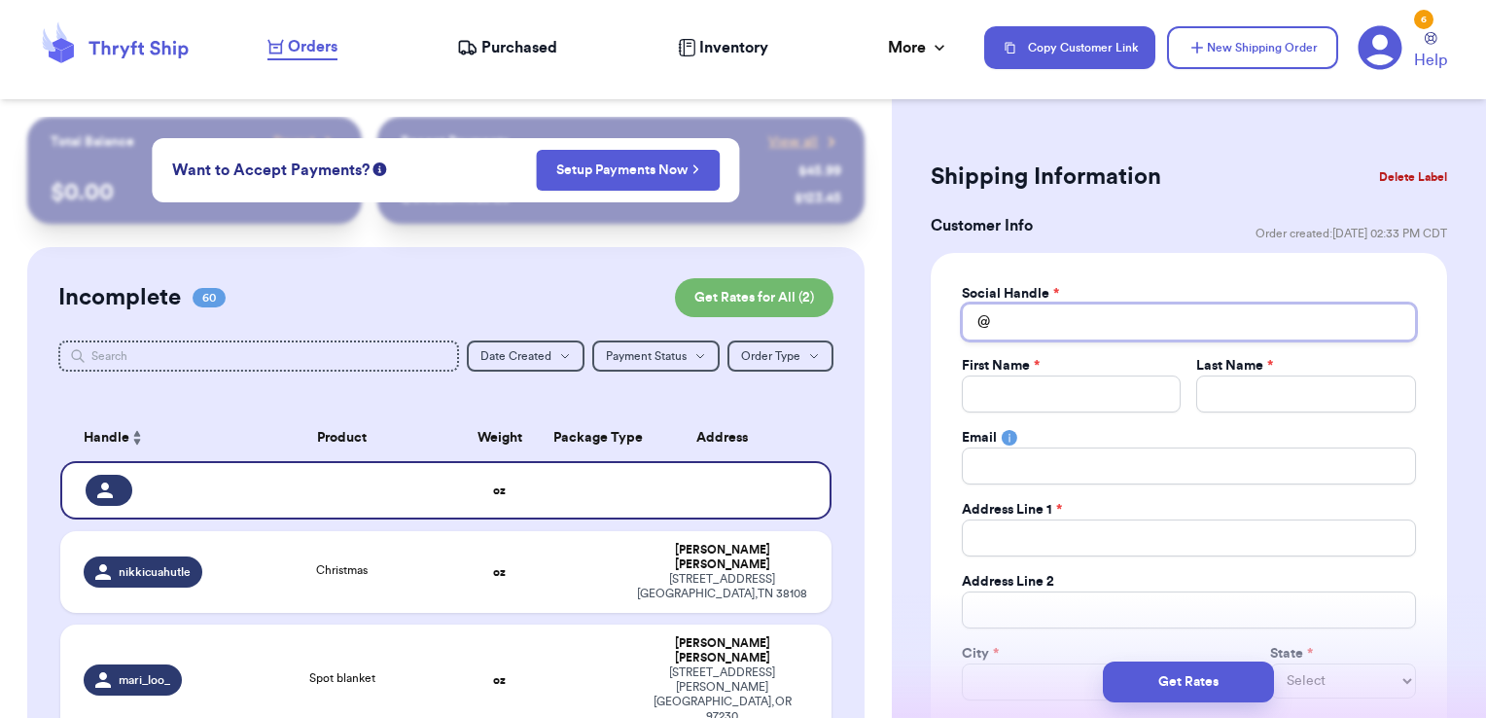
click at [1117, 321] on input "Total Amount Paid" at bounding box center [1189, 322] width 454 height 37
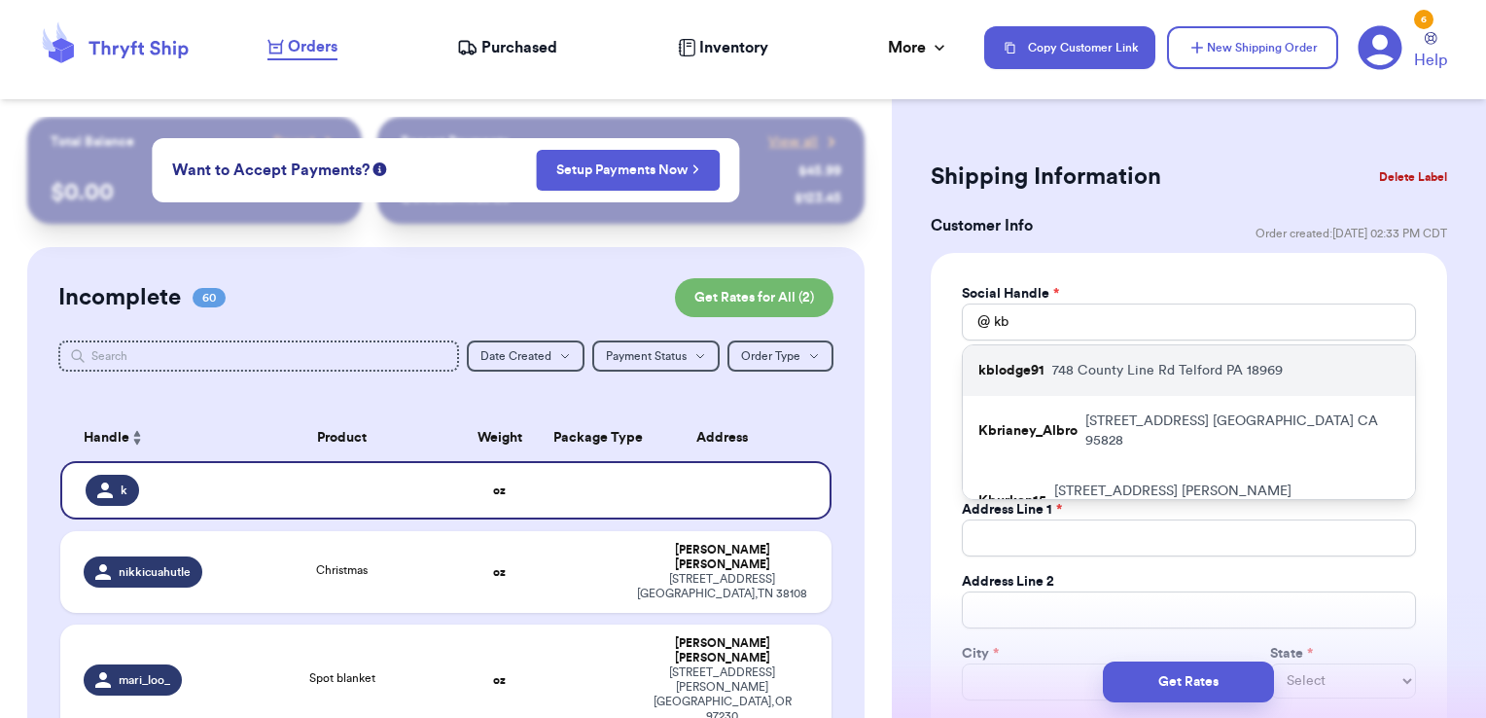
click at [1089, 375] on p "[STREET_ADDRESS][PERSON_NAME]" at bounding box center [1168, 370] width 231 height 19
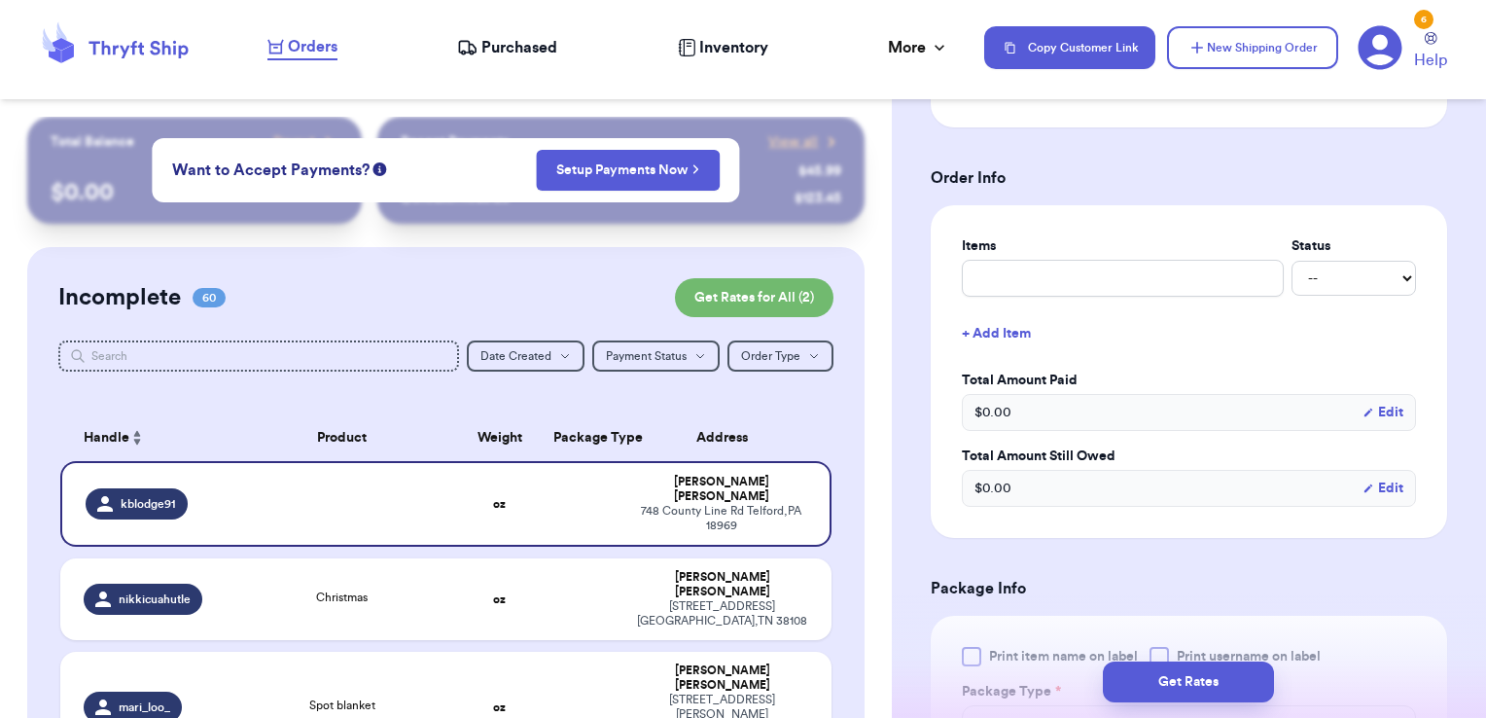
scroll to position [714, 0]
click at [1068, 282] on input "text" at bounding box center [1123, 275] width 322 height 37
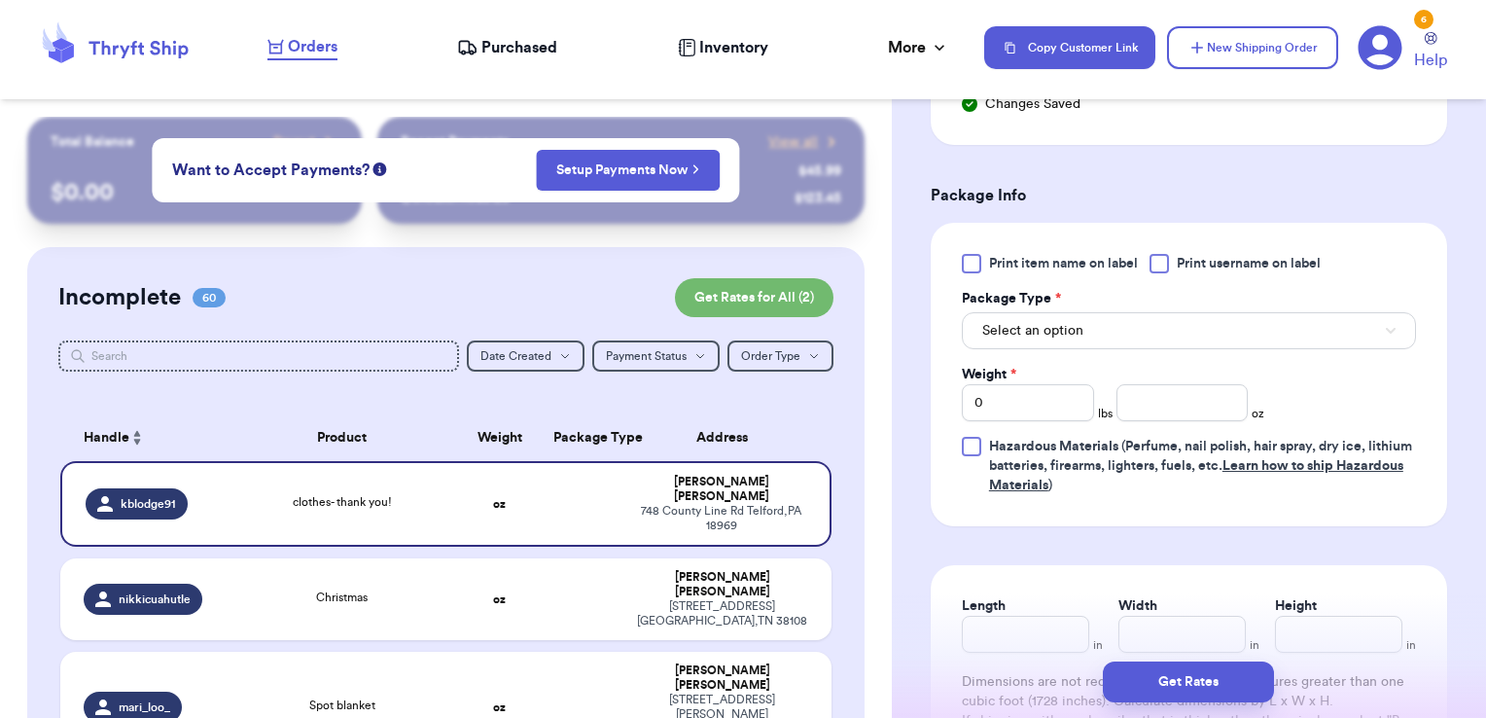
scroll to position [1142, 0]
click at [1166, 259] on div at bounding box center [1159, 260] width 19 height 19
click at [0, 0] on input "Print username on label" at bounding box center [0, 0] width 0 height 0
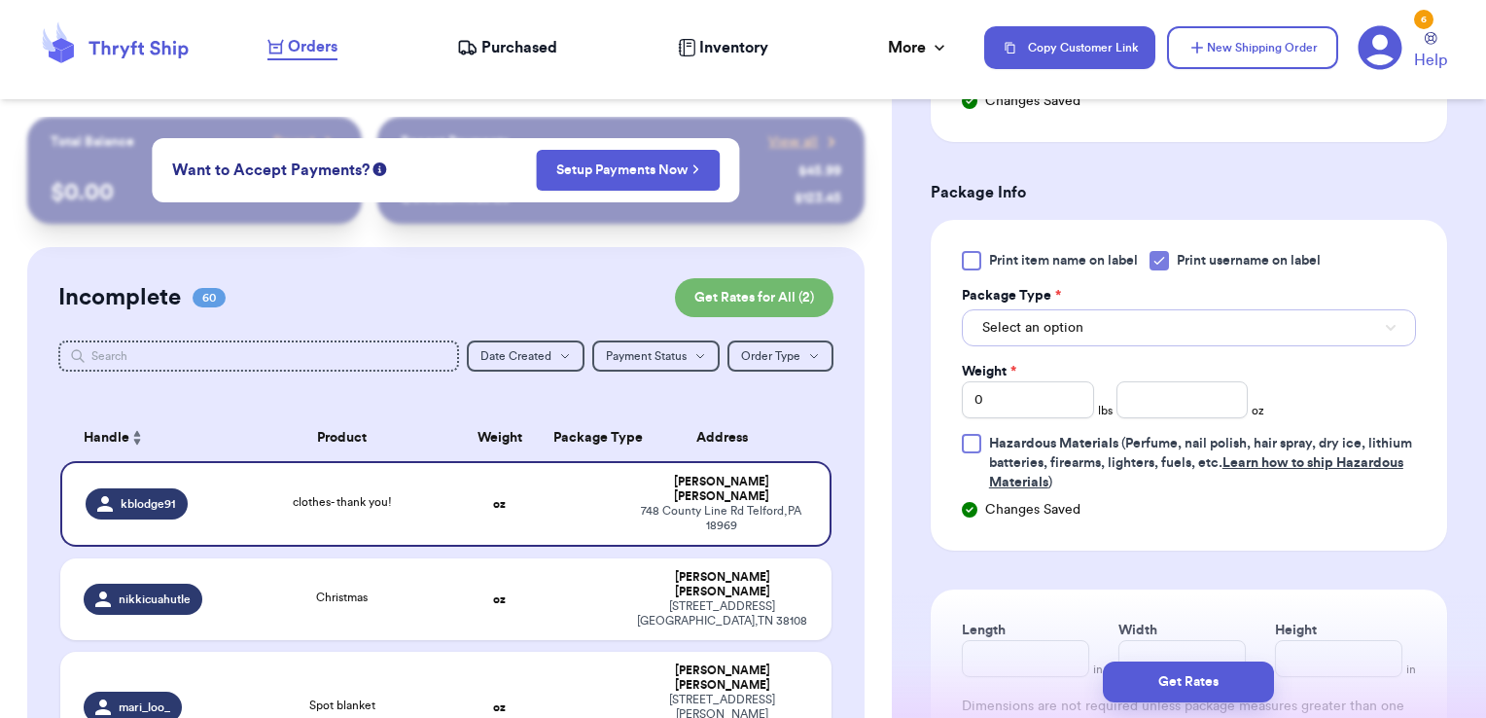
click at [1132, 324] on button "Select an option" at bounding box center [1189, 327] width 454 height 37
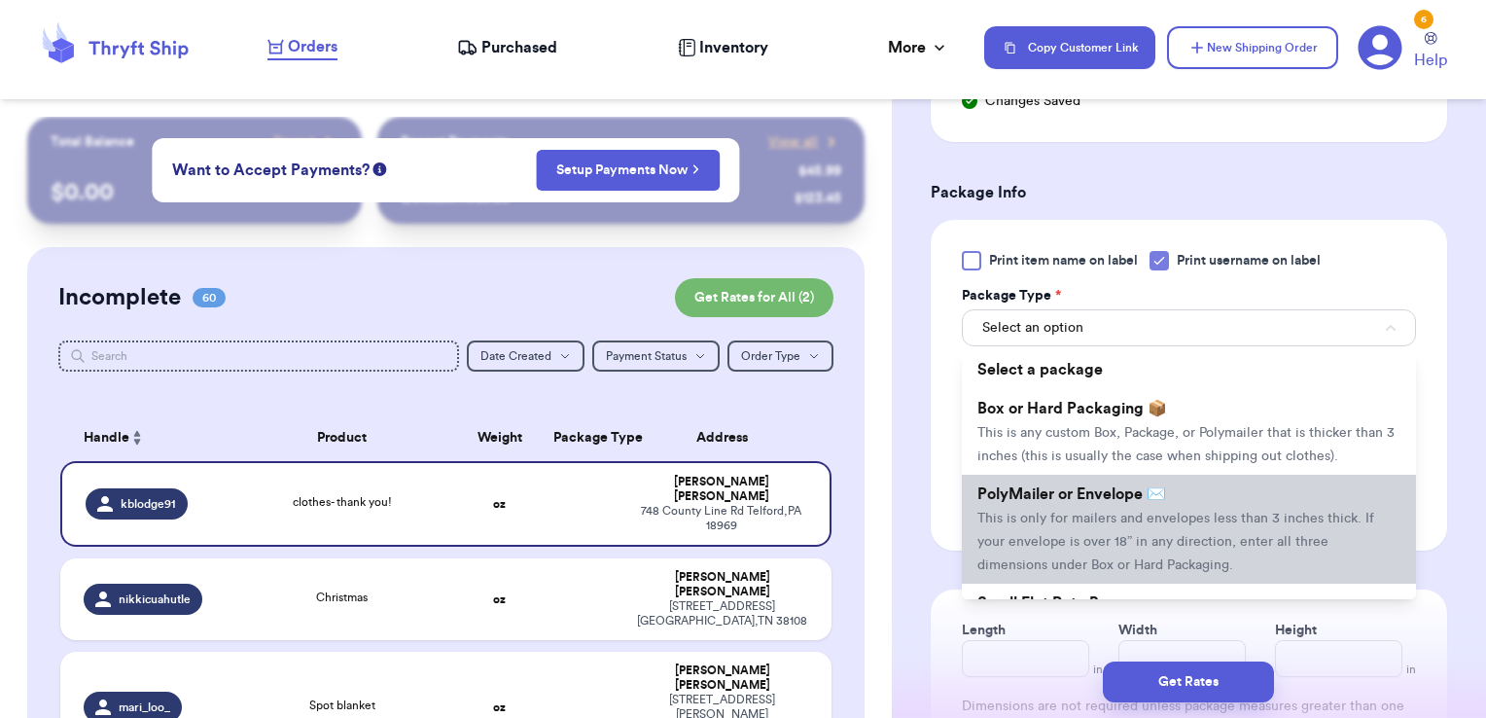
click at [1055, 524] on li "PolyMailer or Envelope ✉️ This is only for mailers and envelopes less than 3 in…" at bounding box center [1189, 529] width 454 height 109
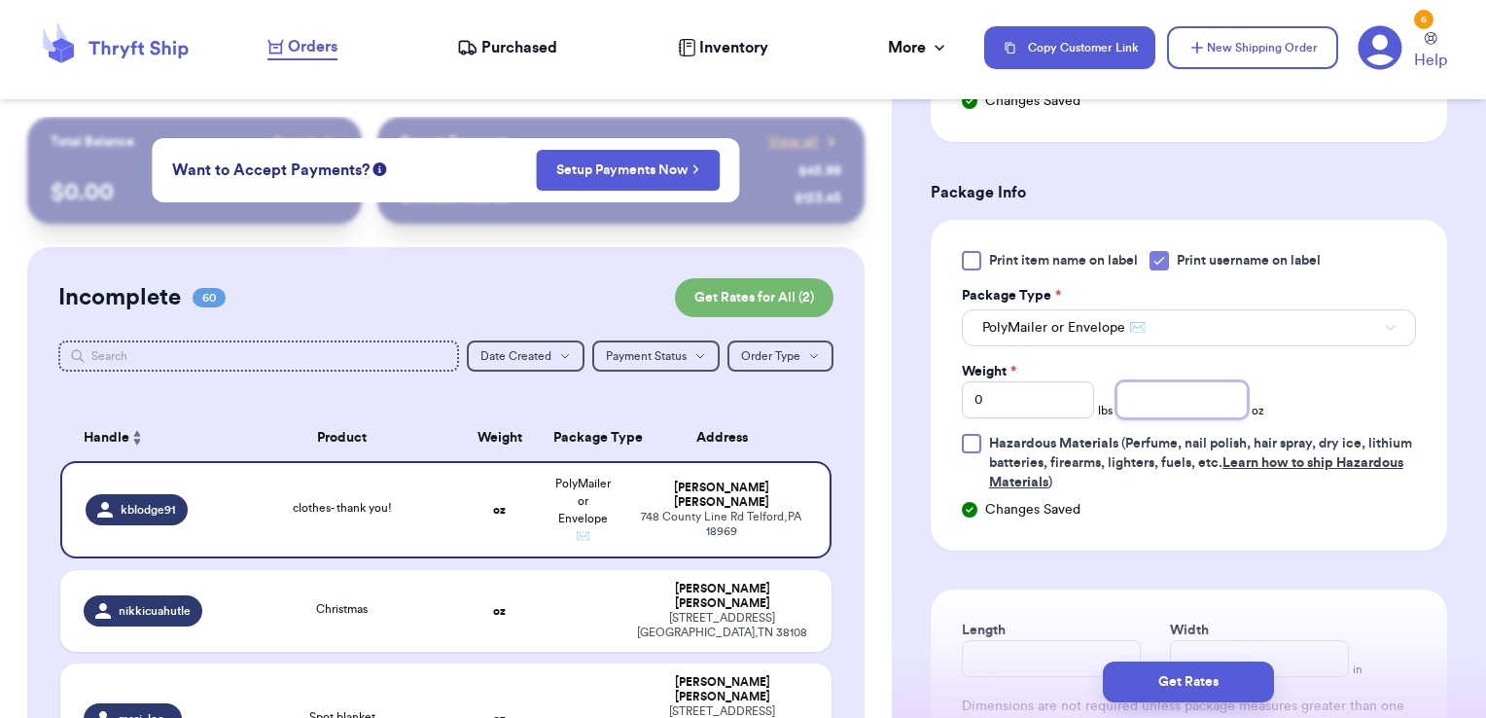
click at [1163, 383] on input "number" at bounding box center [1183, 399] width 132 height 37
click at [1190, 672] on button "Get Rates" at bounding box center [1188, 681] width 171 height 41
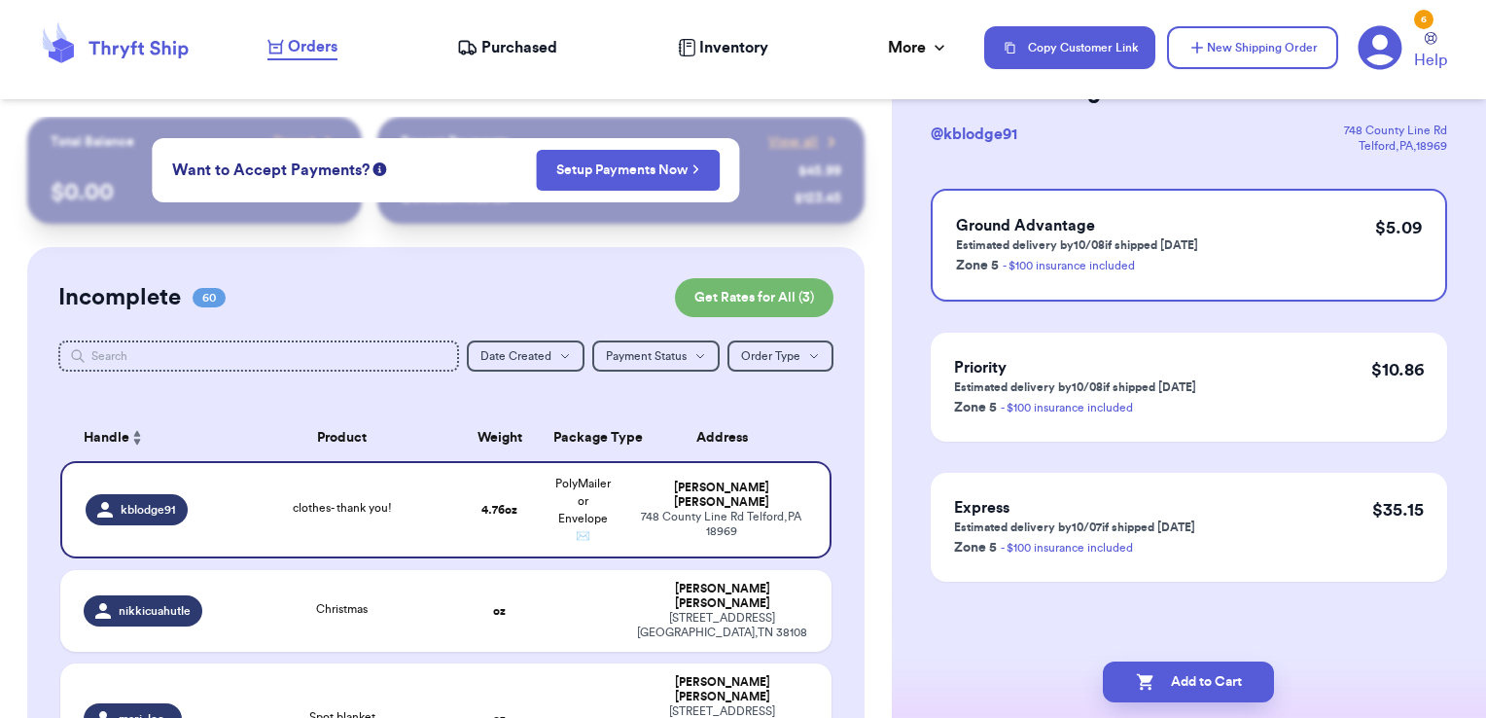
scroll to position [0, 0]
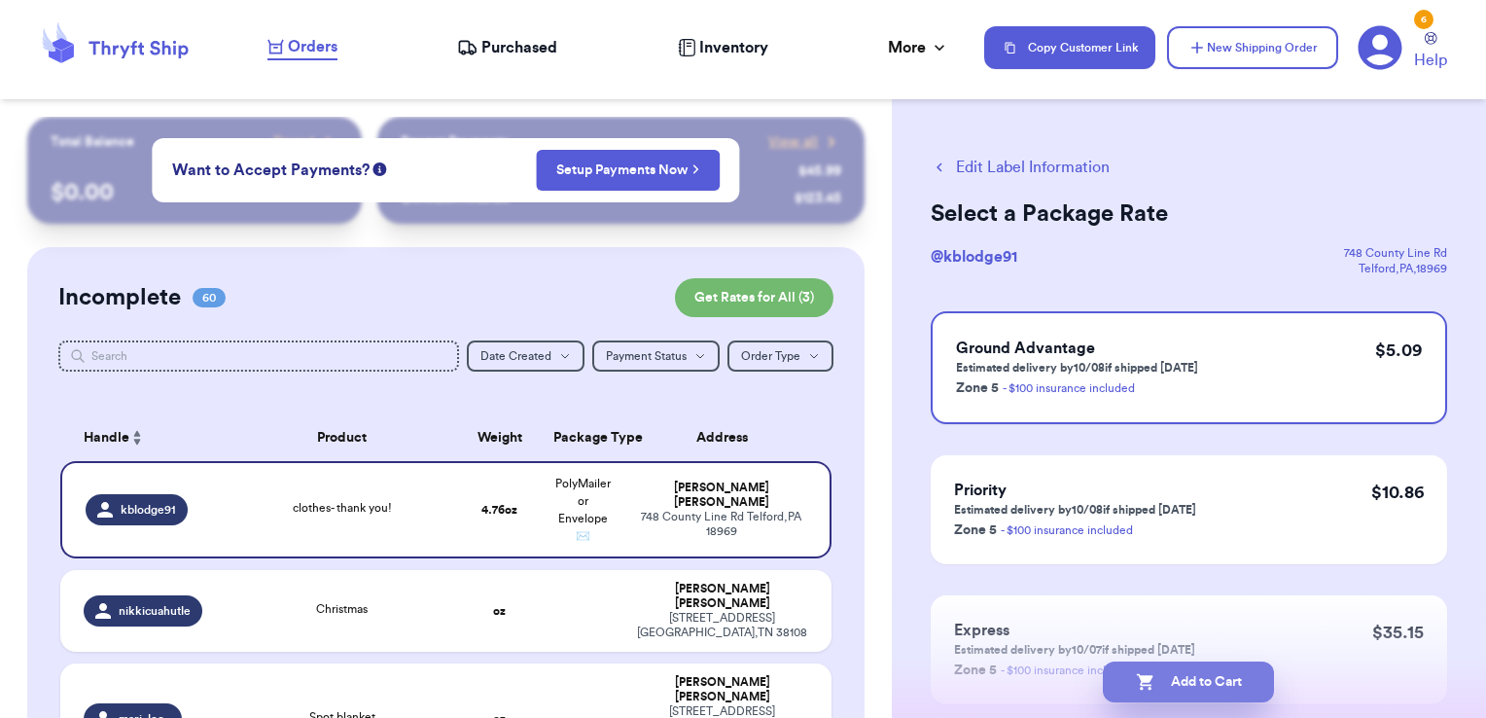
click at [1237, 697] on button "Add to Cart" at bounding box center [1188, 681] width 171 height 41
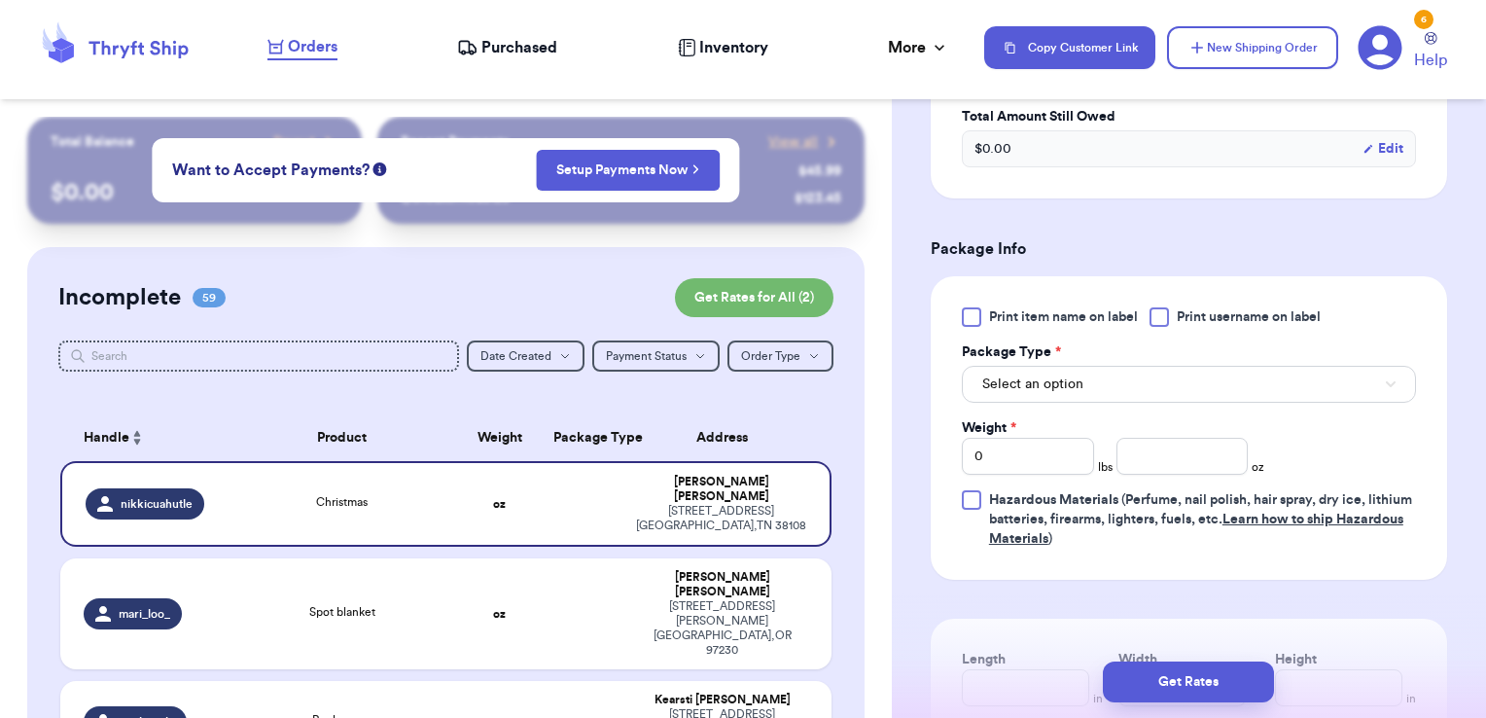
scroll to position [700, 0]
click at [1194, 317] on span "Print username on label" at bounding box center [1249, 314] width 144 height 19
click at [0, 0] on input "Print username on label" at bounding box center [0, 0] width 0 height 0
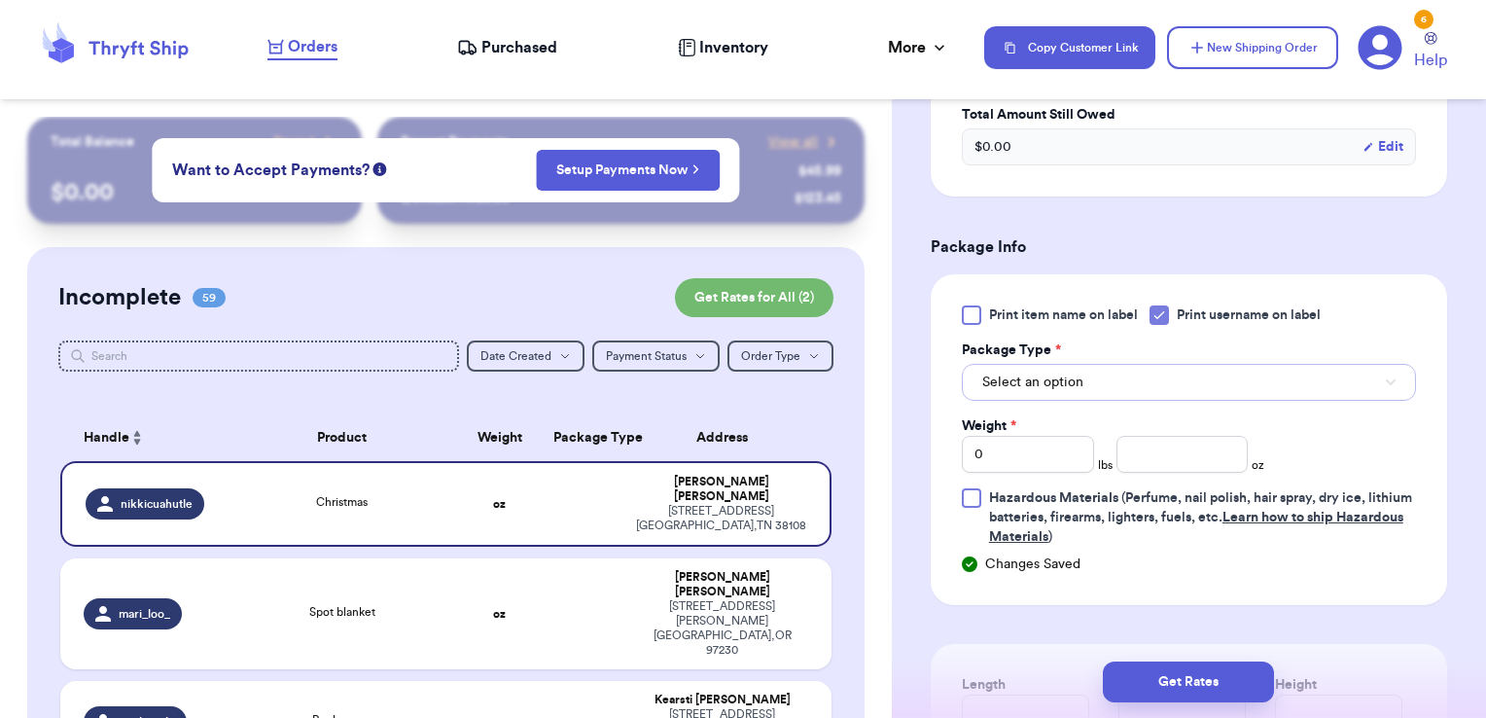
click at [1153, 371] on button "Select an option" at bounding box center [1189, 382] width 454 height 37
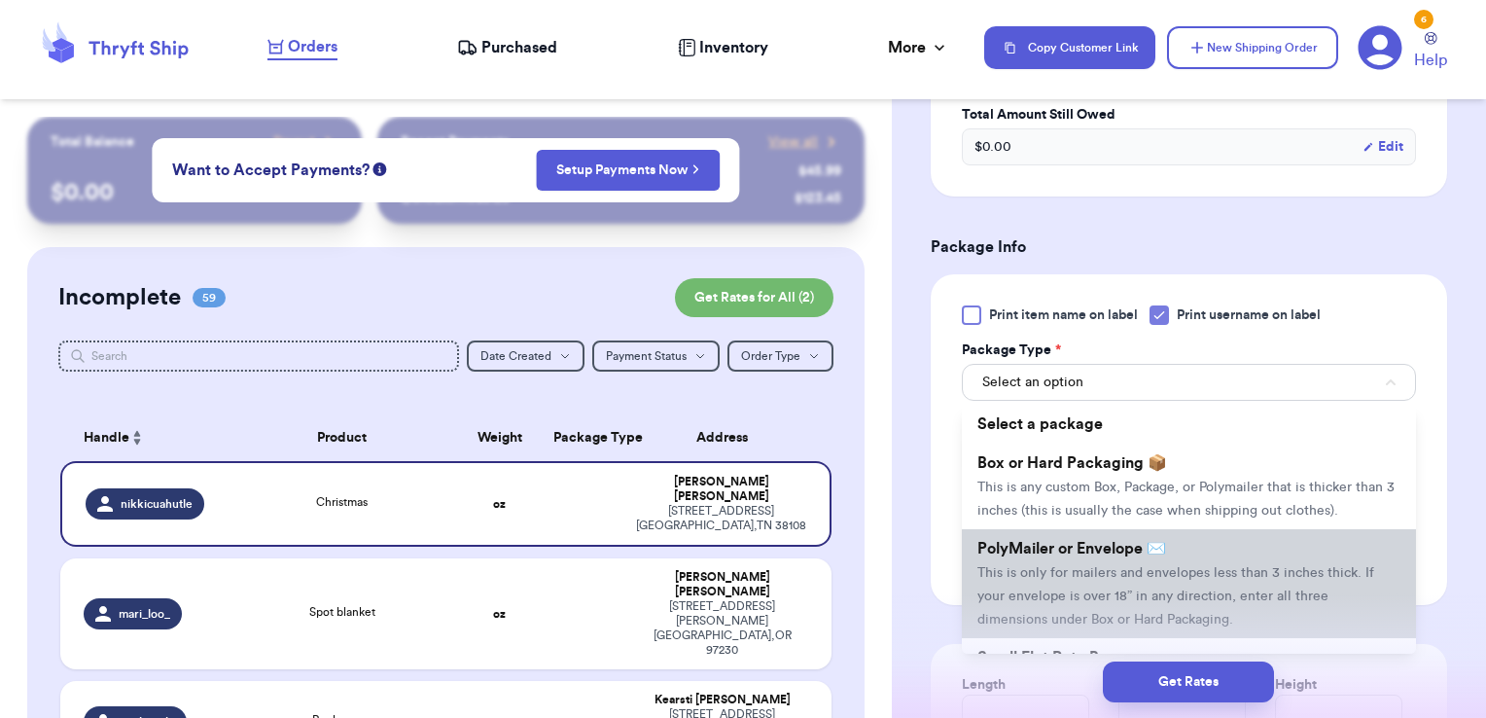
click at [1080, 556] on span "PolyMailer or Envelope ✉️" at bounding box center [1072, 549] width 189 height 16
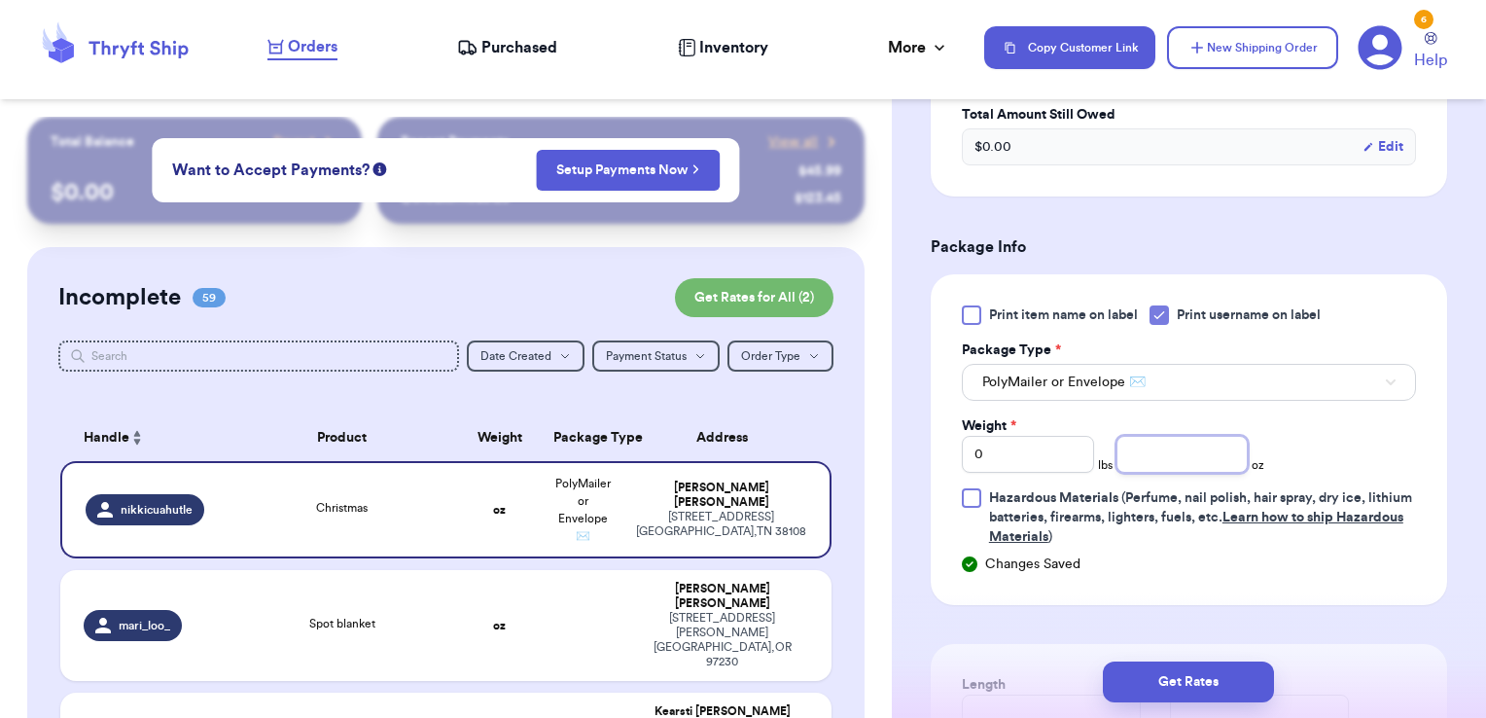
click at [1126, 460] on input "number" at bounding box center [1183, 454] width 132 height 37
click at [1226, 676] on button "Get Rates" at bounding box center [1188, 681] width 171 height 41
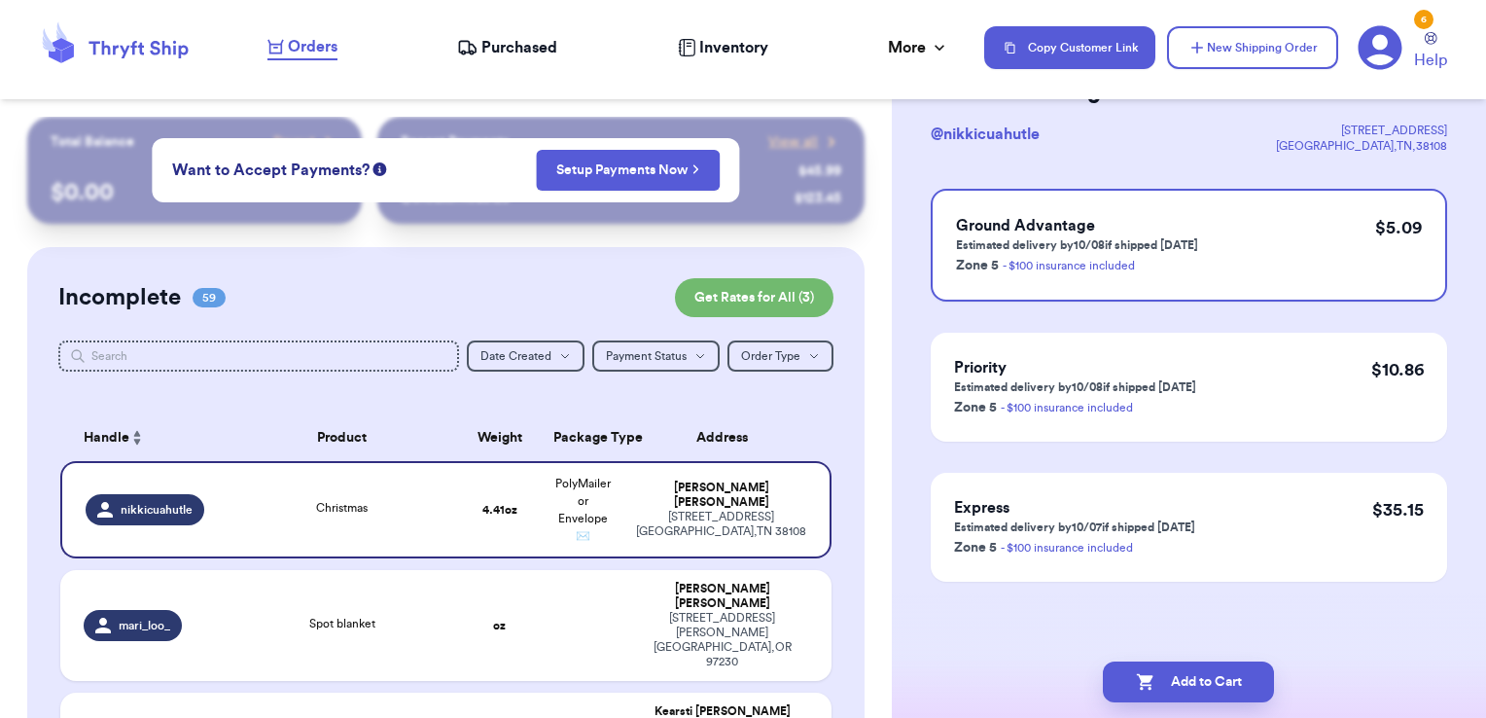
scroll to position [0, 0]
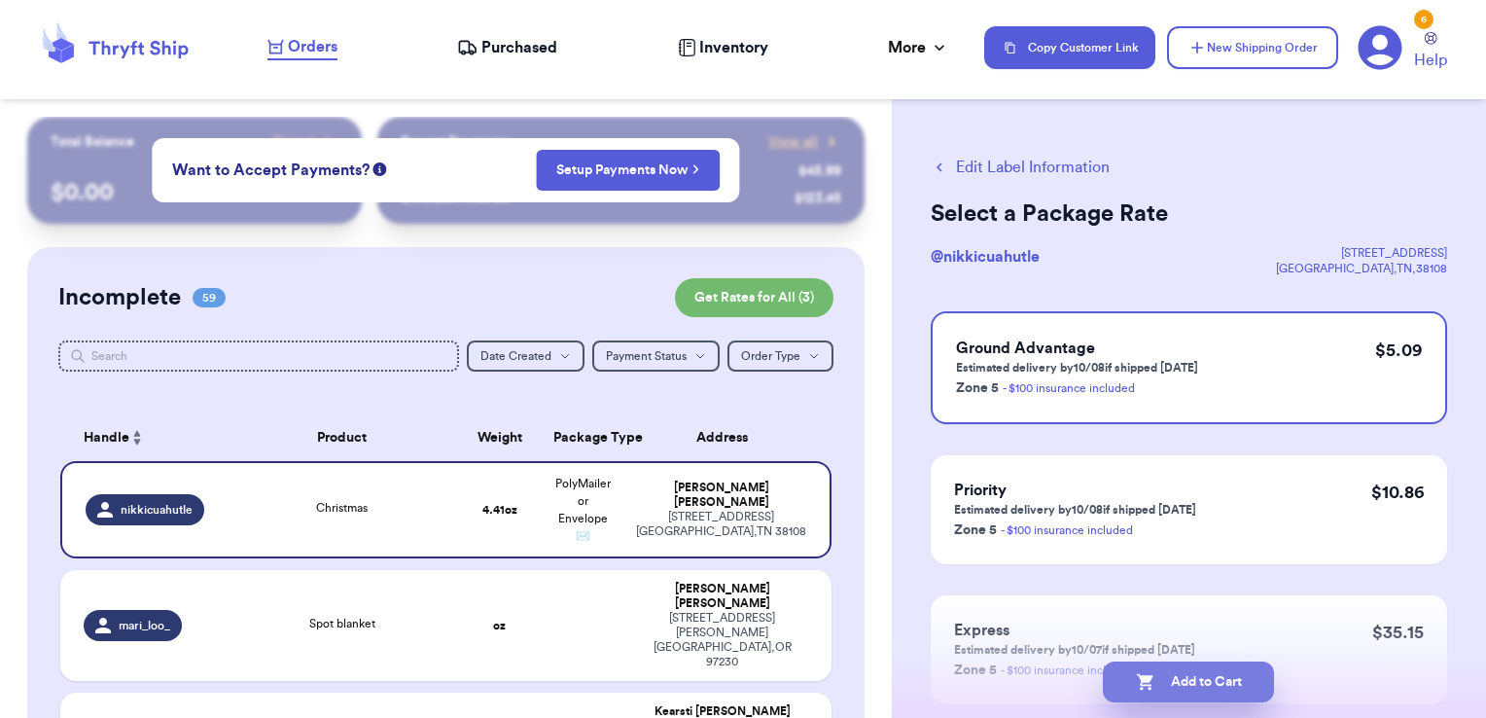
click at [1250, 673] on button "Add to Cart" at bounding box center [1188, 681] width 171 height 41
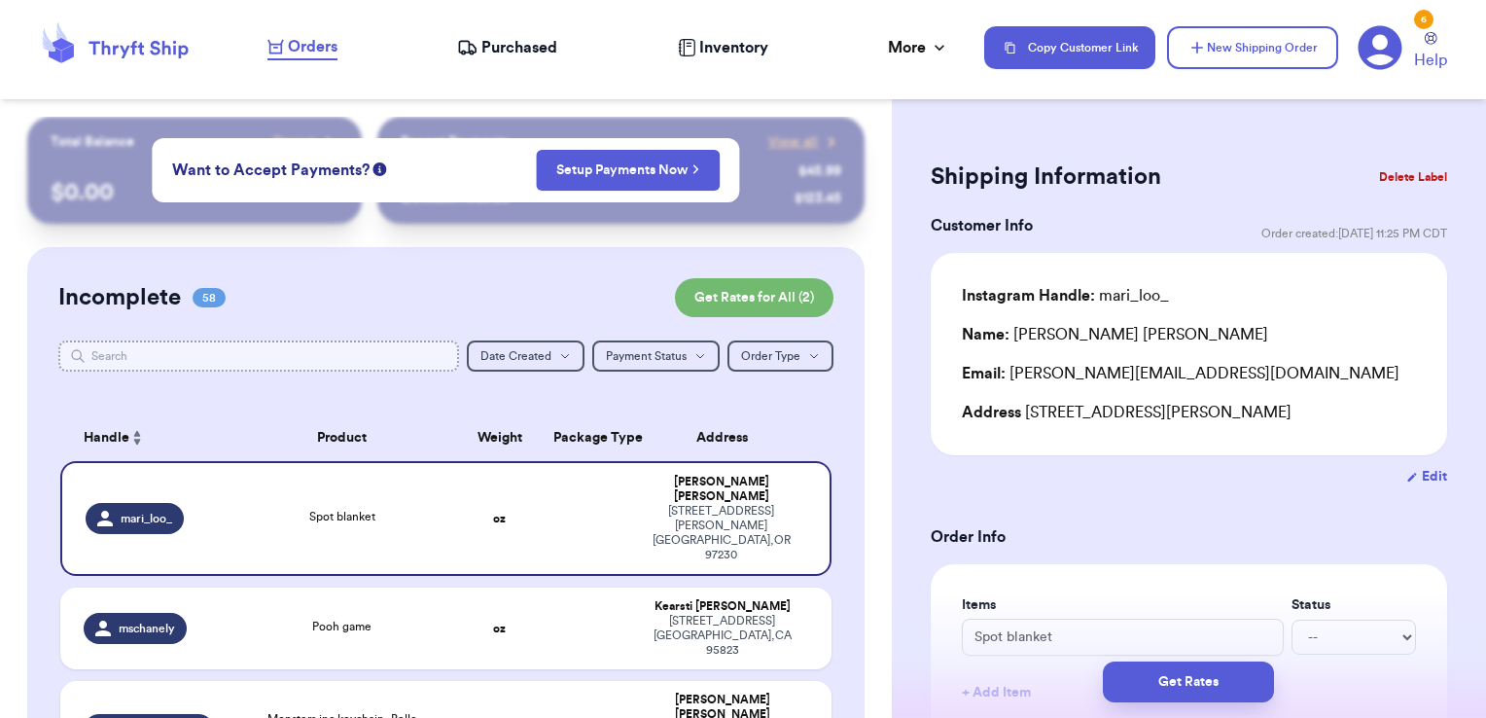
click at [304, 365] on input "text" at bounding box center [259, 355] width 402 height 31
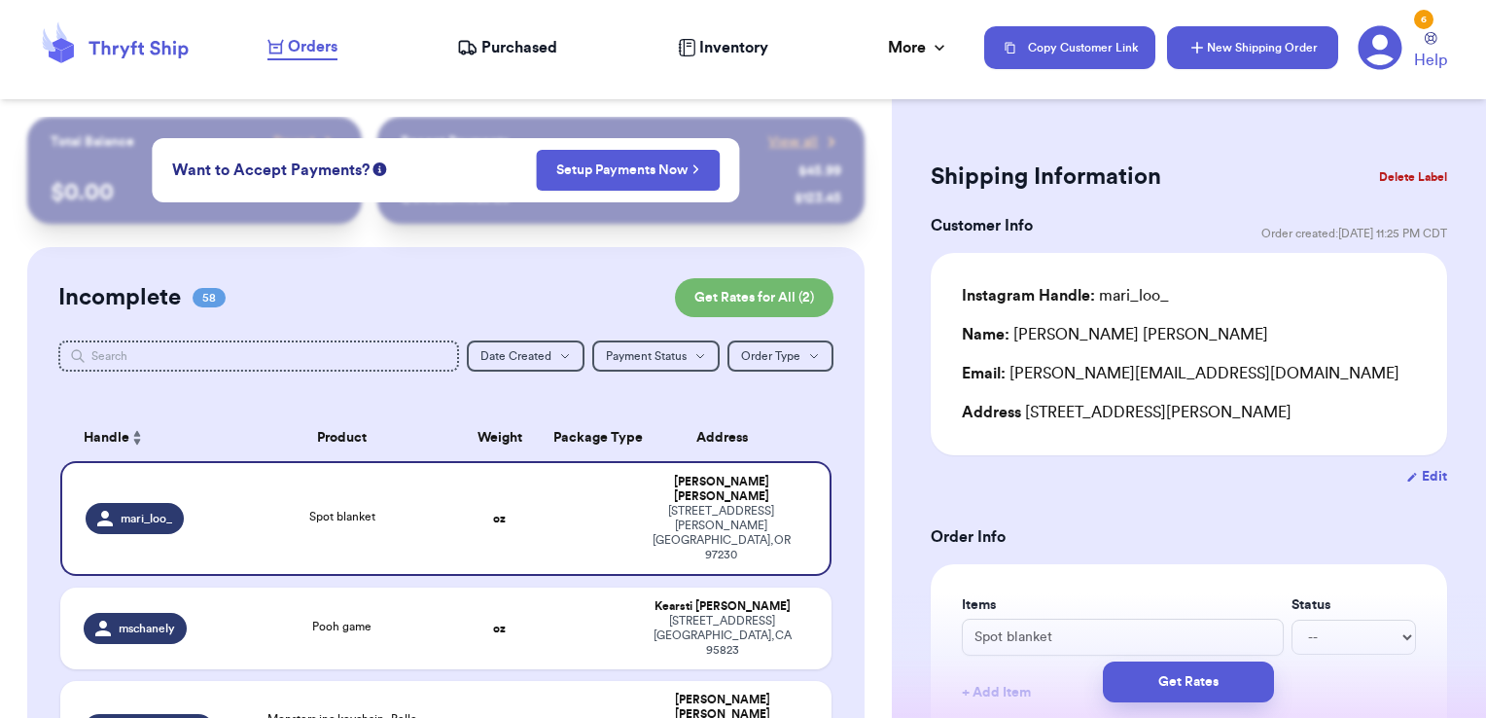
click at [1195, 49] on icon "button" at bounding box center [1197, 47] width 19 height 19
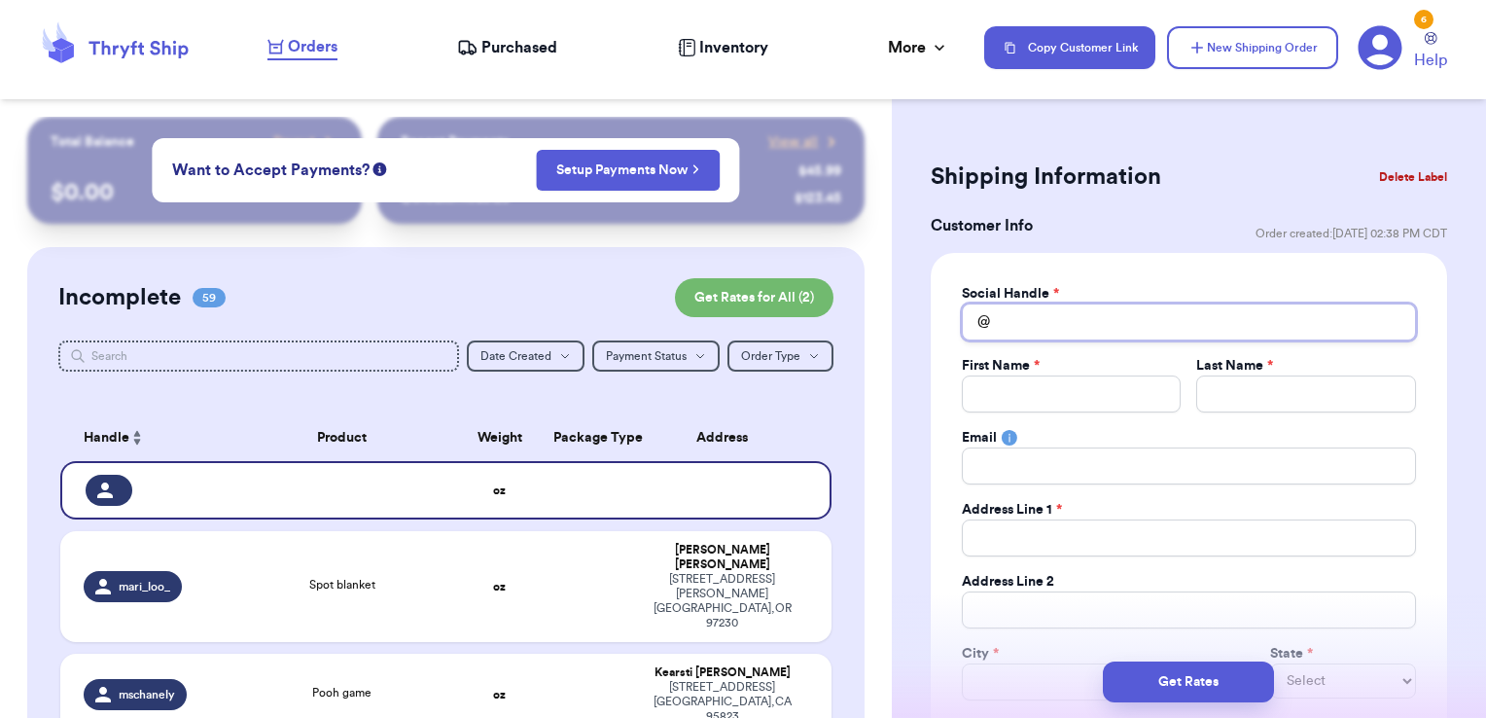
click at [1035, 327] on input "Total Amount Paid" at bounding box center [1189, 322] width 454 height 37
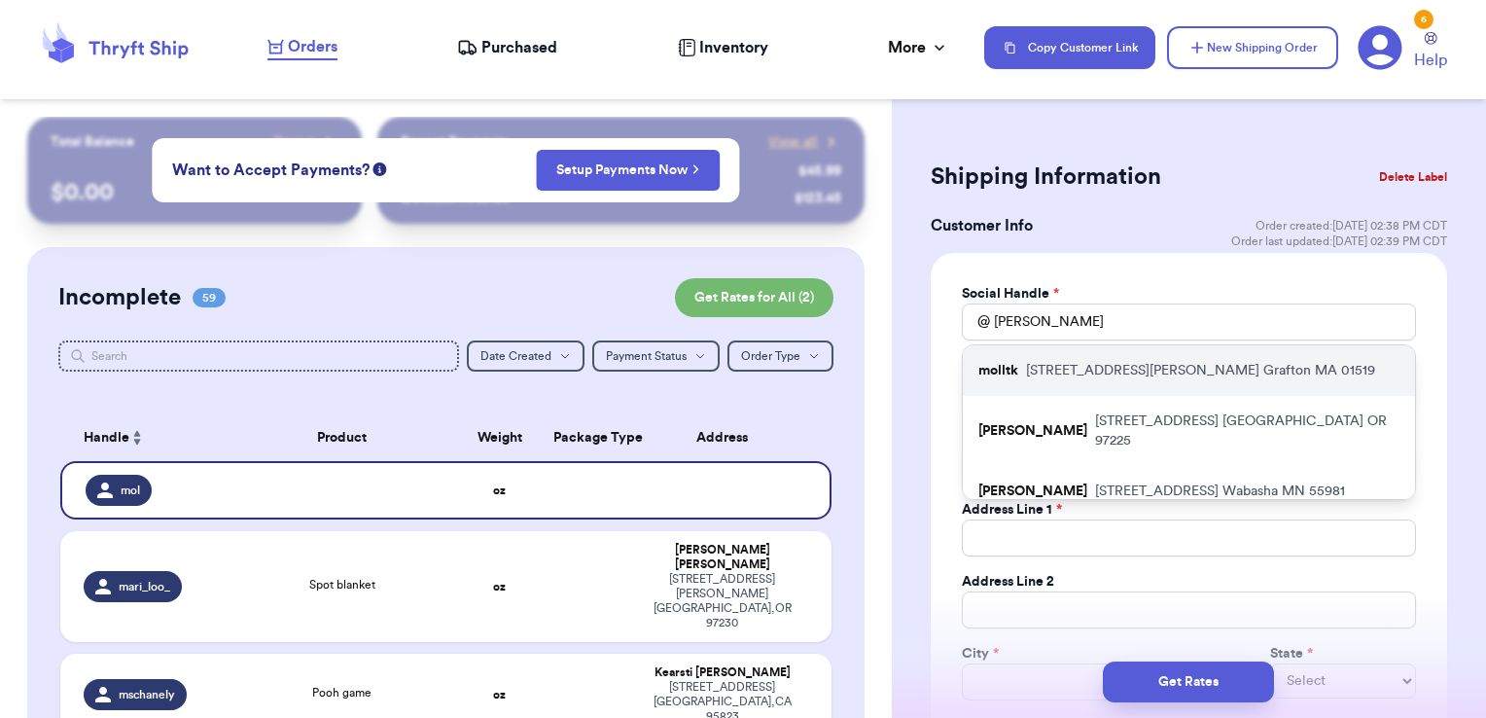
click at [1041, 364] on p "[STREET_ADDRESS][PERSON_NAME]" at bounding box center [1200, 370] width 349 height 19
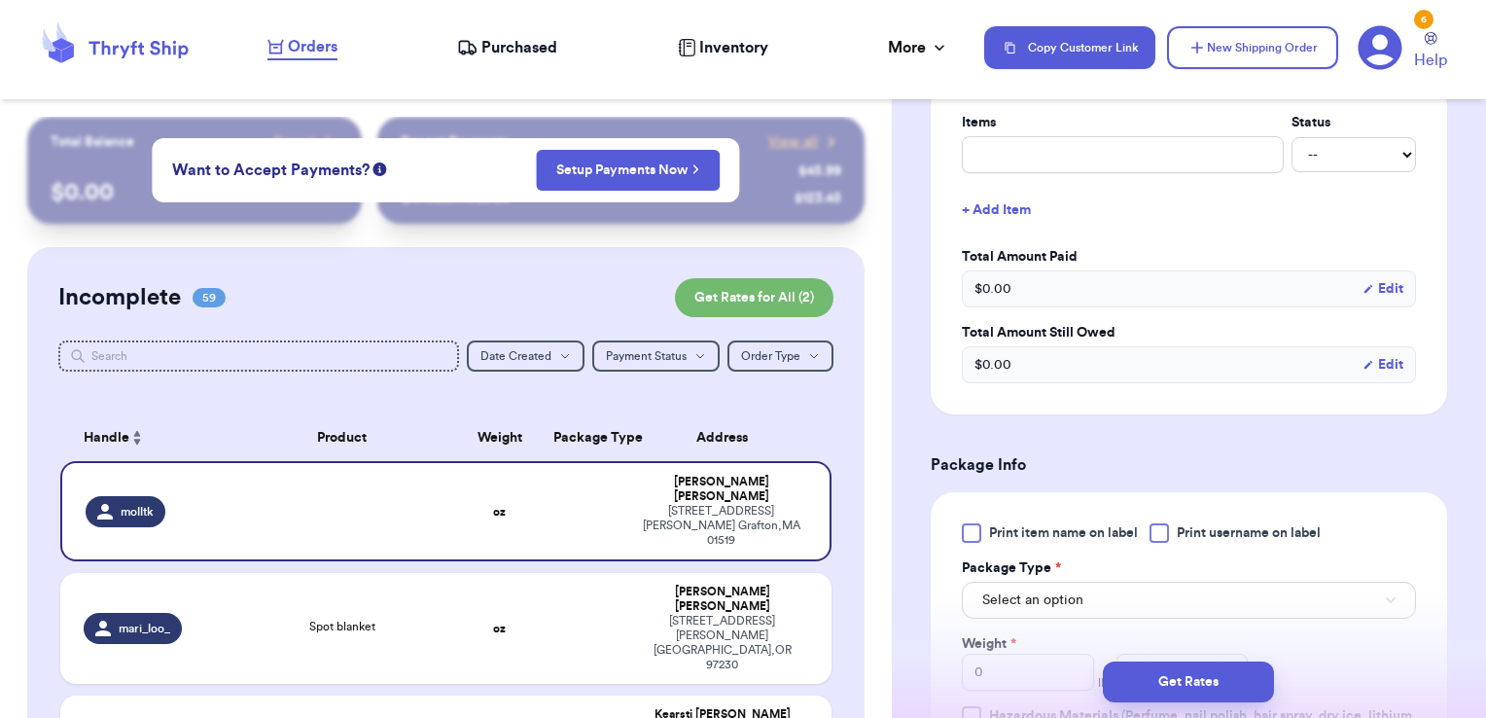
scroll to position [836, 0]
click at [1035, 142] on input "text" at bounding box center [1123, 153] width 322 height 37
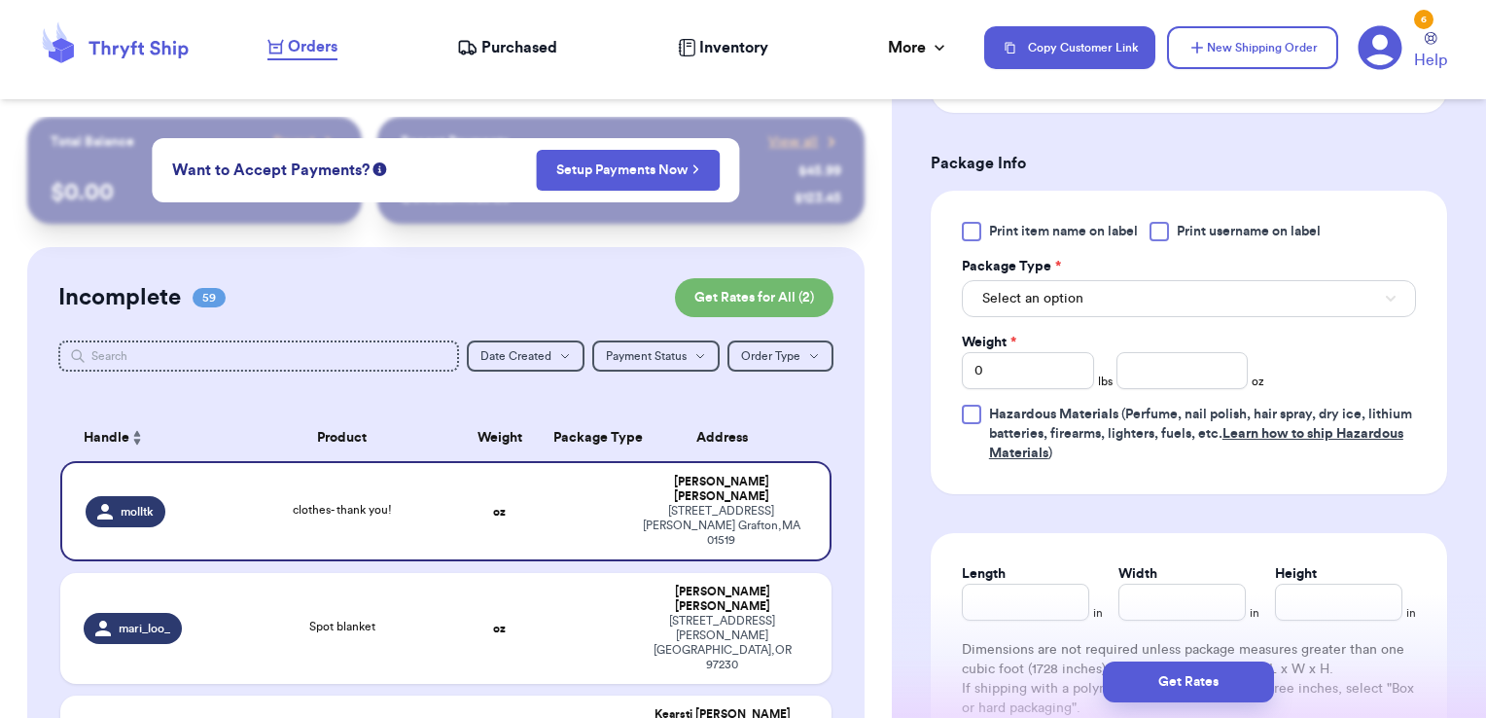
scroll to position [1175, 0]
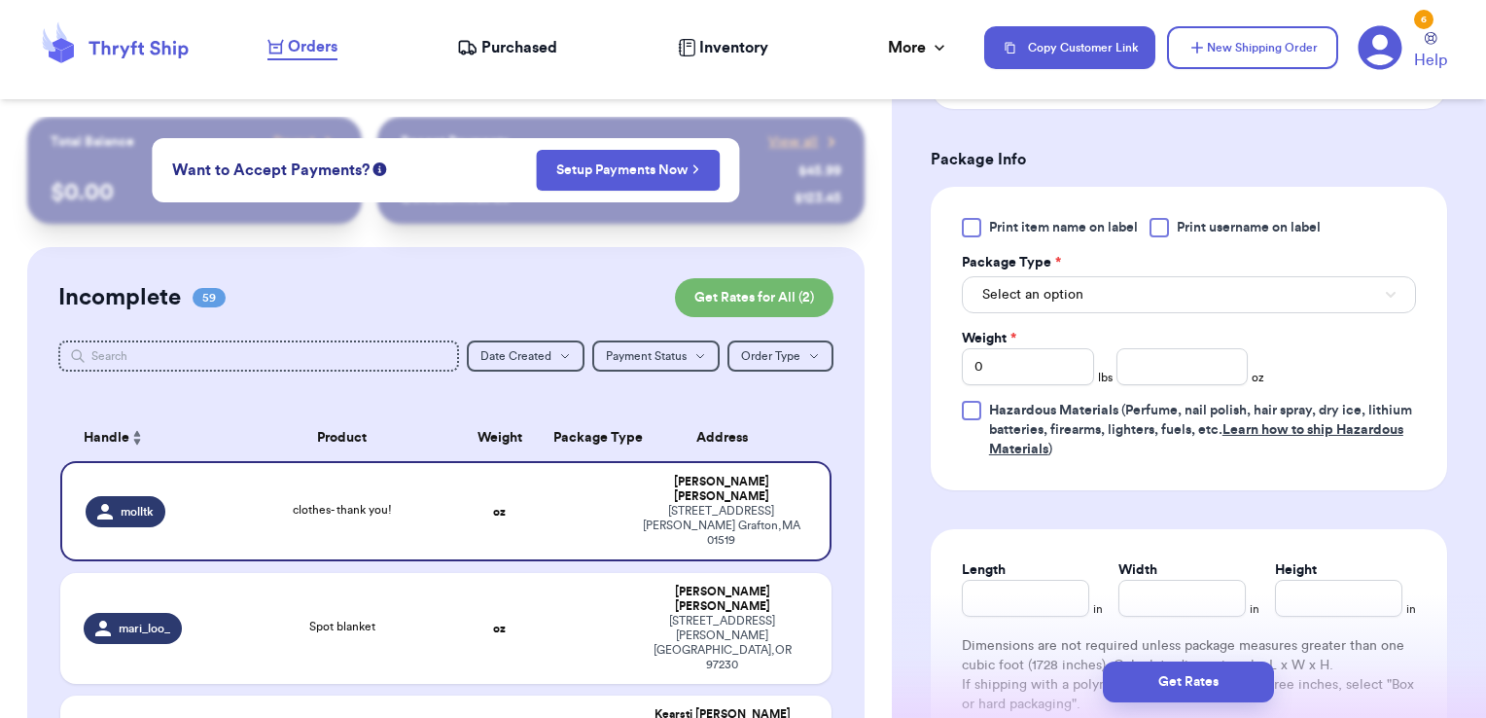
click at [1183, 221] on span "Print username on label" at bounding box center [1249, 227] width 144 height 19
click at [0, 0] on input "Print username on label" at bounding box center [0, 0] width 0 height 0
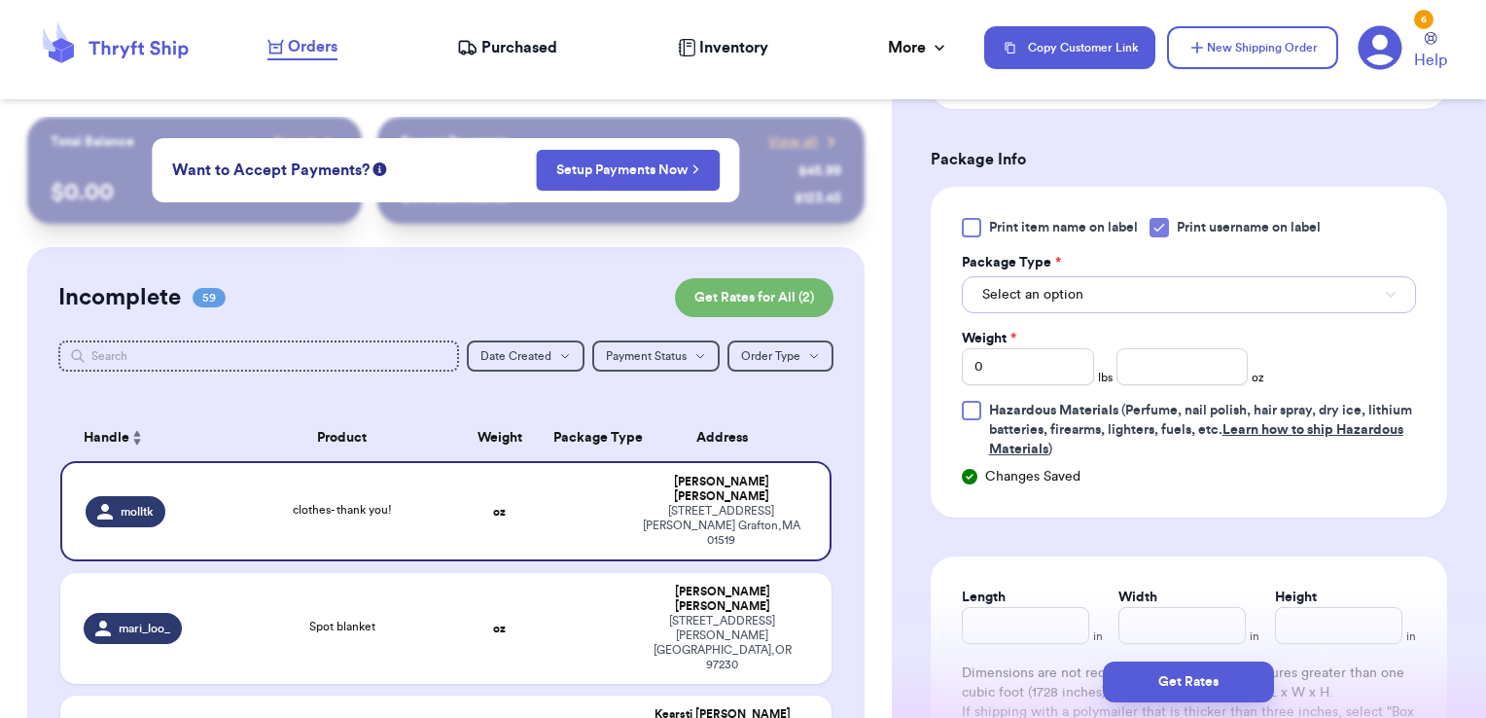
click at [1128, 292] on button "Select an option" at bounding box center [1189, 294] width 454 height 37
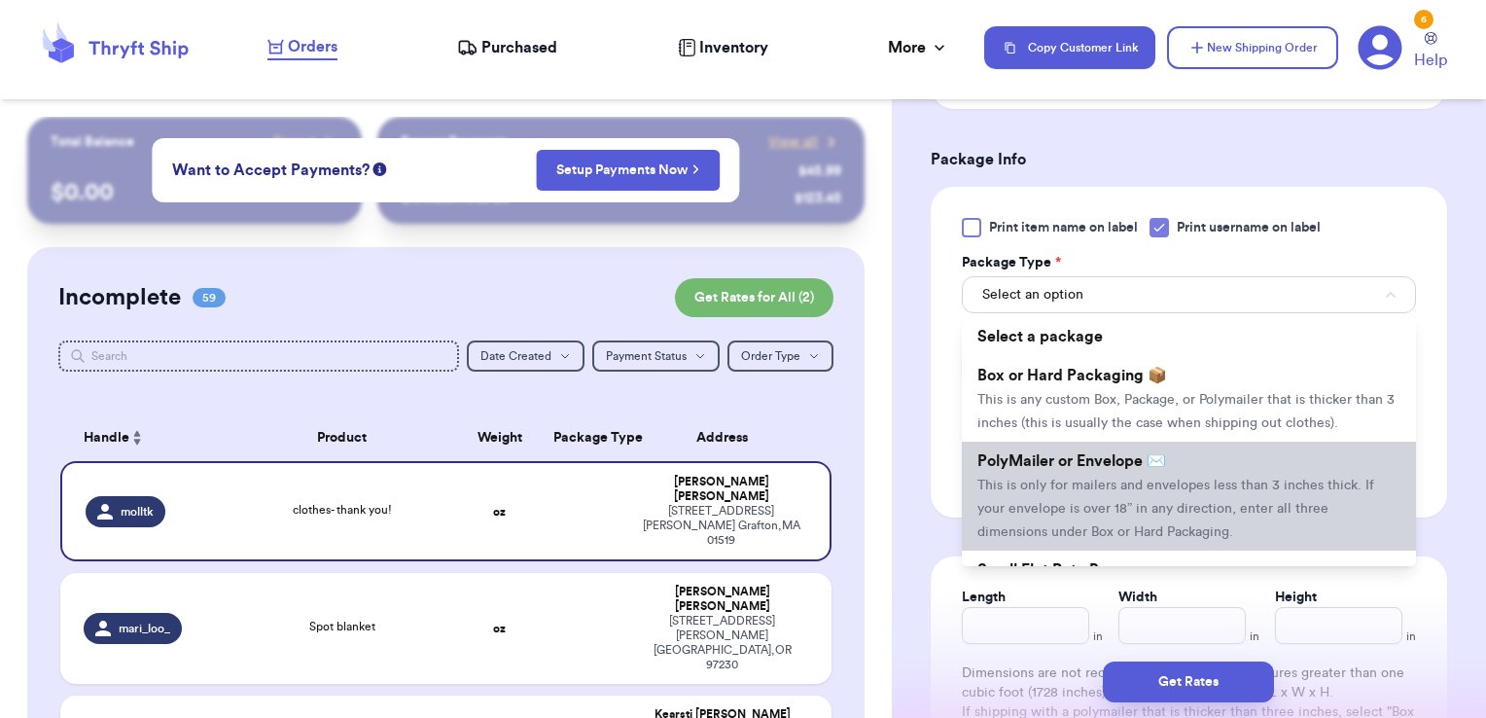
click at [1060, 491] on li "PolyMailer or Envelope ✉️ This is only for mailers and envelopes less than 3 in…" at bounding box center [1189, 496] width 454 height 109
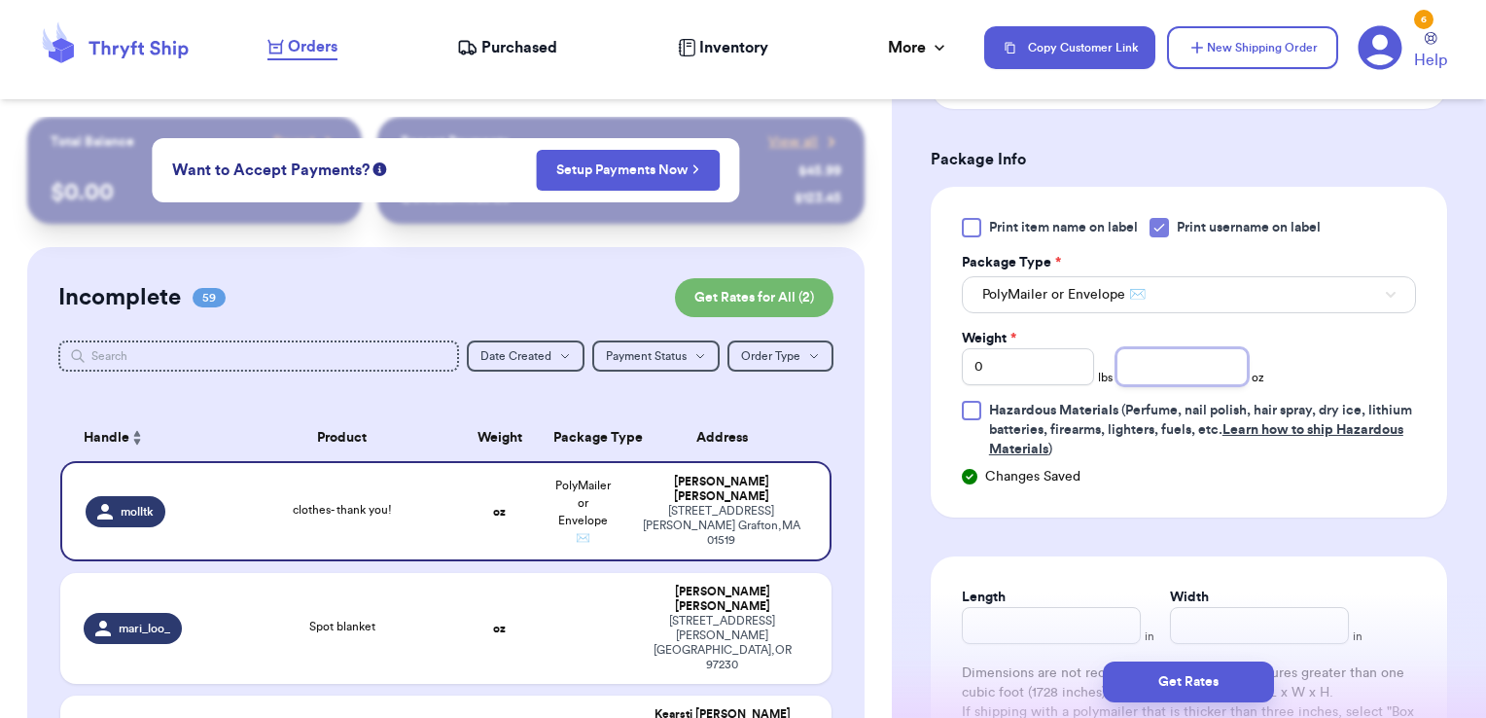
click at [1128, 348] on input "number" at bounding box center [1183, 366] width 132 height 37
click at [1252, 677] on button "Get Rates" at bounding box center [1188, 681] width 171 height 41
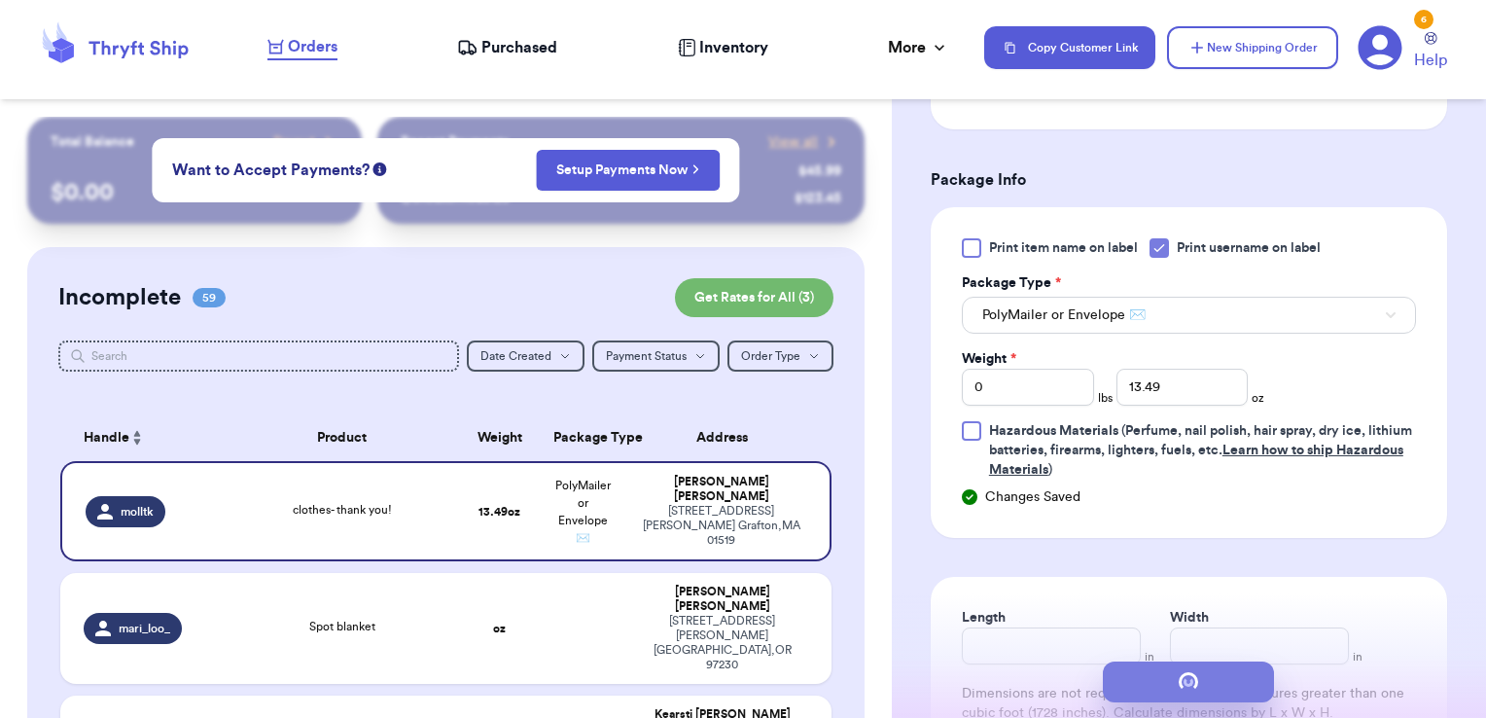
scroll to position [0, 0]
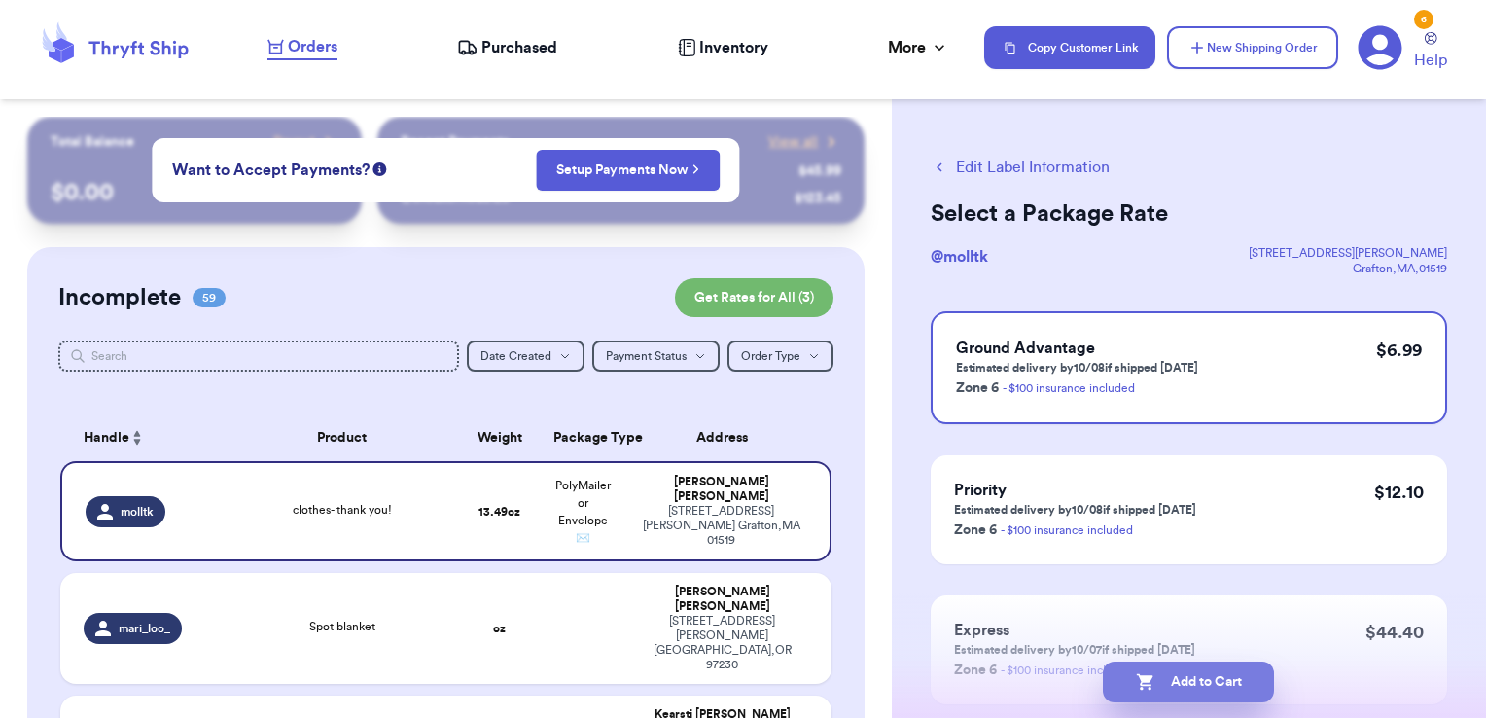
click at [1227, 671] on button "Add to Cart" at bounding box center [1188, 681] width 171 height 41
